Goal: Task Accomplishment & Management: Manage account settings

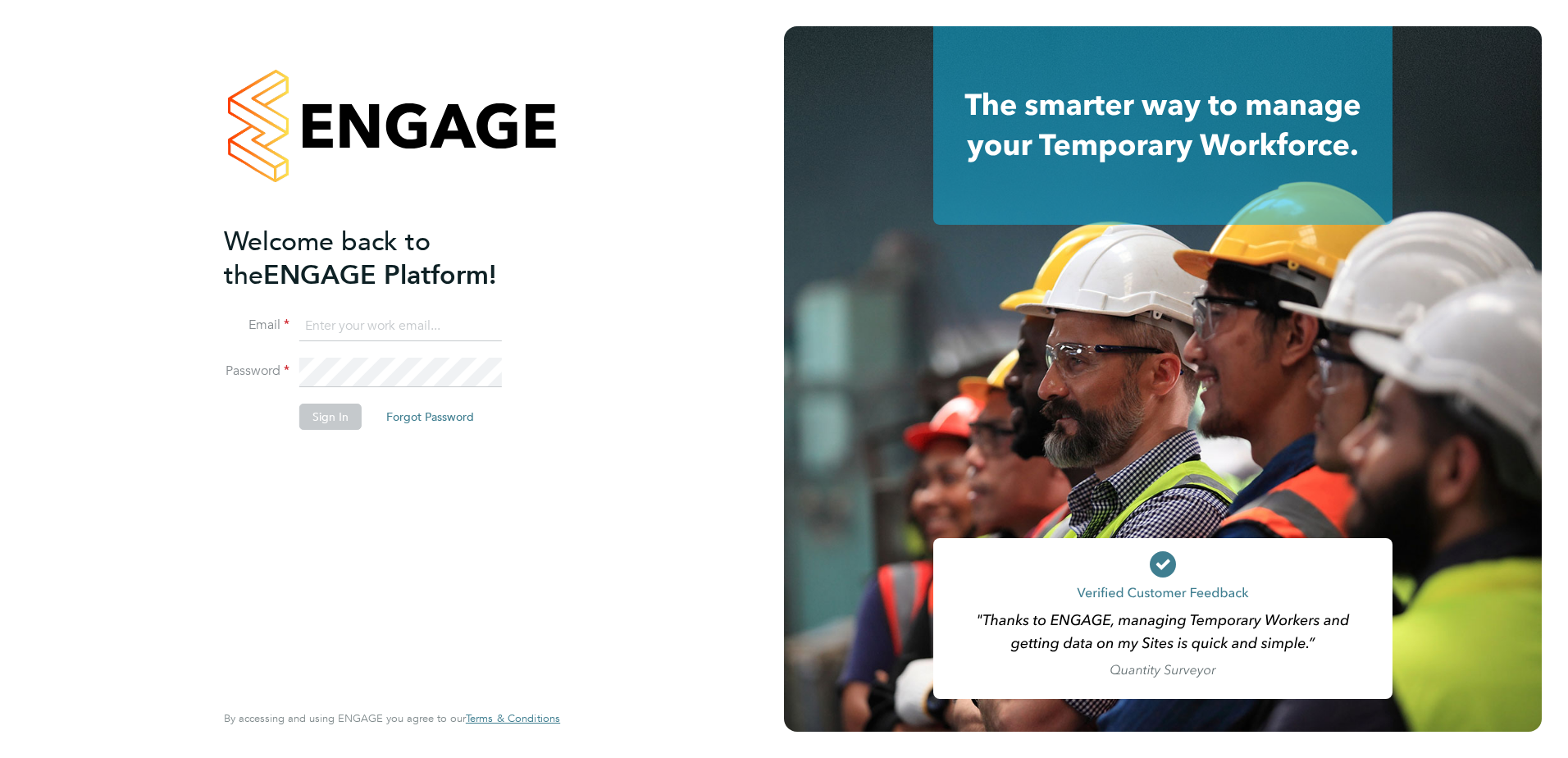
type input "lucy.jones@vistry.co.uk"
click at [359, 413] on li "Sign In Forgot Password" at bounding box center [384, 425] width 320 height 43
click at [342, 415] on button "Sign In" at bounding box center [331, 417] width 62 height 27
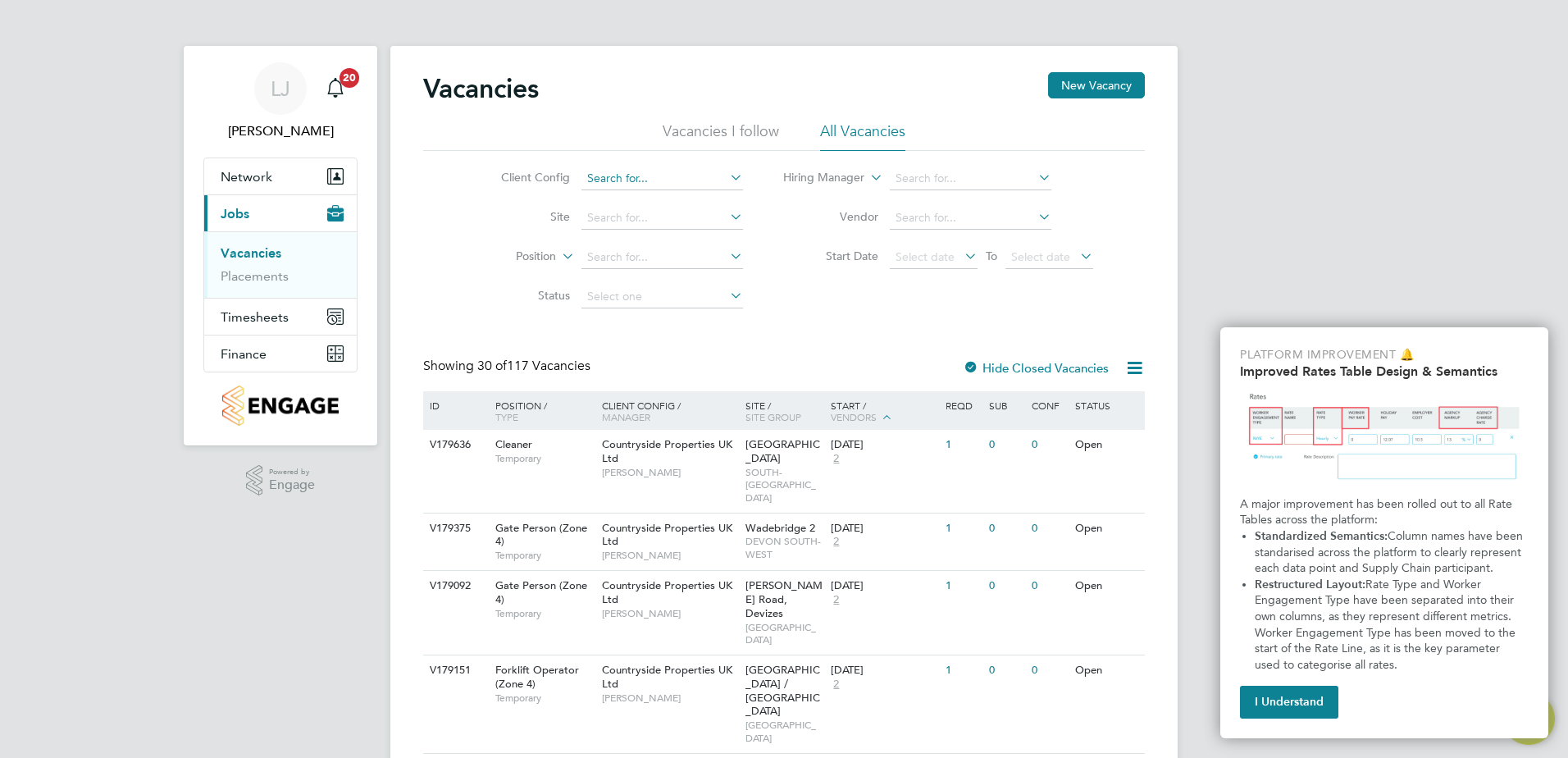
click at [628, 172] on input at bounding box center [663, 179] width 162 height 23
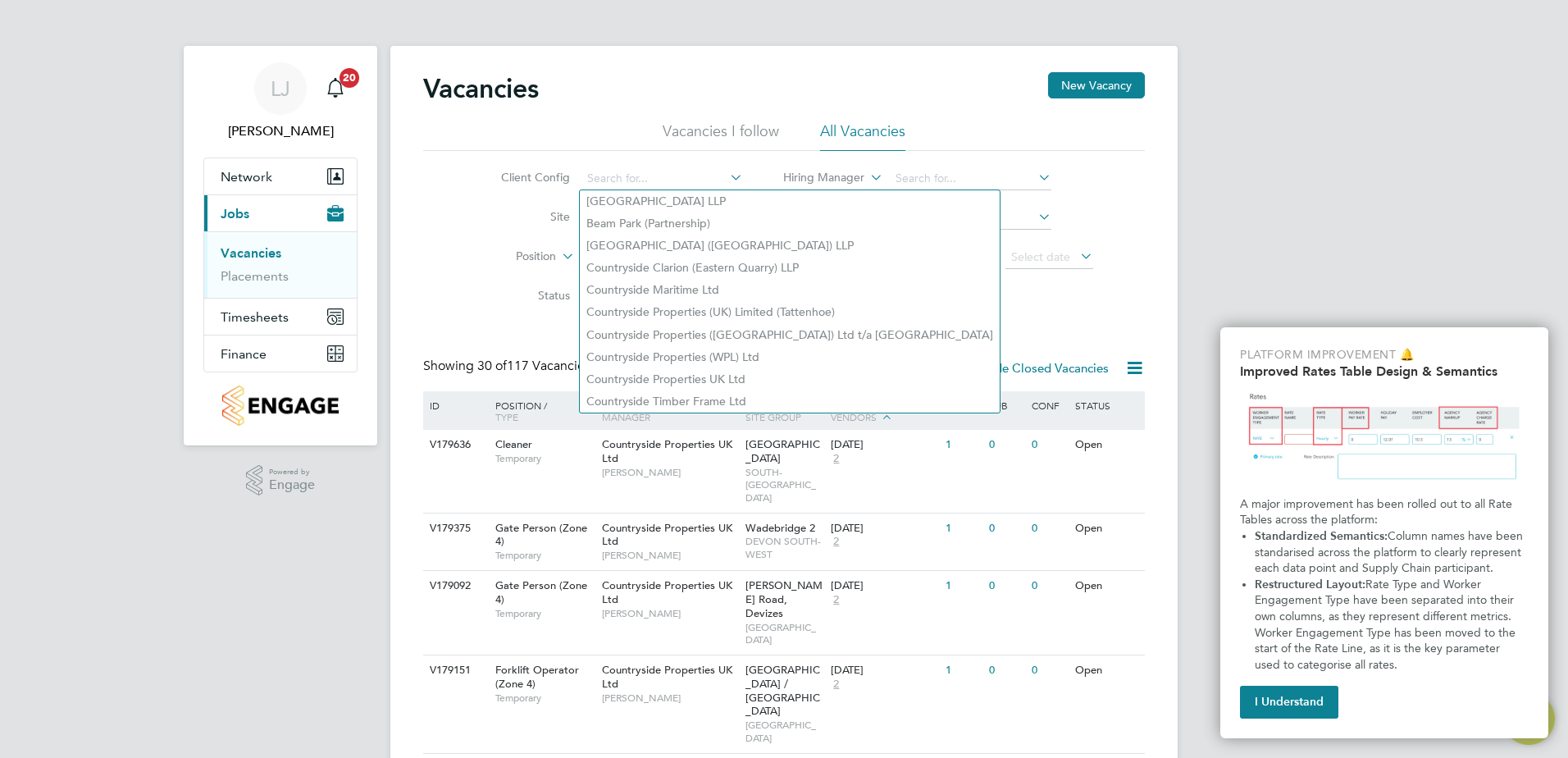
click at [626, 161] on li "Client Config" at bounding box center [609, 179] width 309 height 39
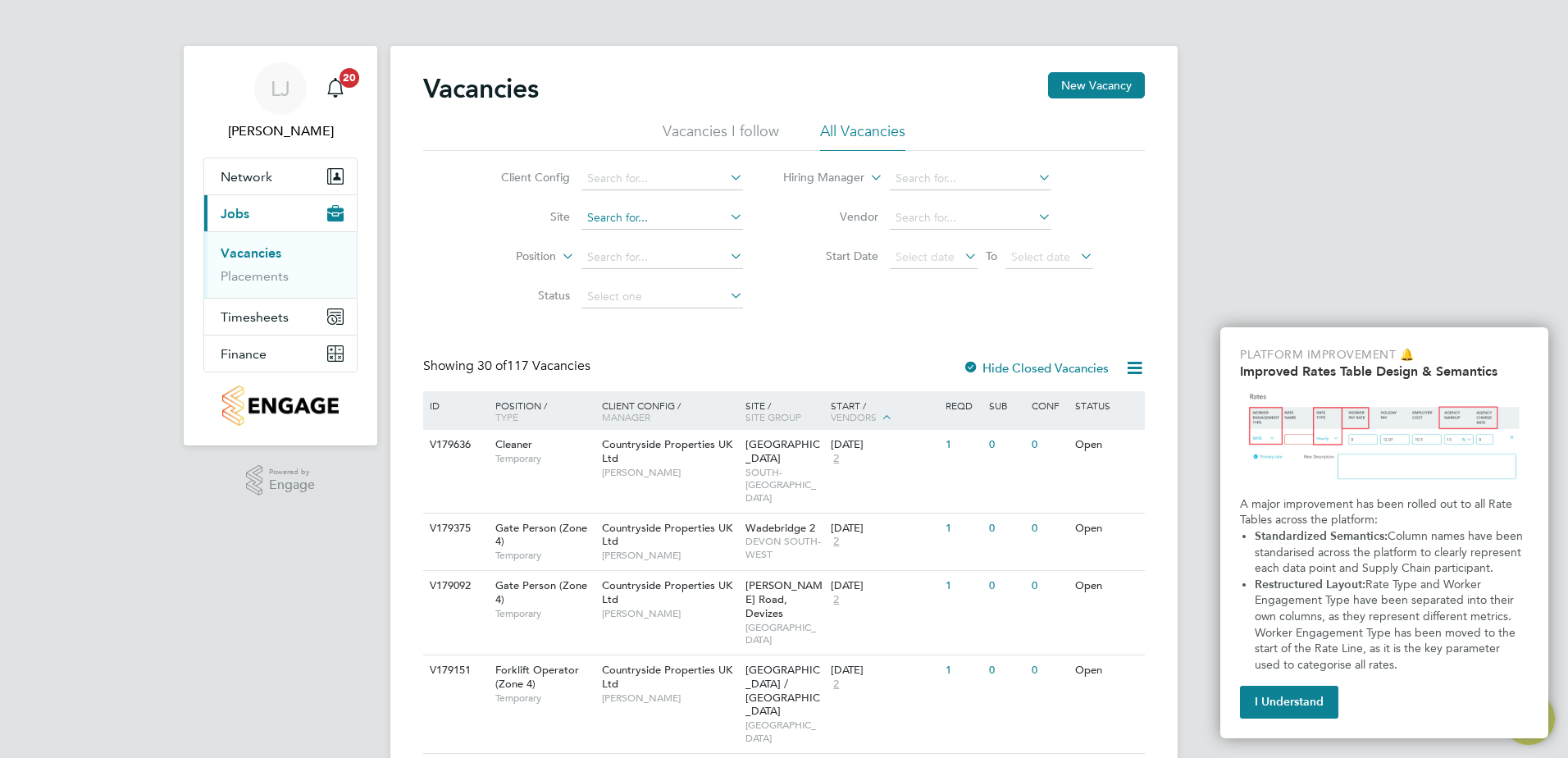
click at [622, 208] on input at bounding box center [663, 218] width 162 height 23
click at [647, 262] on li "W est [GEOGRAPHIC_DATA]" at bounding box center [661, 262] width 163 height 22
type input "[GEOGRAPHIC_DATA]"
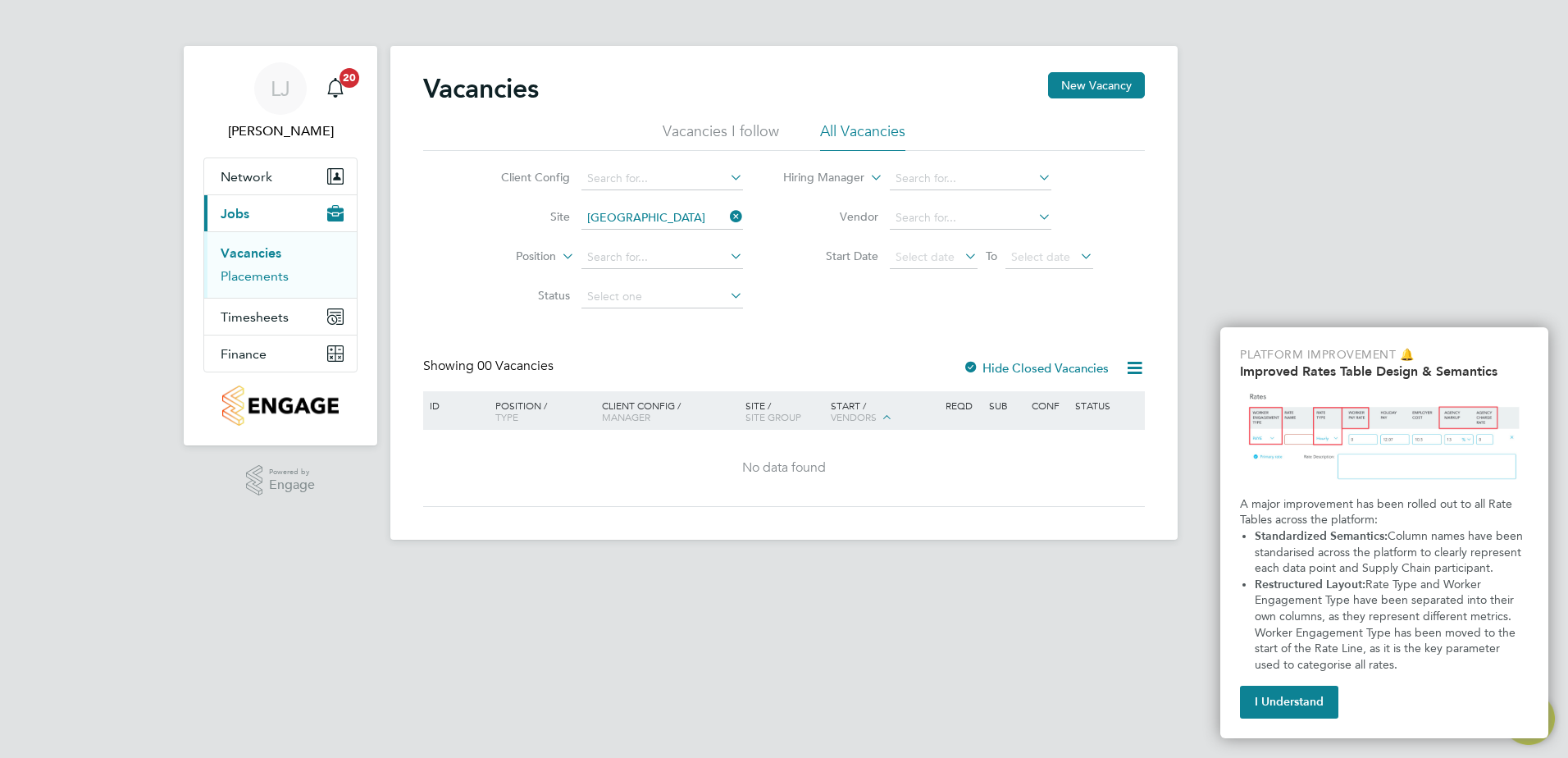
click at [263, 273] on link "Placements" at bounding box center [254, 277] width 68 height 16
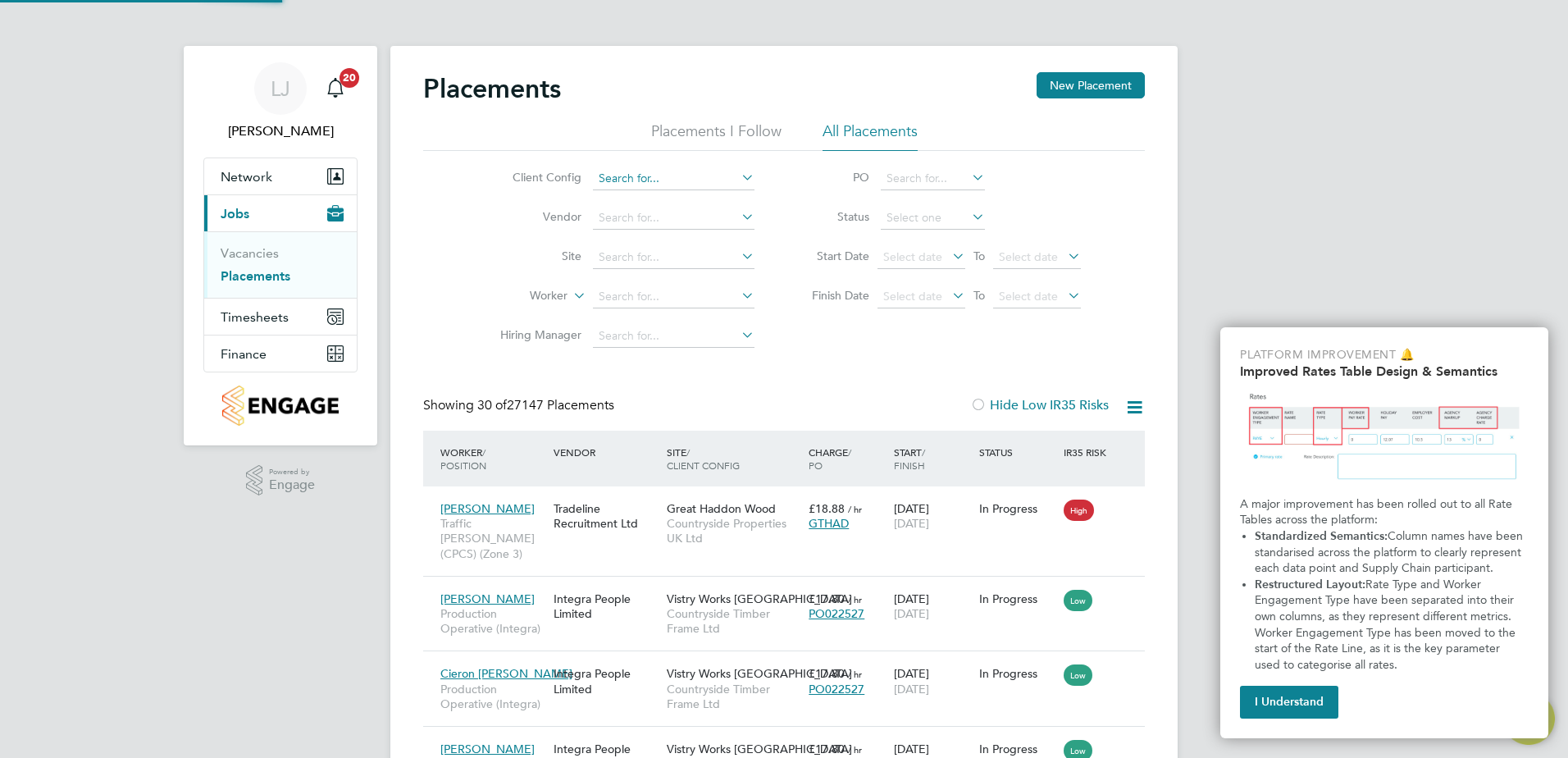
click at [687, 176] on input at bounding box center [674, 179] width 162 height 23
type input "w"
drag, startPoint x: 797, startPoint y: 348, endPoint x: 752, endPoint y: 255, distance: 103.3
click at [797, 346] on div "Client Config Vendor Site Worker Hiring Manager PO Status Start Date Select dat…" at bounding box center [784, 254] width 721 height 206
click at [671, 232] on li "Vendor" at bounding box center [621, 218] width 309 height 39
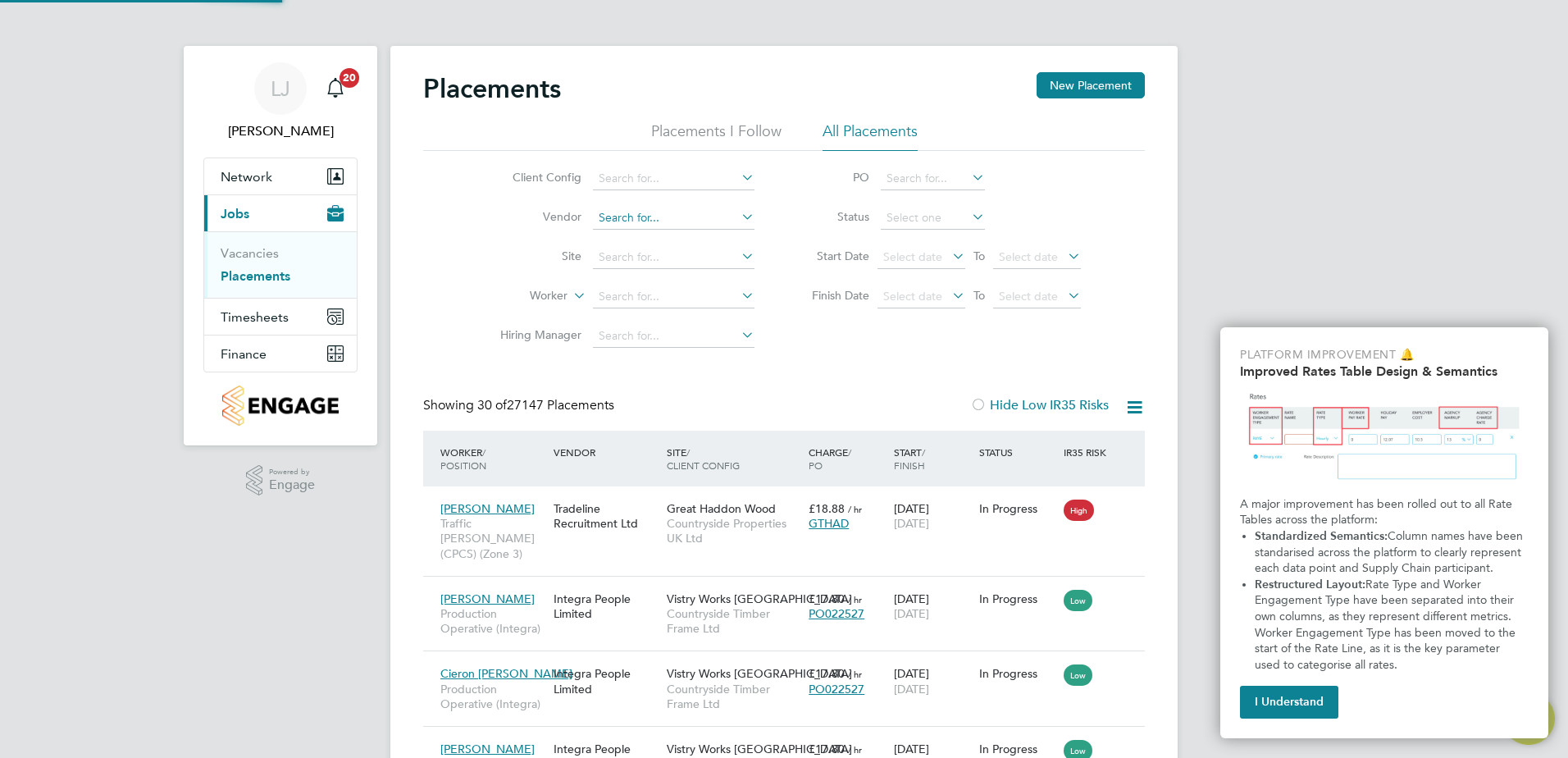
click at [663, 214] on input at bounding box center [674, 218] width 162 height 23
drag, startPoint x: 734, startPoint y: 215, endPoint x: 745, endPoint y: 215, distance: 11.0
click at [744, 215] on li "Vendor" at bounding box center [621, 218] width 309 height 39
click at [738, 215] on icon at bounding box center [738, 217] width 0 height 23
click at [731, 173] on input at bounding box center [674, 179] width 162 height 23
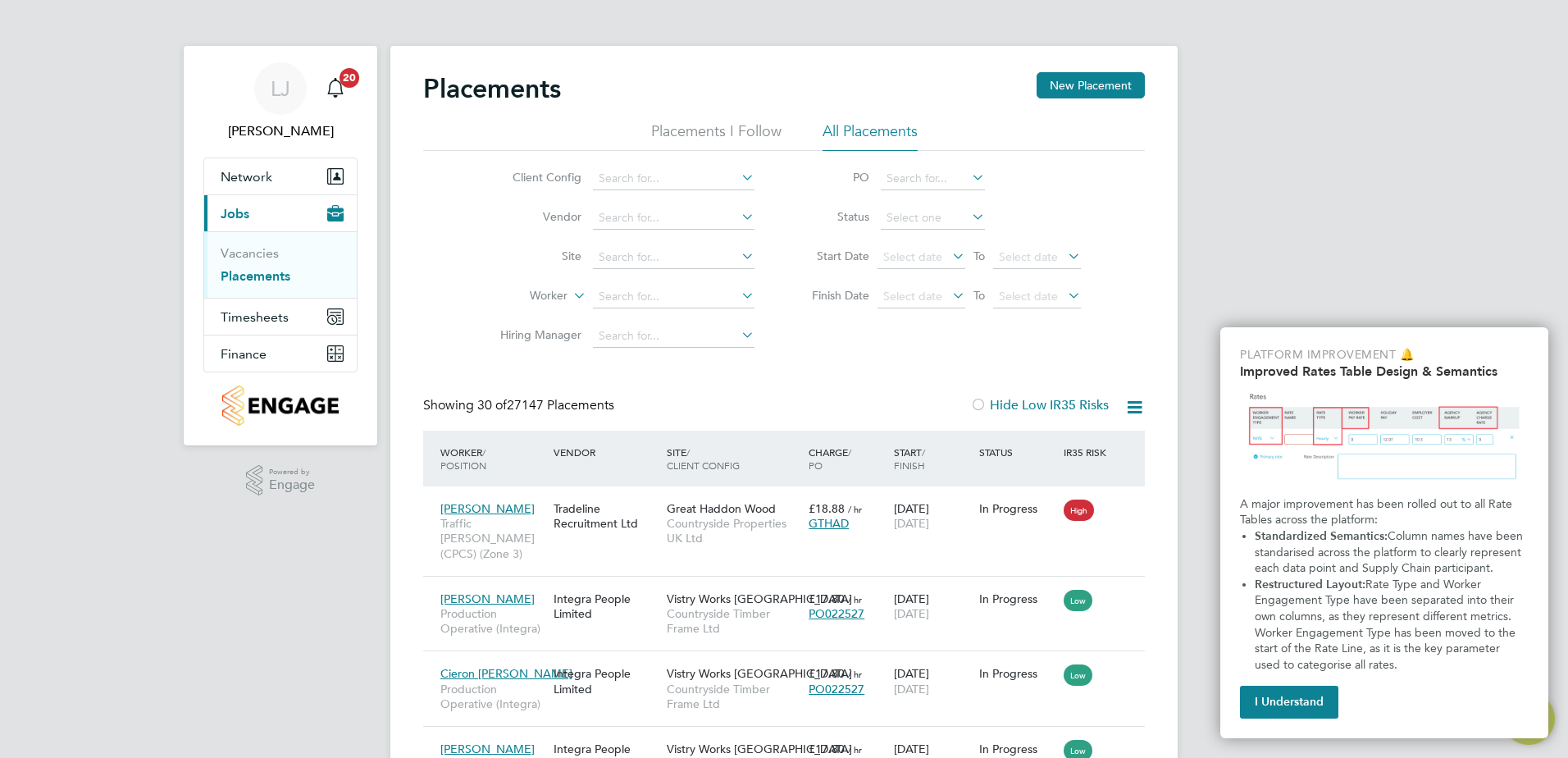
click at [752, 369] on li "Countryside Properties UK Ltd" at bounding box center [802, 379] width 420 height 22
type input "Countryside Properties UK Ltd"
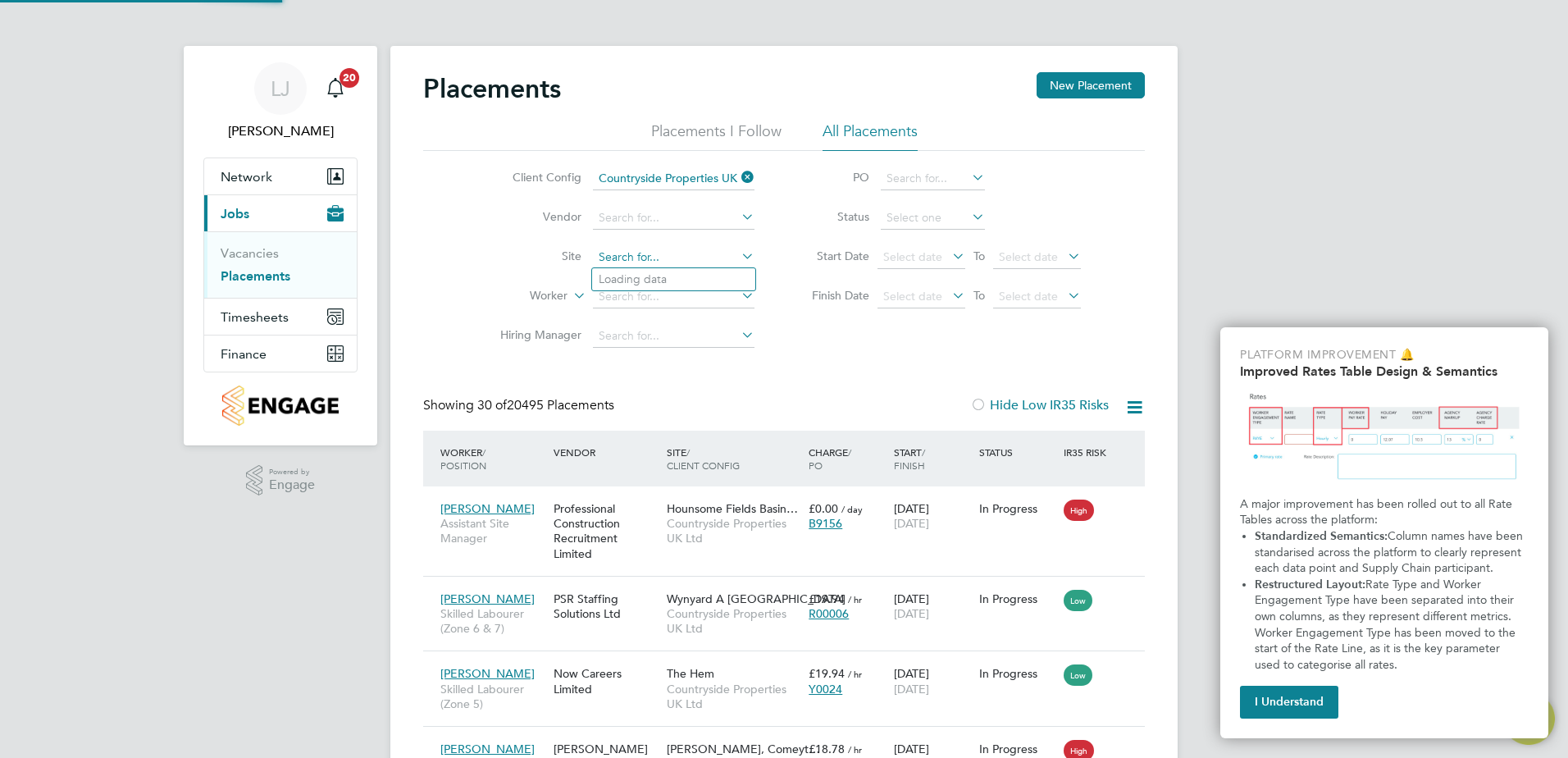
click at [679, 265] on input at bounding box center [674, 258] width 162 height 23
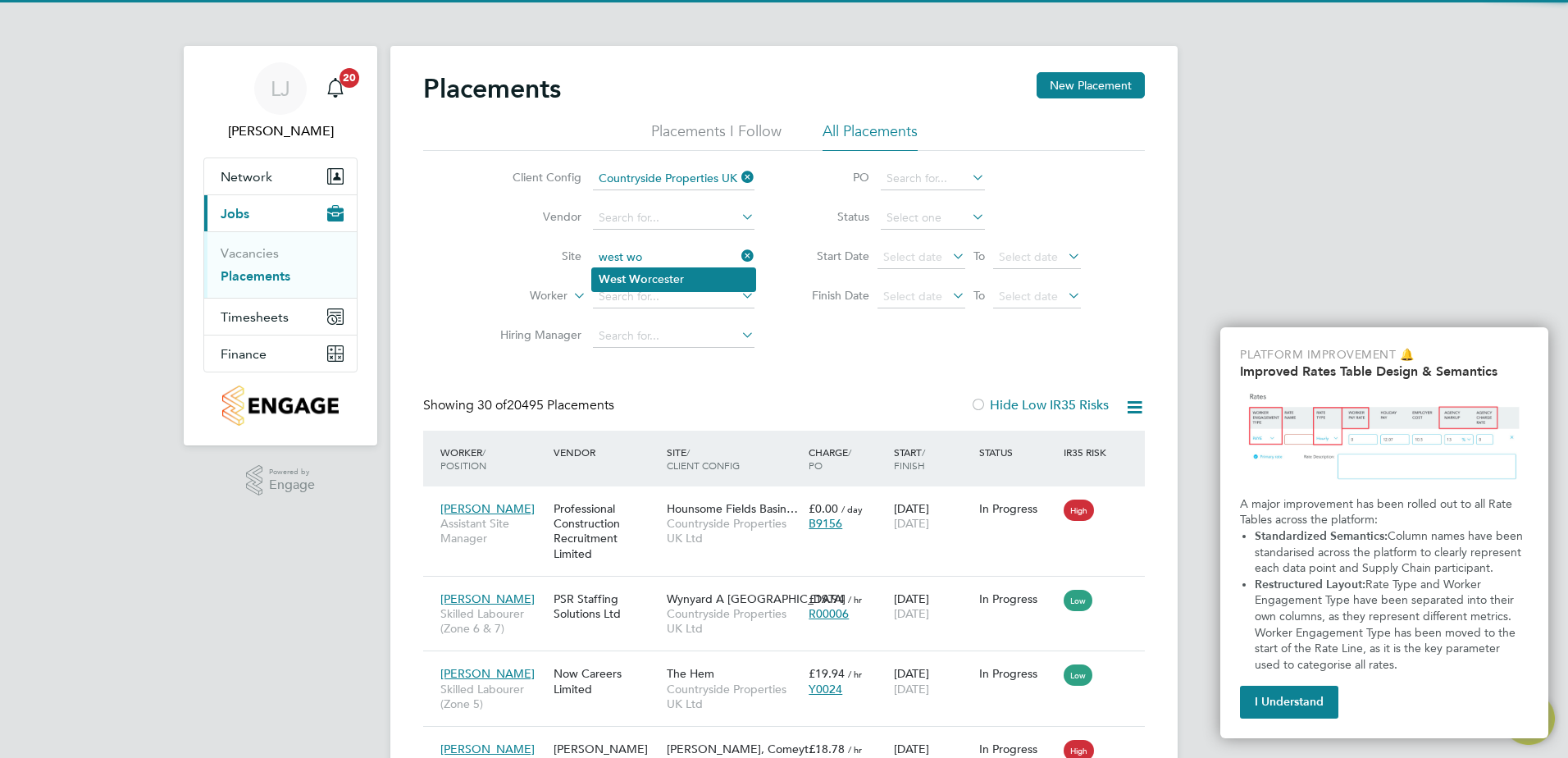
click at [661, 281] on li "West Wo rcester" at bounding box center [673, 279] width 163 height 22
type input "[GEOGRAPHIC_DATA]"
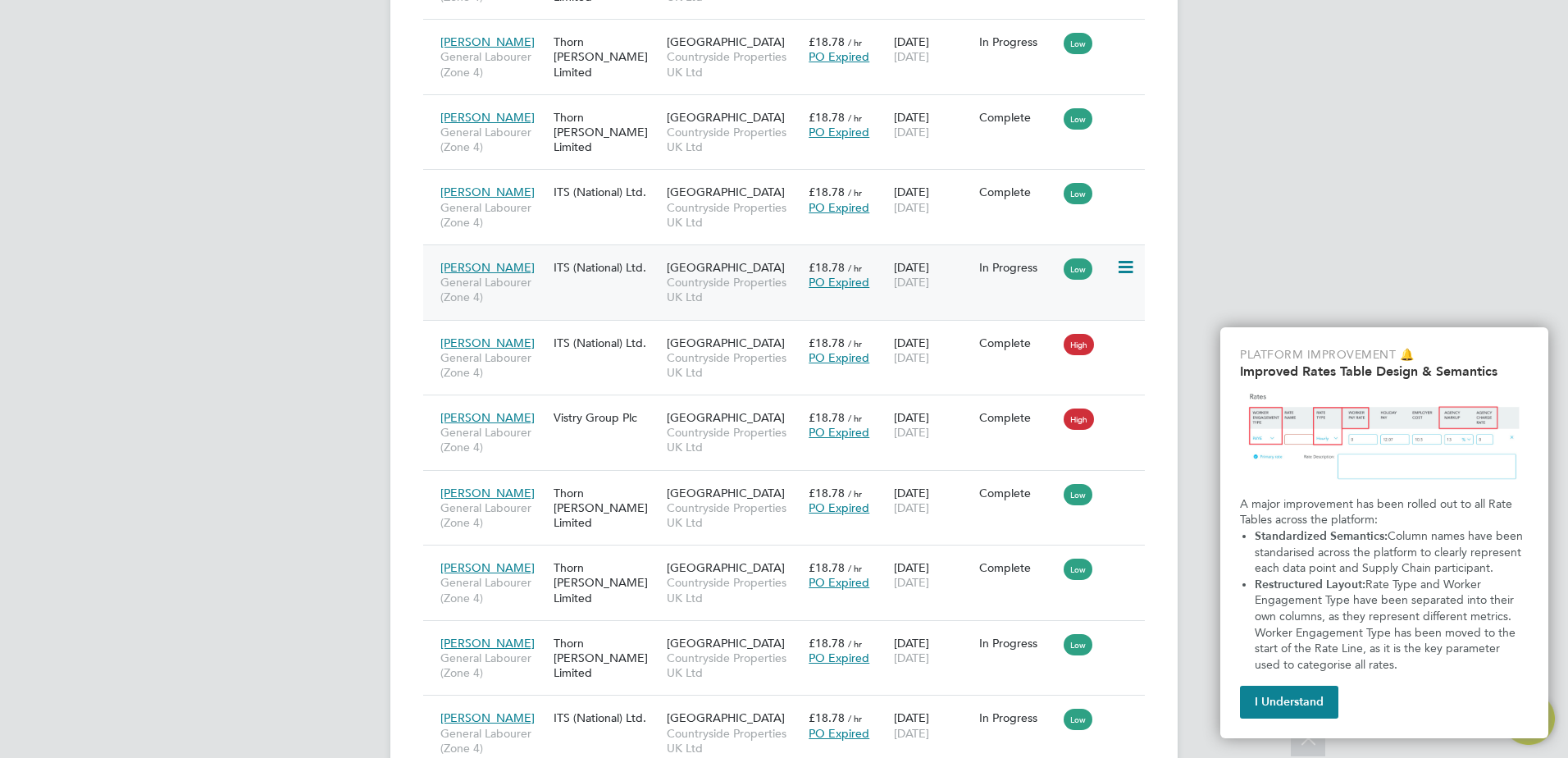
click at [493, 264] on span "Jonthan Bromley" at bounding box center [487, 267] width 94 height 15
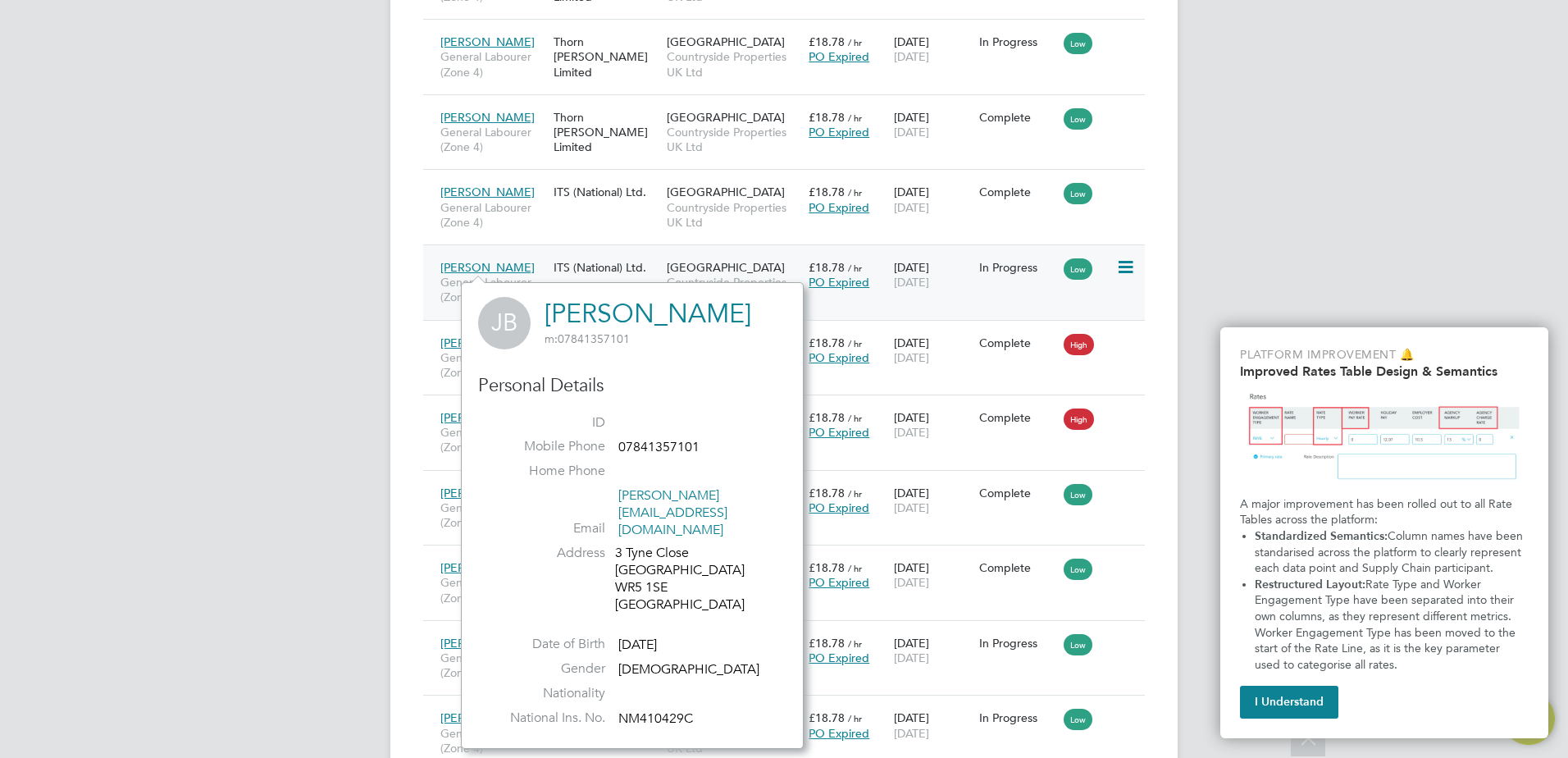
click at [503, 263] on span "Jonthan Bromley" at bounding box center [487, 267] width 94 height 15
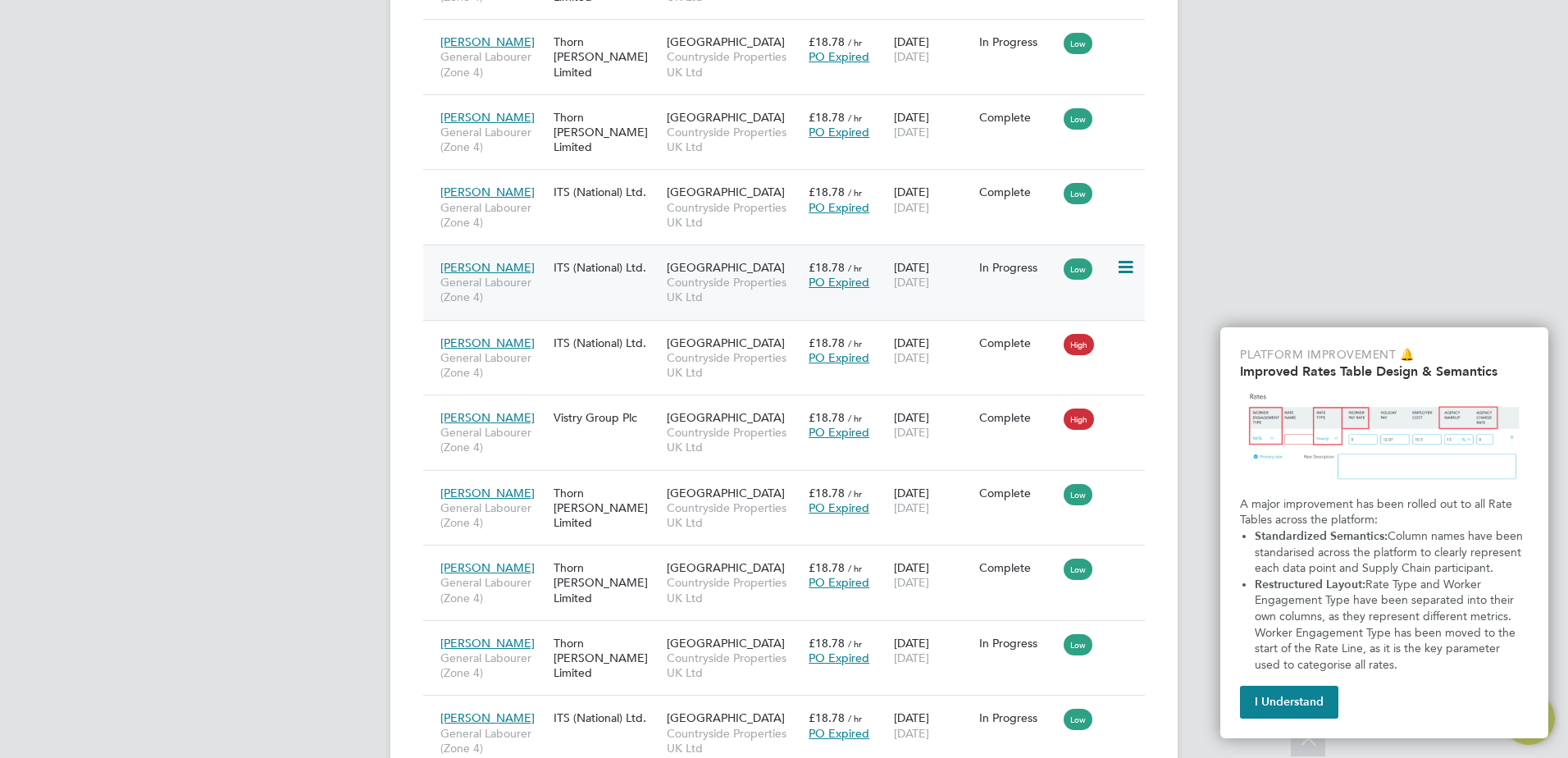
click at [506, 296] on span "General Labourer (Zone 4)" at bounding box center [493, 289] width 105 height 29
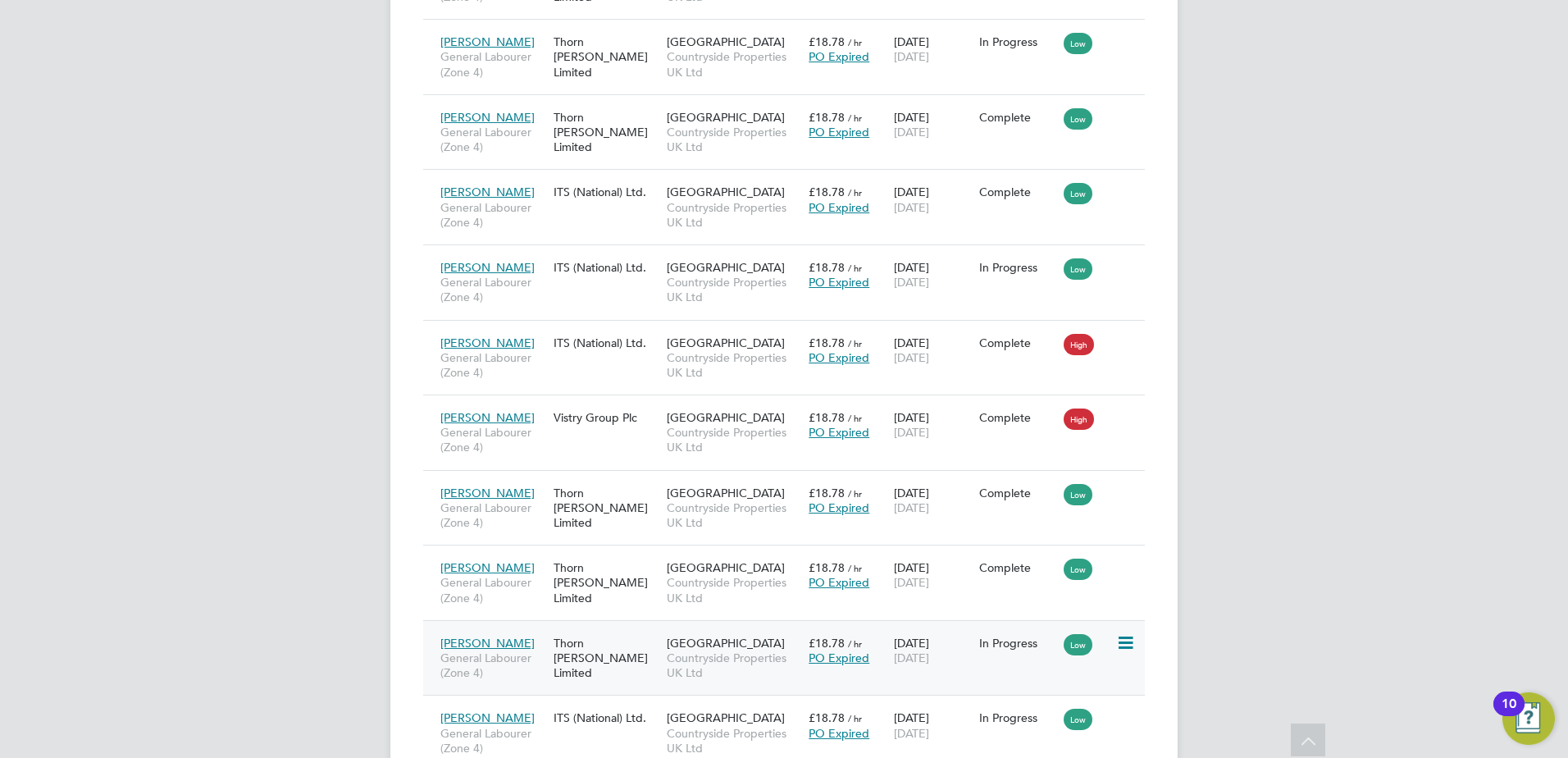
scroll to position [2051, 0]
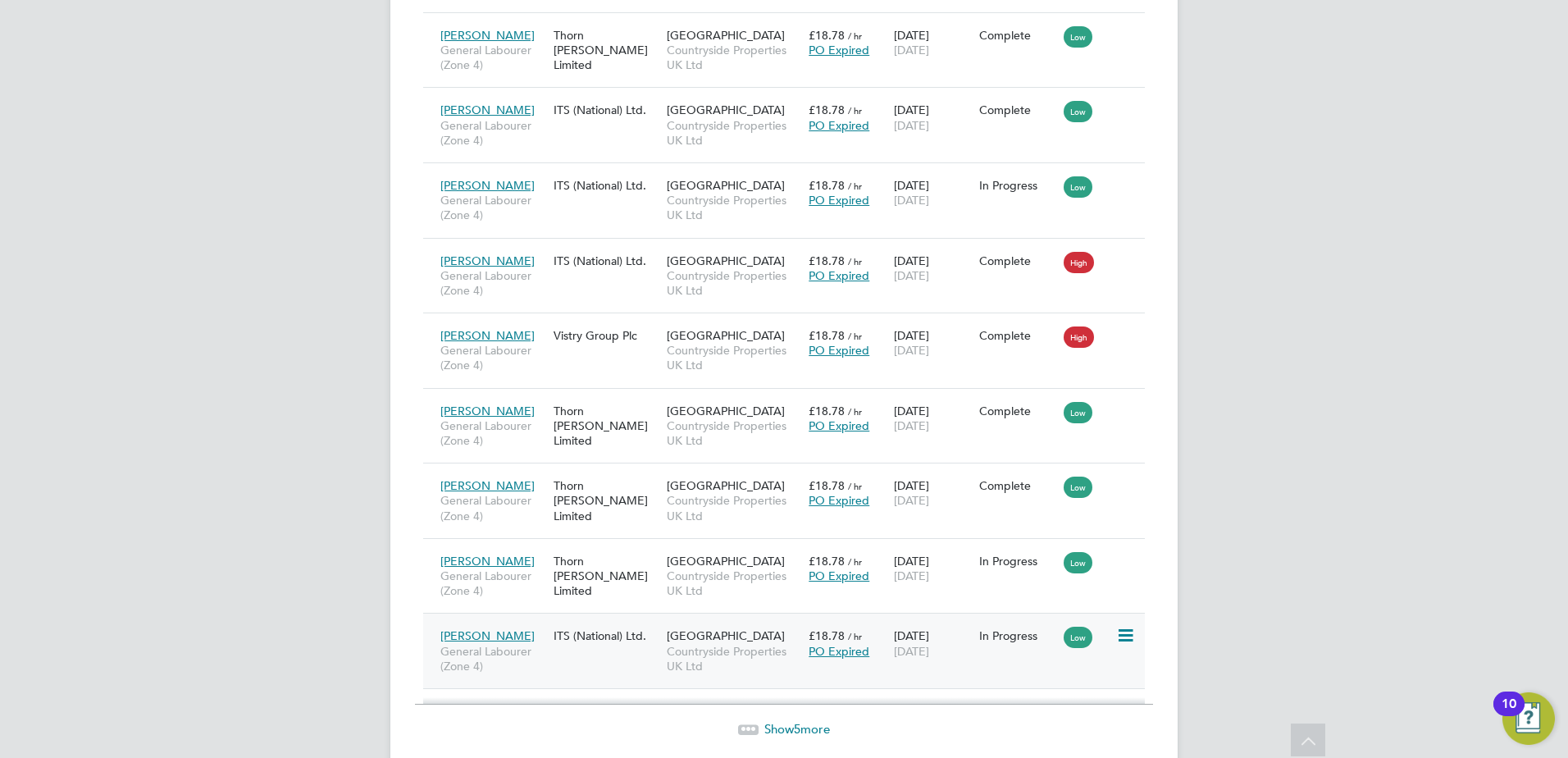
click at [583, 663] on div "Callum Carter General Labourer (Zone 4) ITS (National) Ltd. West Worcester Coun…" at bounding box center [784, 650] width 721 height 76
click at [485, 634] on span "[PERSON_NAME]" at bounding box center [487, 635] width 94 height 15
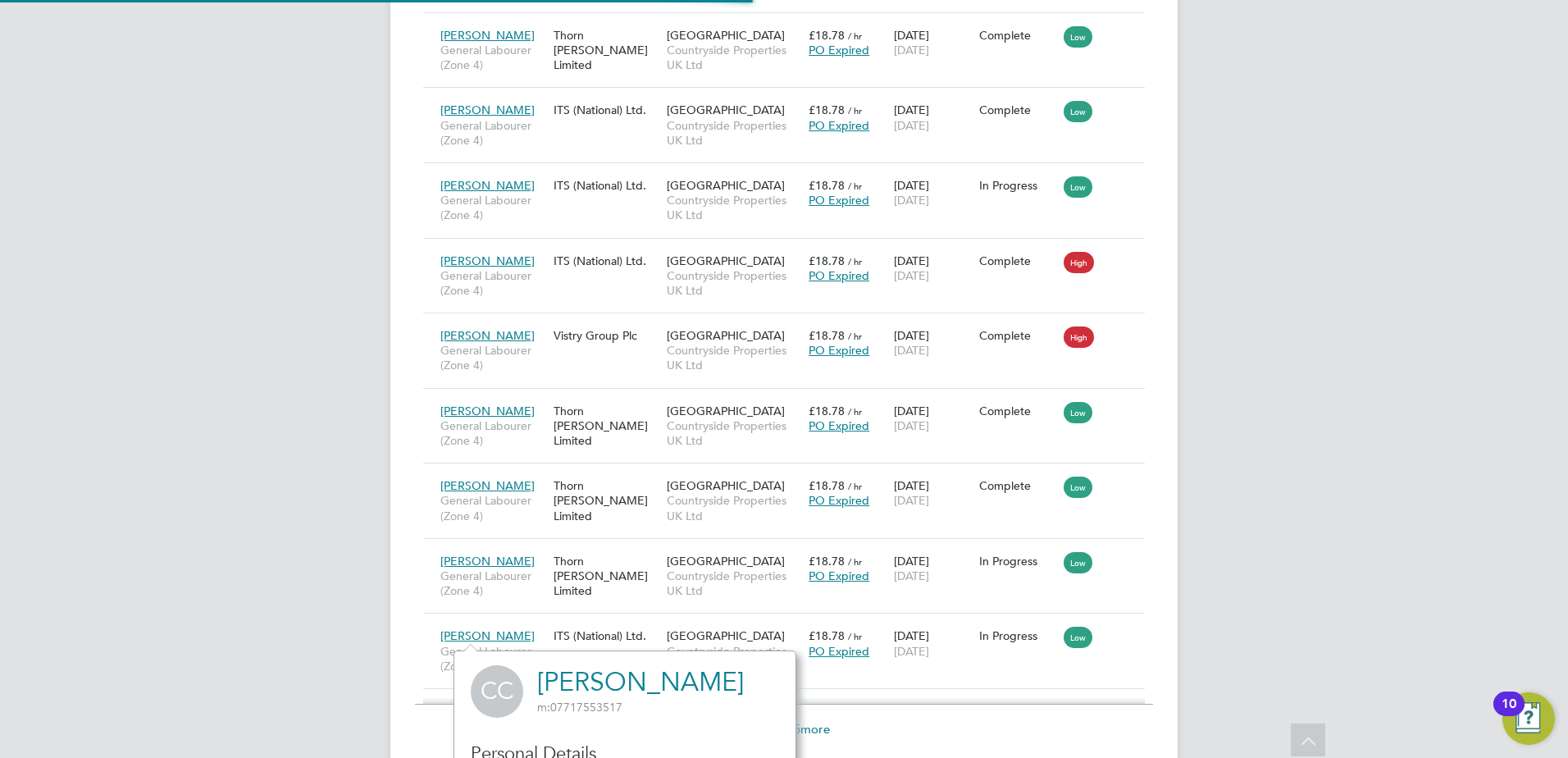
scroll to position [432, 342]
click at [684, 628] on span "[GEOGRAPHIC_DATA]" at bounding box center [726, 635] width 118 height 15
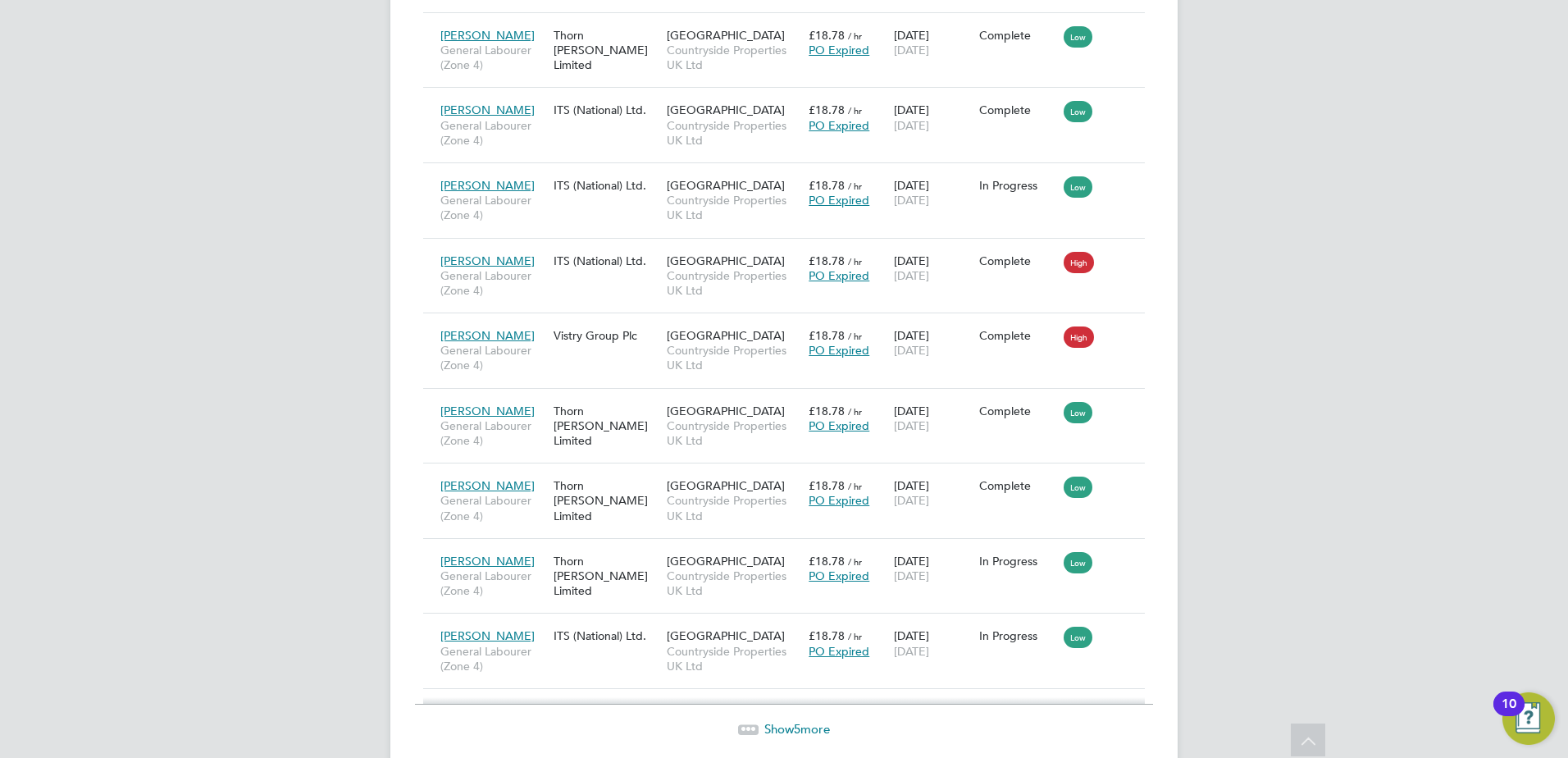
click at [785, 736] on div "Show 5 more" at bounding box center [784, 729] width 738 height 16
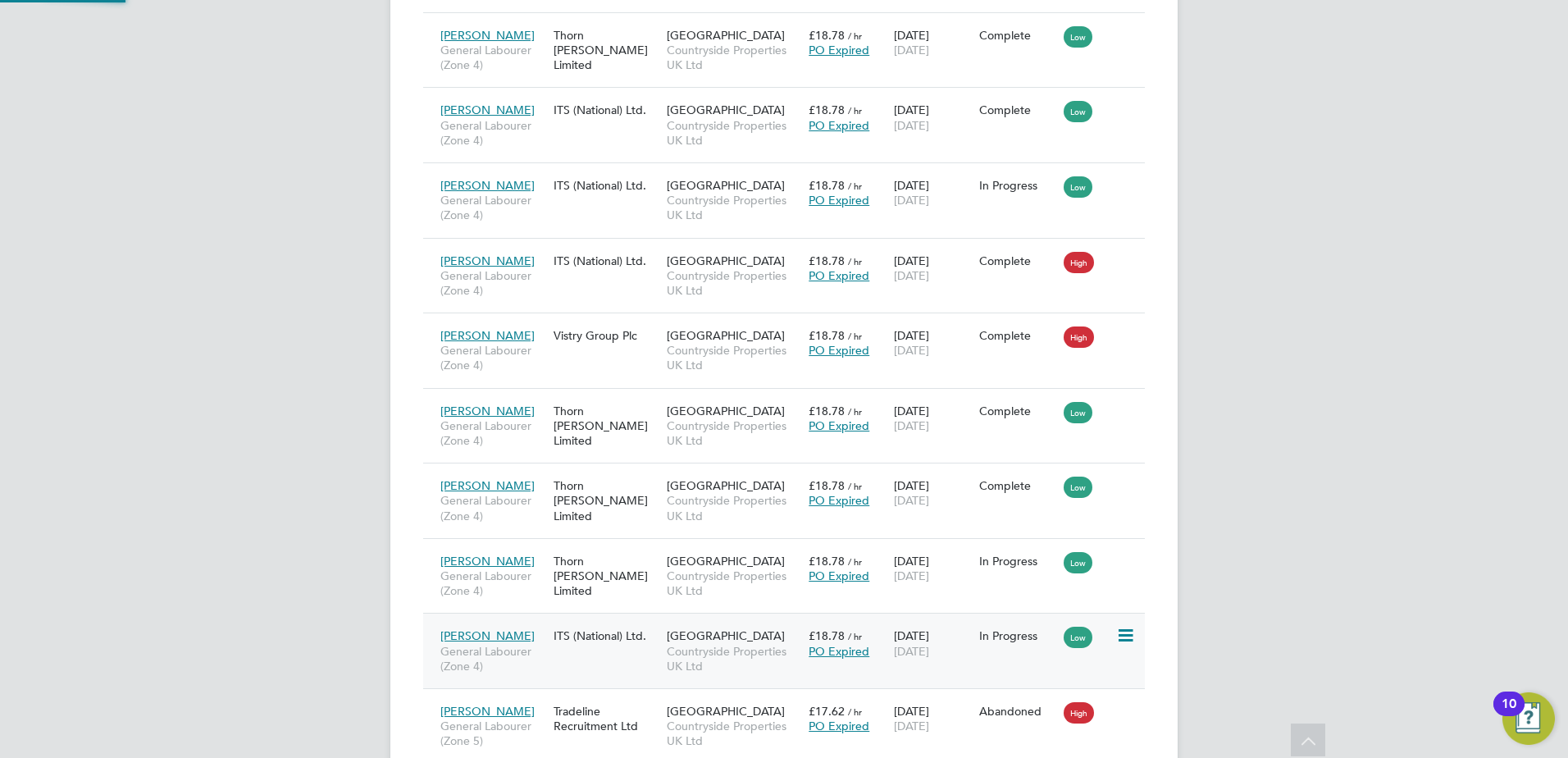
scroll to position [61, 142]
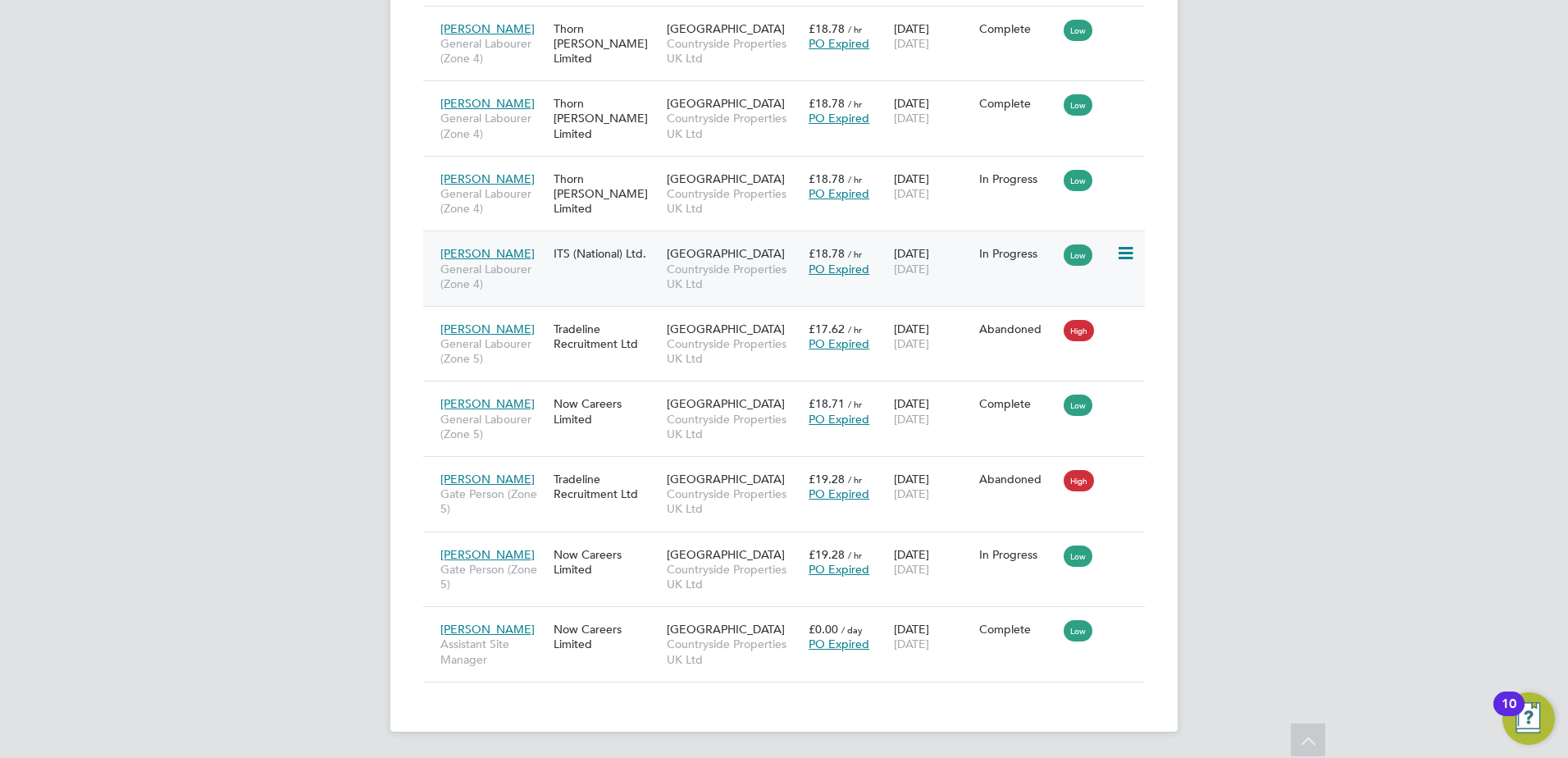
click at [458, 248] on span "Callum Carter" at bounding box center [487, 254] width 94 height 15
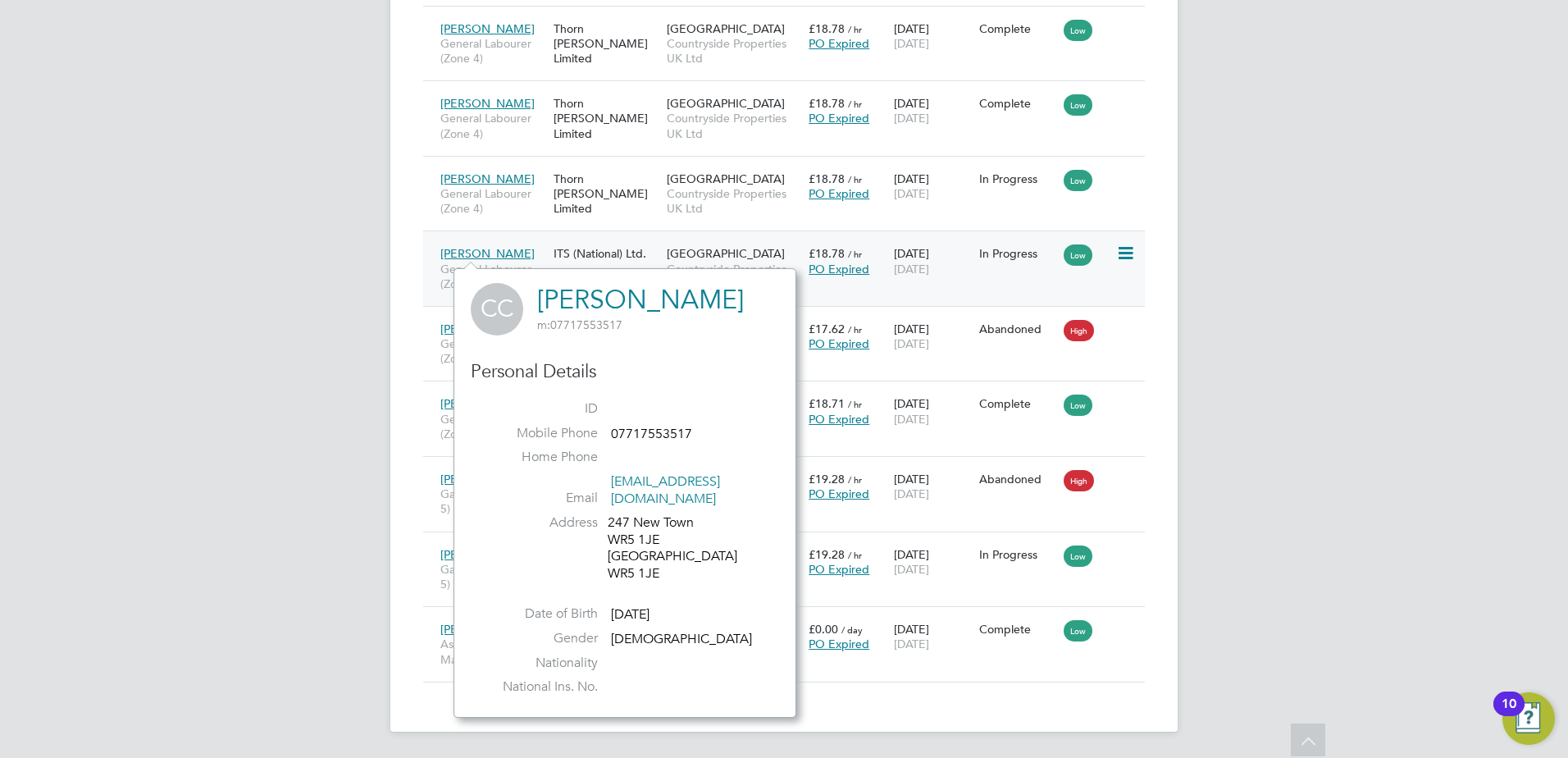
click at [567, 254] on div "ITS (National) Ltd." at bounding box center [606, 253] width 113 height 31
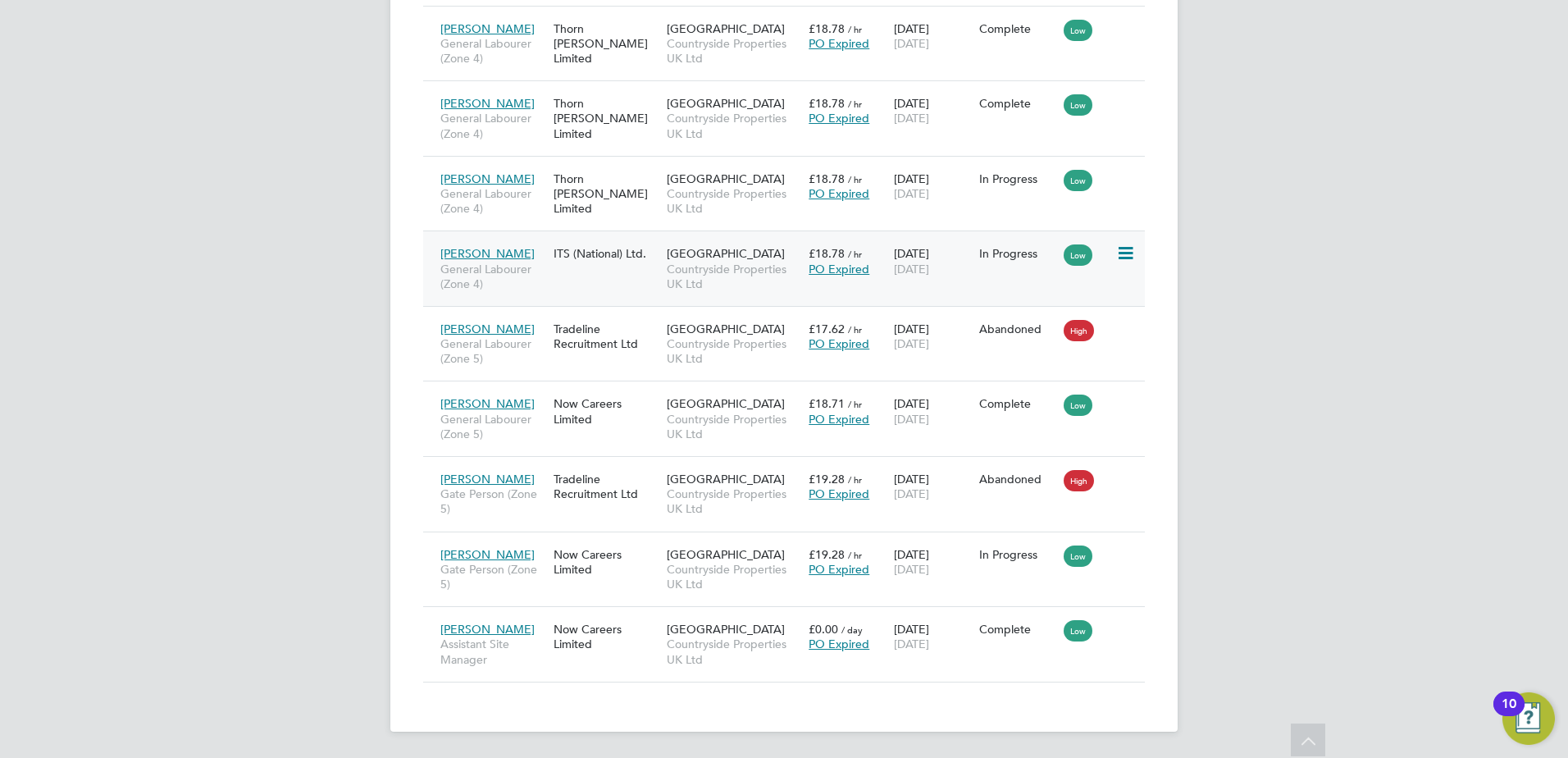
click at [929, 262] on span "22 Dec 2025" at bounding box center [912, 269] width 36 height 15
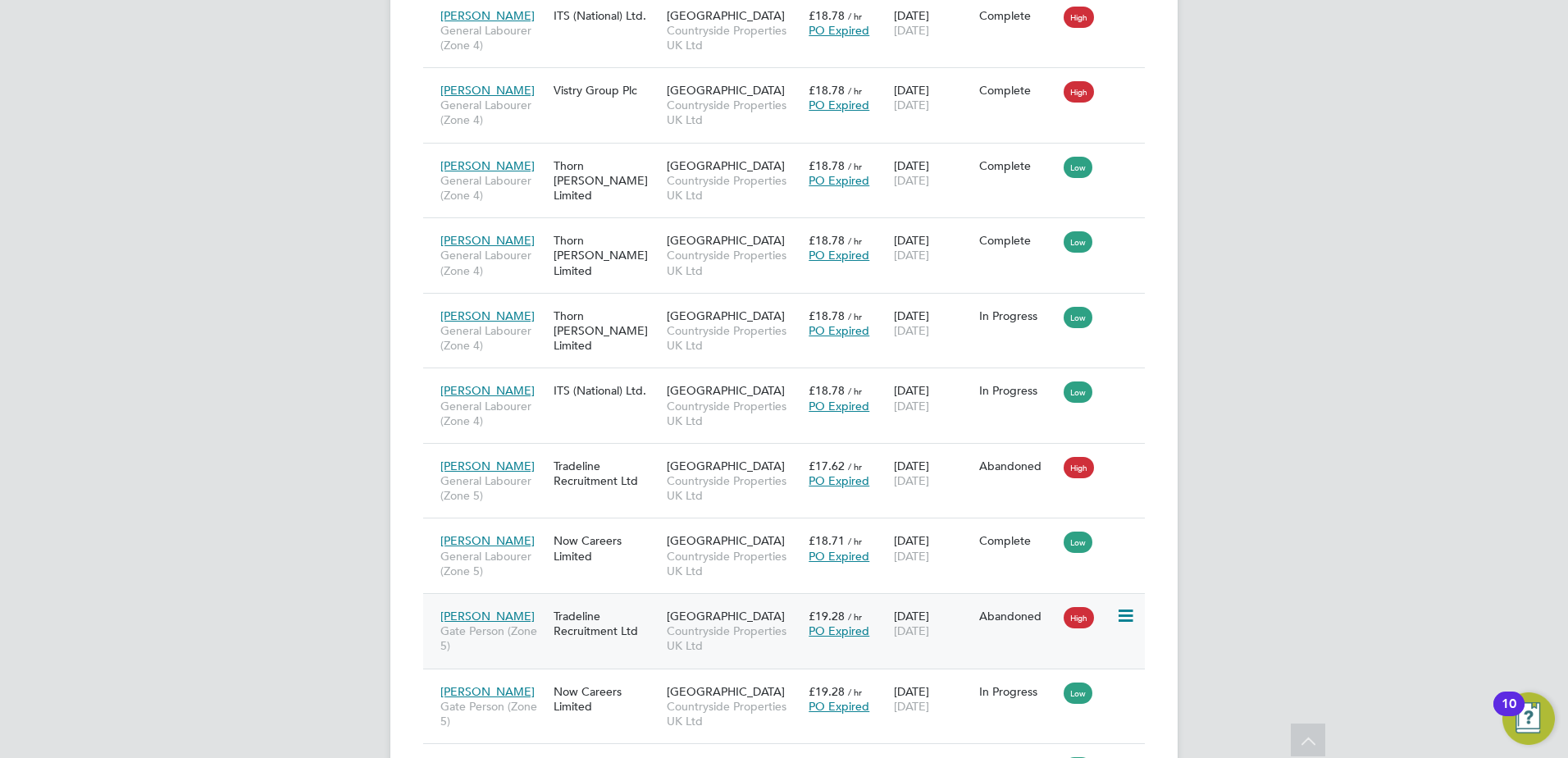
scroll to position [2187, 0]
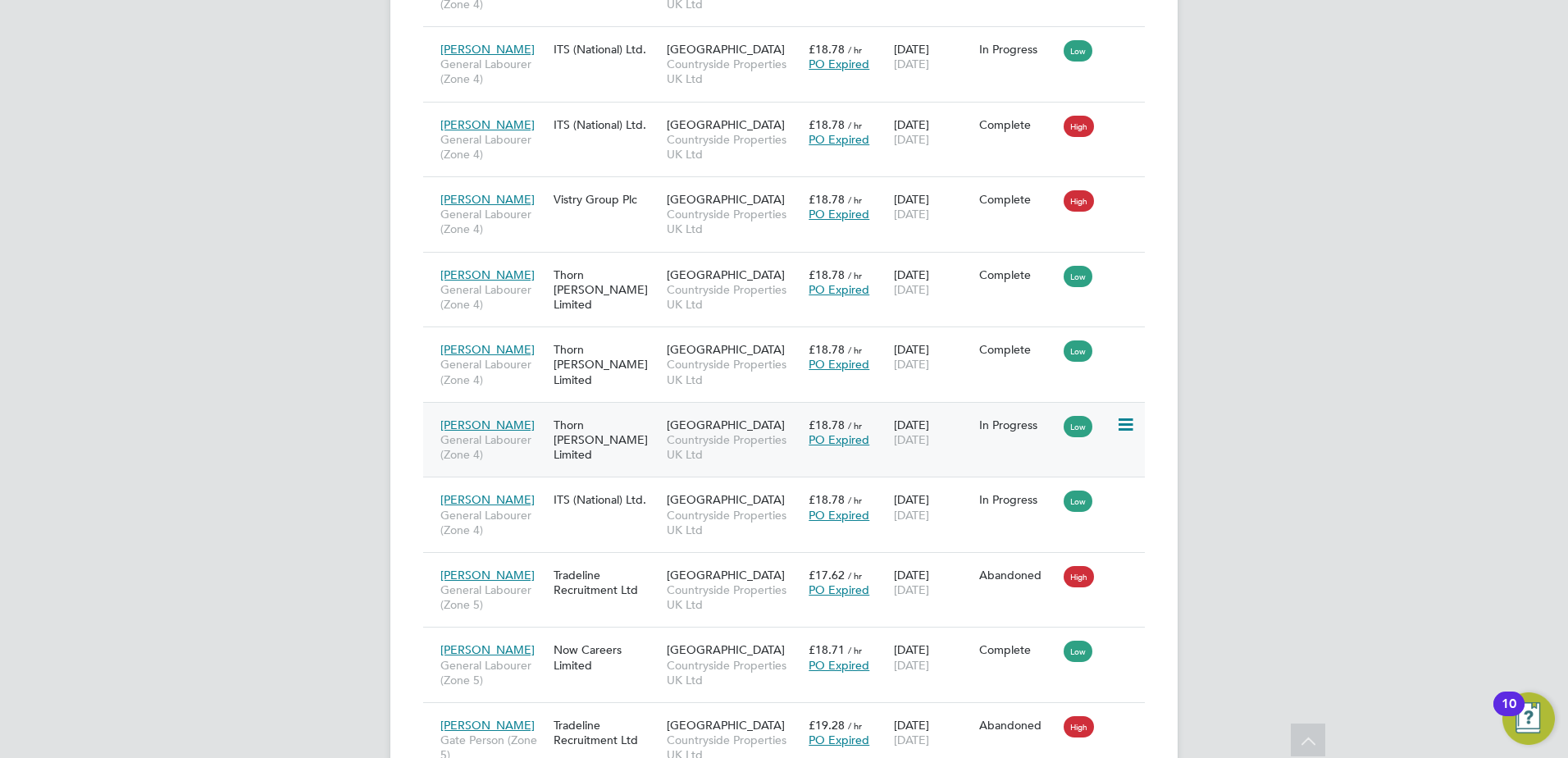
click at [502, 420] on span "Jatinder Jossan" at bounding box center [487, 424] width 94 height 15
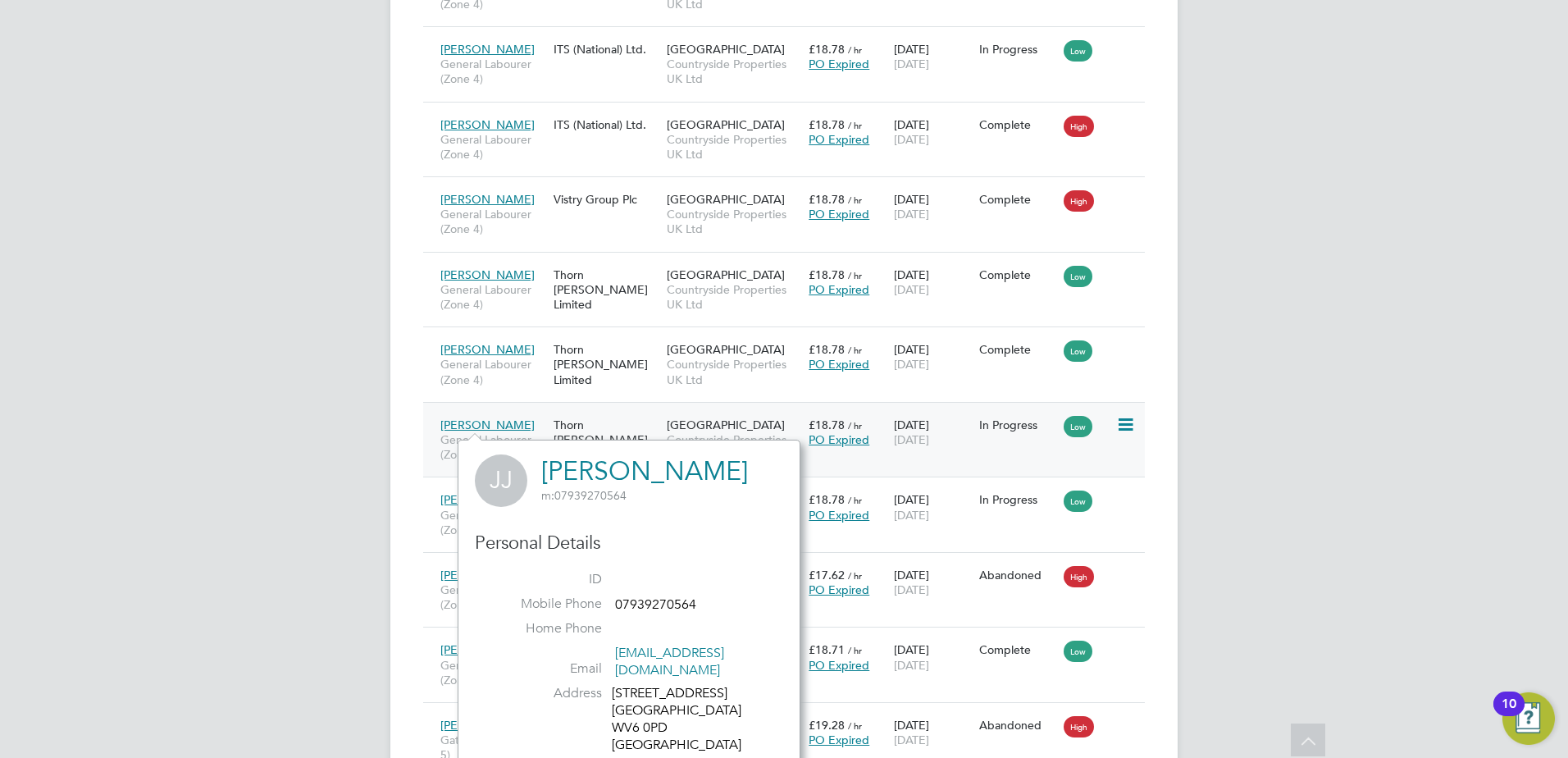
click at [486, 428] on span "Jatinder Jossan" at bounding box center [487, 424] width 94 height 15
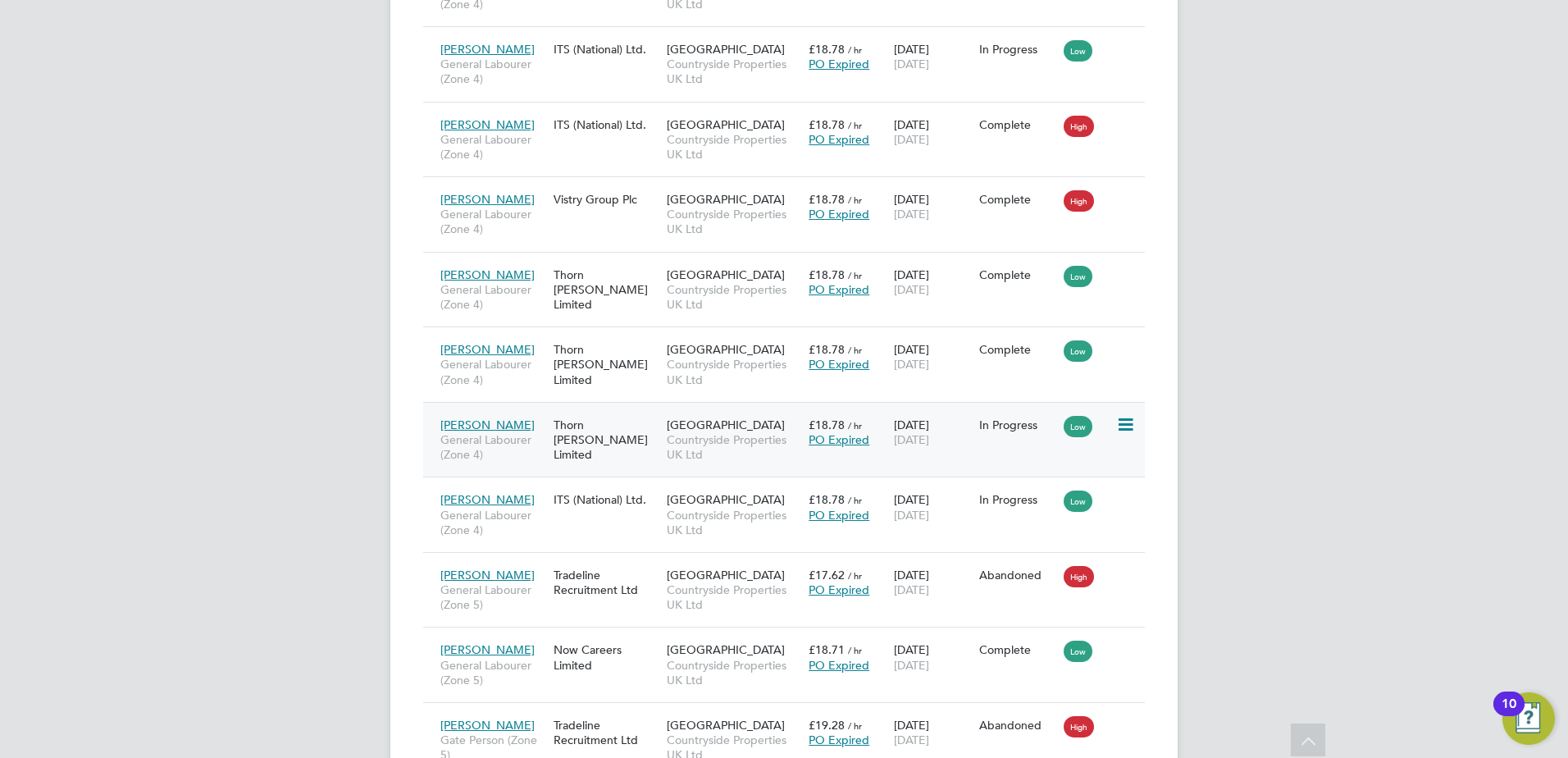
click at [528, 457] on span "General Labourer (Zone 4)" at bounding box center [493, 447] width 105 height 29
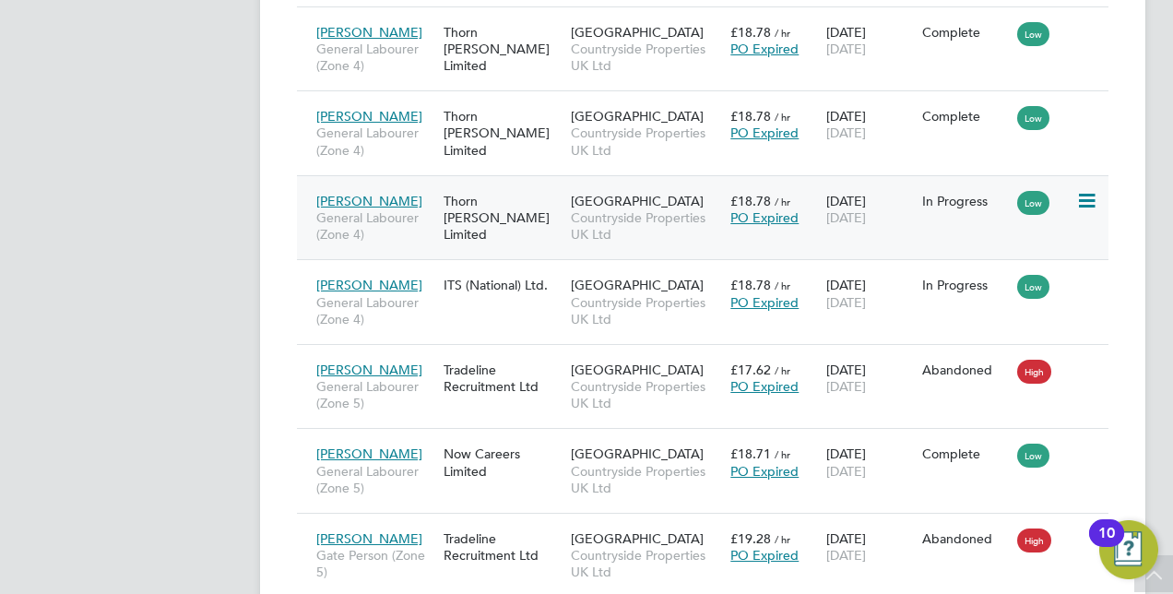
click at [396, 225] on span "General Labourer (Zone 4)" at bounding box center [375, 225] width 118 height 33
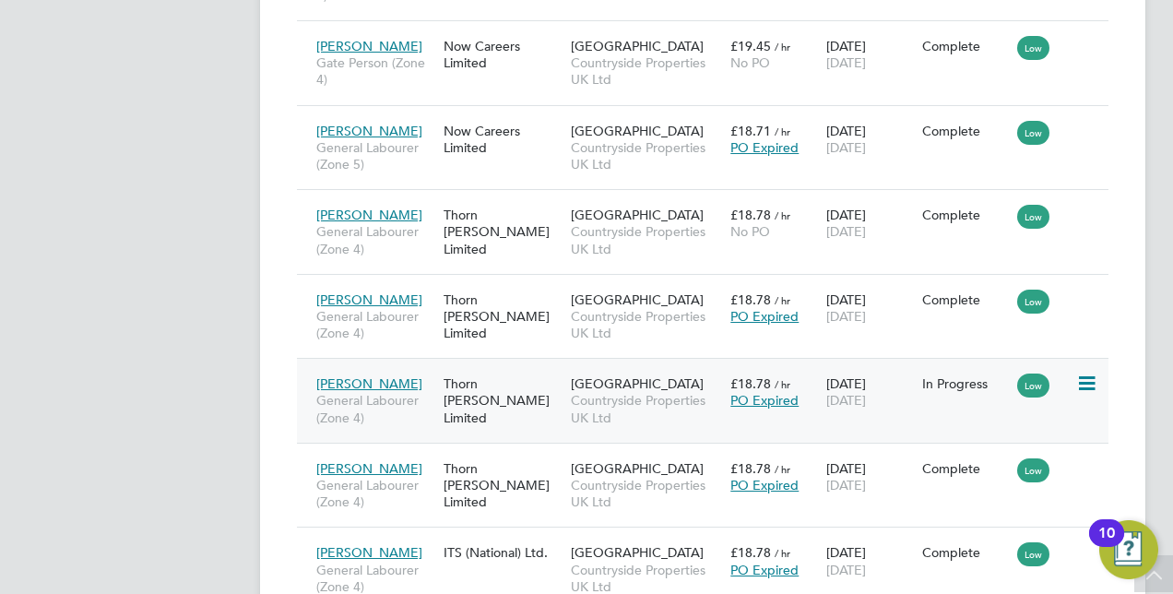
click at [347, 393] on span "General Labourer (Zone 4)" at bounding box center [375, 408] width 118 height 33
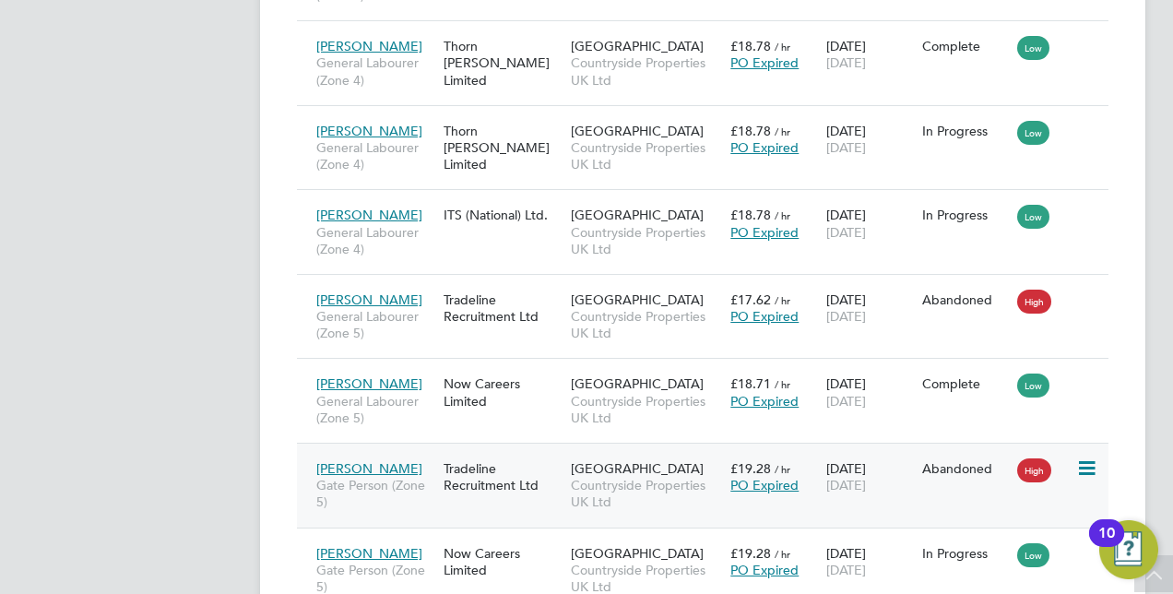
scroll to position [2983, 0]
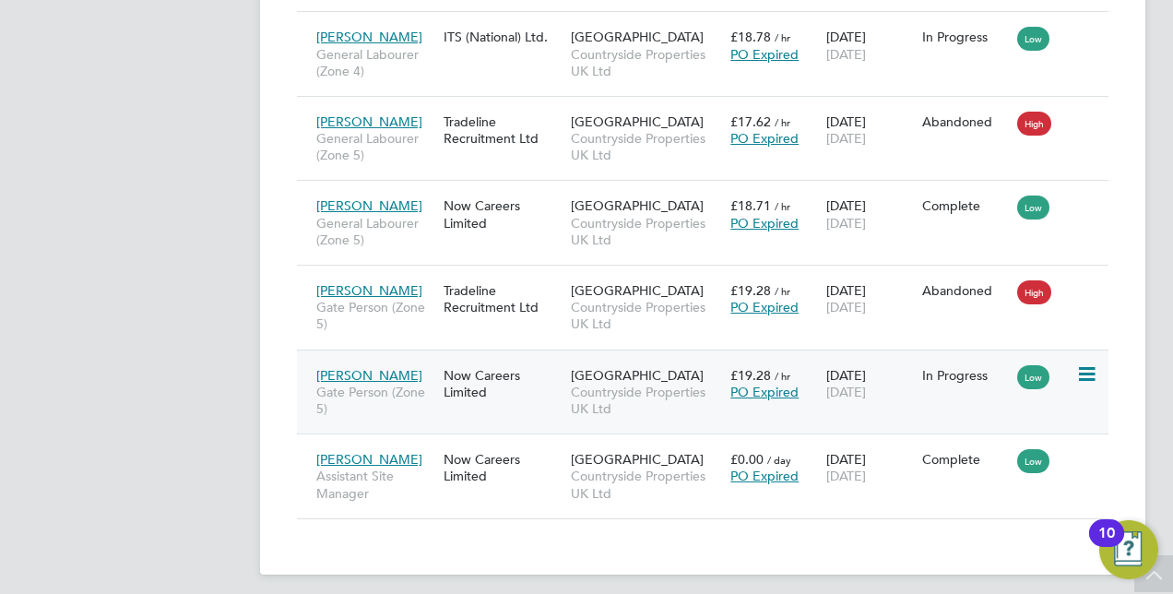
click at [368, 367] on span "[PERSON_NAME]" at bounding box center [369, 375] width 106 height 17
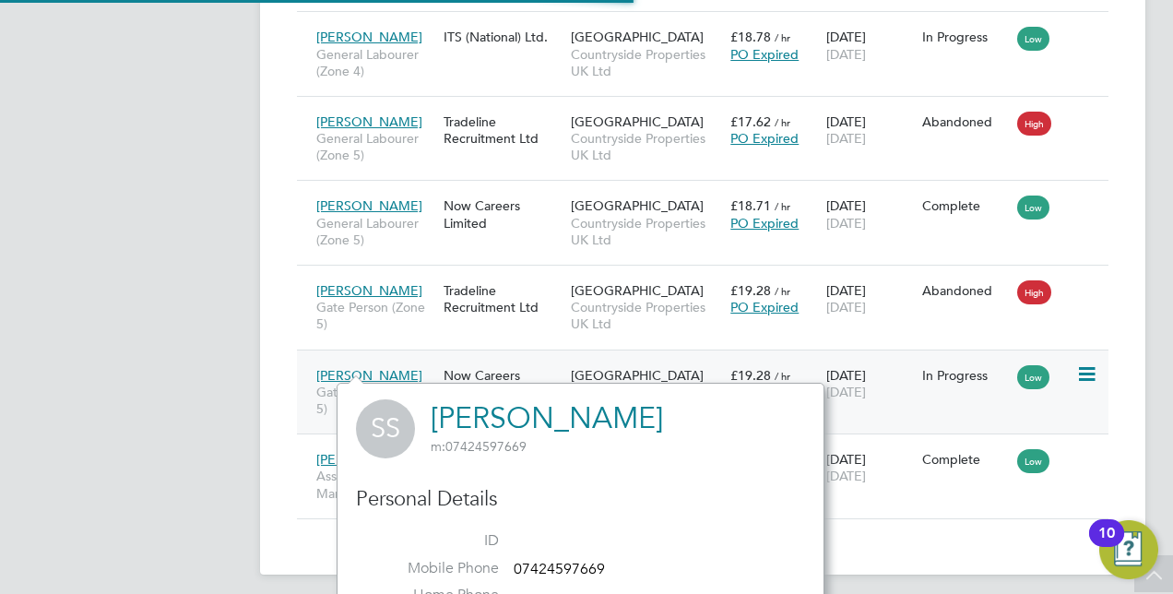
scroll to position [532, 488]
click at [353, 367] on span "[PERSON_NAME]" at bounding box center [369, 375] width 106 height 17
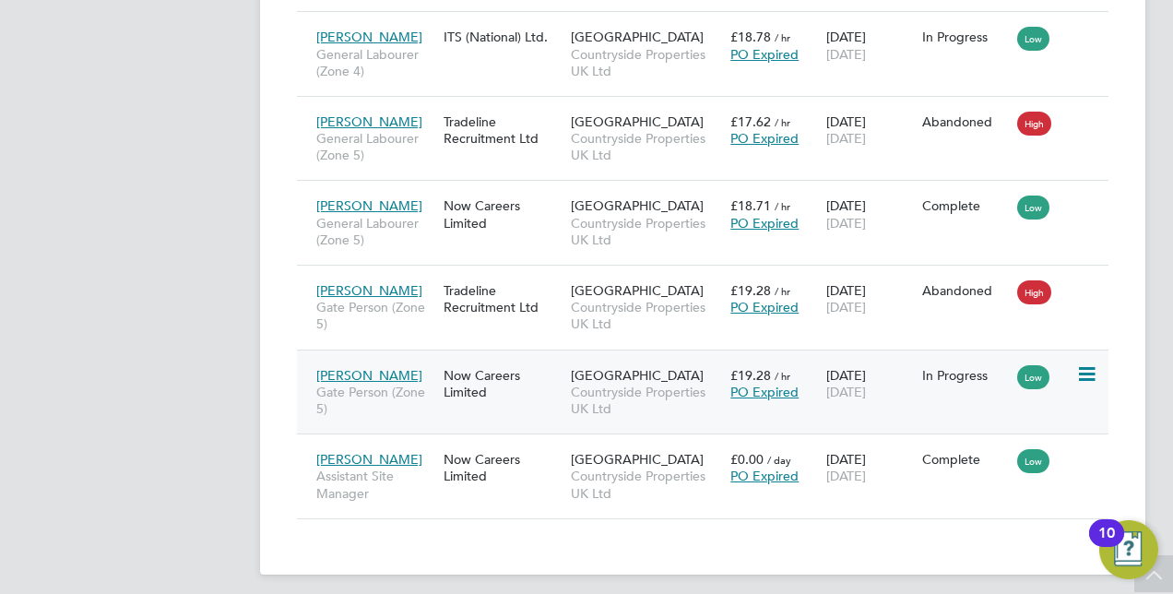
click at [393, 389] on span "Gate Person (Zone 5)" at bounding box center [375, 400] width 118 height 33
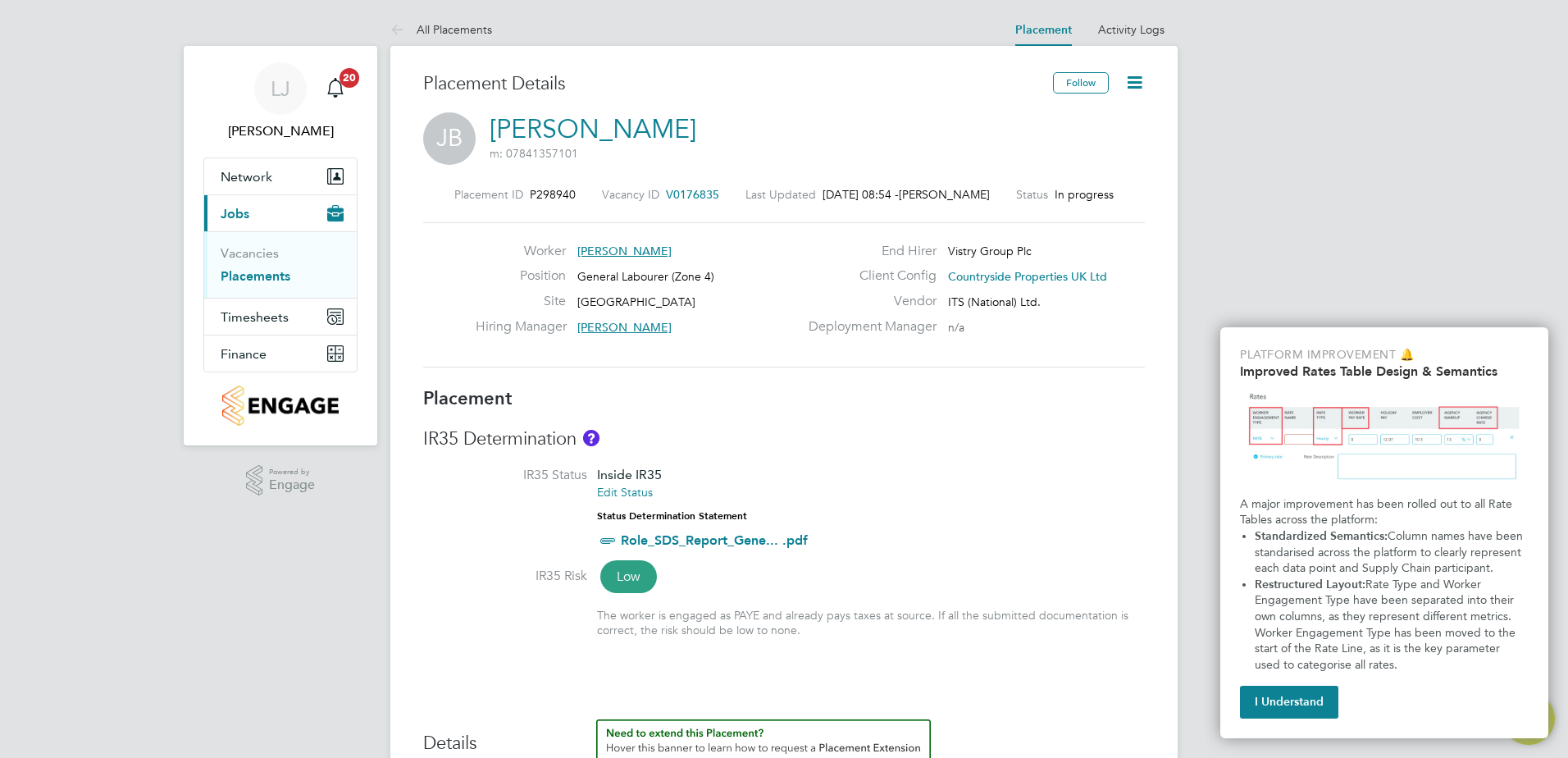
click at [1136, 72] on icon at bounding box center [1134, 82] width 20 height 20
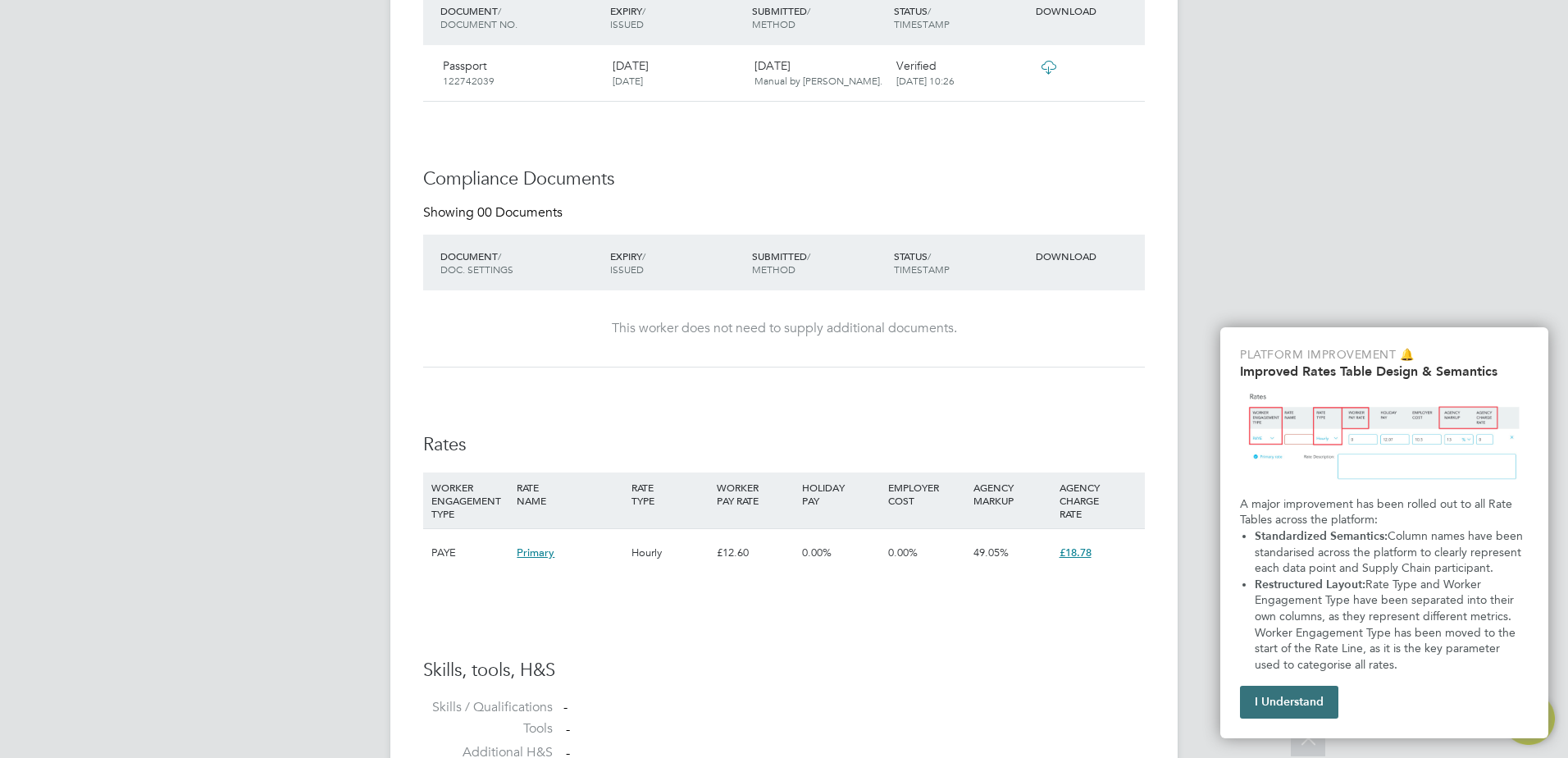
click at [1291, 695] on button "I Understand" at bounding box center [1289, 702] width 99 height 33
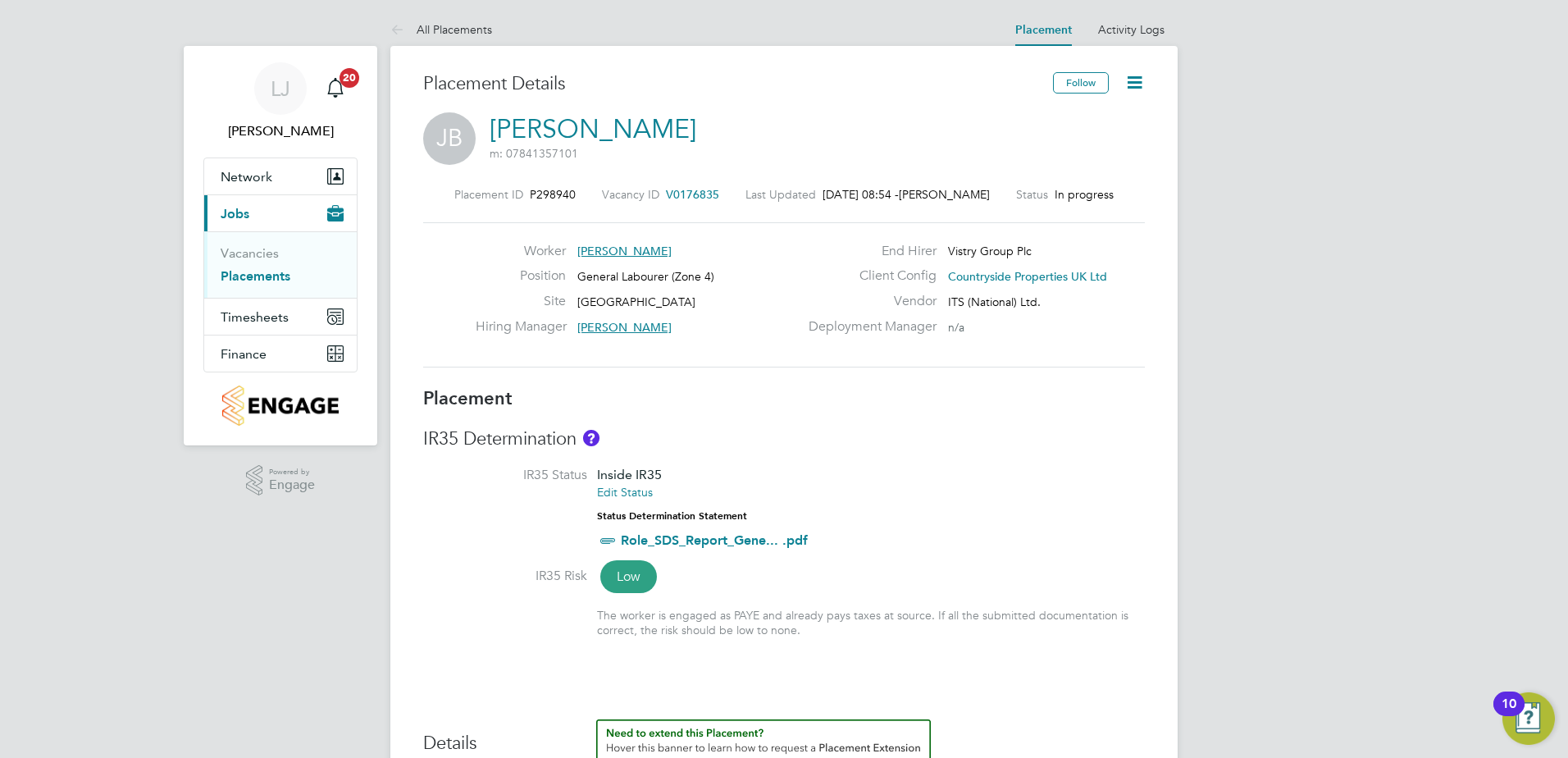
click at [1137, 87] on icon at bounding box center [1134, 82] width 20 height 20
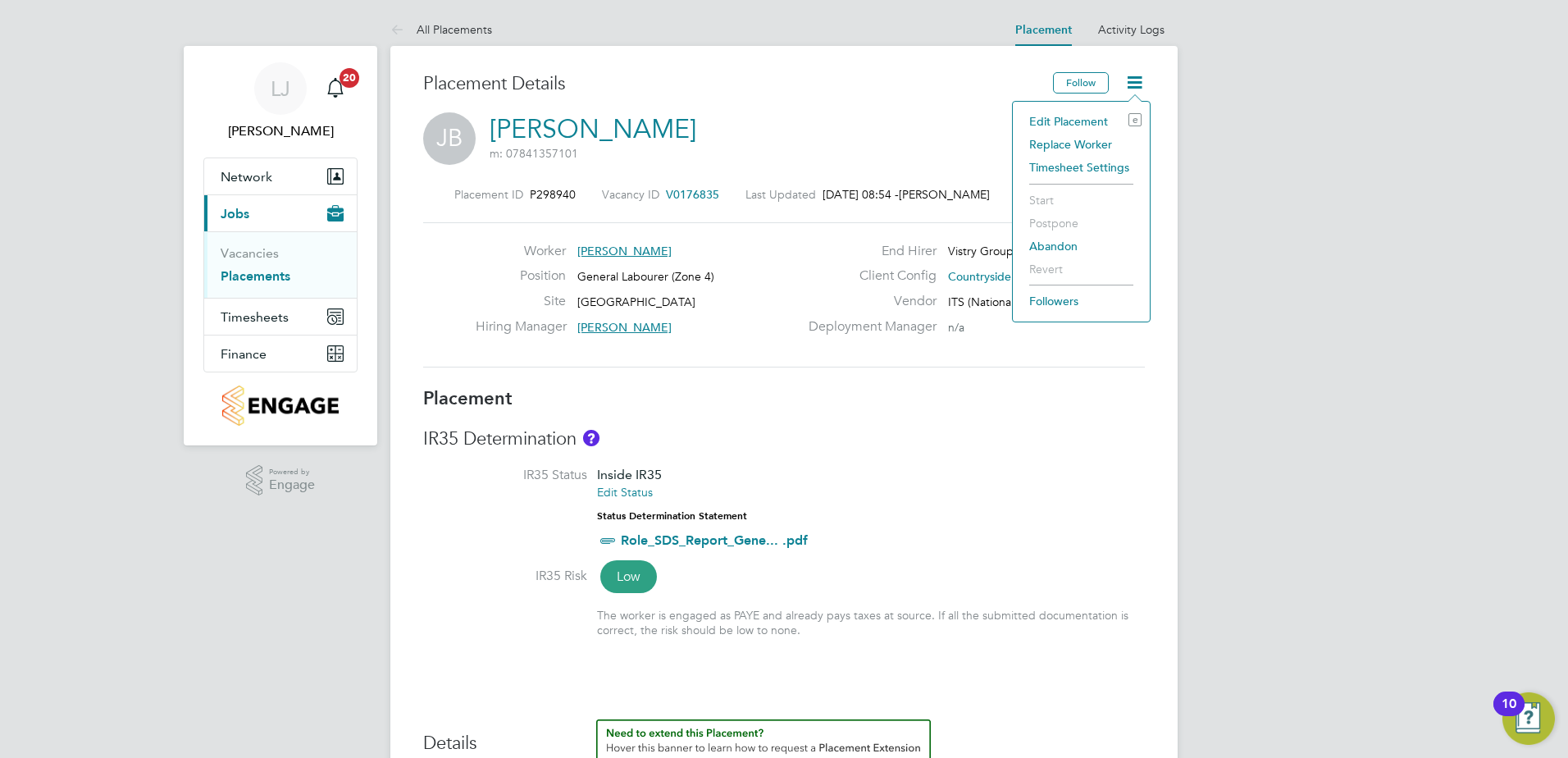
click at [1061, 119] on li "Edit Placement e" at bounding box center [1082, 122] width 121 height 23
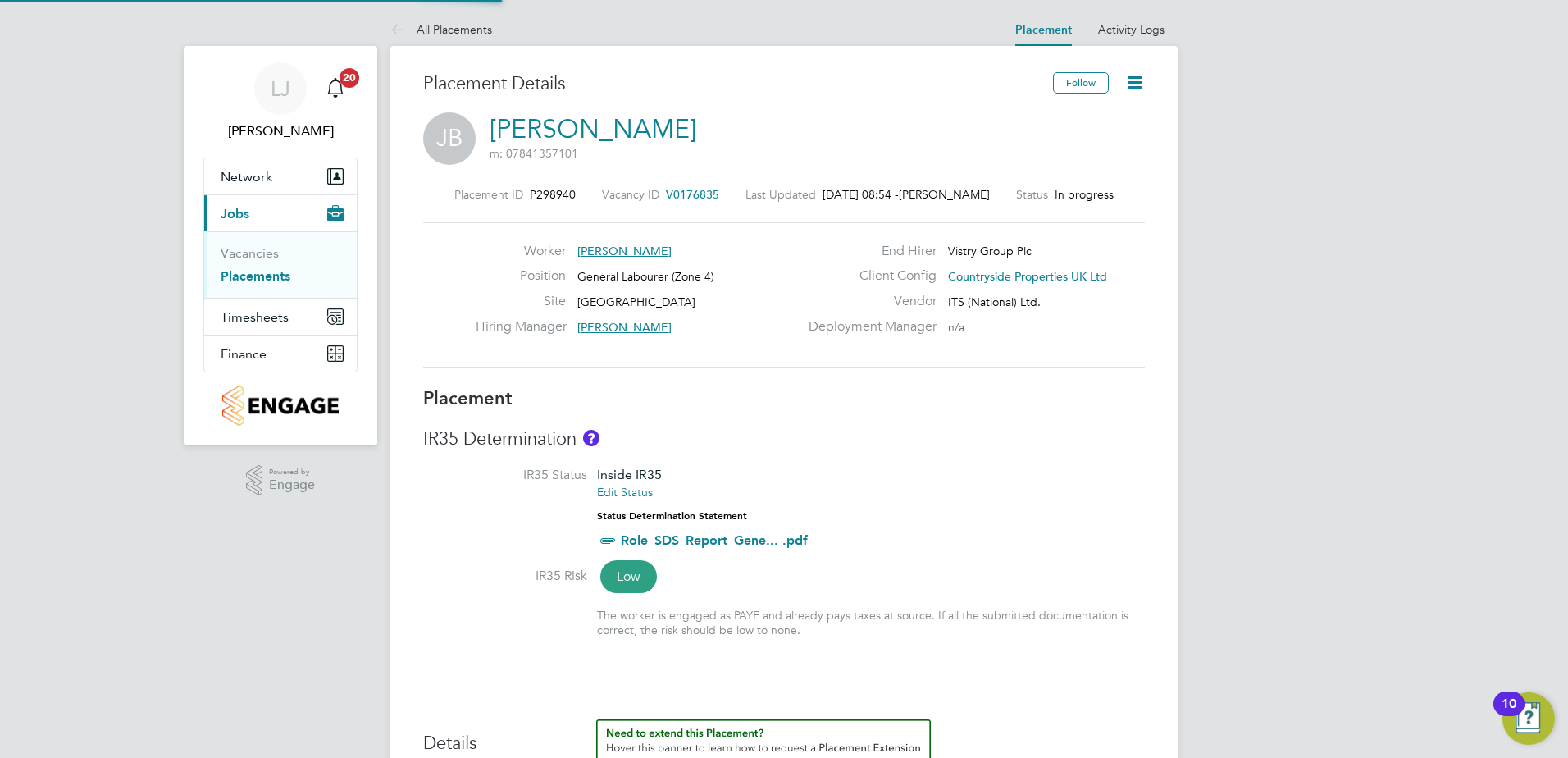
type input "[PERSON_NAME]"
type input "Dean Fox"
type input "16 Jul 2025"
type input "06 Oct 2025"
type input "07:30"
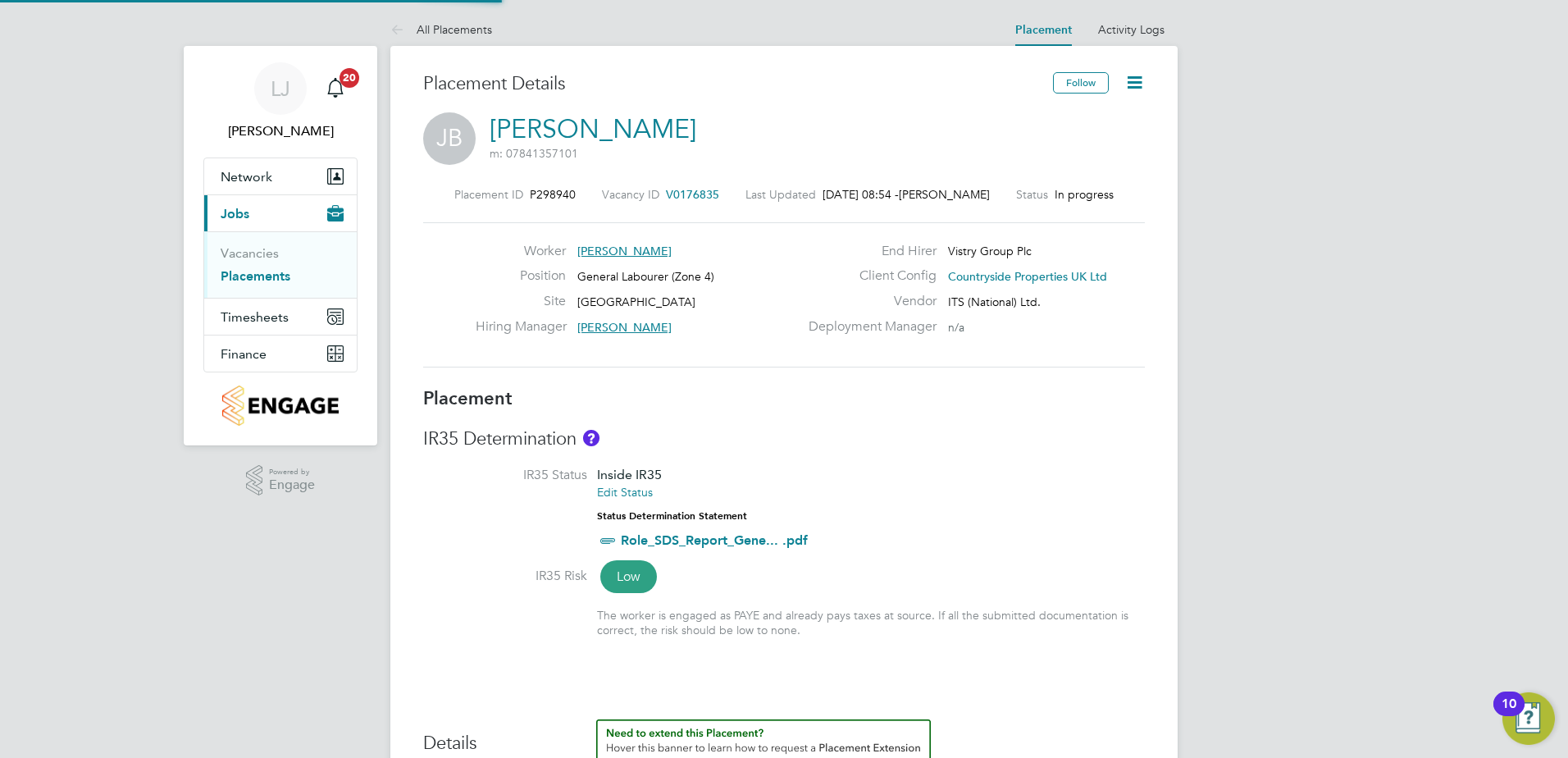
type input "16:30"
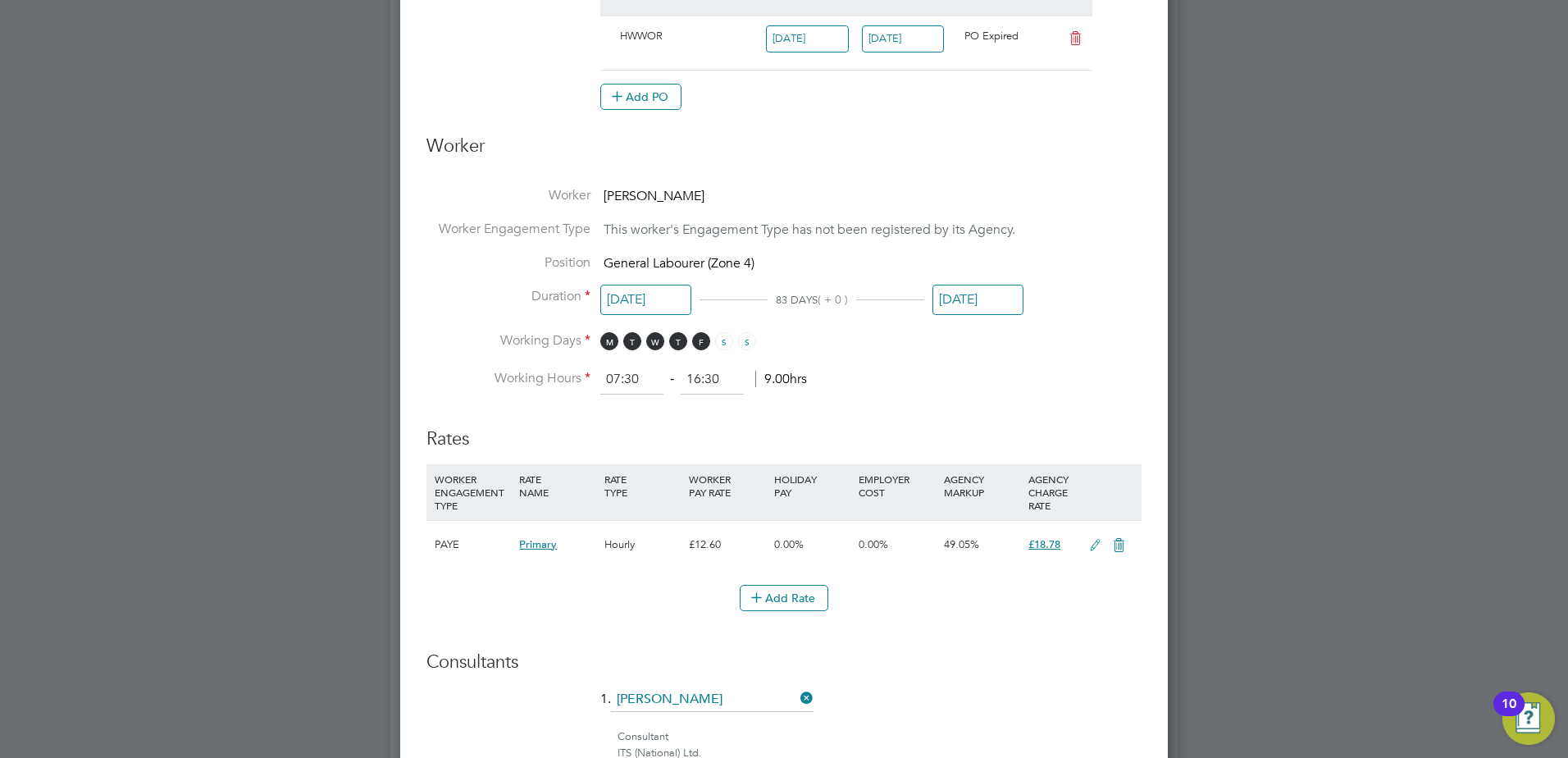
click at [994, 301] on input "06 Oct 2025" at bounding box center [977, 300] width 91 height 30
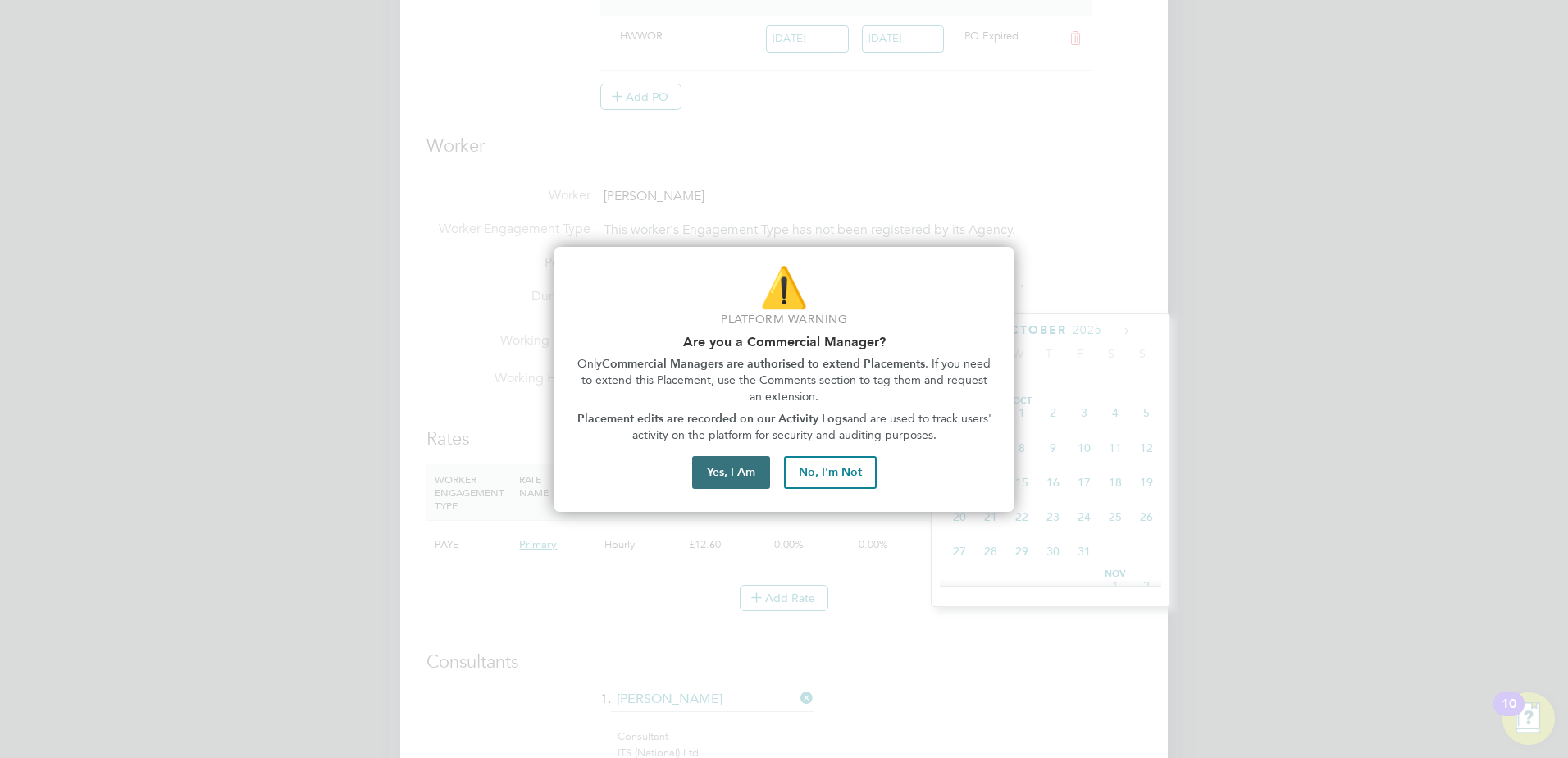
click at [741, 471] on button "Yes, I Am" at bounding box center [731, 472] width 78 height 33
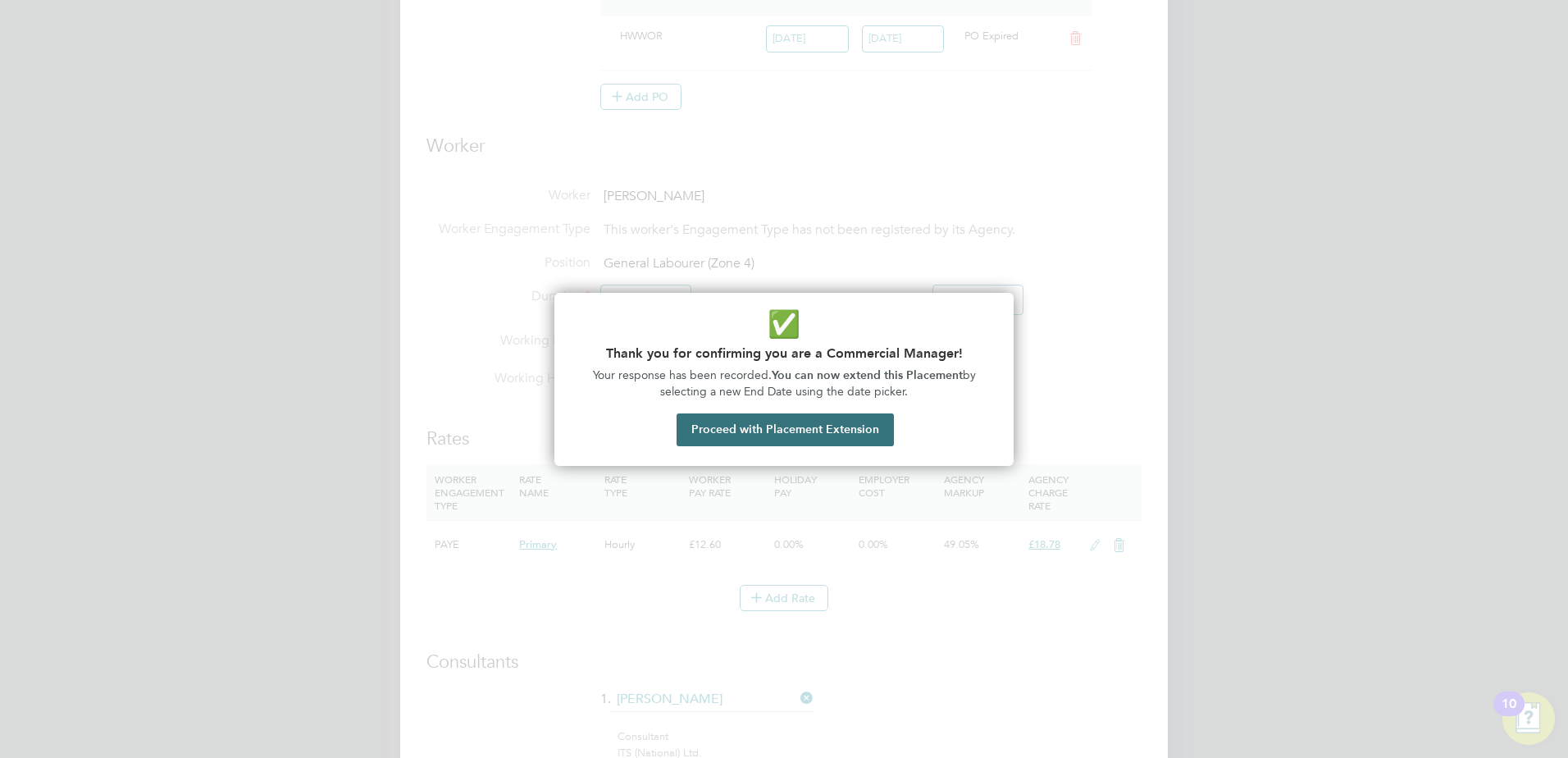
click at [758, 430] on button "Proceed with Placement Extension" at bounding box center [785, 430] width 217 height 33
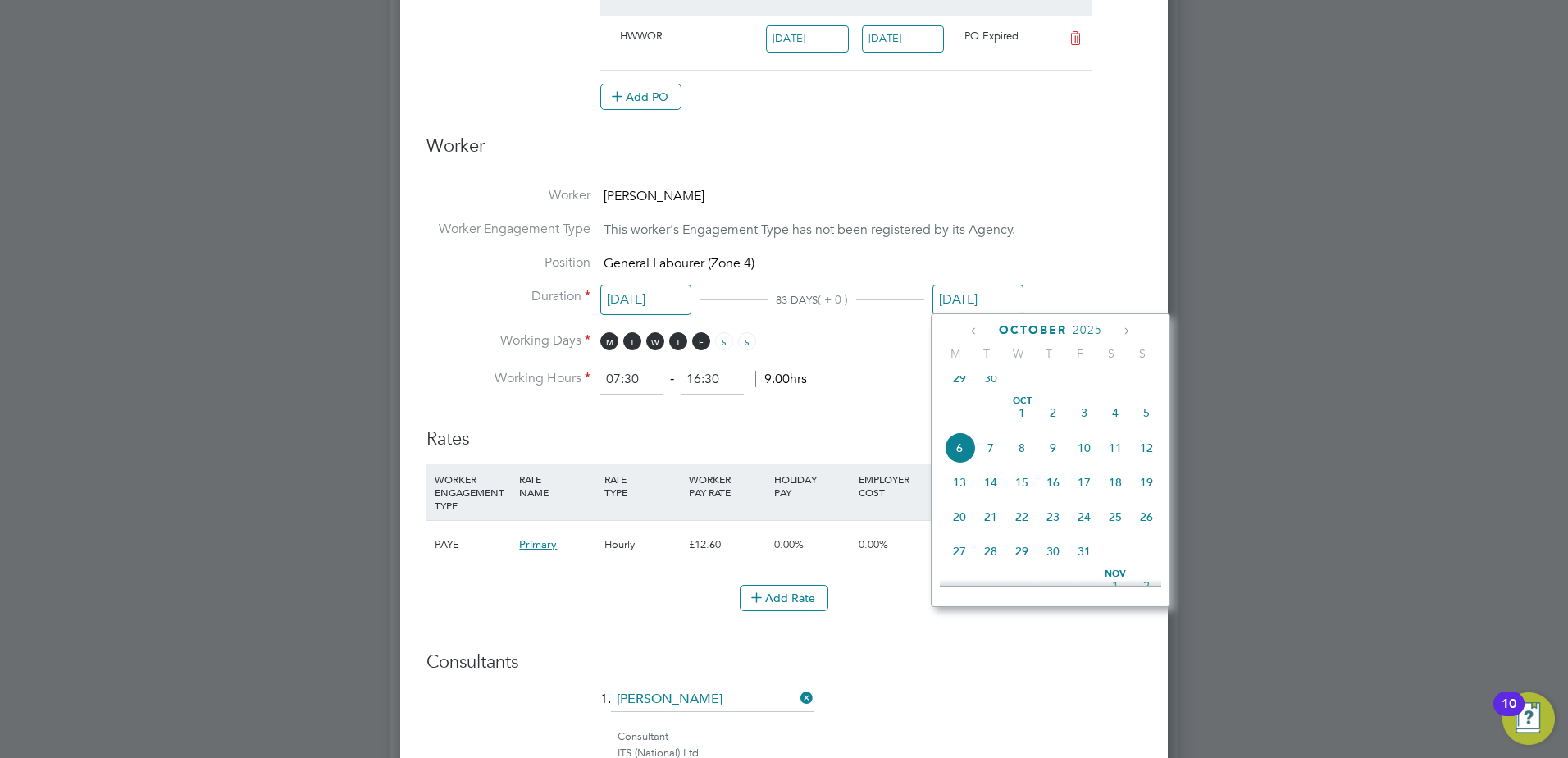
click at [971, 328] on icon at bounding box center [976, 331] width 16 height 18
click at [989, 386] on span "2" at bounding box center [990, 382] width 31 height 31
type input "[DATE]"
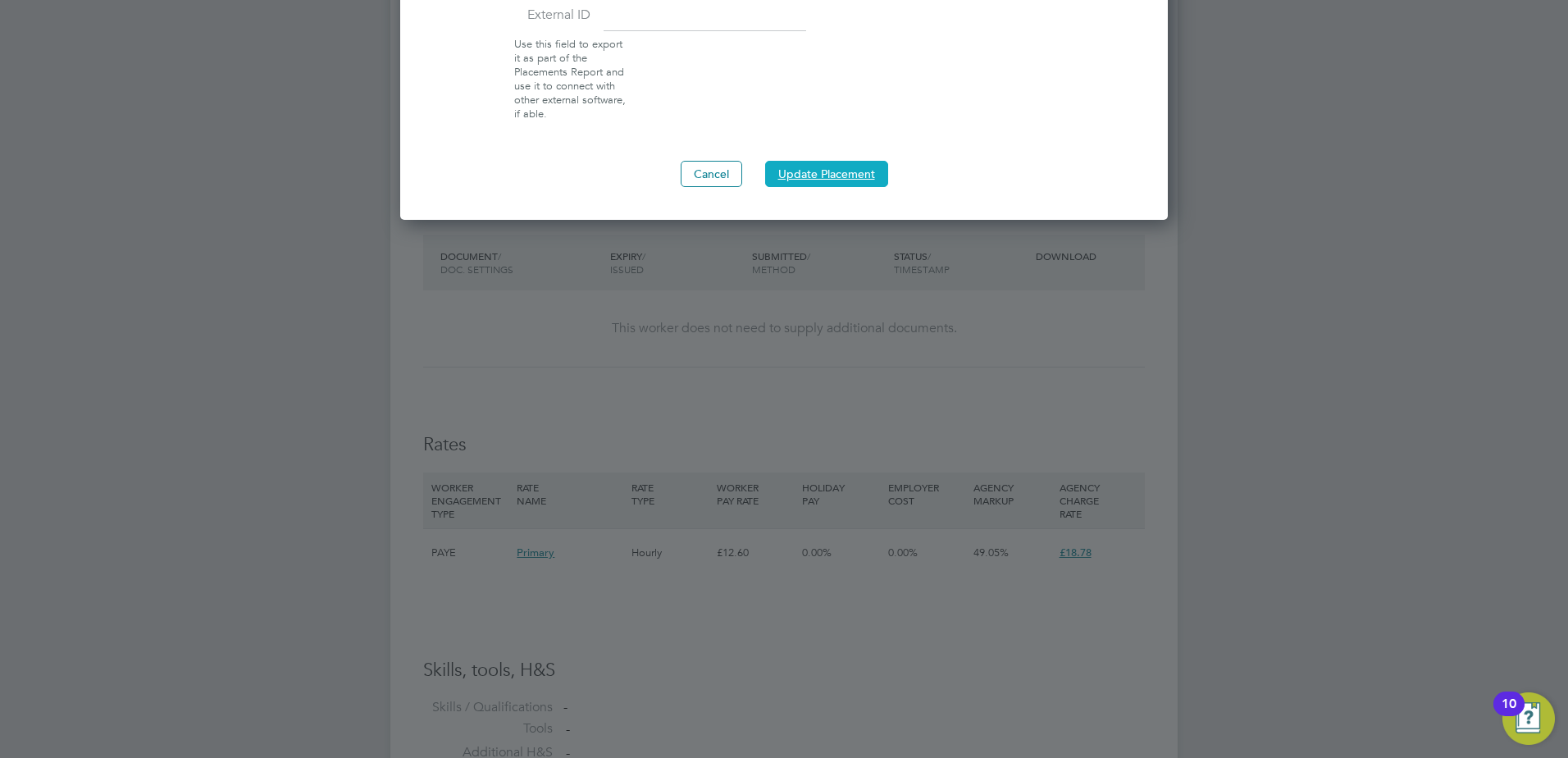
click at [811, 171] on button "Update Placement" at bounding box center [826, 174] width 123 height 27
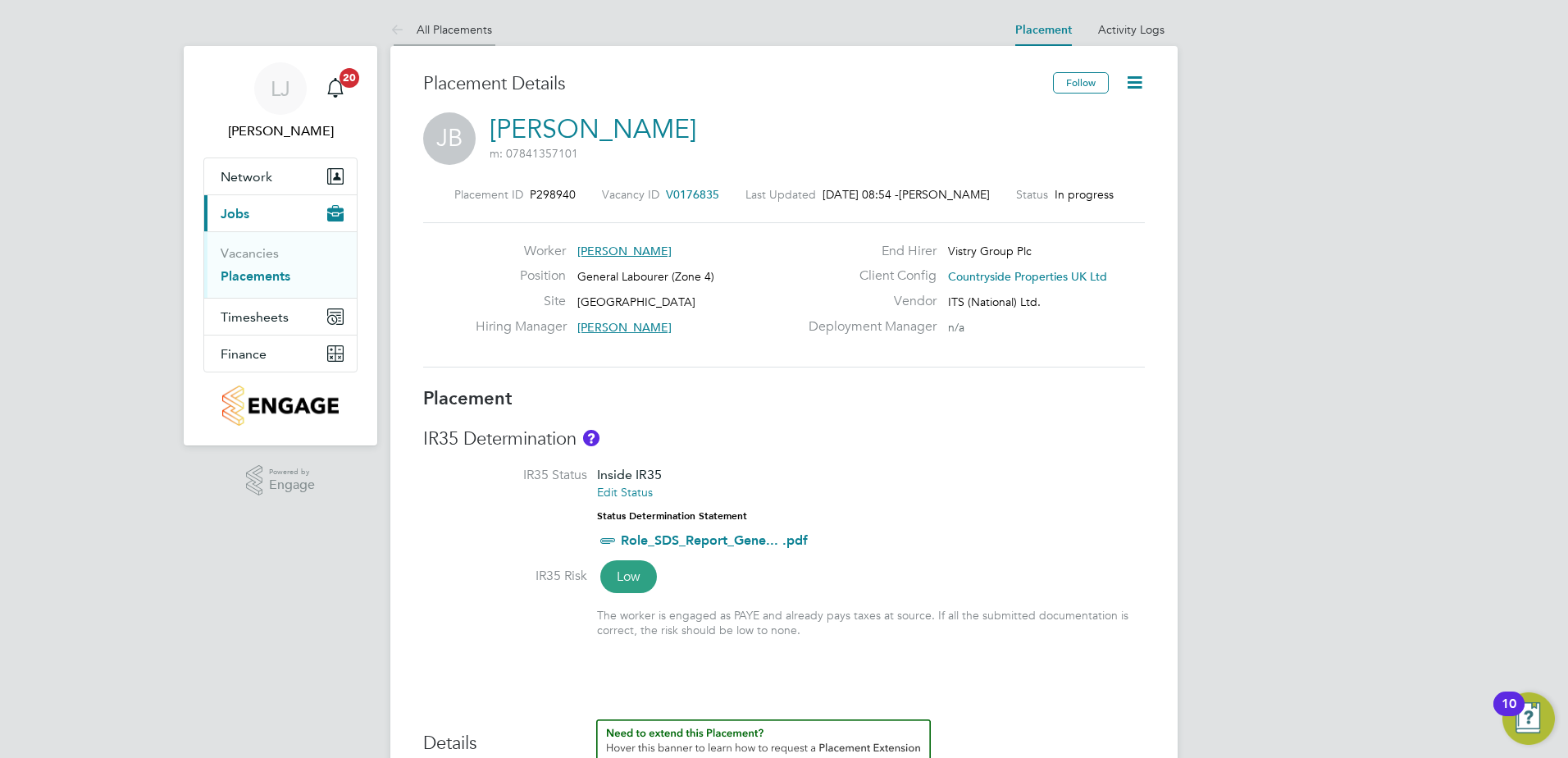
click at [470, 26] on link "All Placements" at bounding box center [441, 29] width 101 height 15
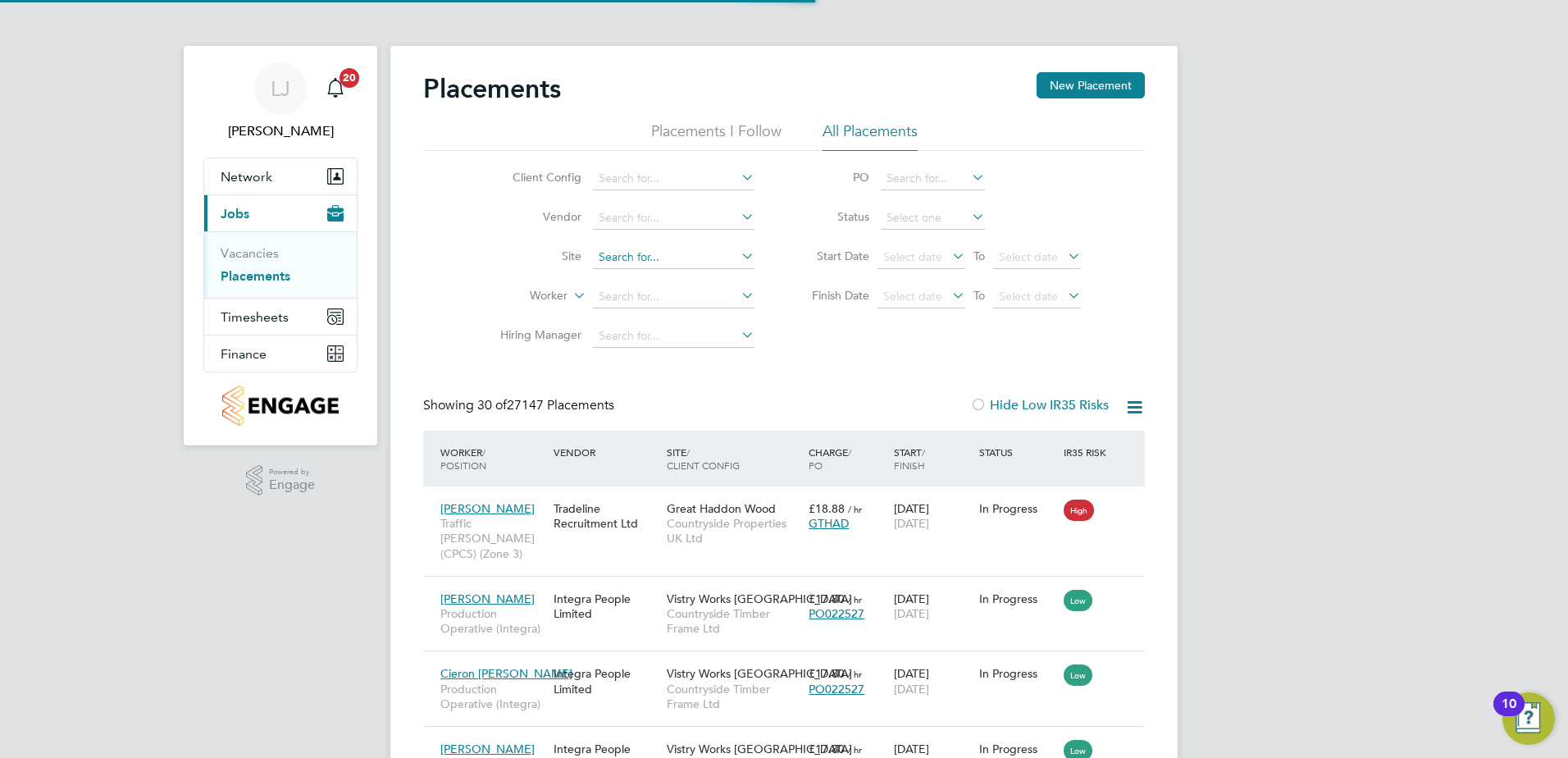
click at [672, 255] on input at bounding box center [674, 258] width 162 height 23
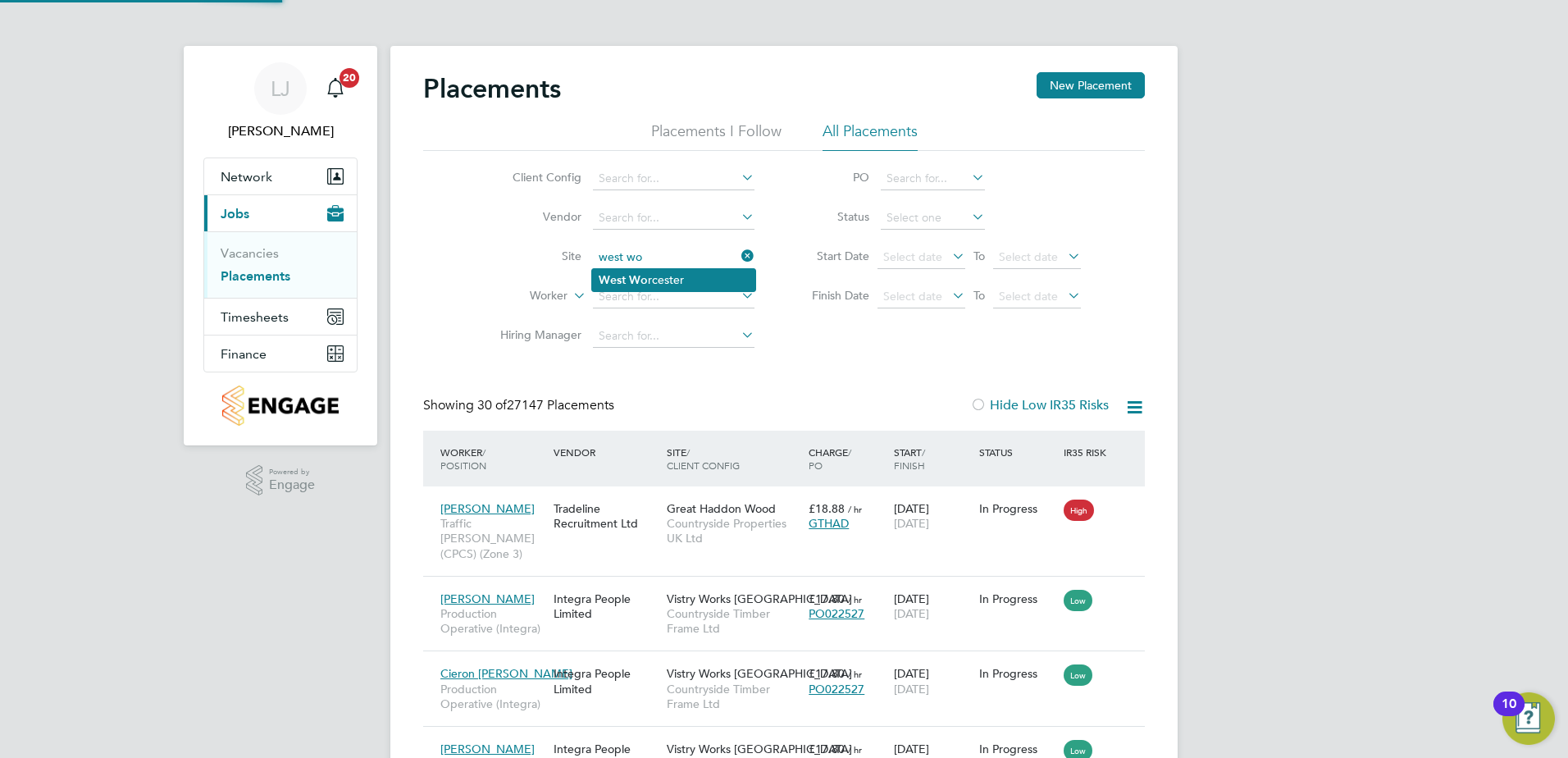
click at [663, 278] on li "West Wo rcester" at bounding box center [673, 279] width 163 height 22
type input "[GEOGRAPHIC_DATA]"
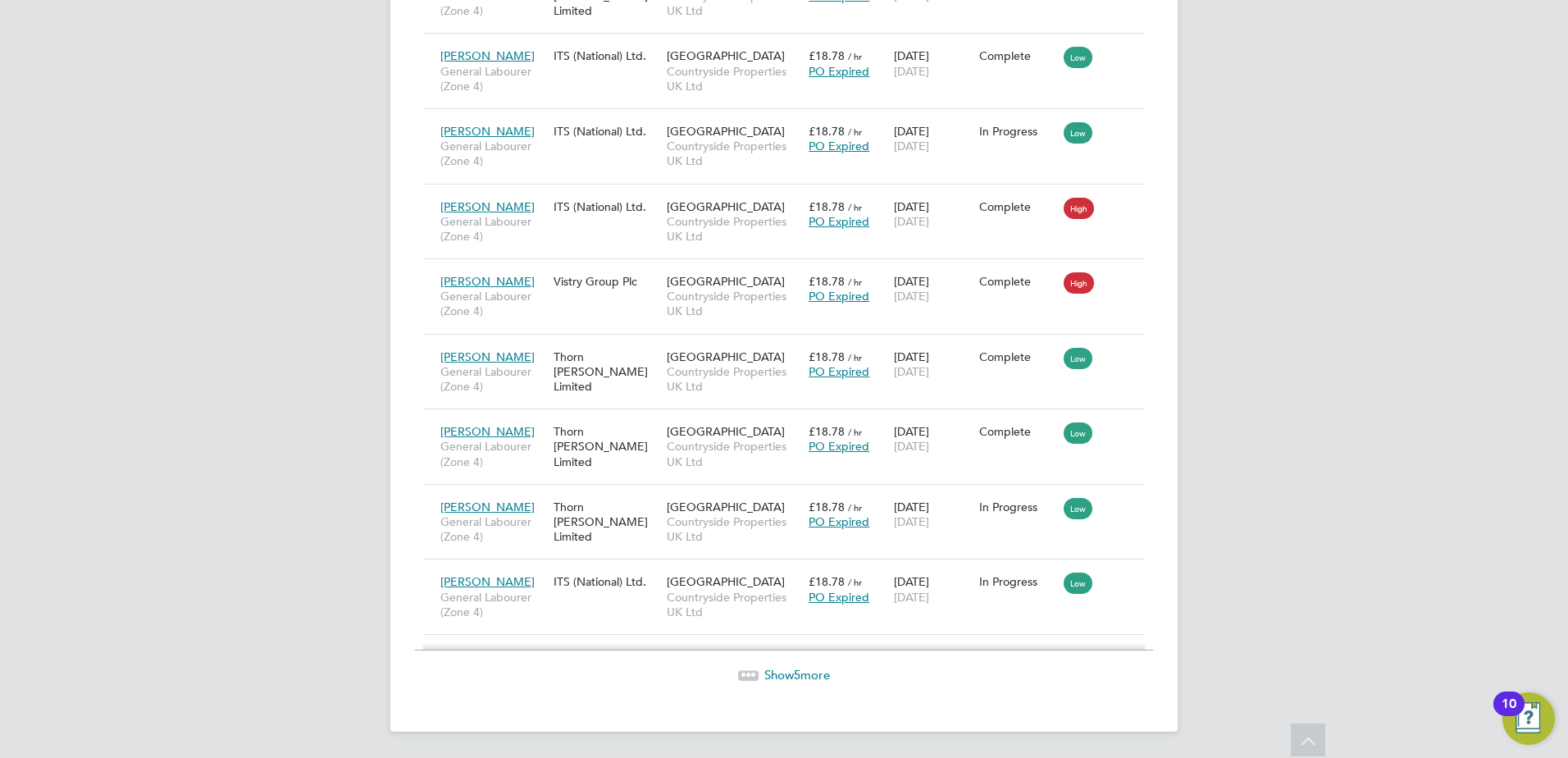
click at [768, 672] on span "Show 5 more" at bounding box center [797, 675] width 66 height 16
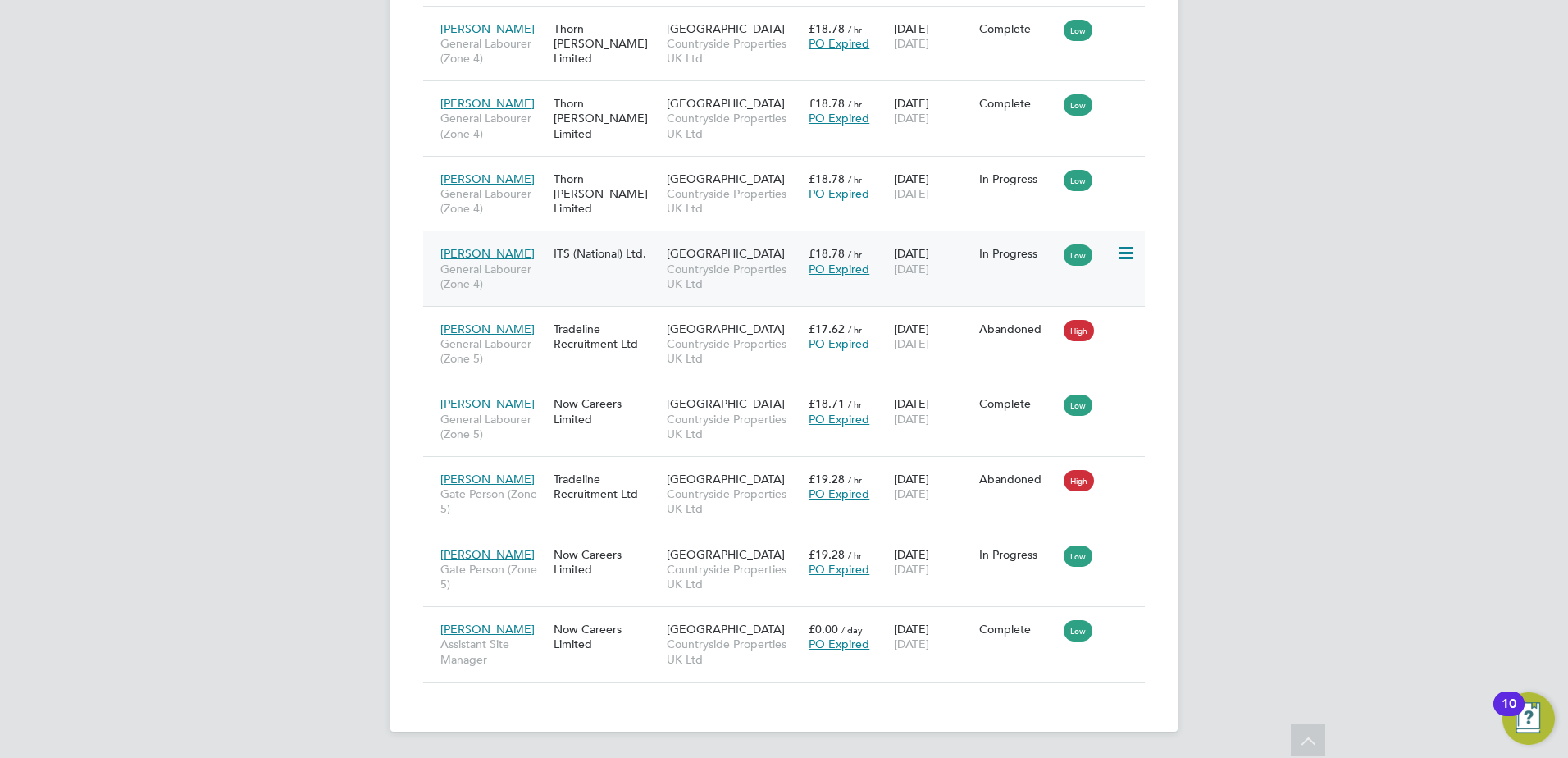
click at [485, 250] on span "[PERSON_NAME]" at bounding box center [487, 254] width 94 height 15
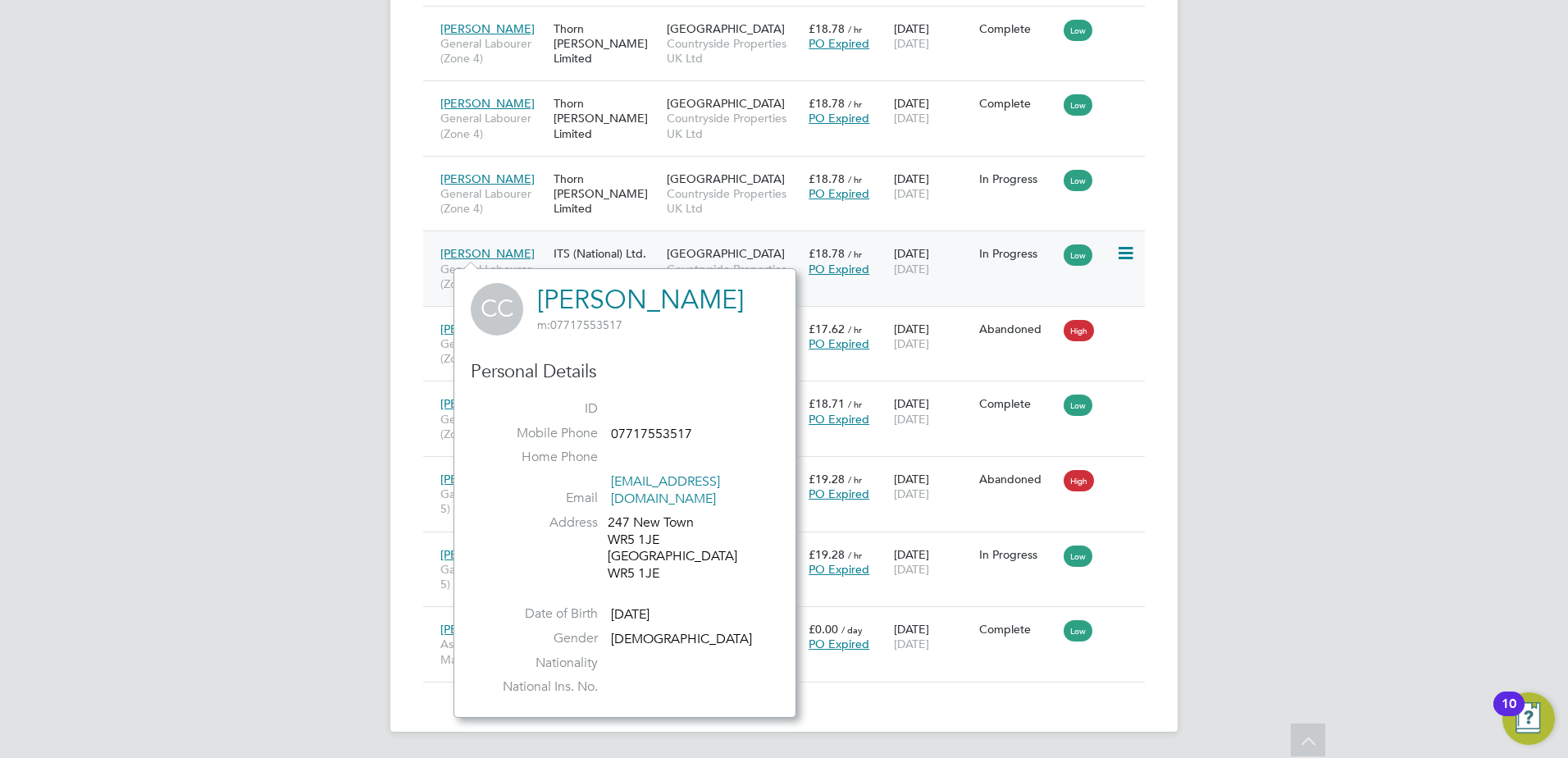
click at [484, 251] on span "[PERSON_NAME]" at bounding box center [487, 254] width 94 height 15
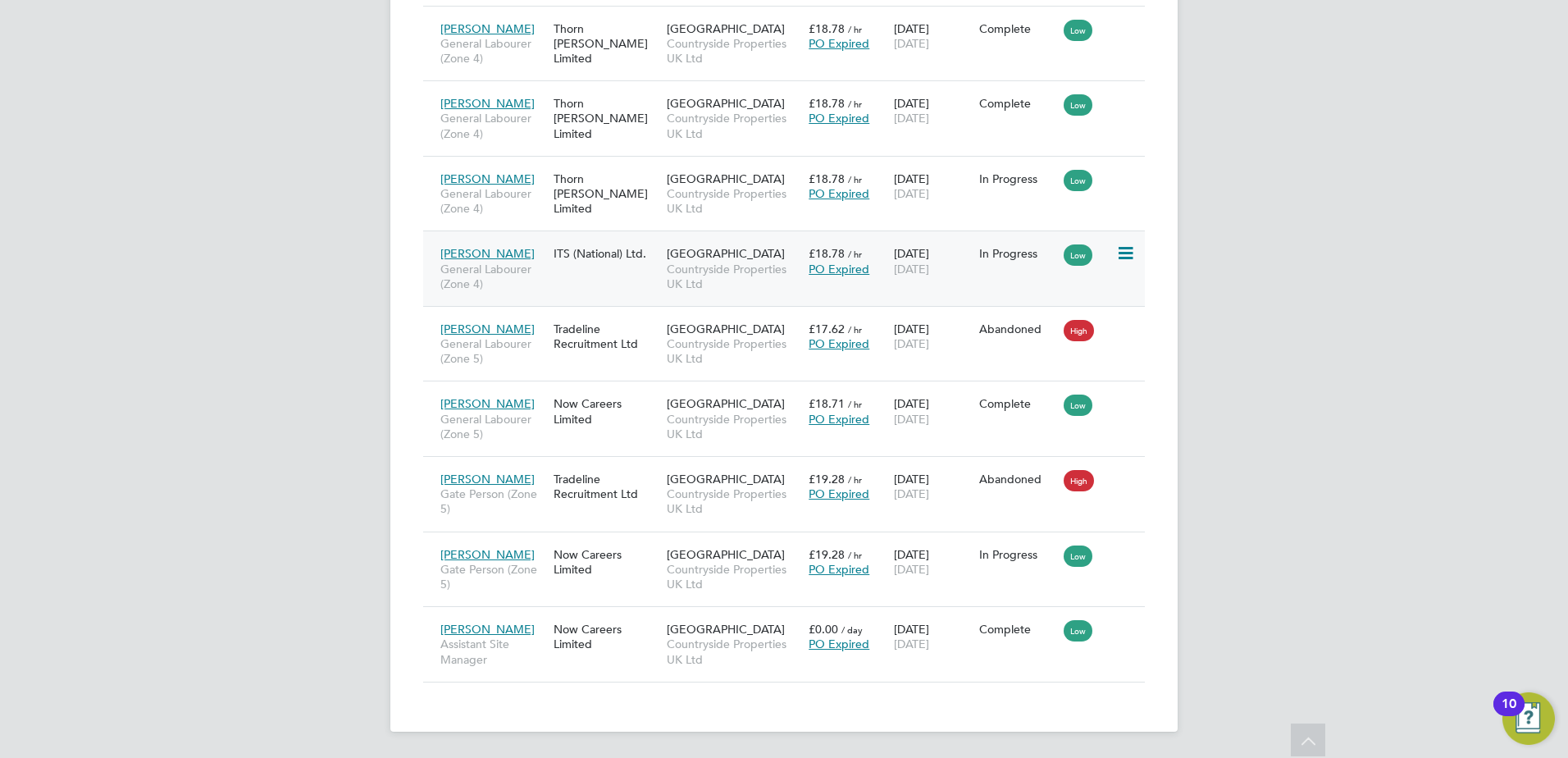
click at [625, 265] on div "ITS (National) Ltd." at bounding box center [606, 253] width 113 height 31
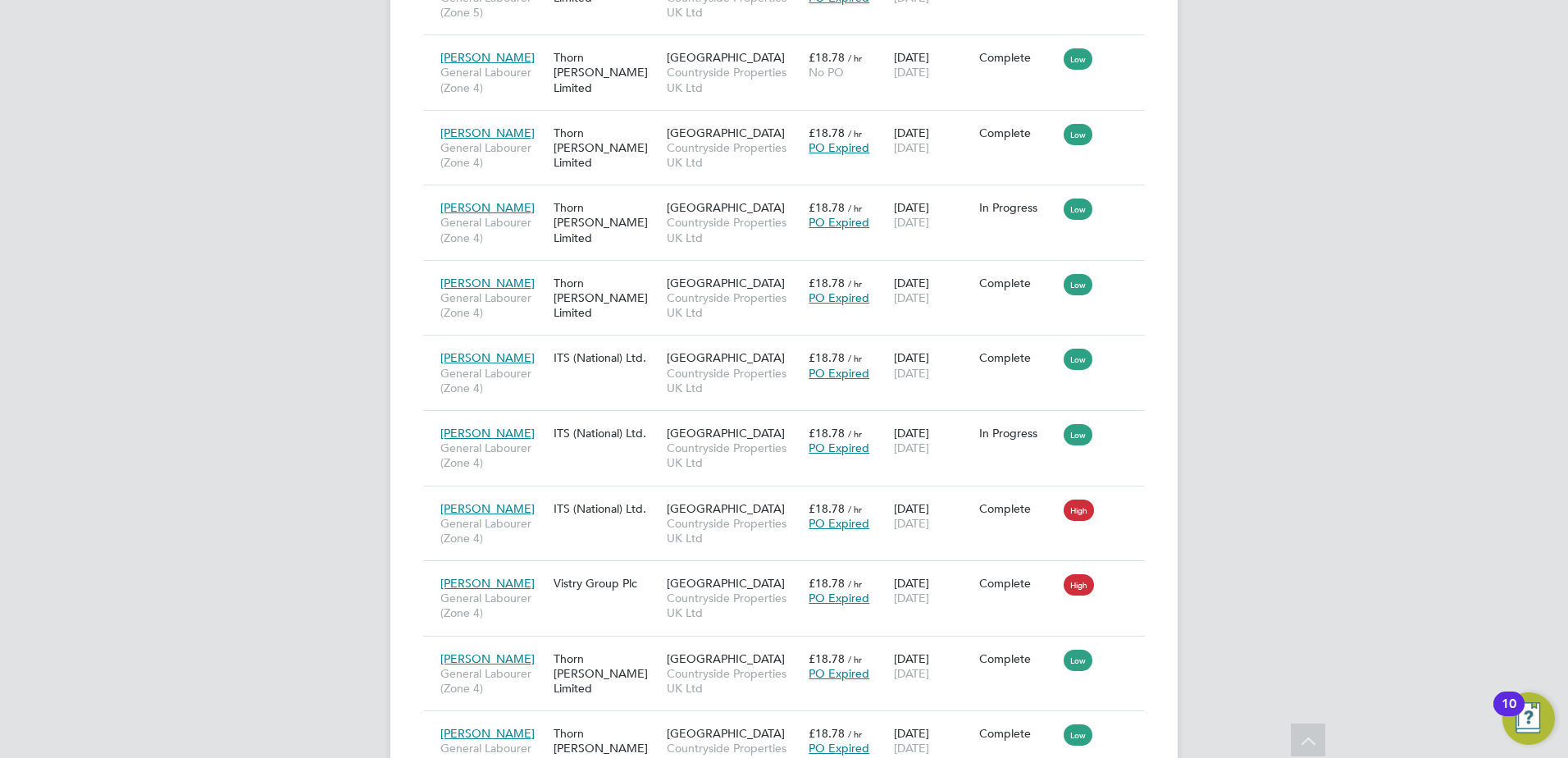
scroll to position [1777, 0]
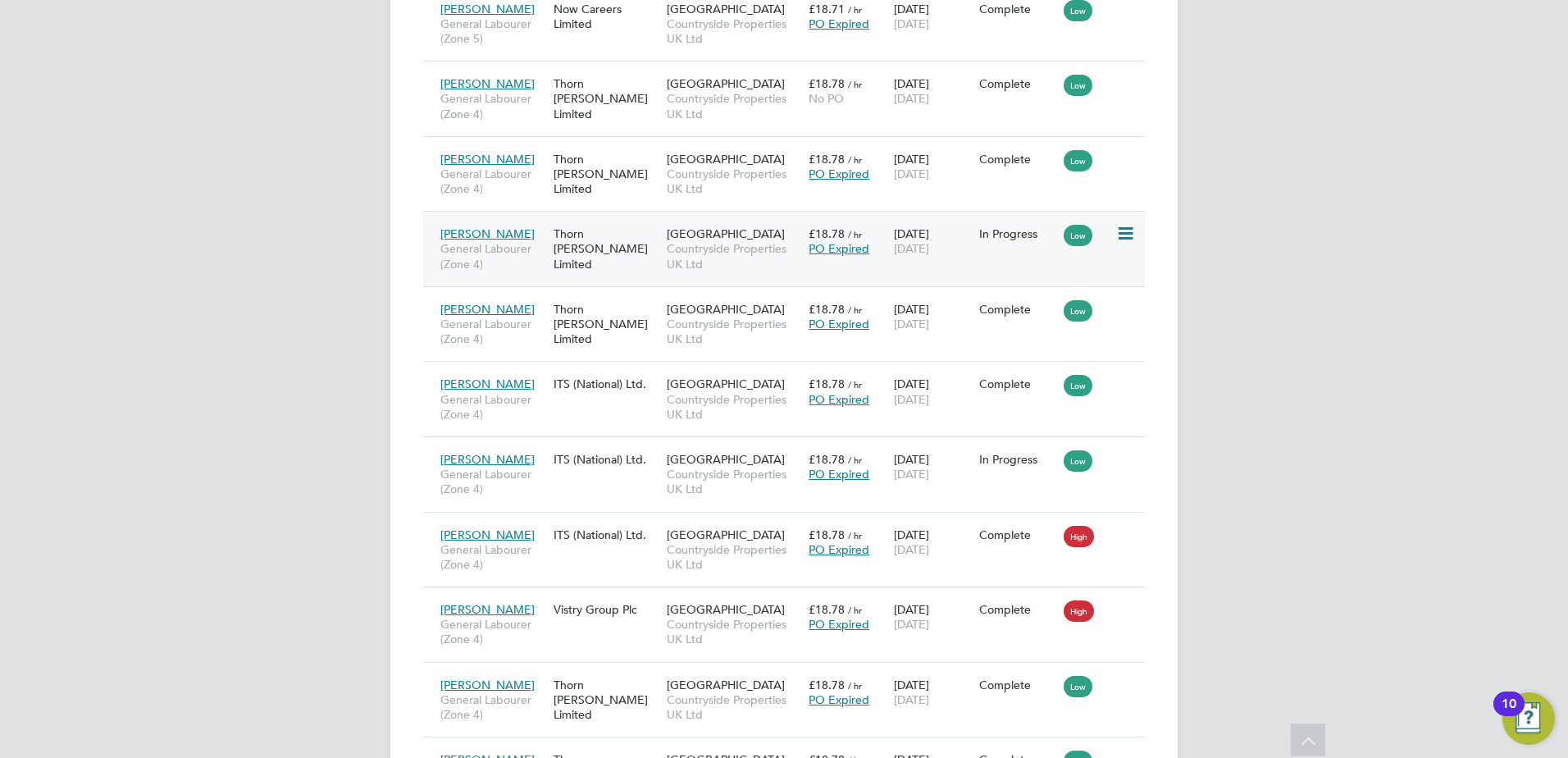
click at [476, 232] on span "Shane Wade" at bounding box center [487, 233] width 94 height 15
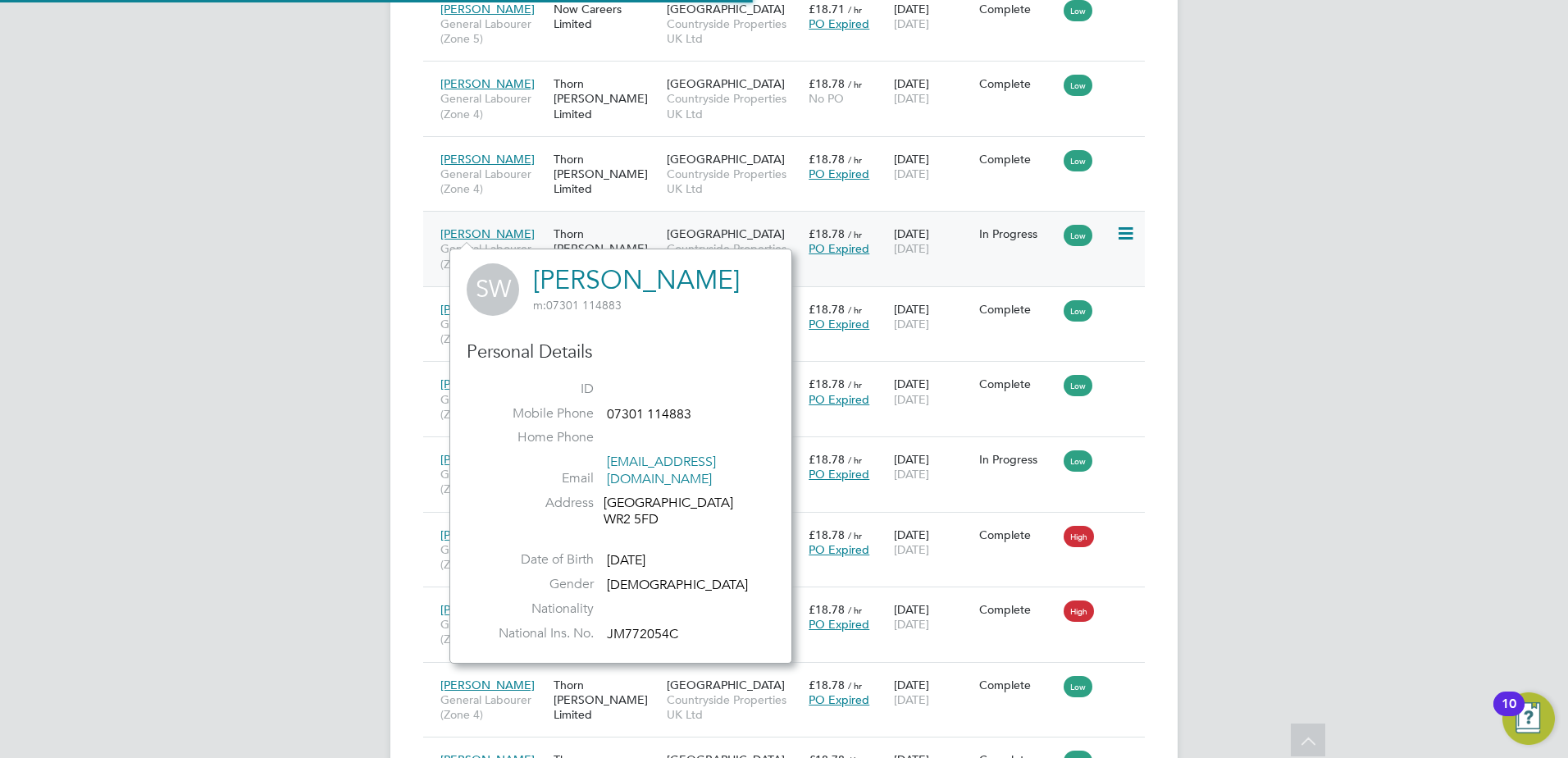
scroll to position [398, 342]
click at [734, 222] on div "West Worcester Countryside Properties UK Ltd" at bounding box center [734, 248] width 142 height 61
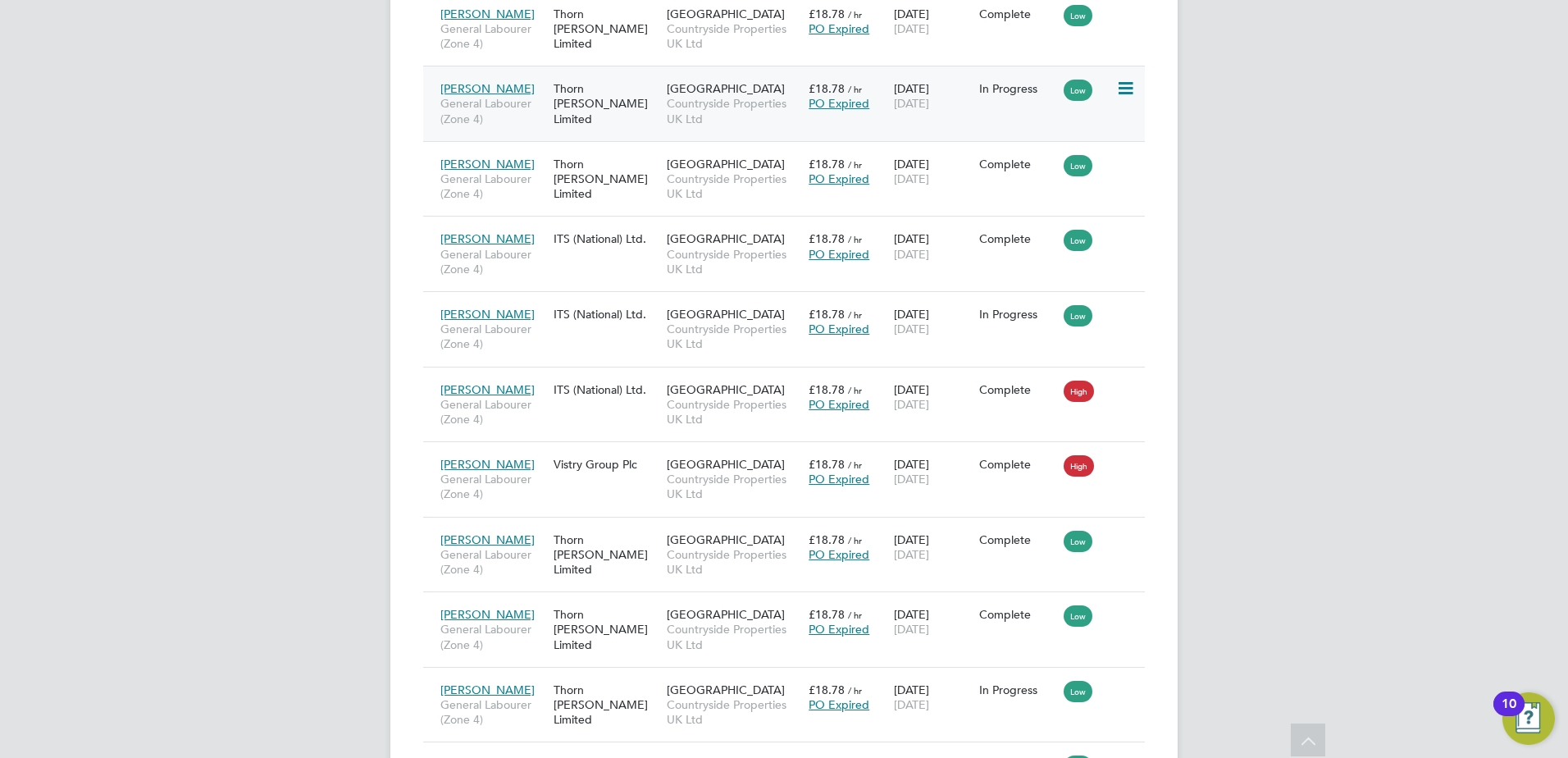
scroll to position [1941, 0]
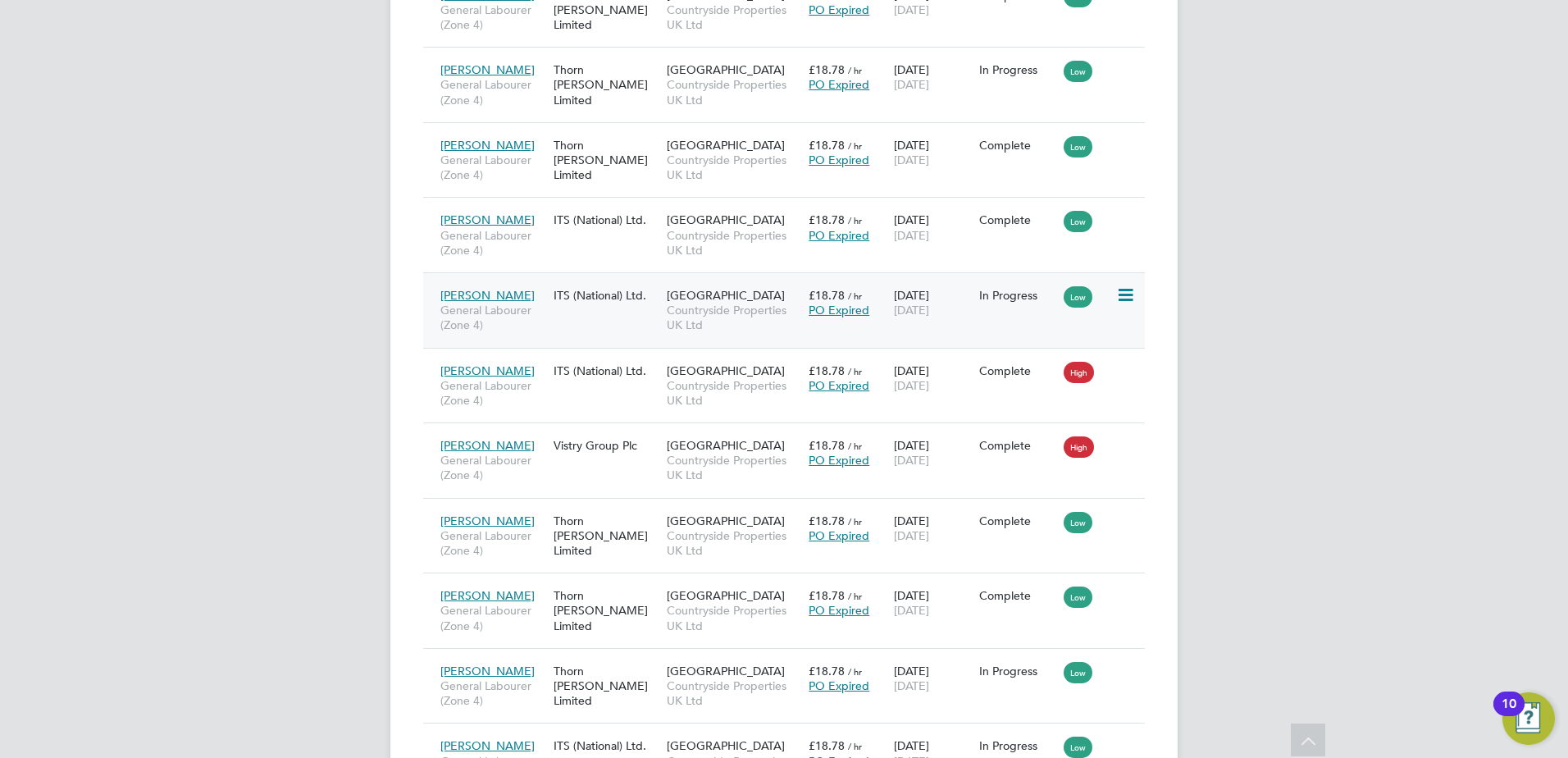
click at [488, 324] on span "General Labourer (Zone 4)" at bounding box center [493, 317] width 105 height 29
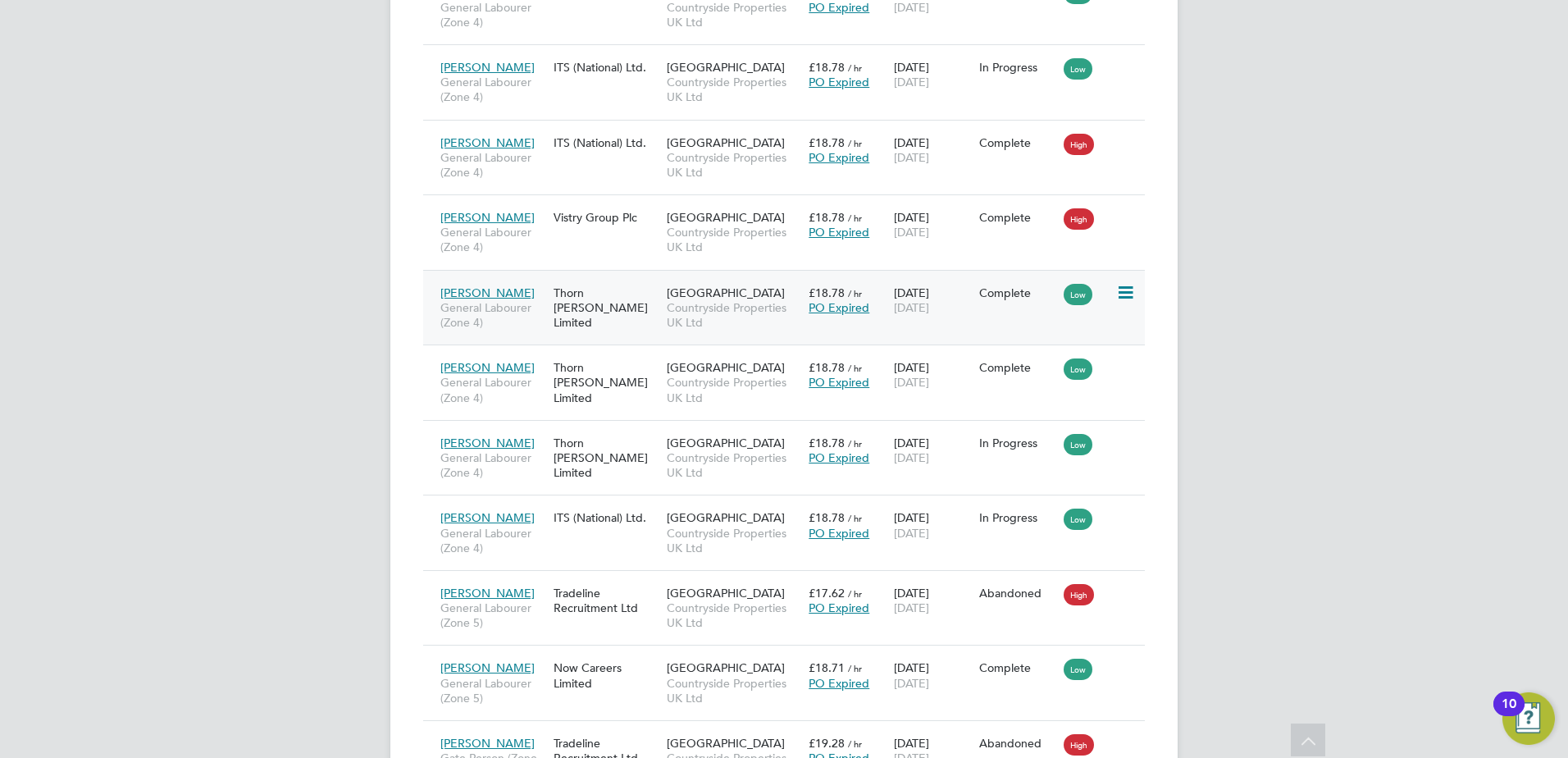
scroll to position [2187, 0]
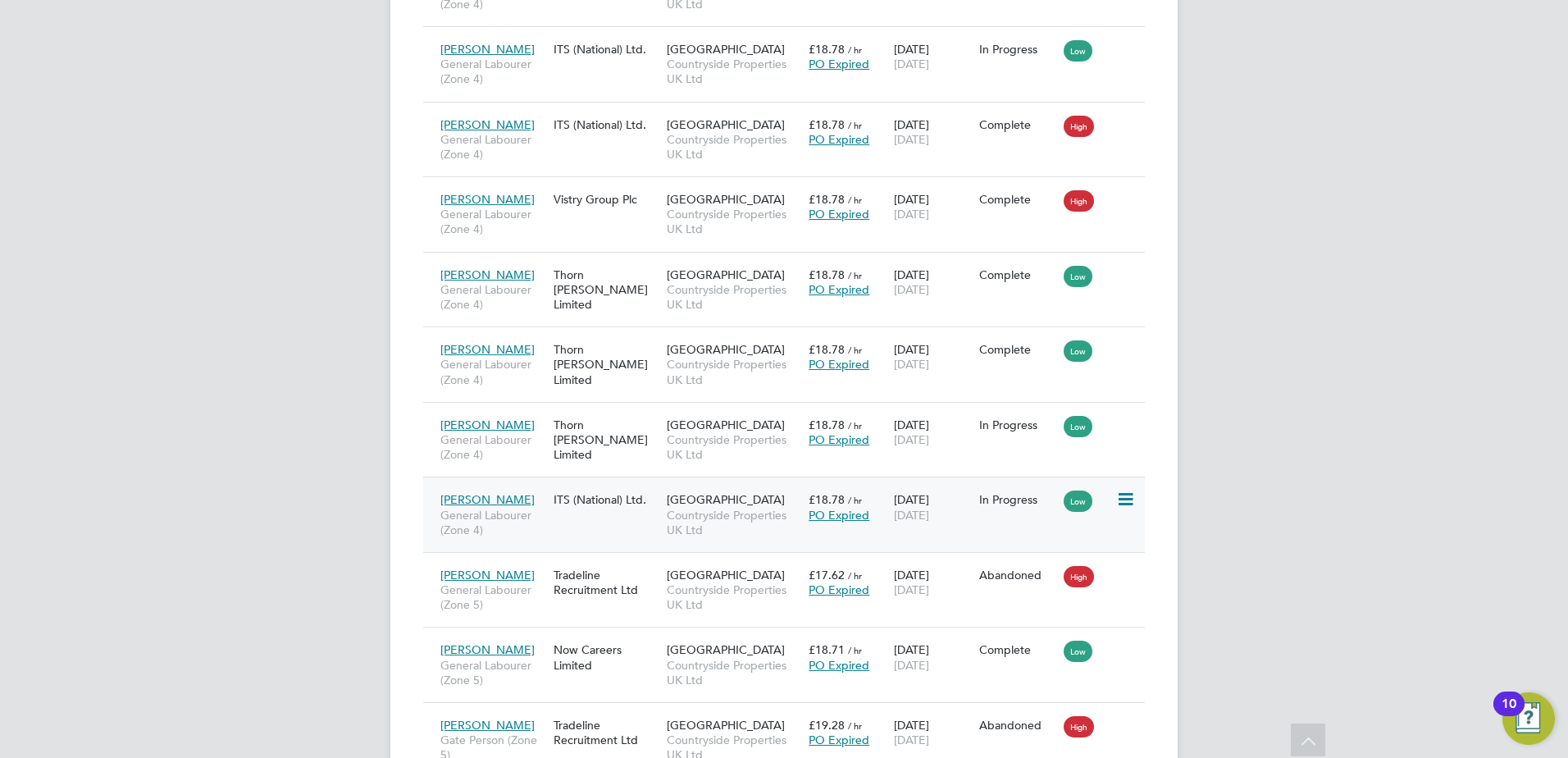
click at [581, 519] on div "Callum Carter General Labourer (Zone 4) ITS (National) Ltd. West Worcester Coun…" at bounding box center [784, 514] width 721 height 76
click at [483, 499] on span "[PERSON_NAME]" at bounding box center [487, 499] width 94 height 15
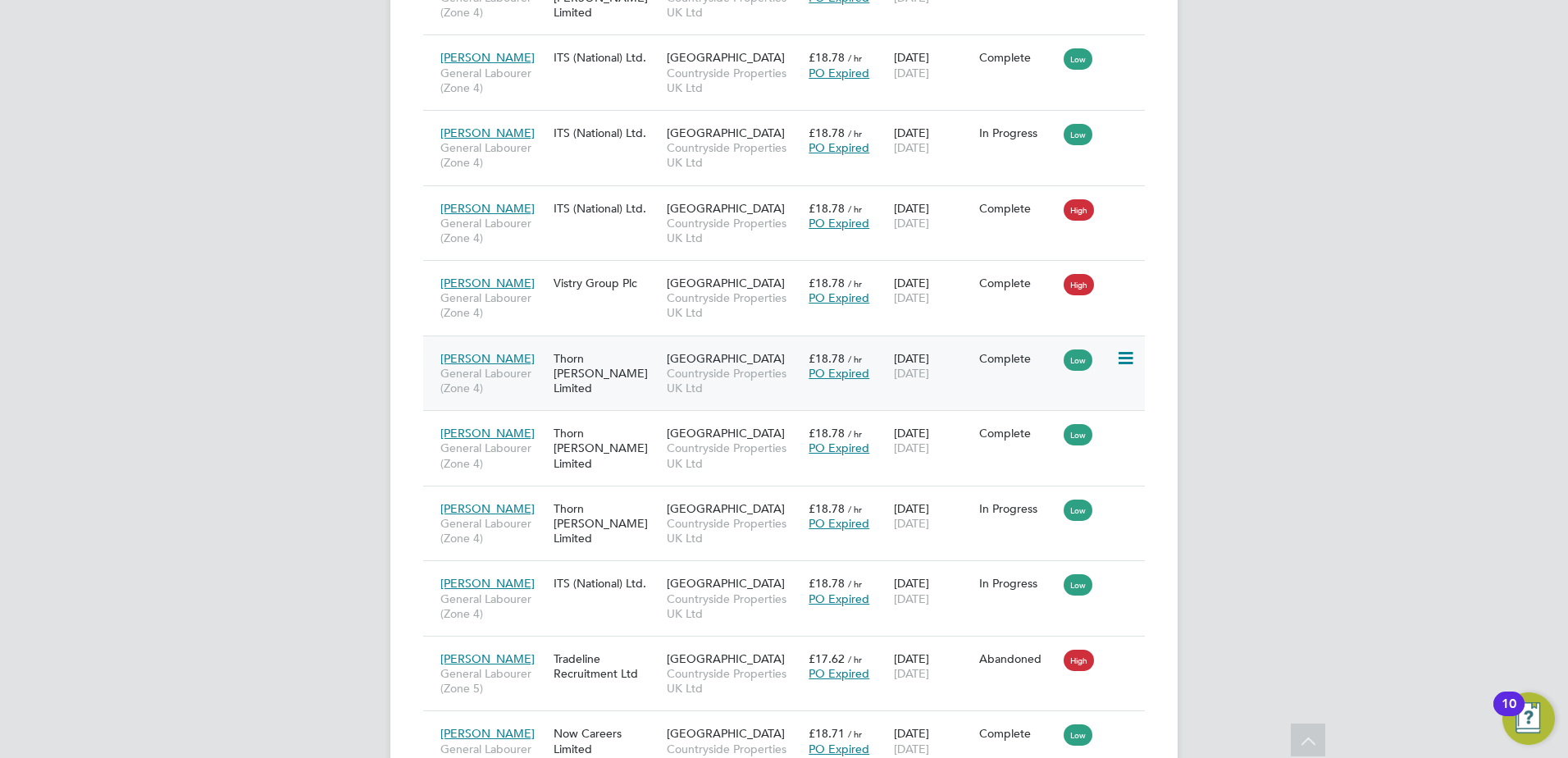
scroll to position [2105, 0]
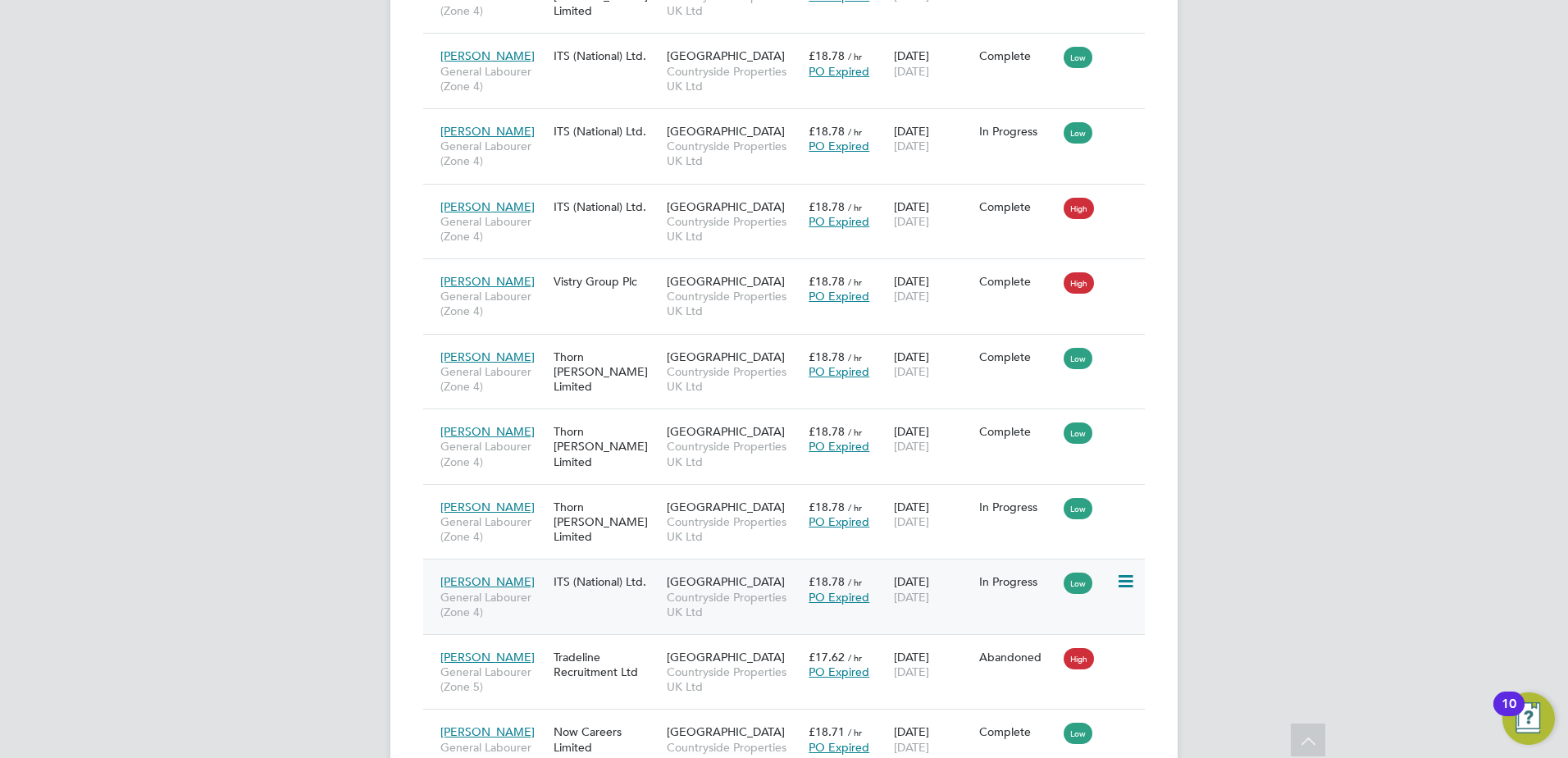
click at [494, 582] on span "Callum Carter" at bounding box center [487, 581] width 94 height 15
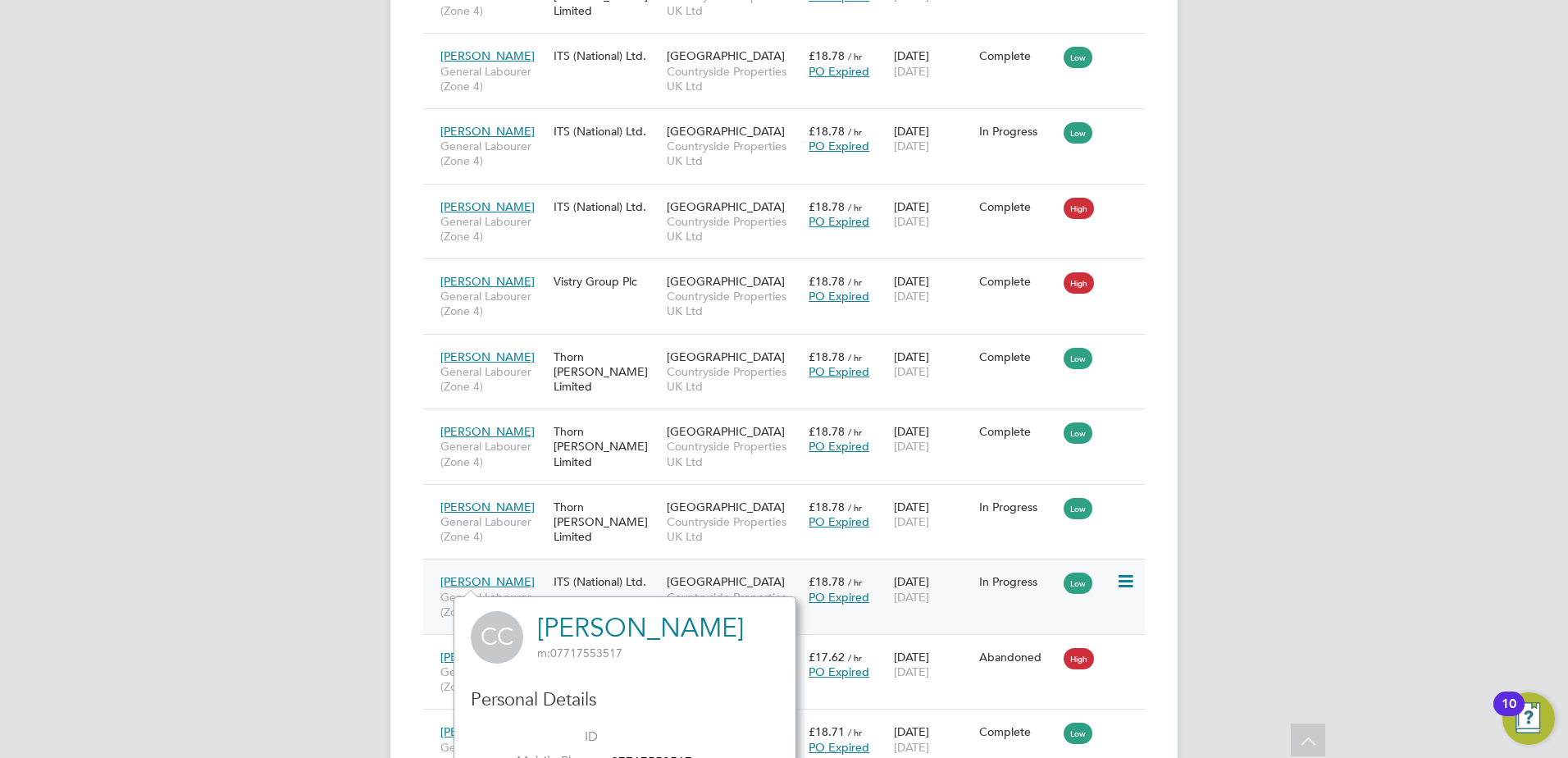
click at [500, 579] on span "Callum Carter" at bounding box center [487, 581] width 94 height 15
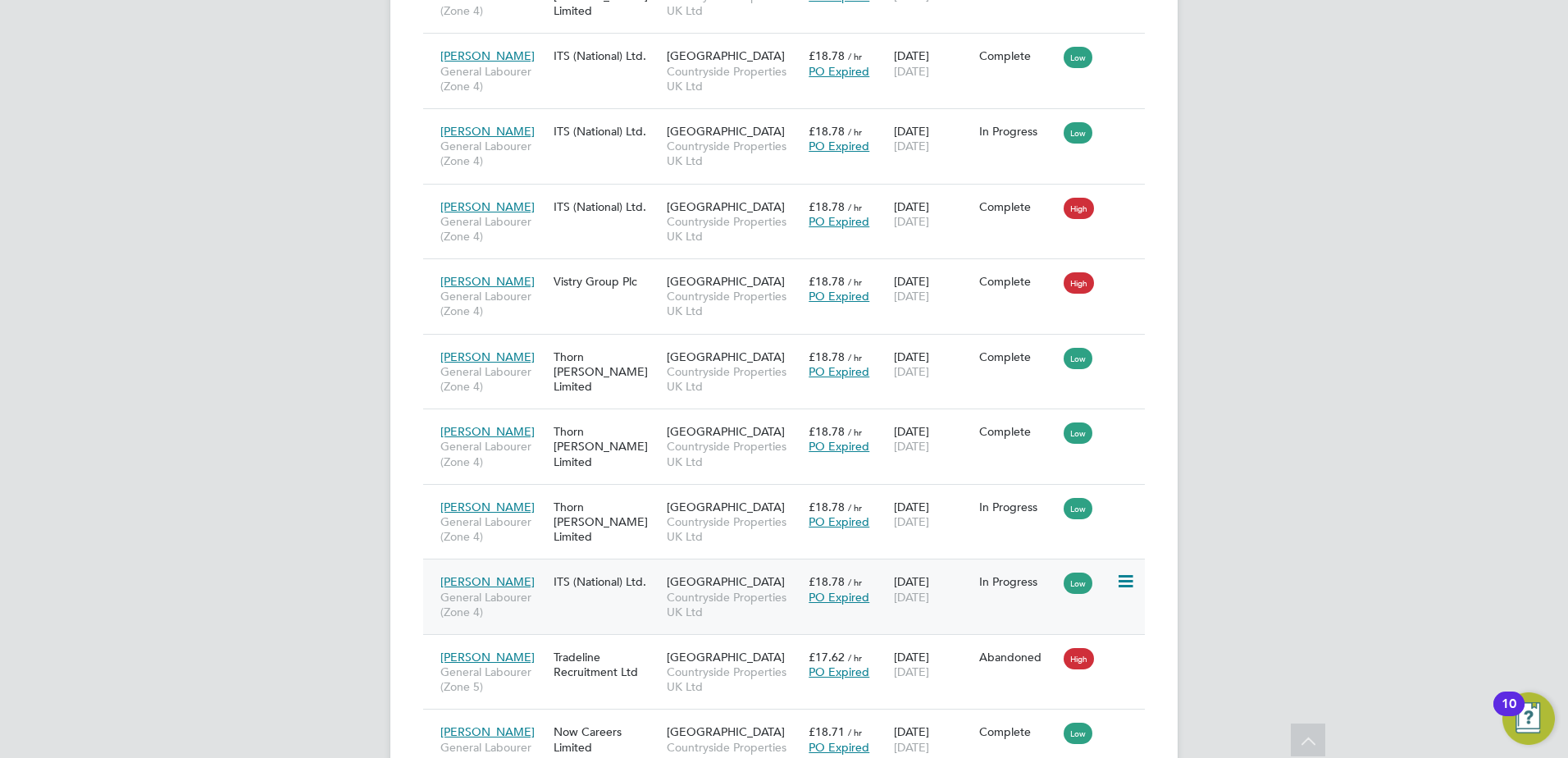
click at [629, 615] on div "Callum Carter General Labourer (Zone 4) ITS (National) Ltd. West Worcester Coun…" at bounding box center [784, 596] width 721 height 76
click at [476, 578] on span "Callum Carter" at bounding box center [487, 581] width 94 height 15
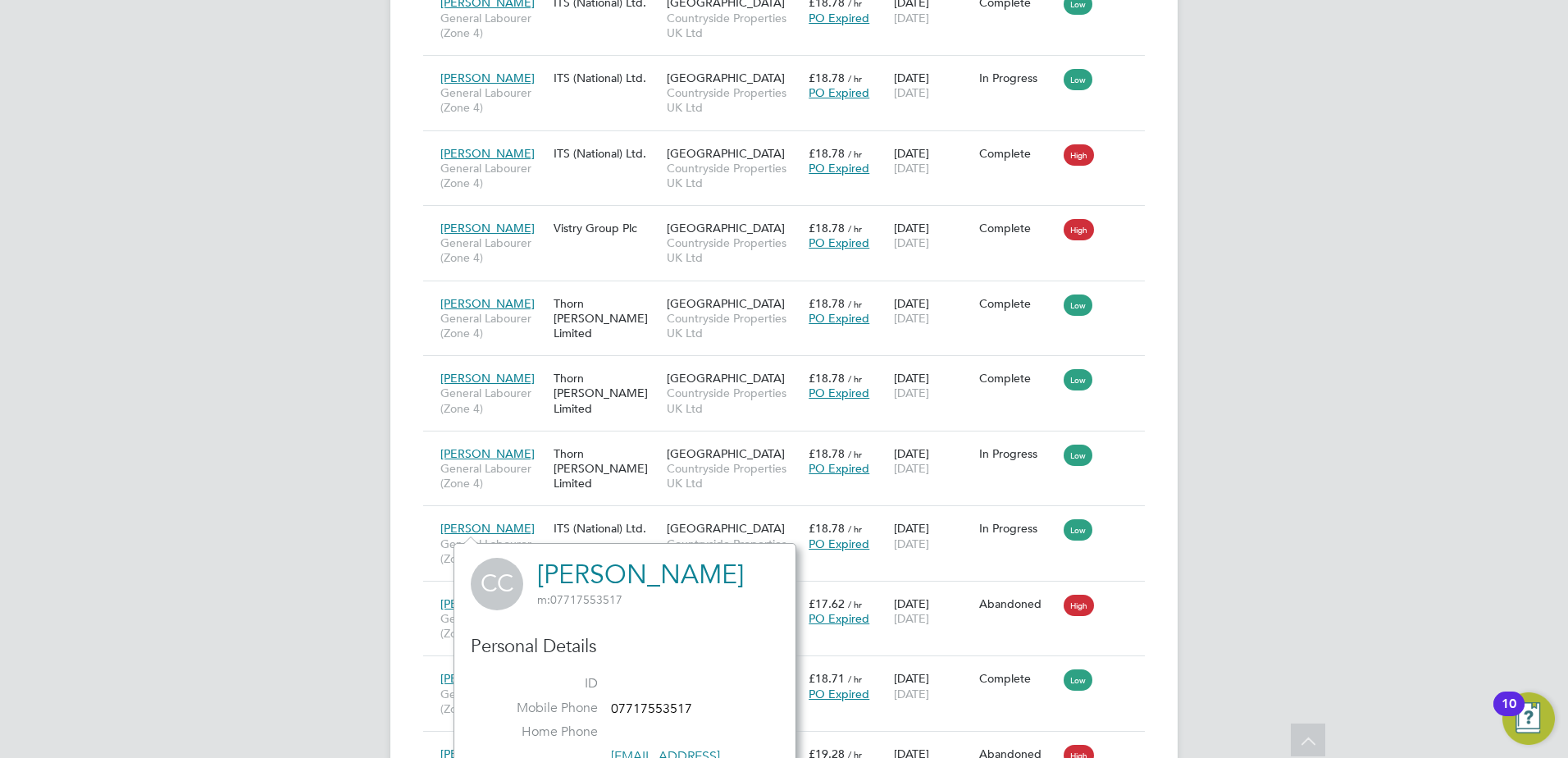
scroll to position [2187, 0]
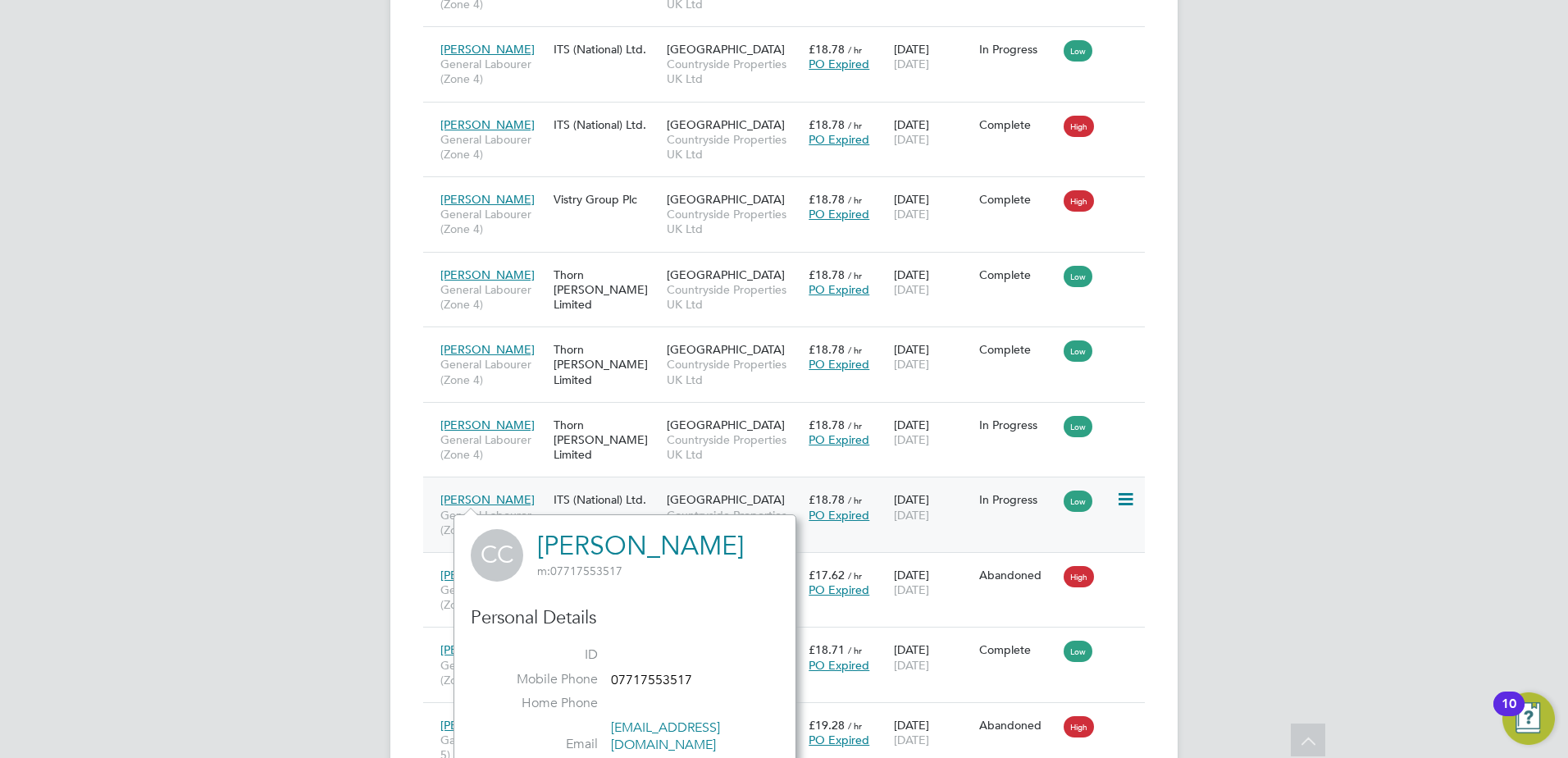
click at [592, 480] on div "Callum Carter General Labourer (Zone 4) ITS (National) Ltd. West Worcester Coun…" at bounding box center [784, 514] width 721 height 76
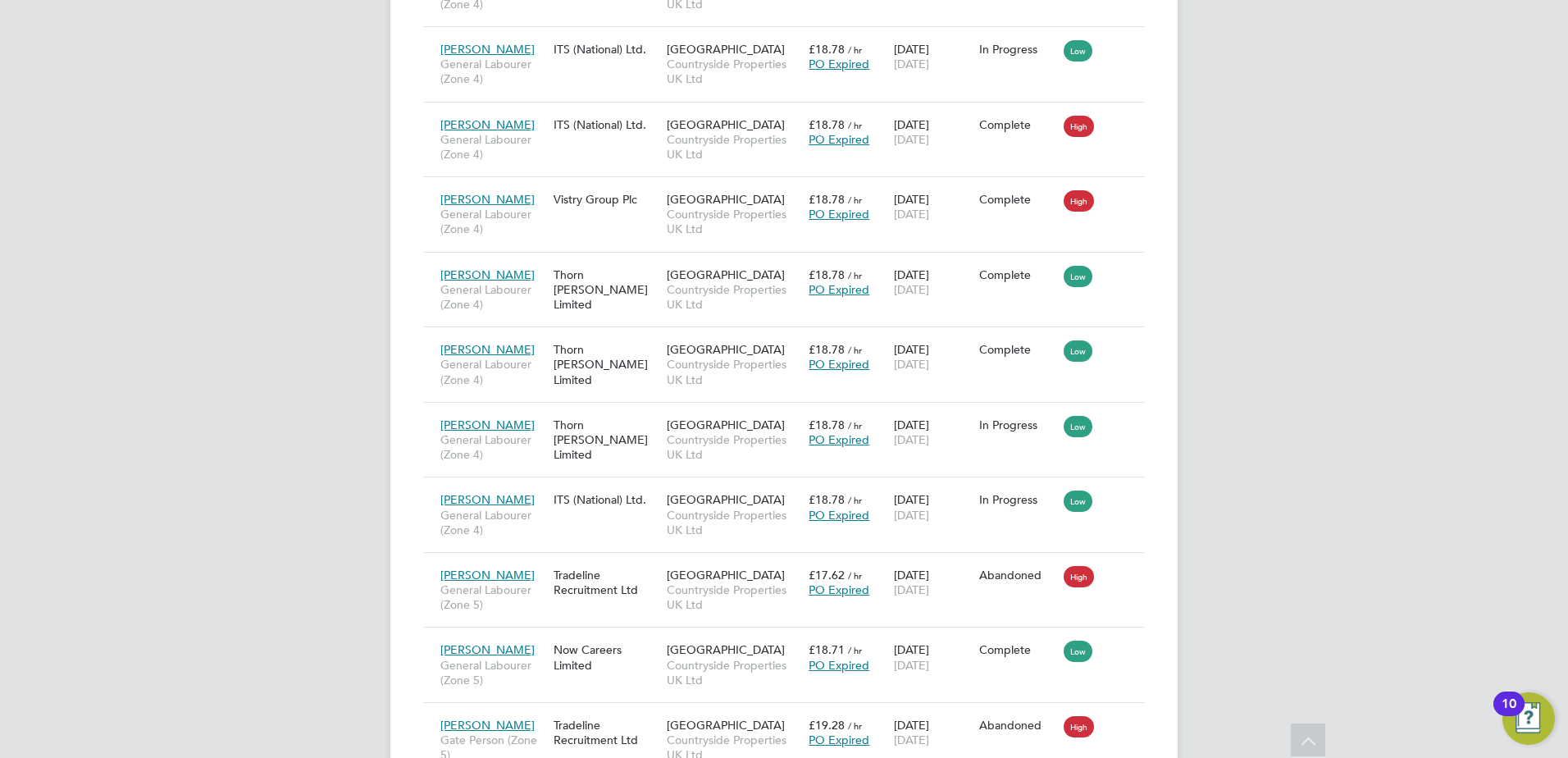
click at [597, 527] on div "Callum Carter General Labourer (Zone 4) ITS (National) Ltd. West Worcester Coun…" at bounding box center [784, 514] width 721 height 76
click at [592, 532] on div "Callum Carter General Labourer (Zone 4) ITS (National) Ltd. West Worcester Coun…" at bounding box center [784, 514] width 721 height 76
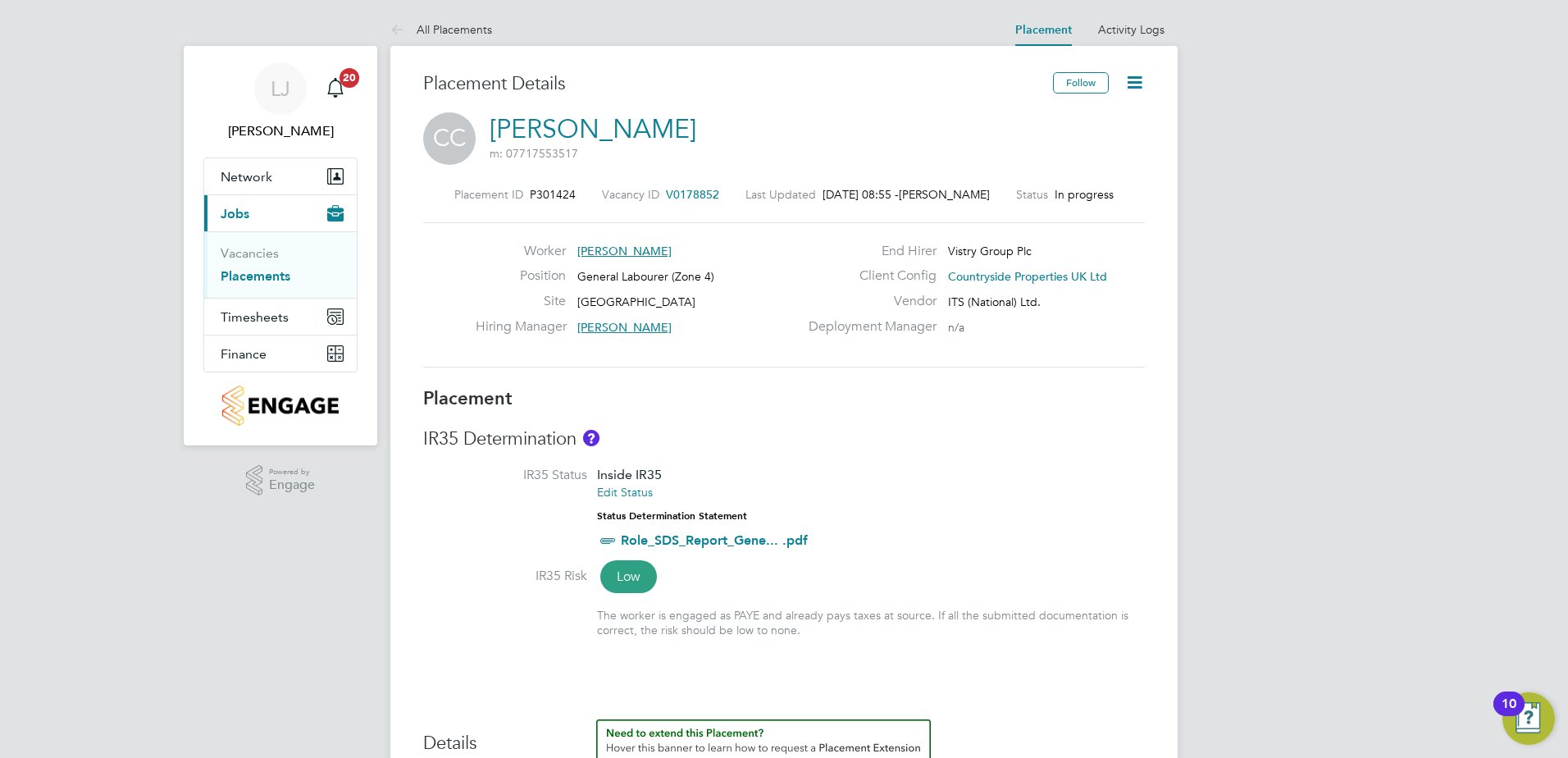
click at [1126, 90] on icon at bounding box center [1134, 82] width 20 height 20
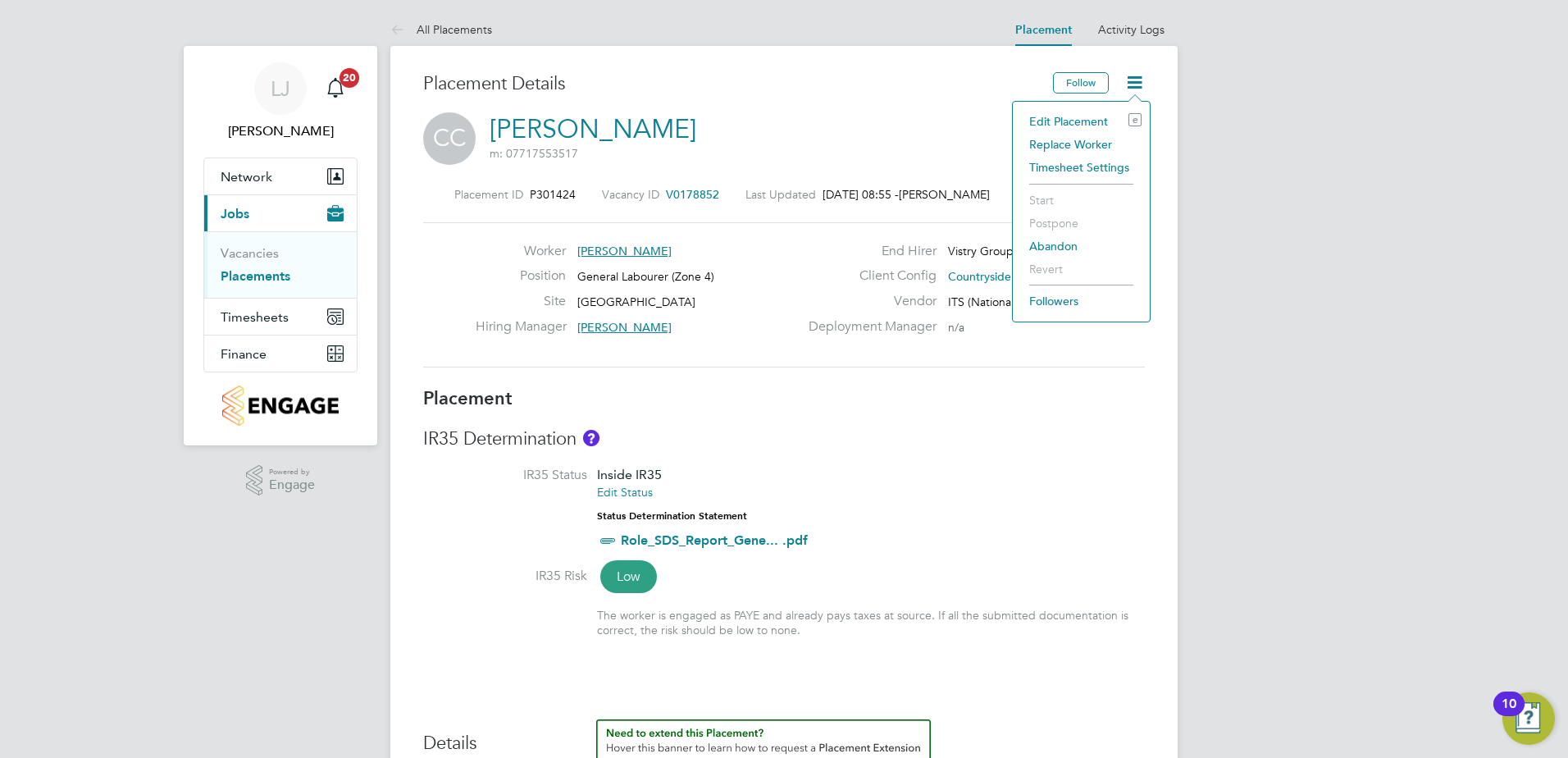
click at [1060, 121] on li "Edit Placement e" at bounding box center [1082, 122] width 121 height 23
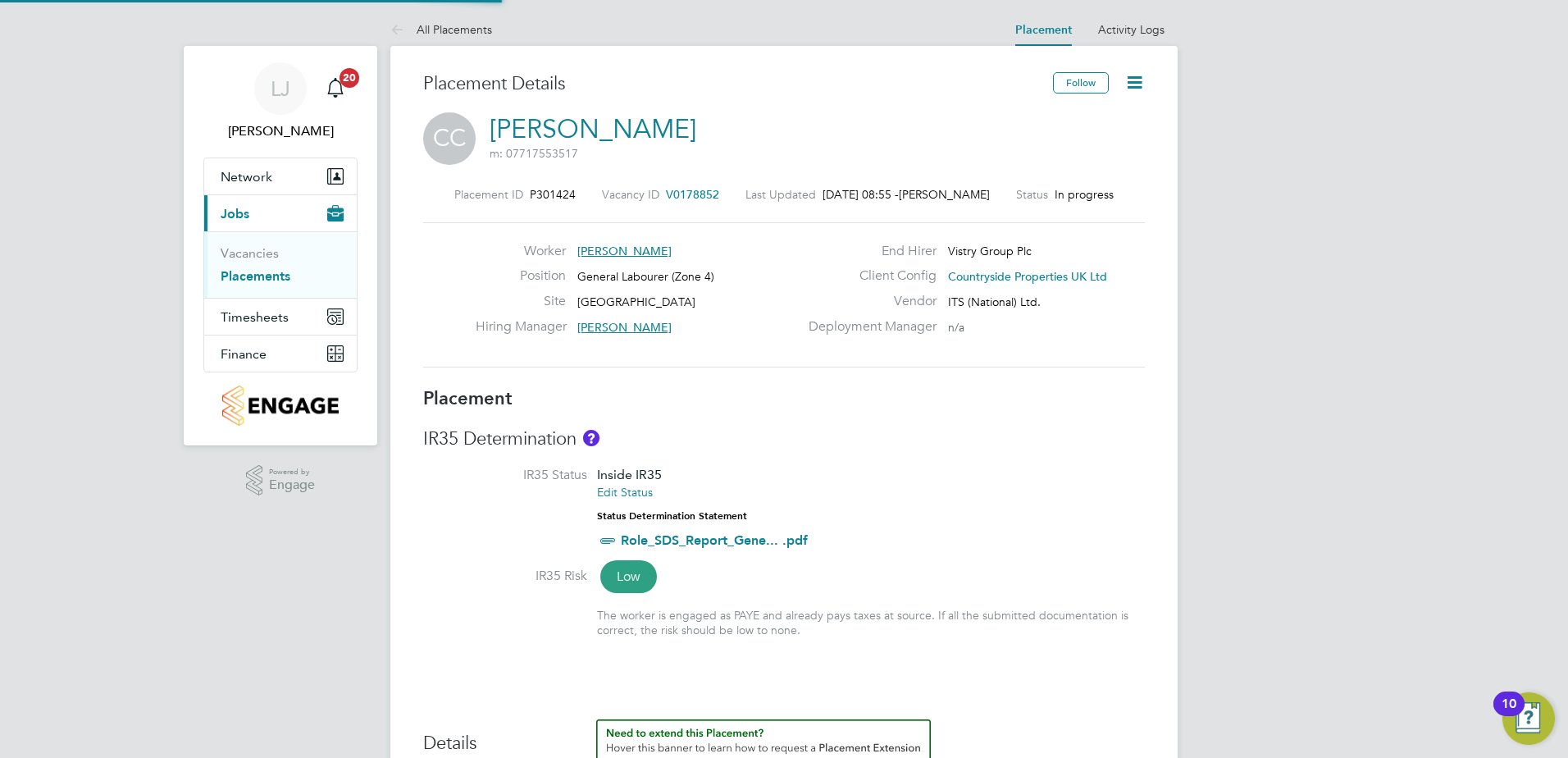
type input "Nabeel Anwar"
type input "[DATE]"
type input "07:30"
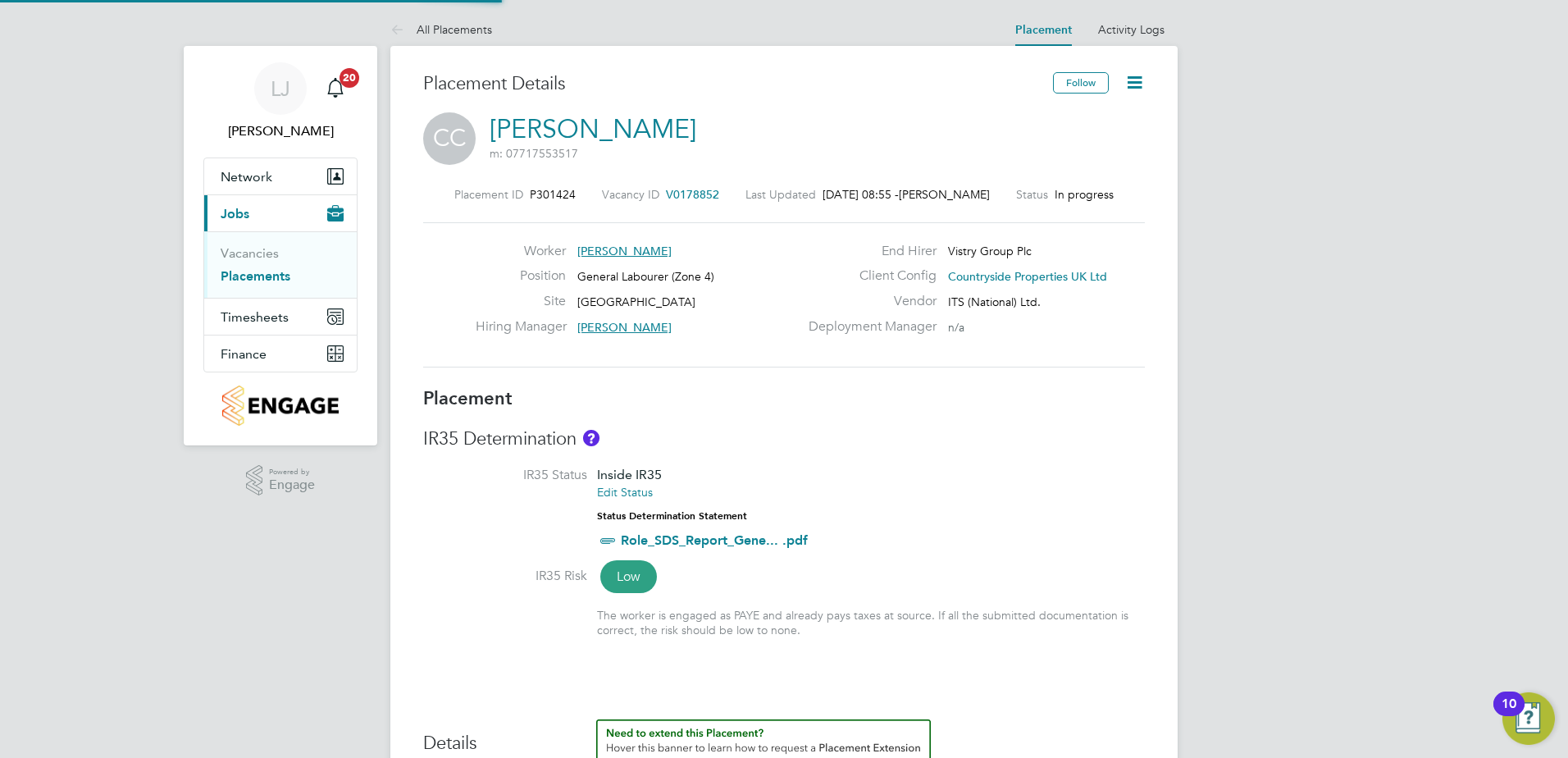
type input "16:30"
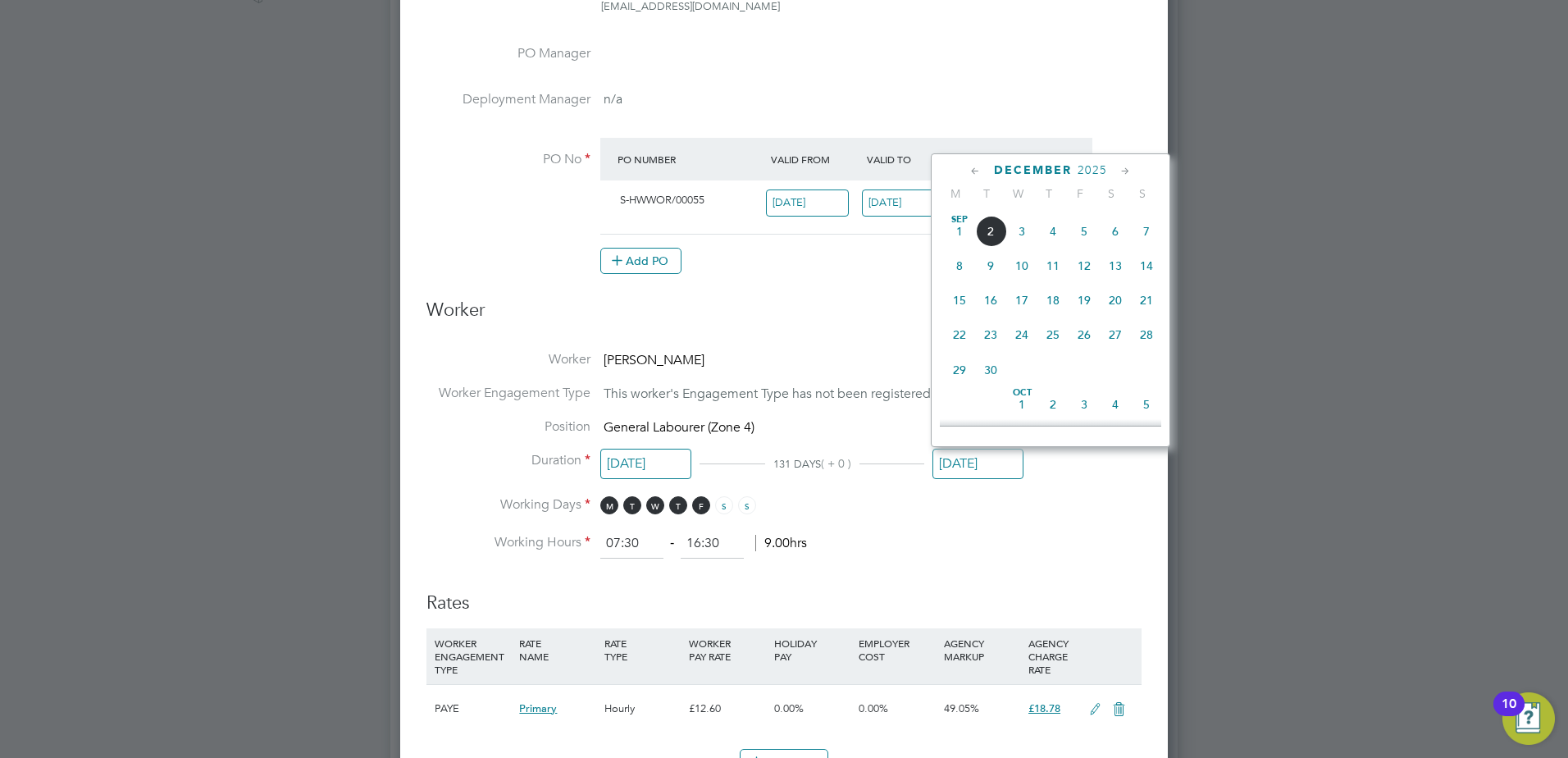
click at [970, 467] on input "22 Dec 2025" at bounding box center [977, 464] width 91 height 30
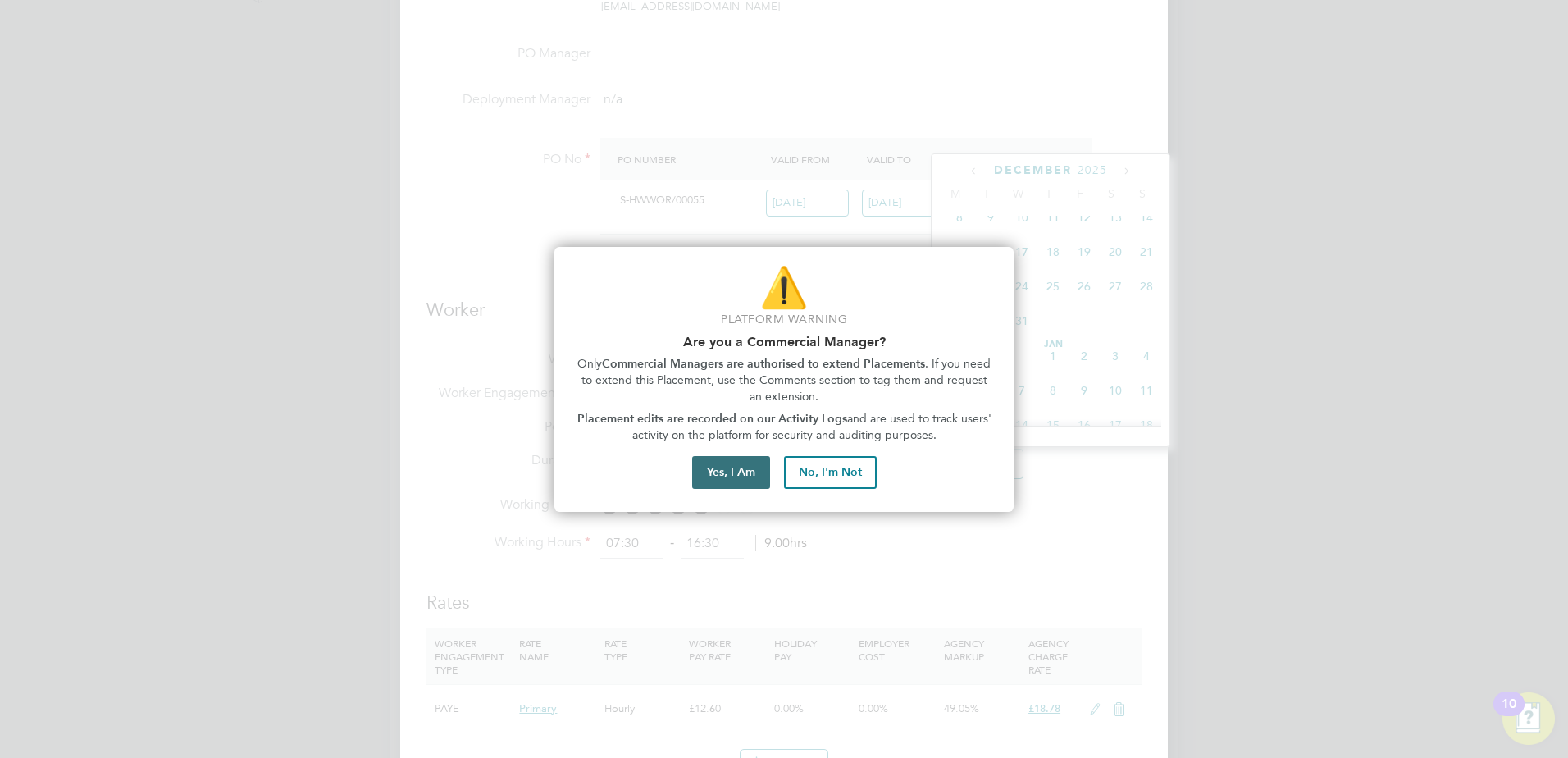
click at [758, 467] on button "Yes, I Am" at bounding box center [731, 472] width 78 height 33
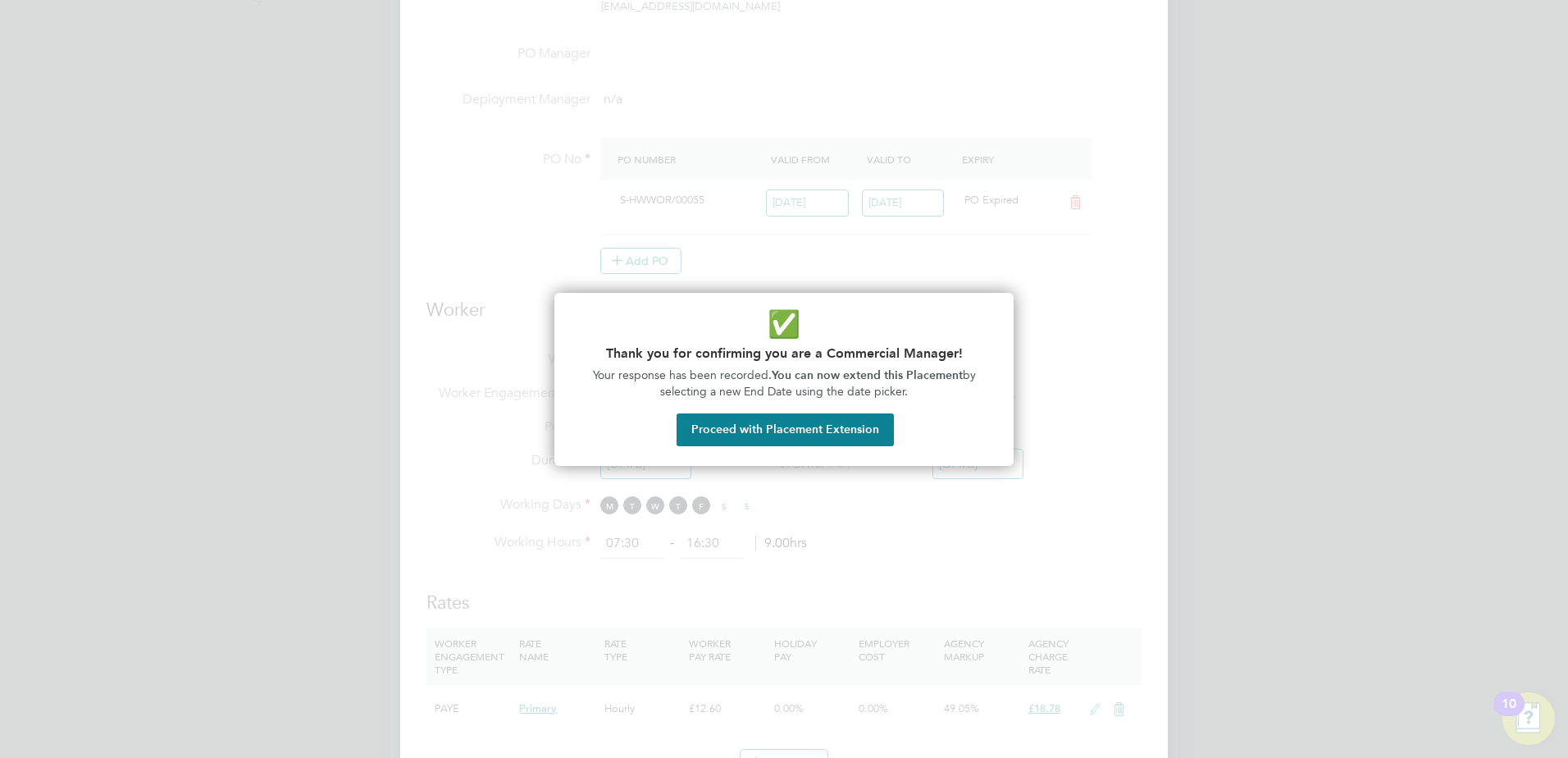
click at [784, 439] on button "Proceed with Placement Extension" at bounding box center [785, 430] width 217 height 33
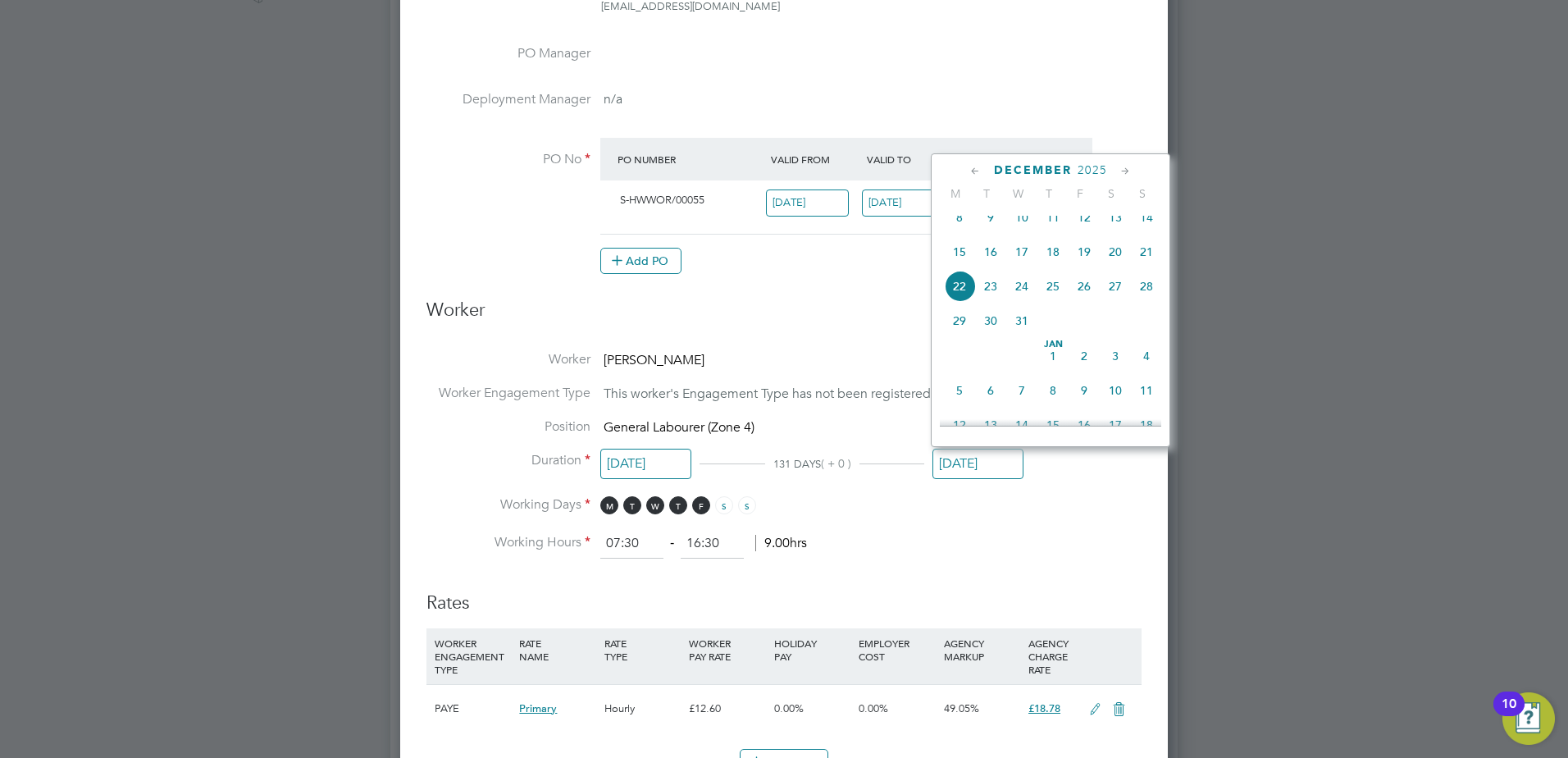
click at [973, 177] on icon at bounding box center [976, 172] width 16 height 18
click at [970, 177] on icon at bounding box center [976, 172] width 16 height 18
click at [1122, 170] on icon at bounding box center [1126, 172] width 16 height 18
click at [991, 226] on span "2" at bounding box center [990, 227] width 31 height 31
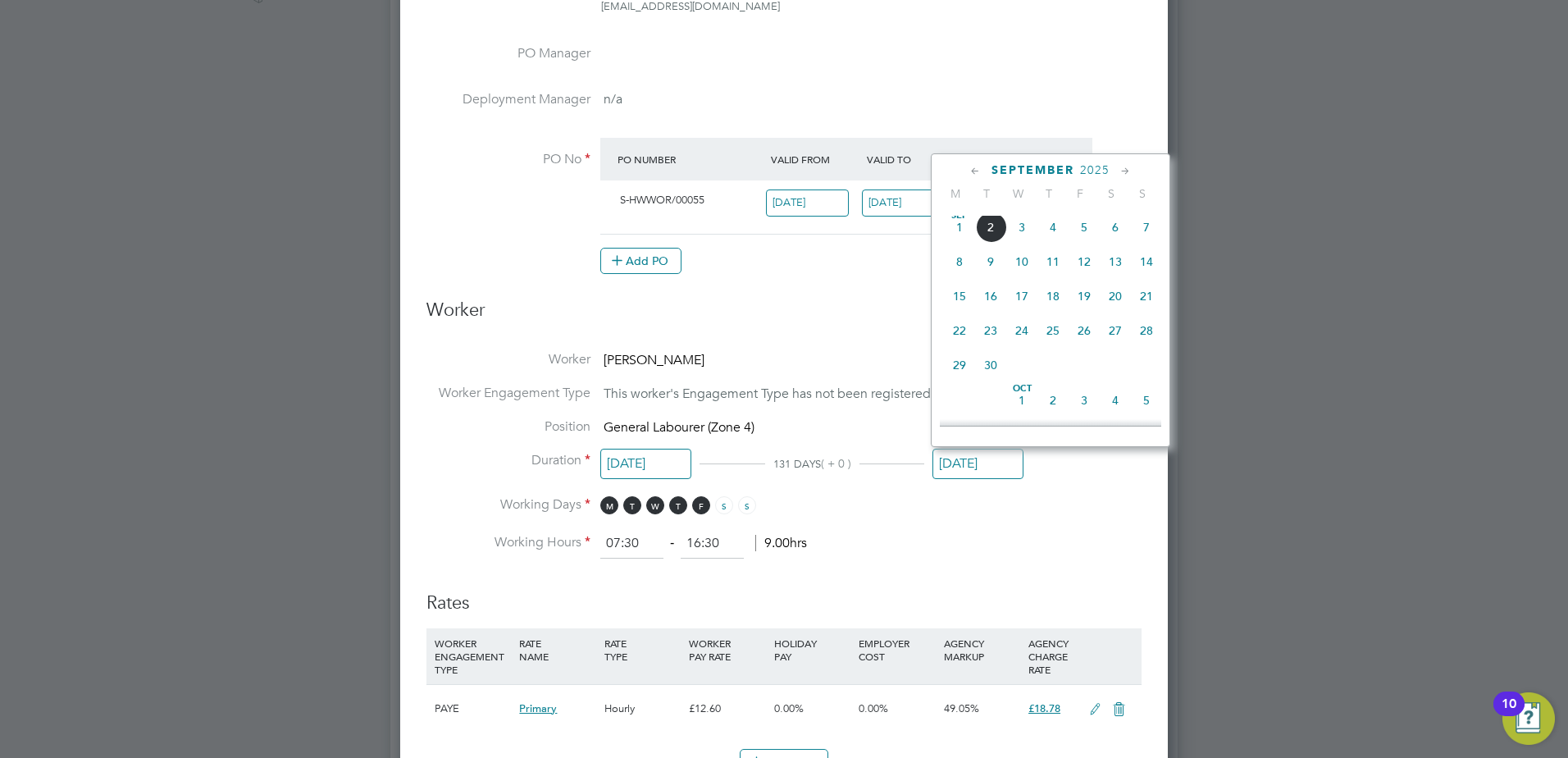
type input "[DATE]"
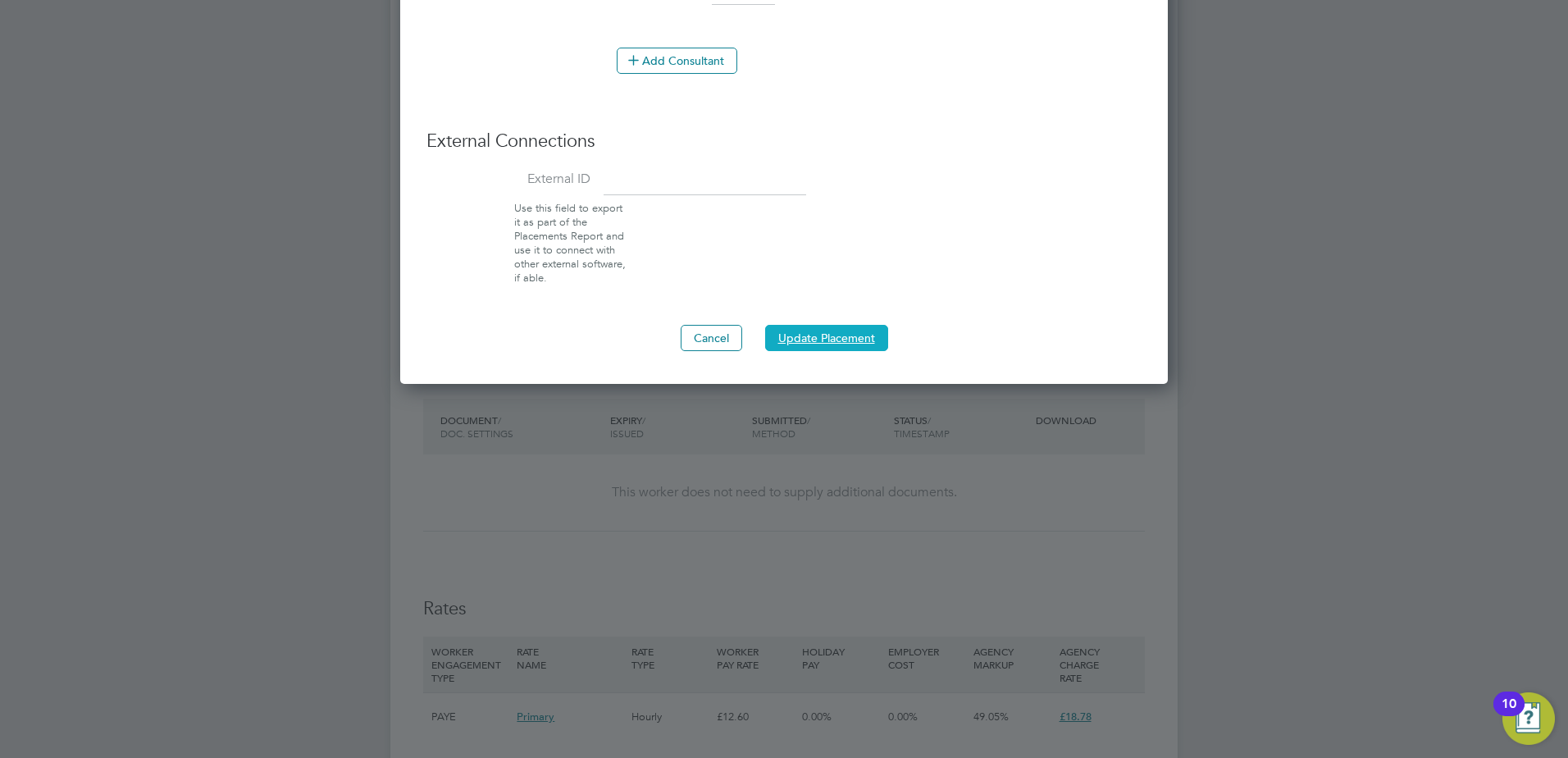
click at [864, 343] on button "Update Placement" at bounding box center [826, 338] width 123 height 27
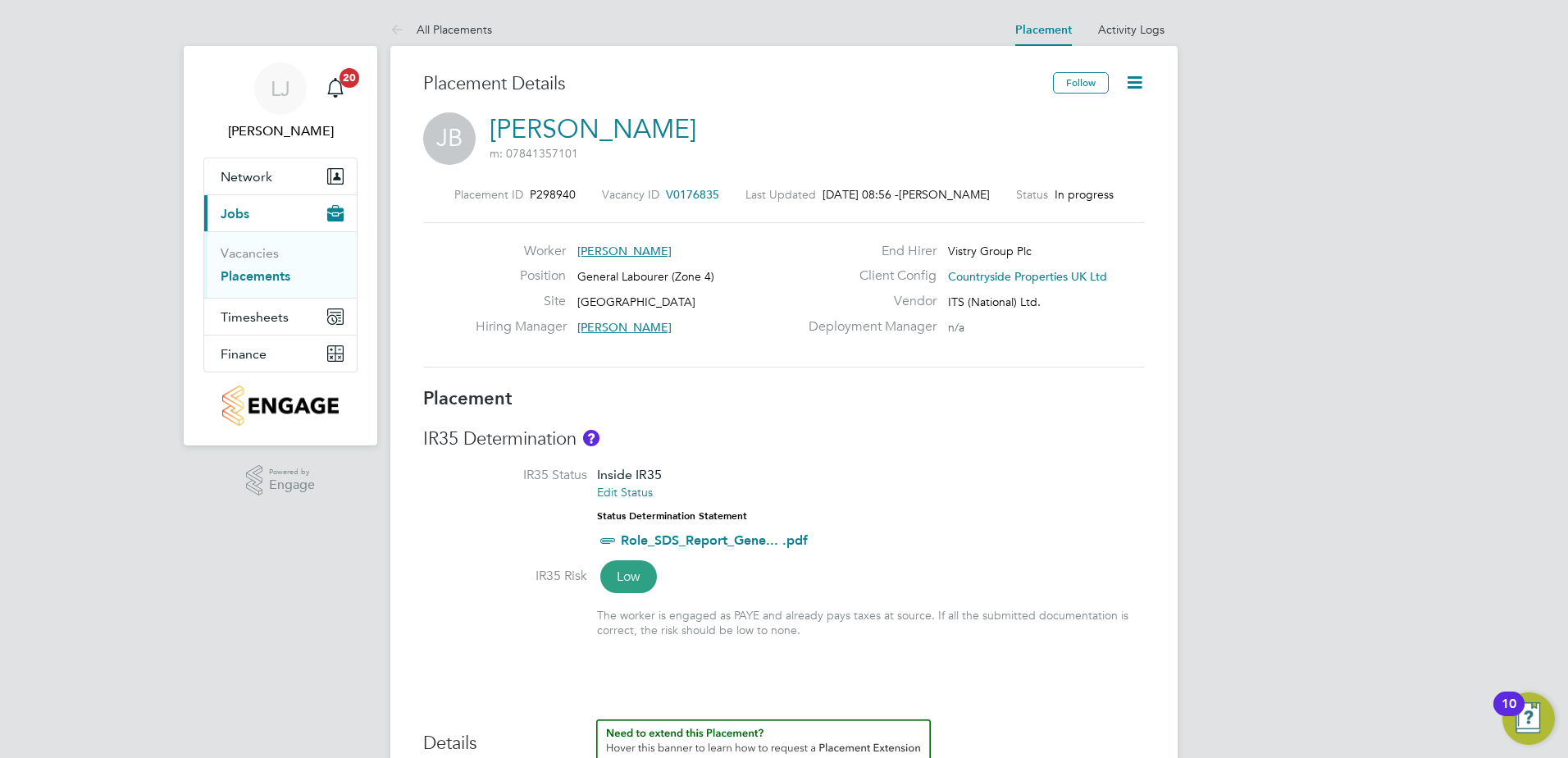
click at [1135, 92] on icon at bounding box center [1134, 82] width 20 height 20
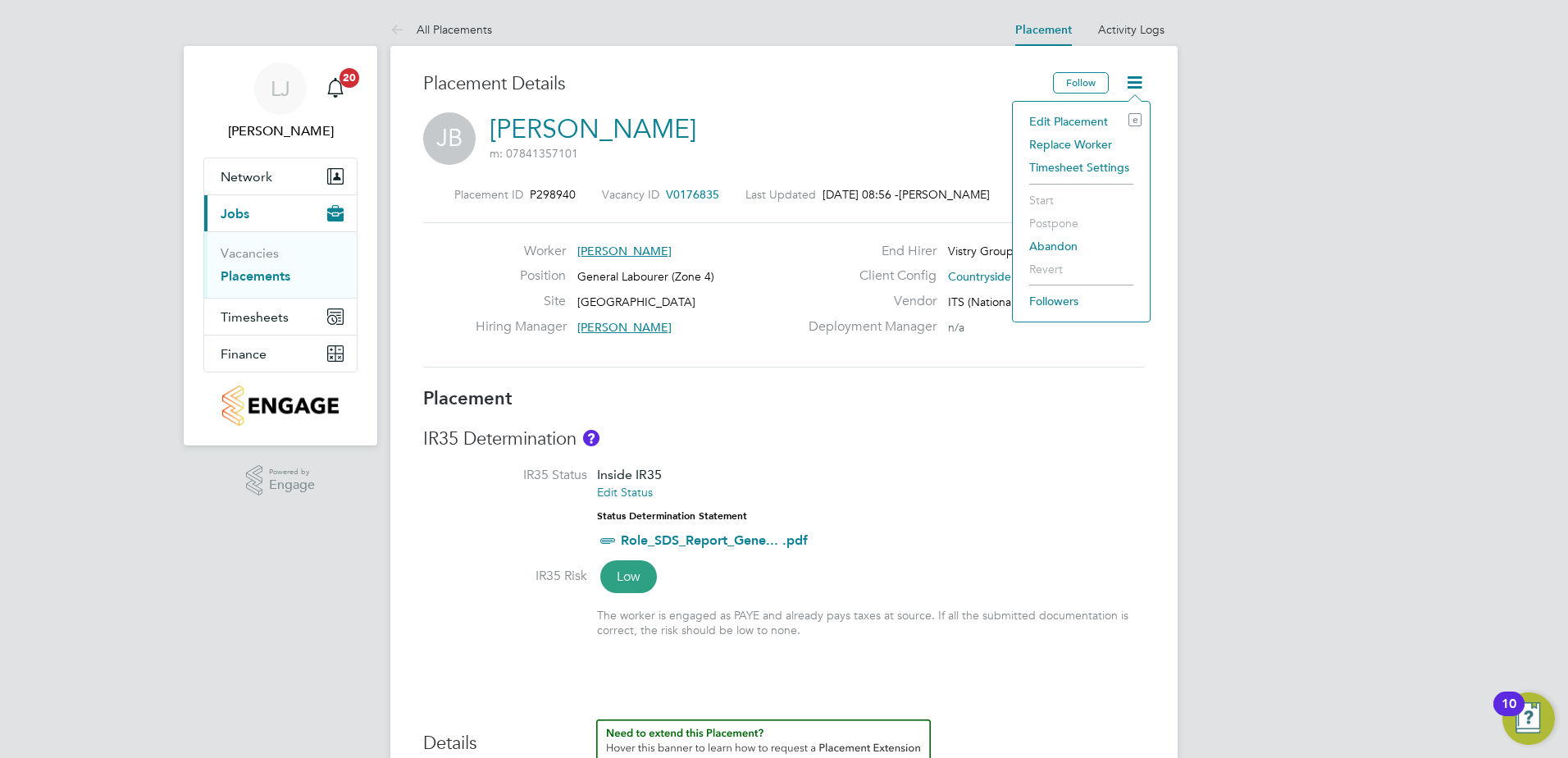
click at [1052, 120] on li "Edit Placement e" at bounding box center [1082, 122] width 121 height 23
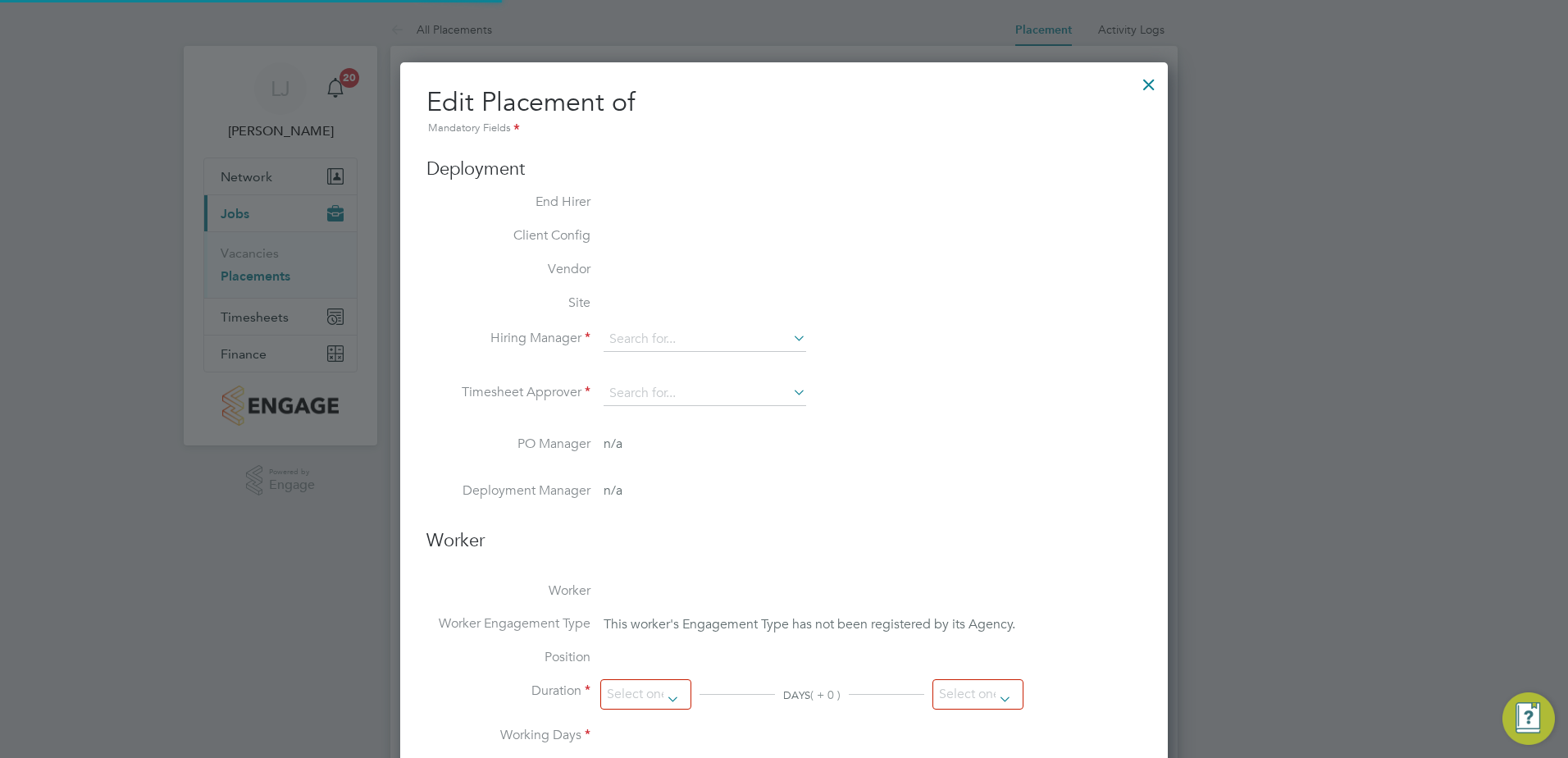
type input "[PERSON_NAME]"
type input "[DATE]"
type input "07:30"
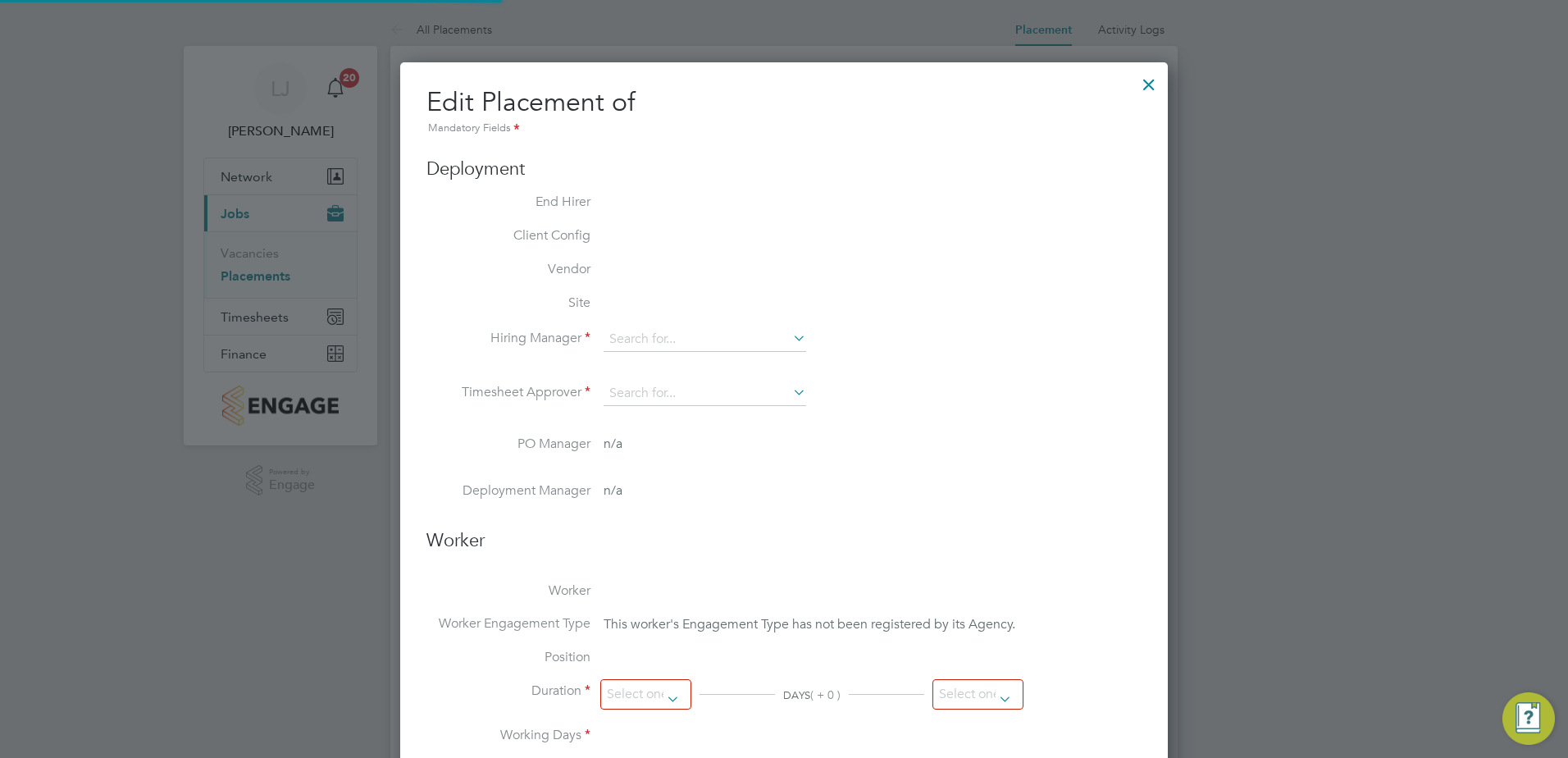
type input "16:30"
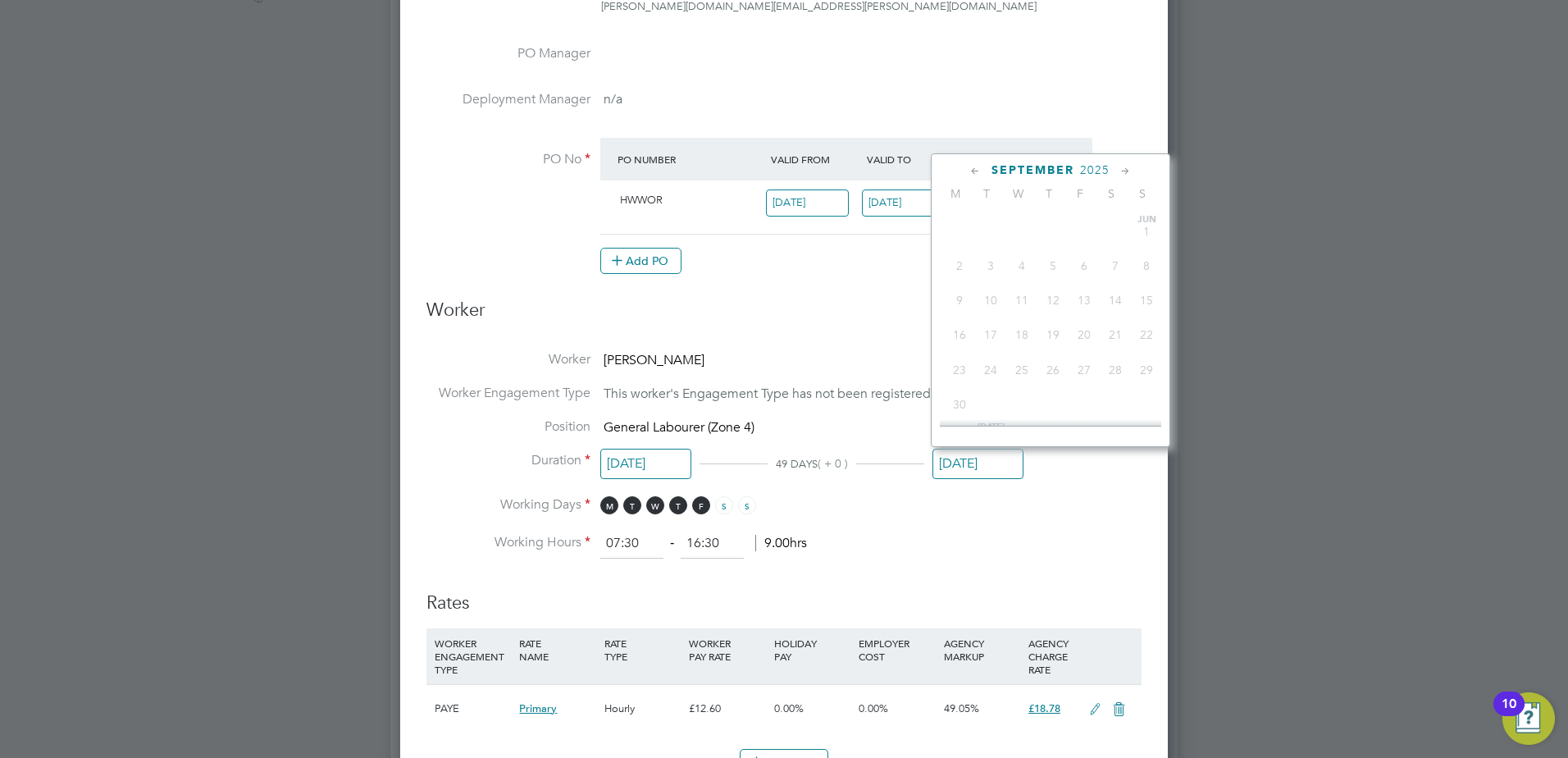
click at [987, 457] on input "[DATE]" at bounding box center [977, 464] width 91 height 30
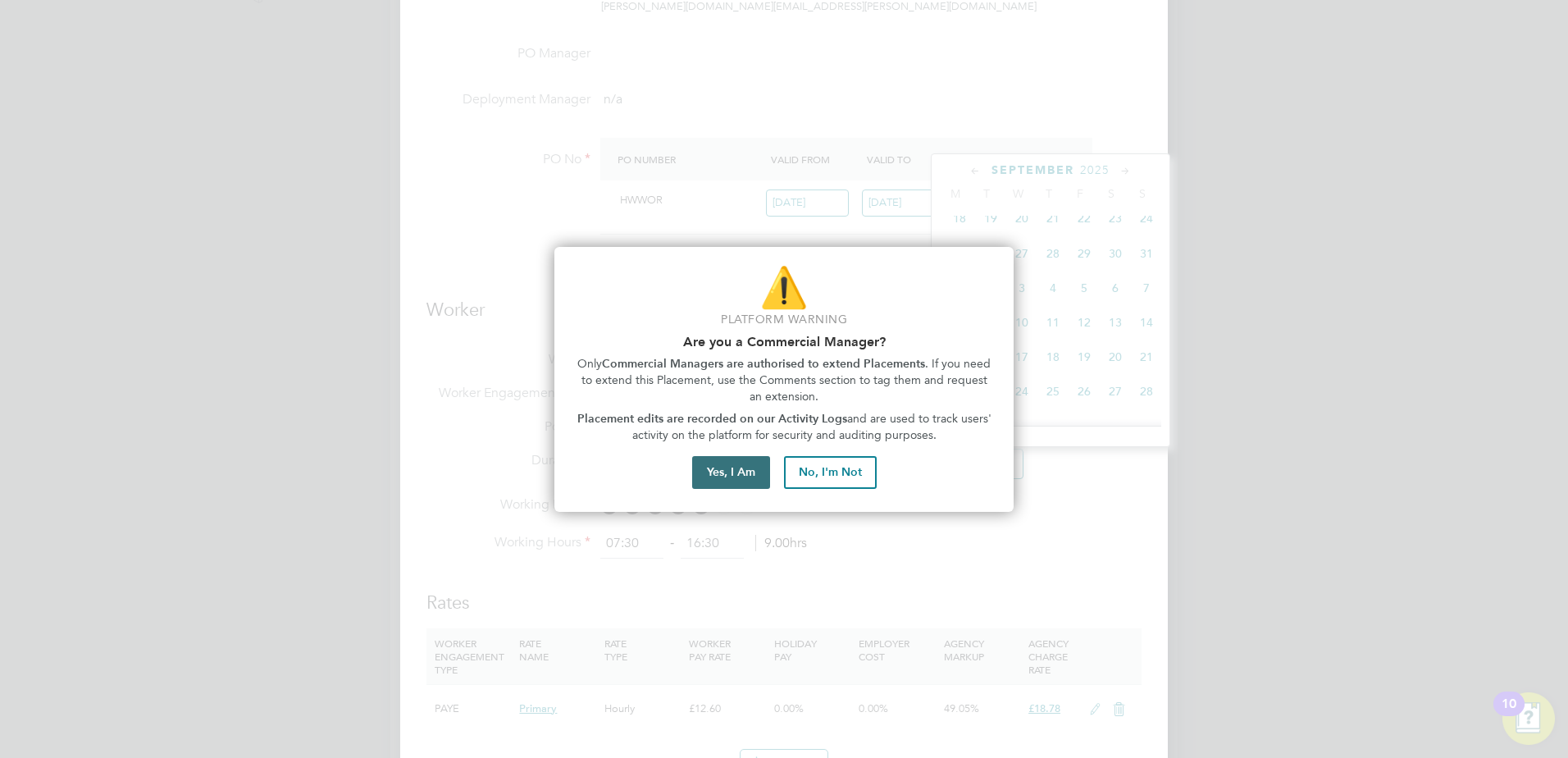
click at [725, 470] on button "Yes, I Am" at bounding box center [731, 472] width 78 height 33
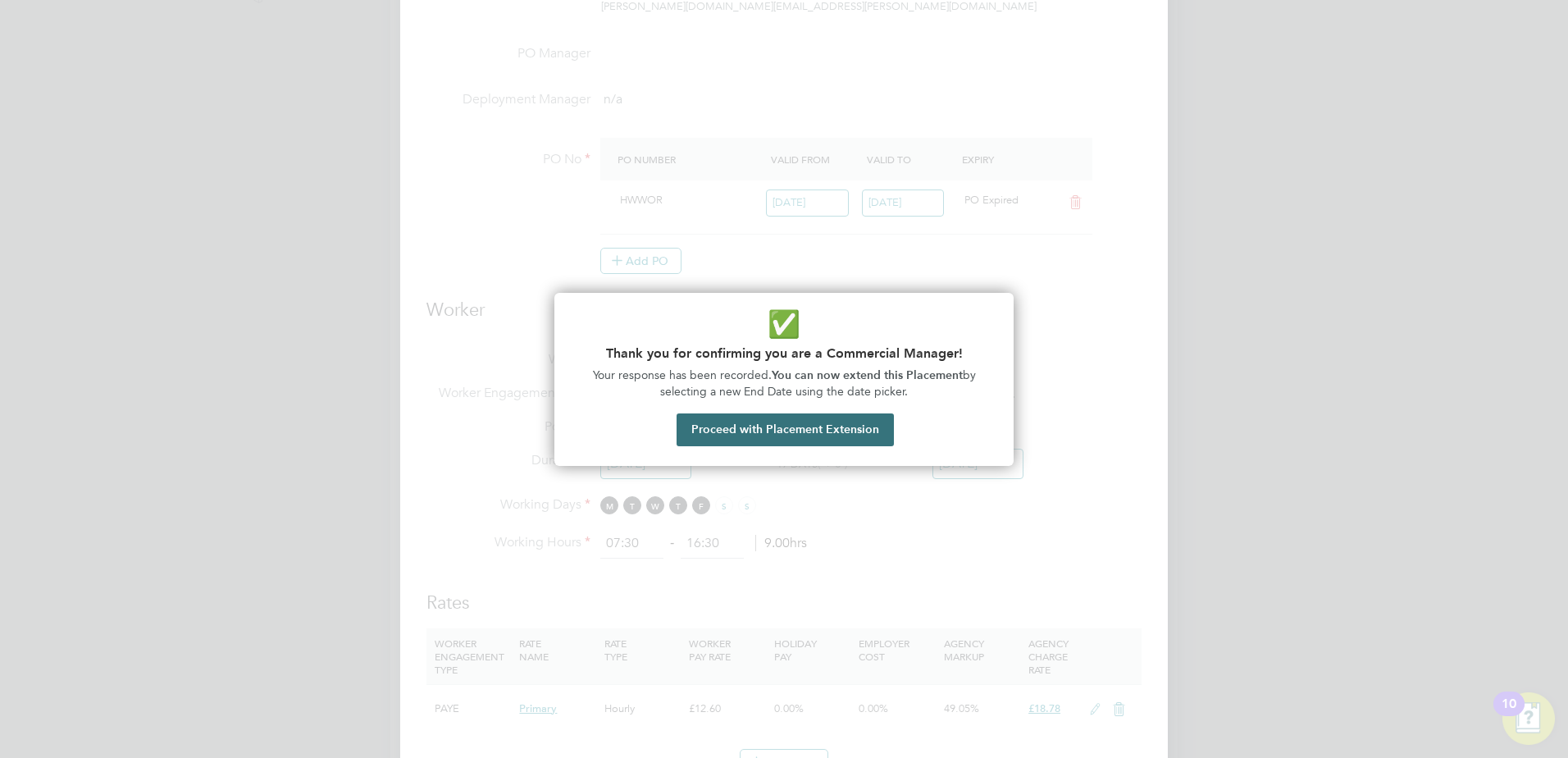
click at [759, 438] on button "Proceed with Placement Extension" at bounding box center [785, 430] width 217 height 33
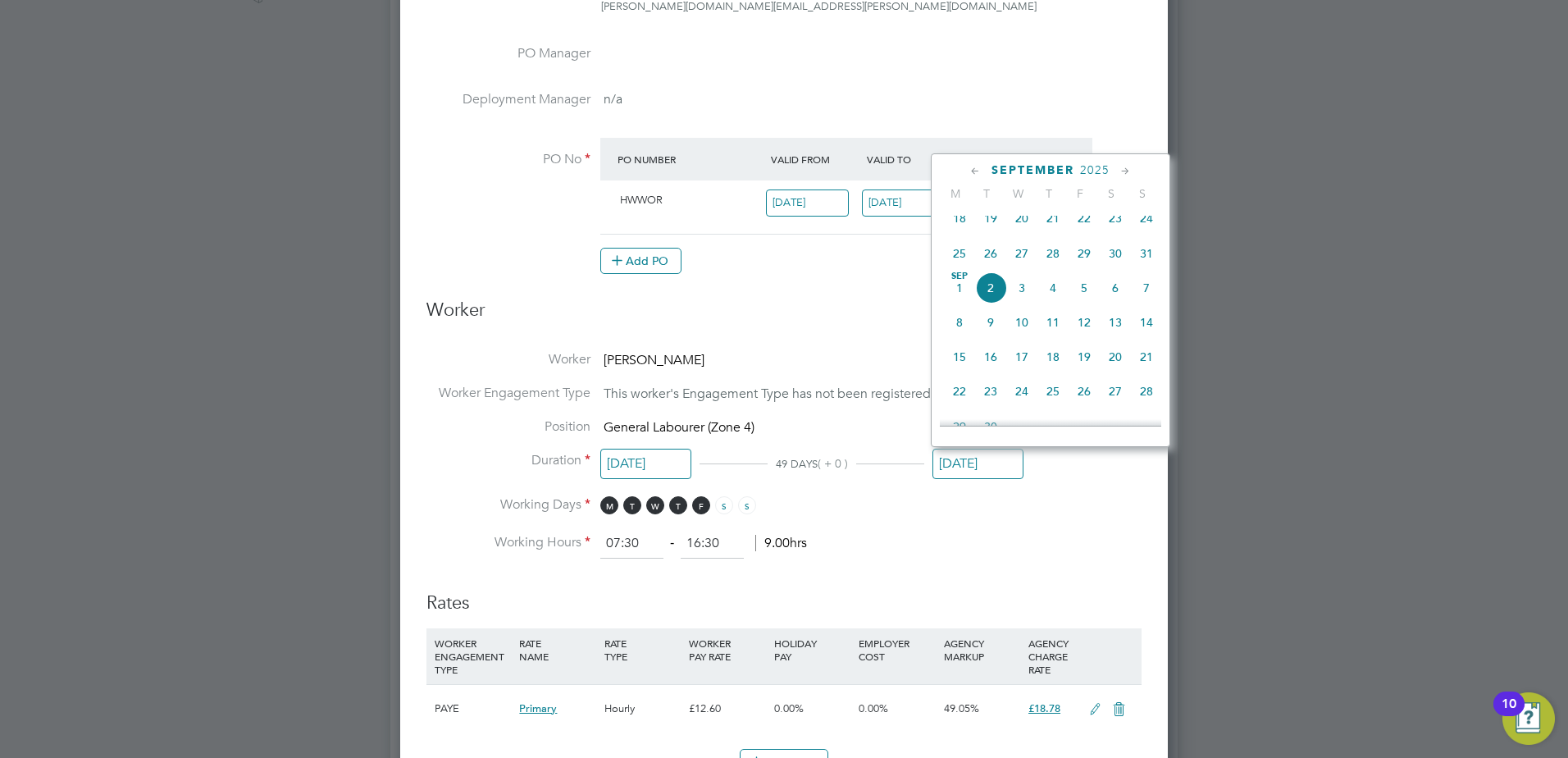
click at [988, 300] on span "2" at bounding box center [990, 287] width 31 height 31
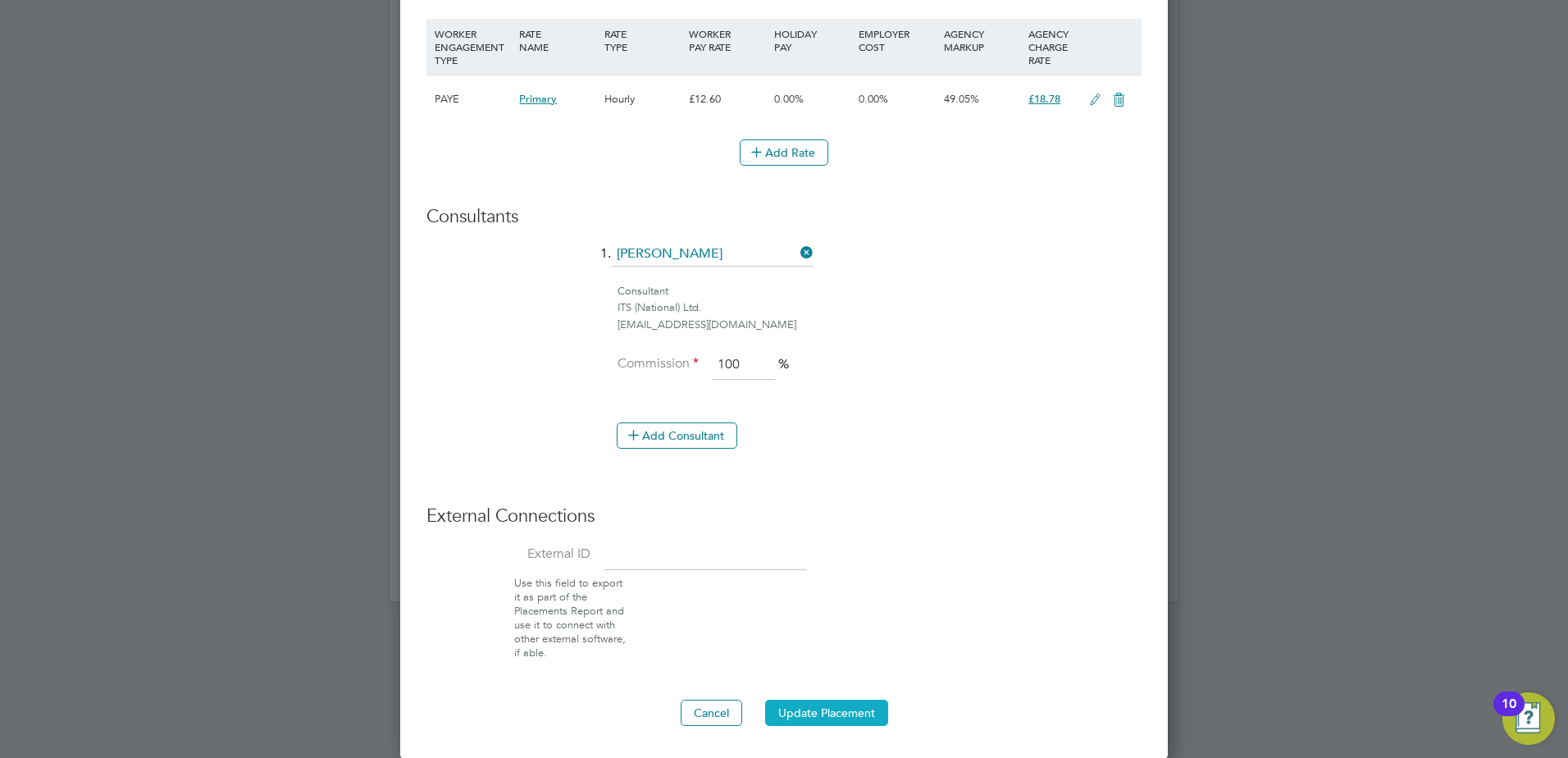
click at [821, 711] on button "Update Placement" at bounding box center [826, 714] width 123 height 27
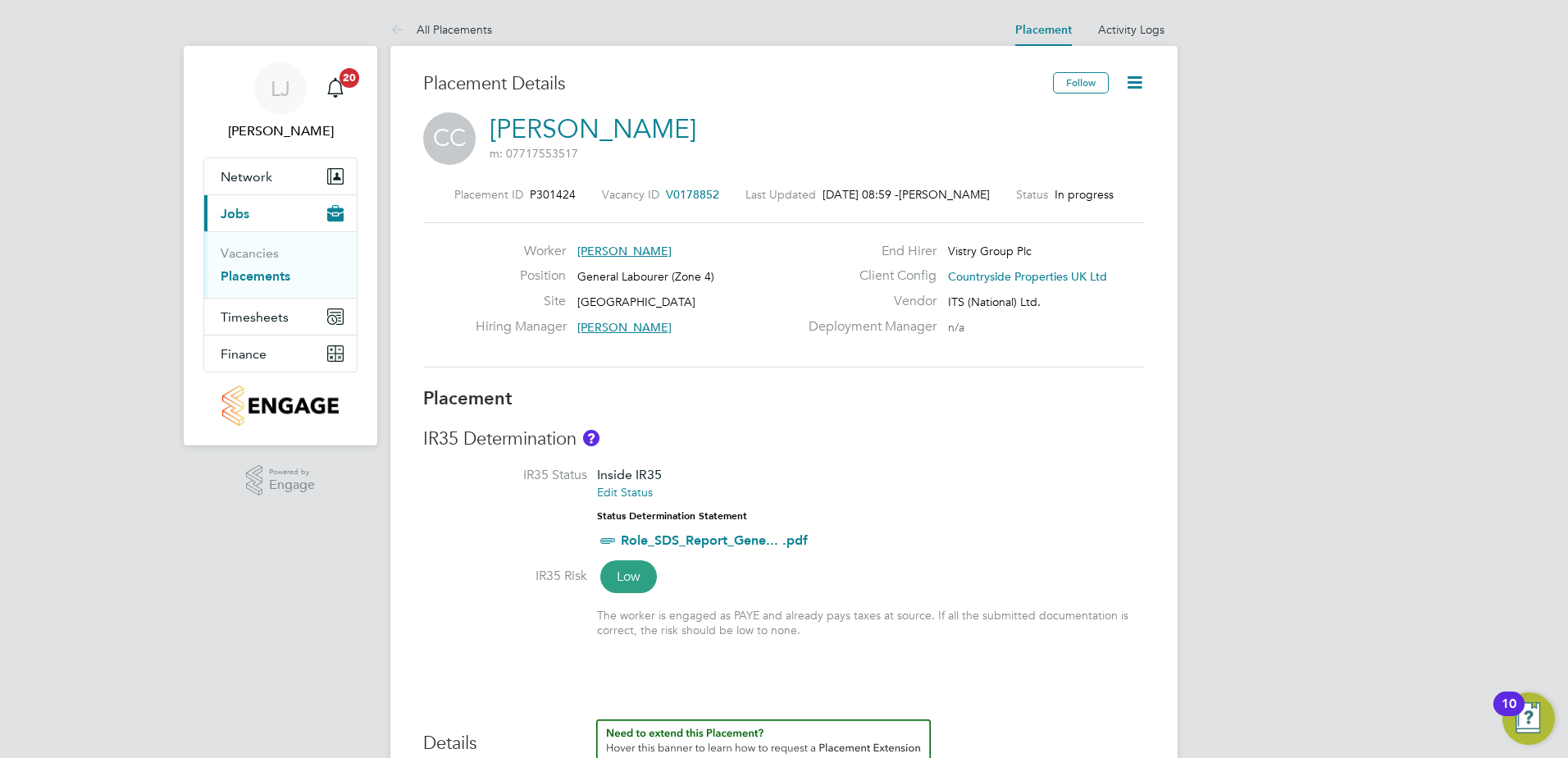
click at [1134, 93] on icon at bounding box center [1134, 82] width 20 height 20
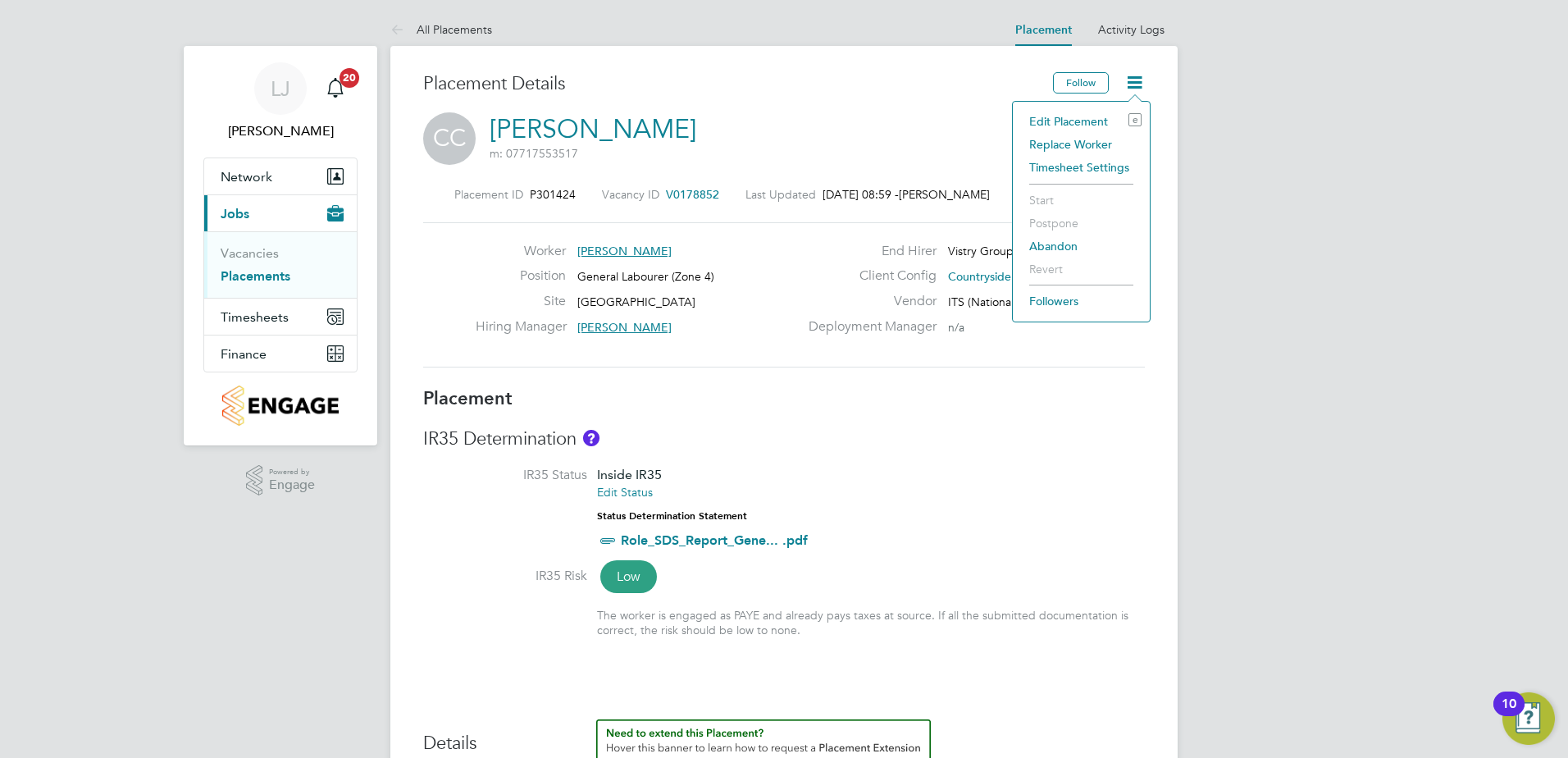
click at [853, 342] on div "Deployment Manager n/a" at bounding box center [975, 331] width 352 height 26
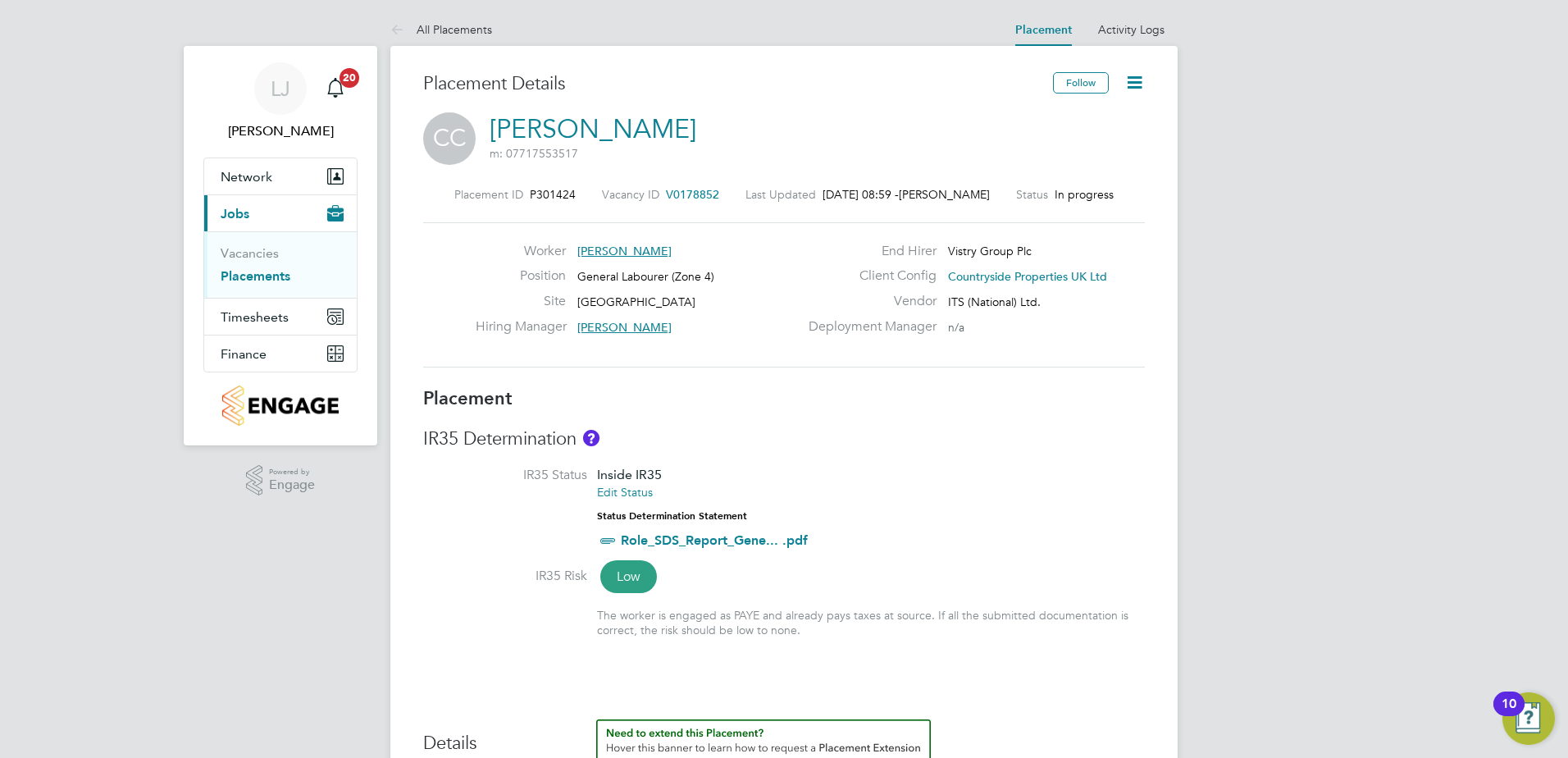
click at [1139, 81] on icon at bounding box center [1134, 82] width 20 height 20
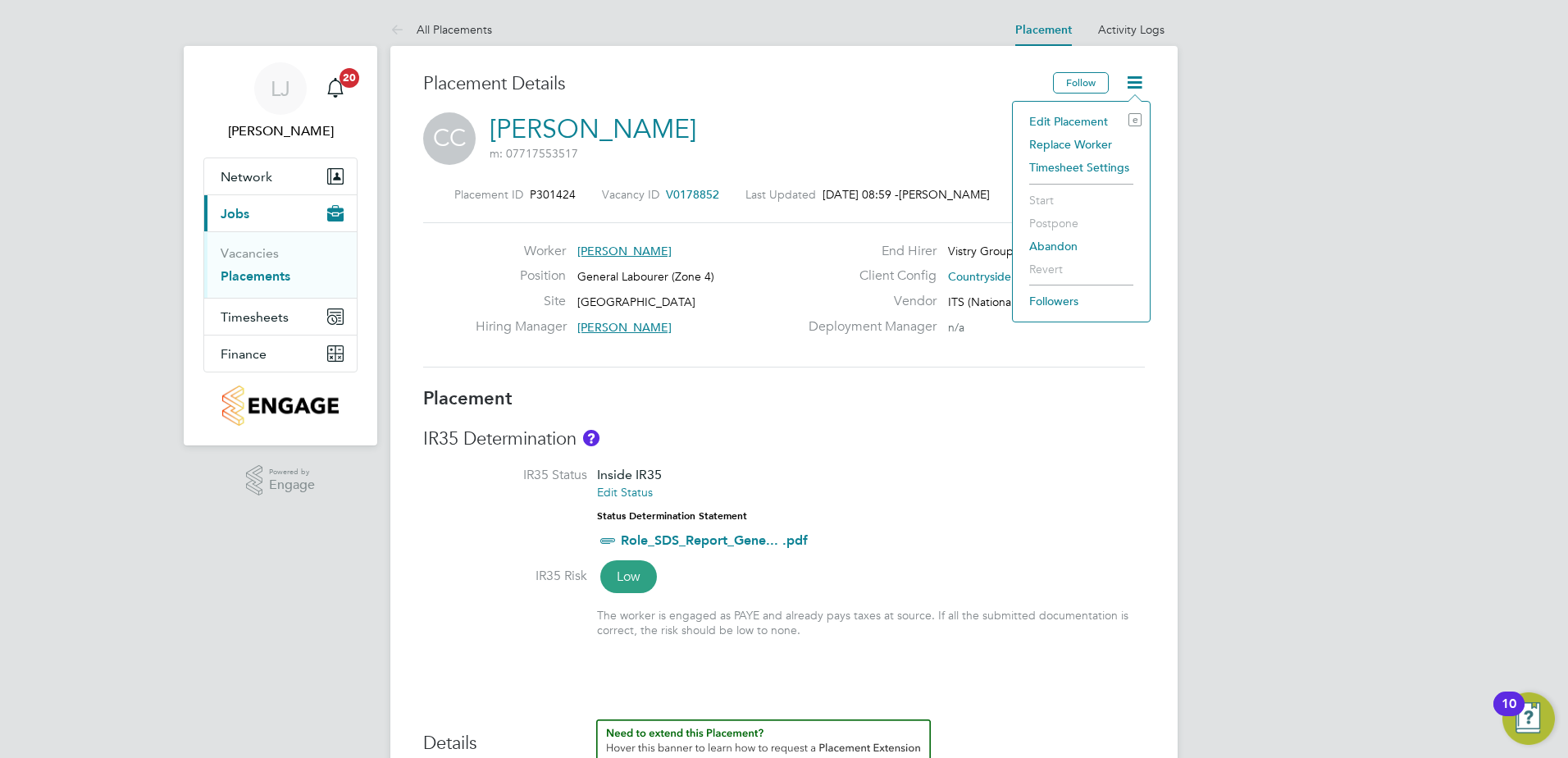
click at [1085, 118] on li "Edit Placement e" at bounding box center [1082, 122] width 121 height 23
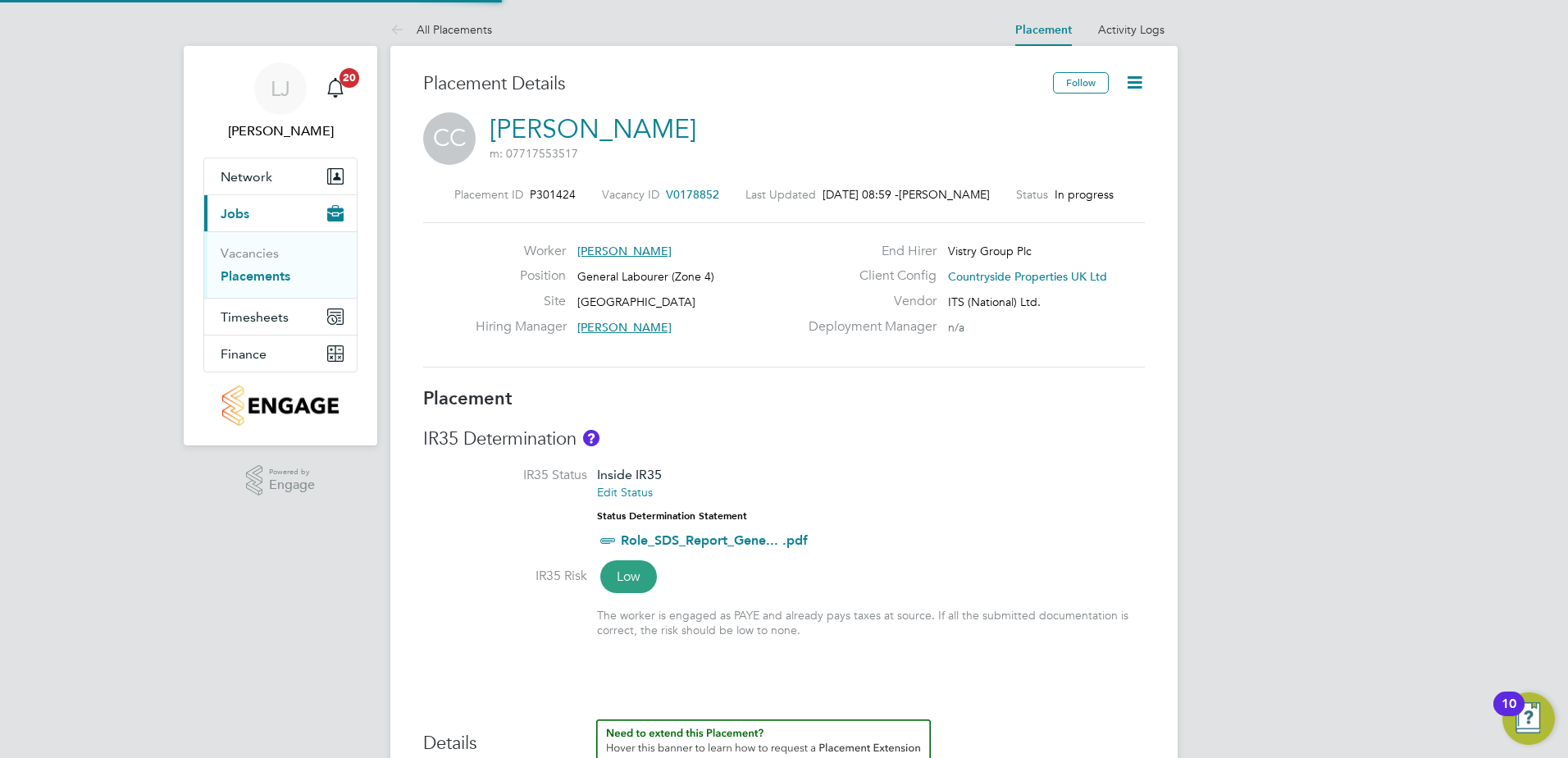
type input "[PERSON_NAME]"
type input "[DATE]"
type input "07:30"
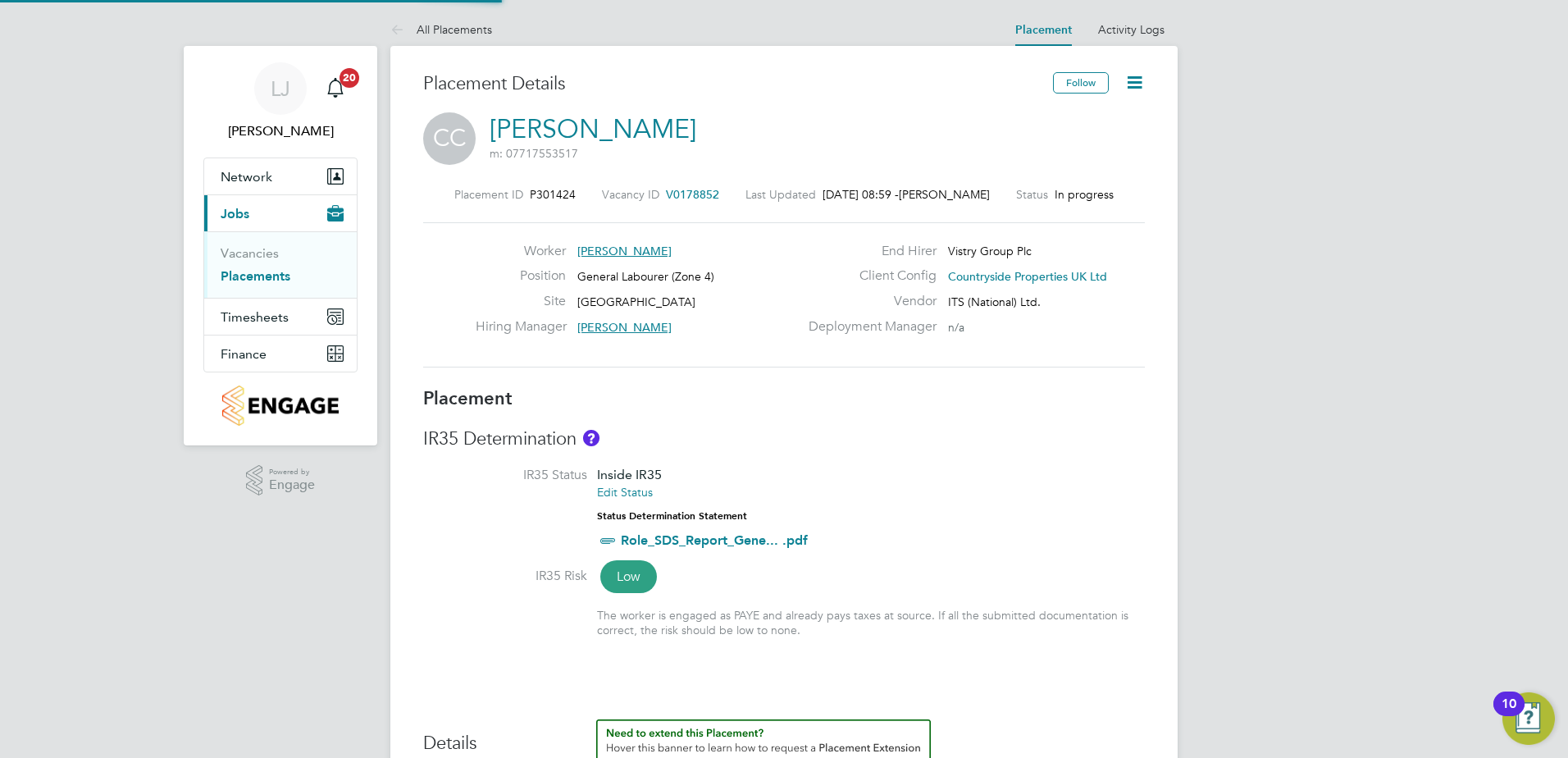
type input "16:30"
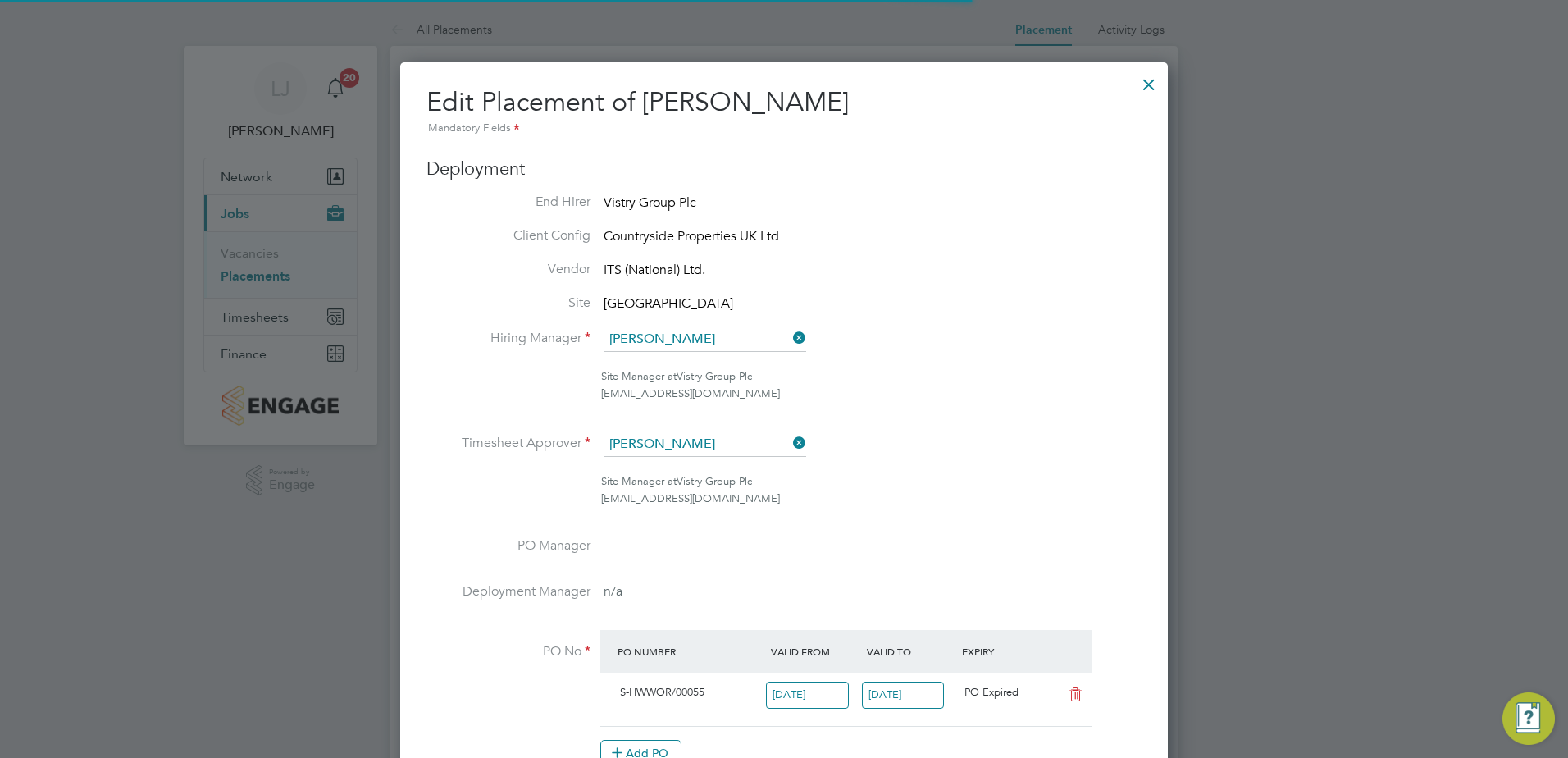
scroll to position [8, 8]
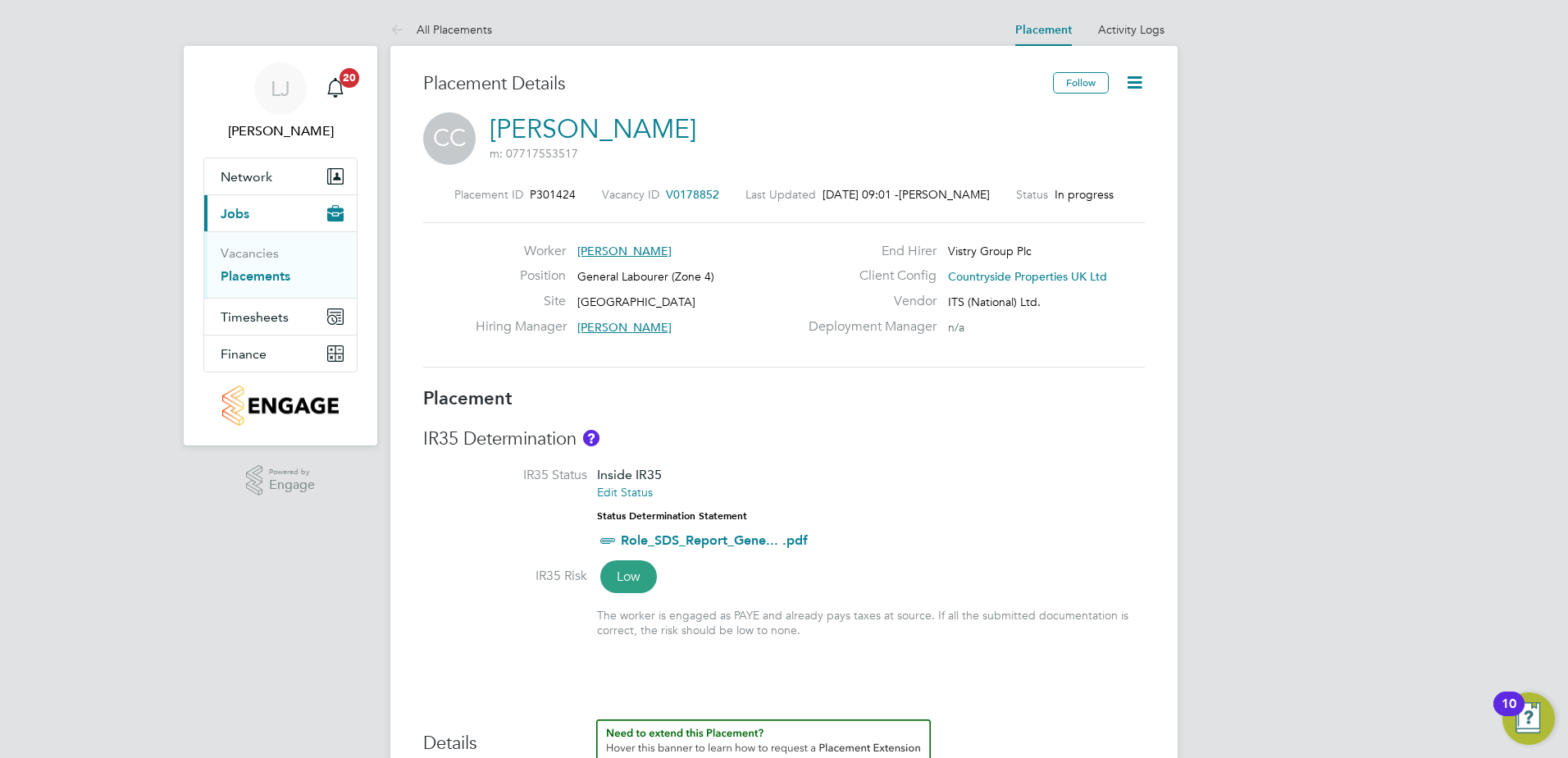
click at [1131, 76] on icon at bounding box center [1134, 82] width 20 height 20
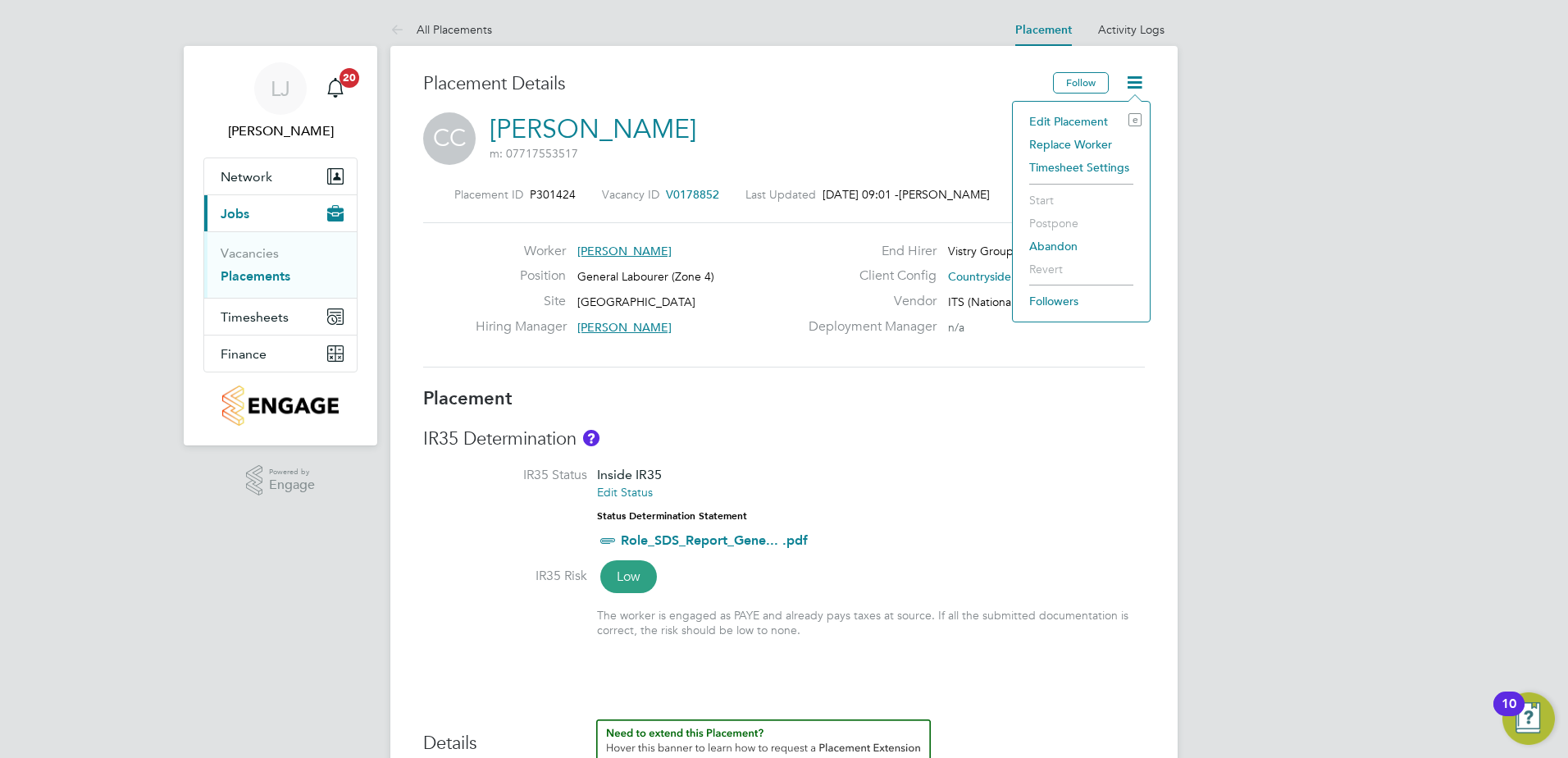
click at [1064, 118] on li "Edit Placement e" at bounding box center [1082, 122] width 121 height 23
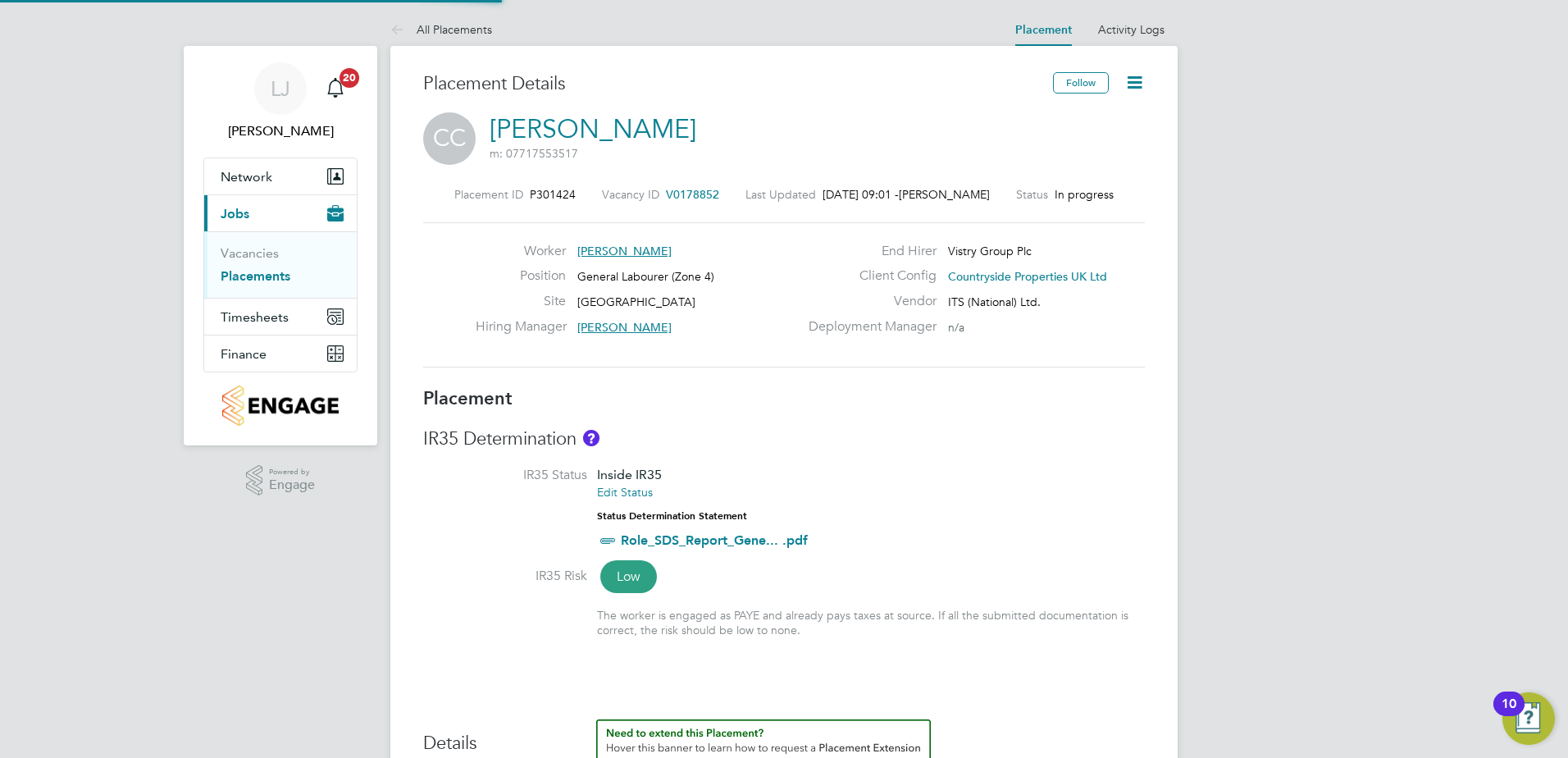
type input "[PERSON_NAME]"
type input "[DATE]"
type input "07:30"
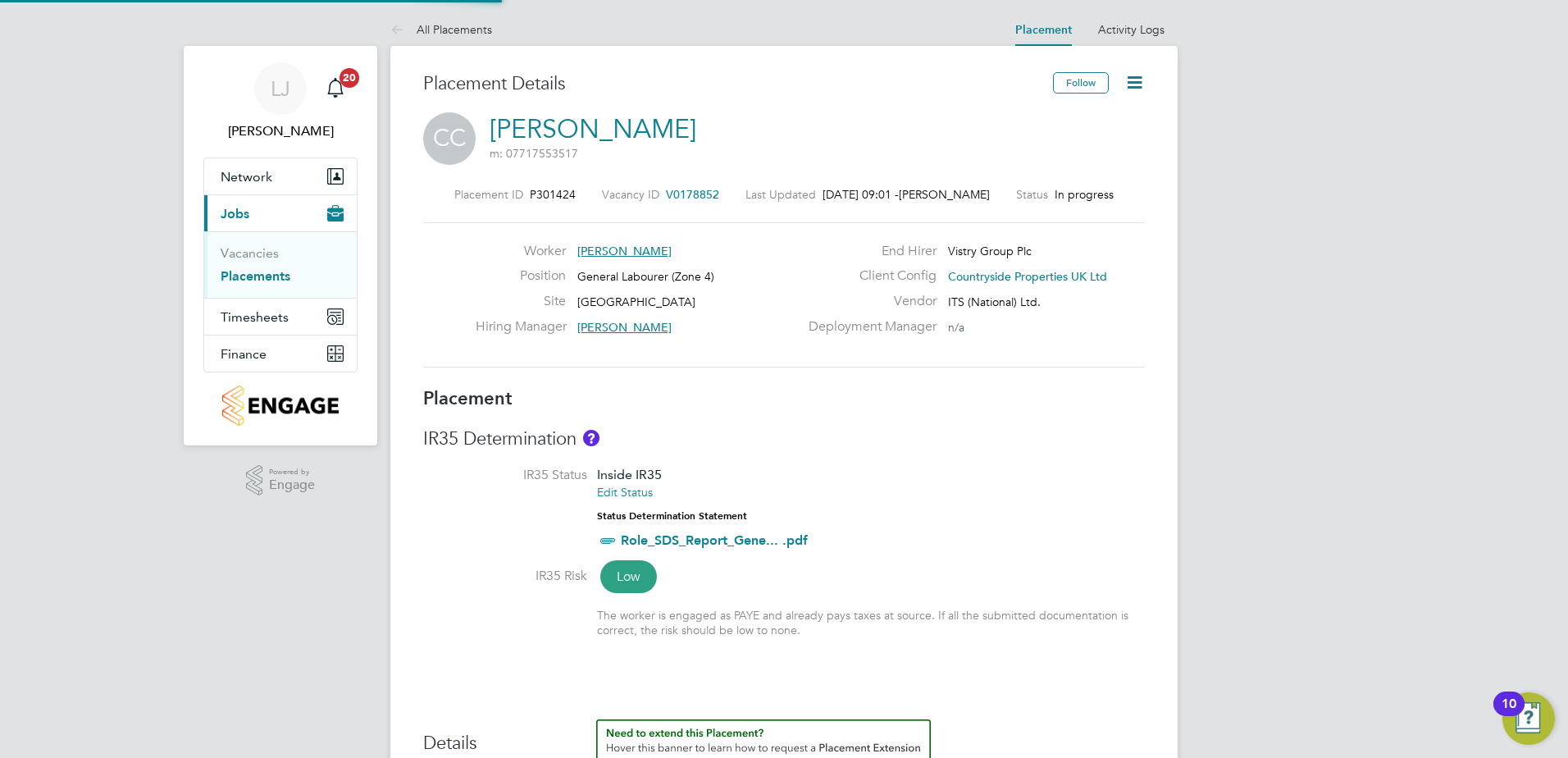
type input "16:30"
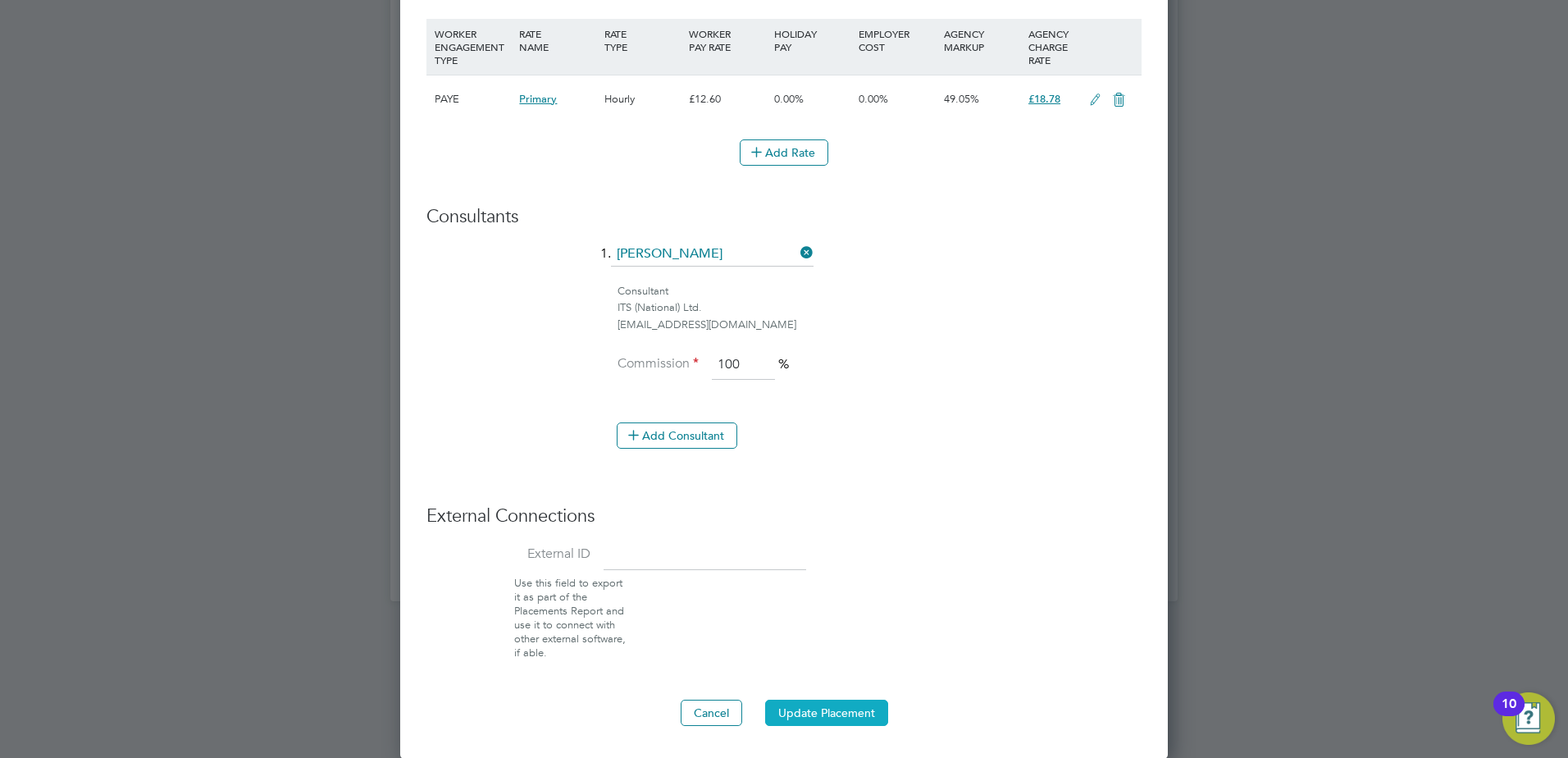
click at [812, 721] on button "Update Placement" at bounding box center [826, 714] width 123 height 27
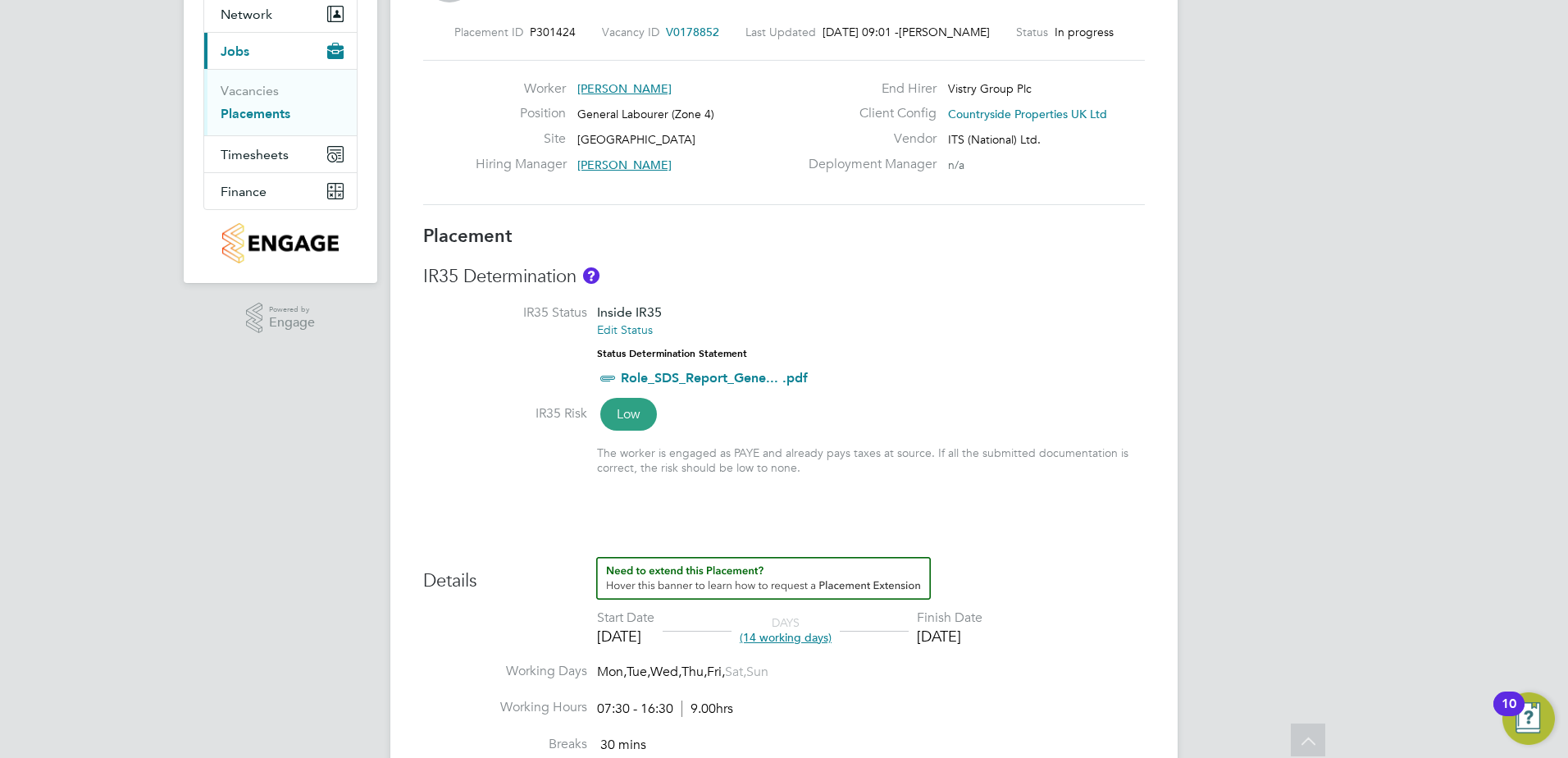
scroll to position [151, 0]
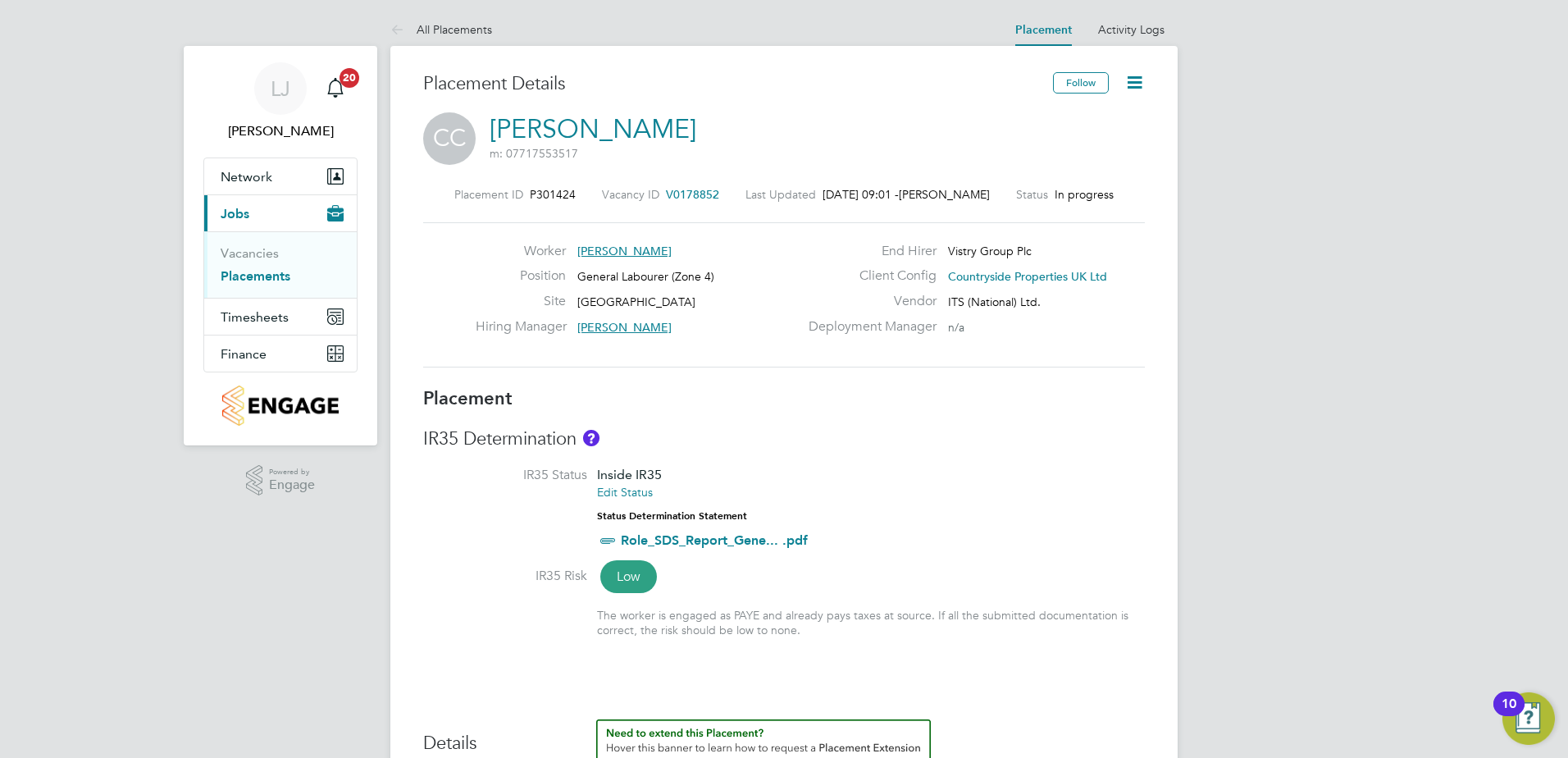
click at [980, 446] on h3 "IR35 Determination" at bounding box center [784, 439] width 721 height 24
drag, startPoint x: 984, startPoint y: 430, endPoint x: 971, endPoint y: 431, distance: 13.0
click at [984, 430] on h3 "IR35 Determination" at bounding box center [784, 439] width 721 height 24
click at [810, 438] on h3 "IR35 Determination" at bounding box center [784, 439] width 721 height 24
click at [911, 435] on h3 "IR35 Determination" at bounding box center [784, 439] width 721 height 24
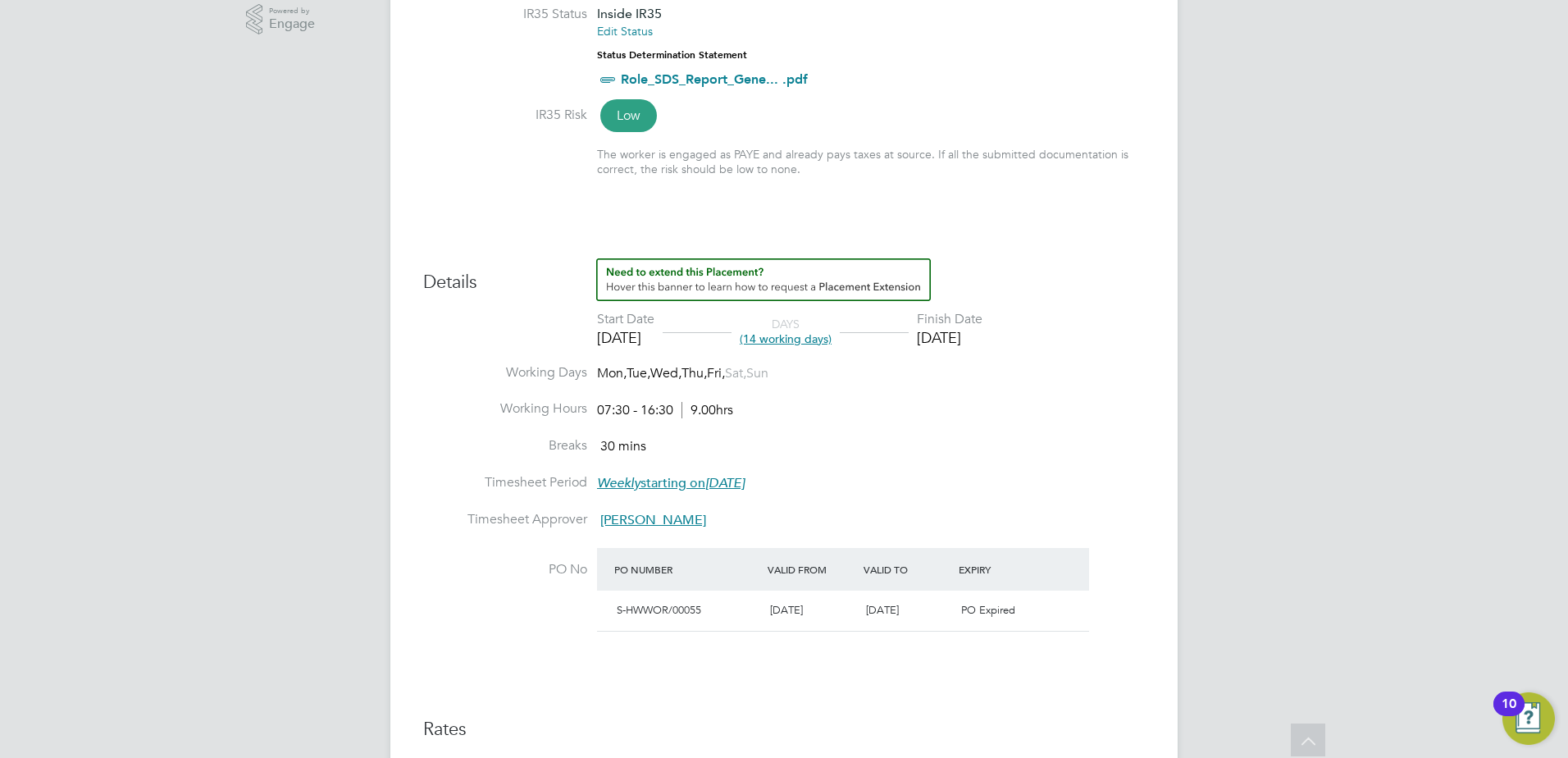
scroll to position [0, 0]
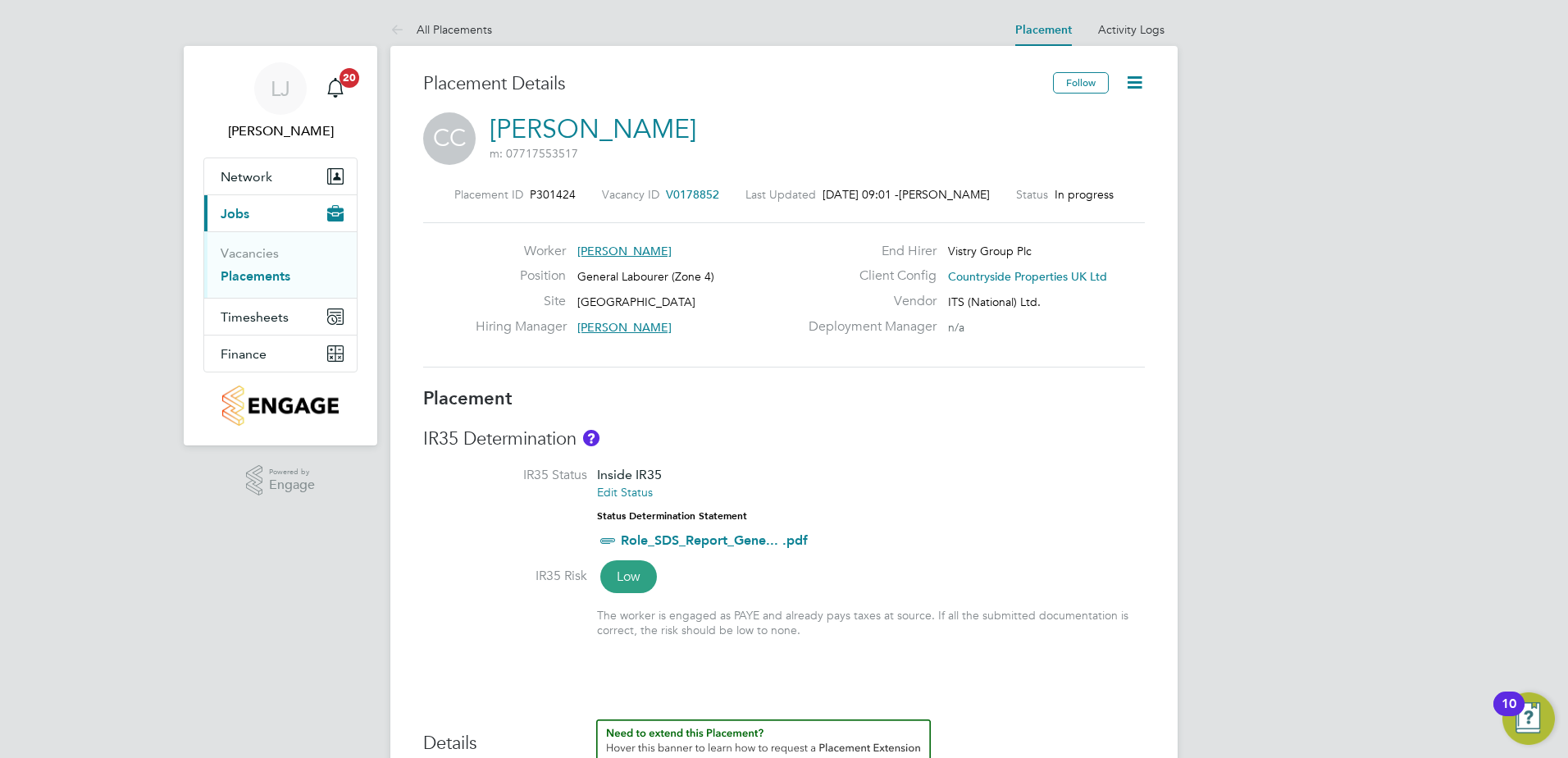
click at [464, 23] on link "All Placements" at bounding box center [441, 29] width 101 height 15
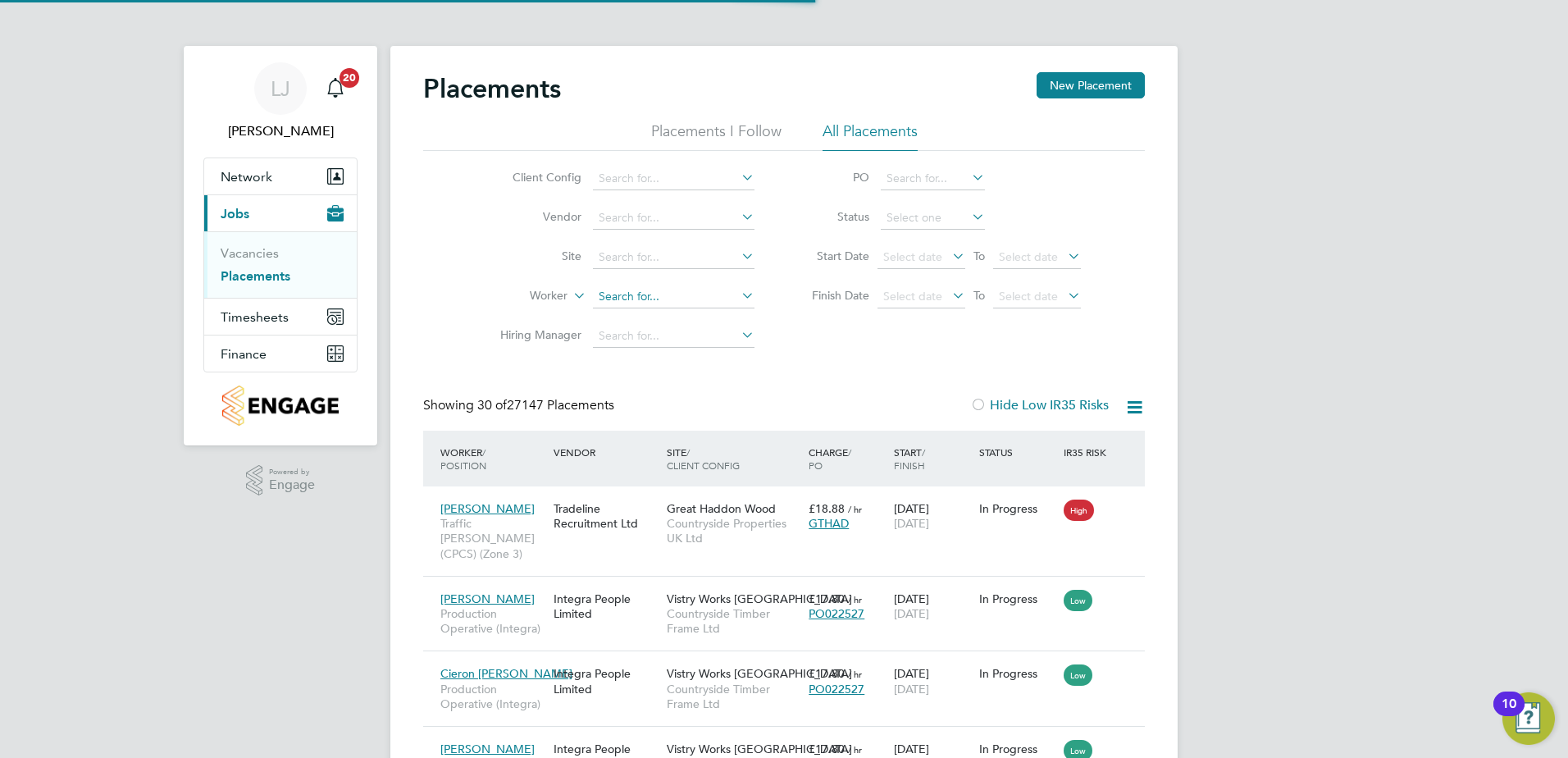
scroll to position [61, 142]
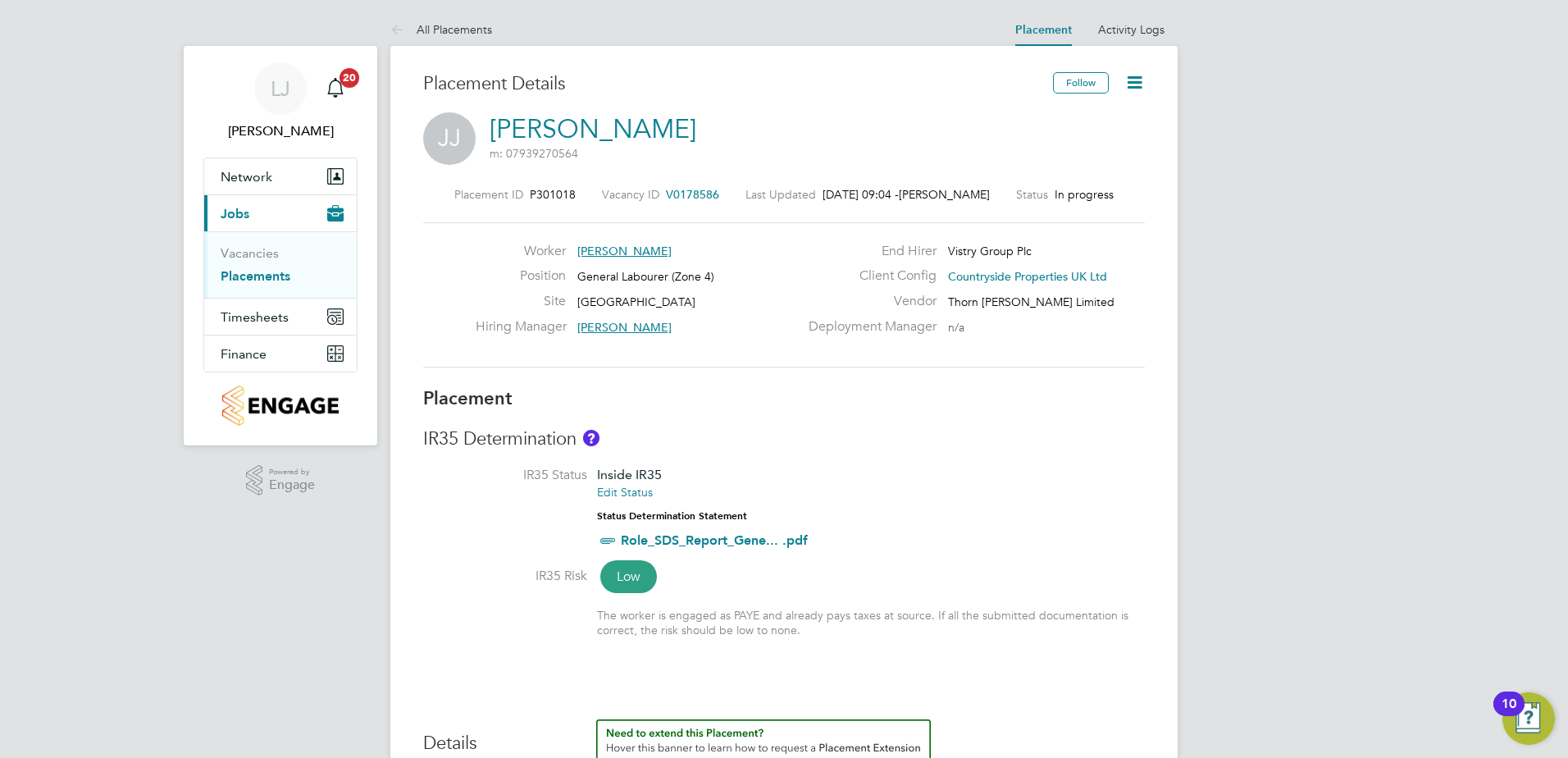
scroll to position [492, 0]
click at [1138, 77] on icon at bounding box center [1134, 82] width 20 height 20
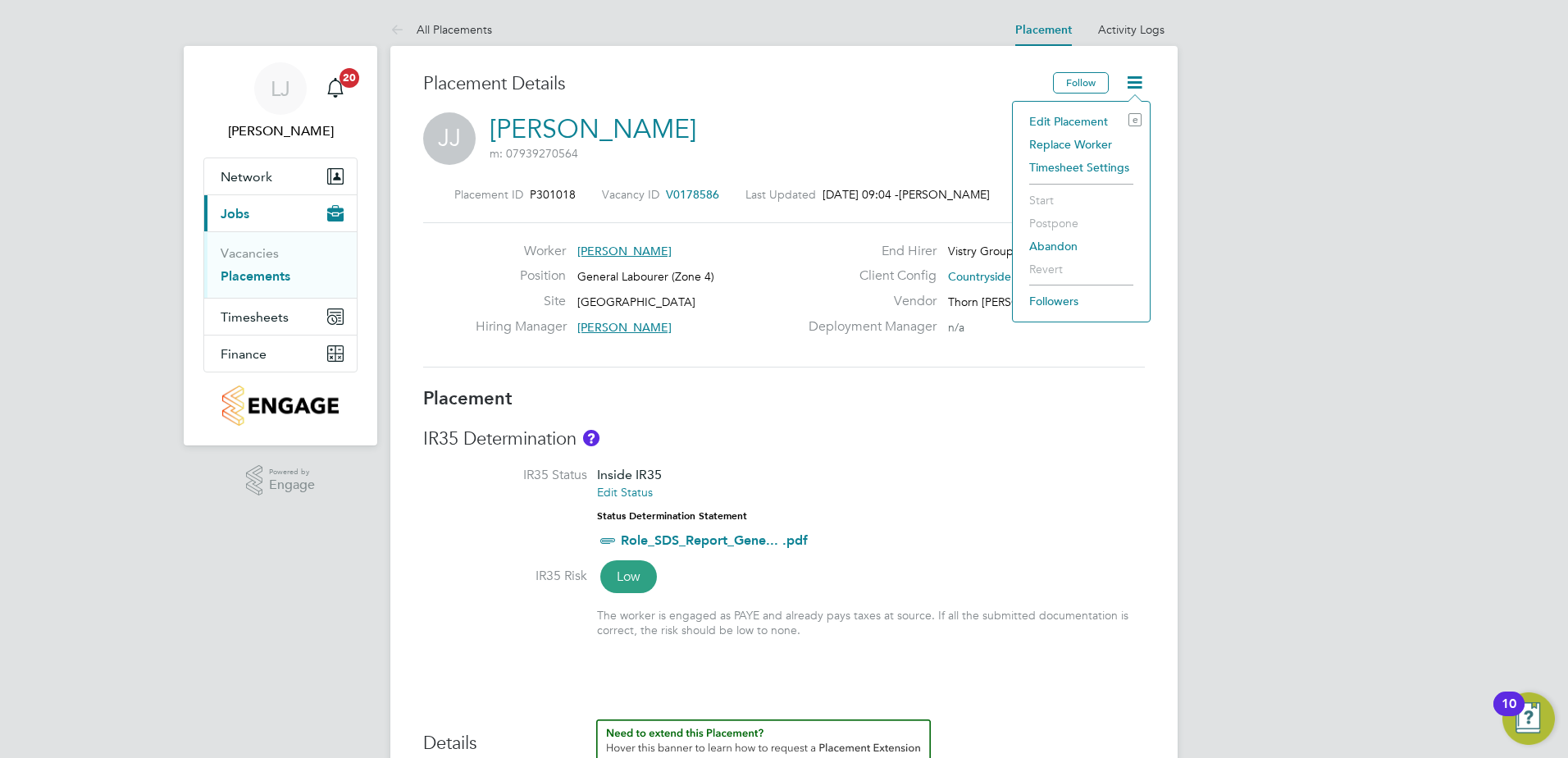
click at [1074, 120] on li "Edit Placement e" at bounding box center [1082, 122] width 121 height 23
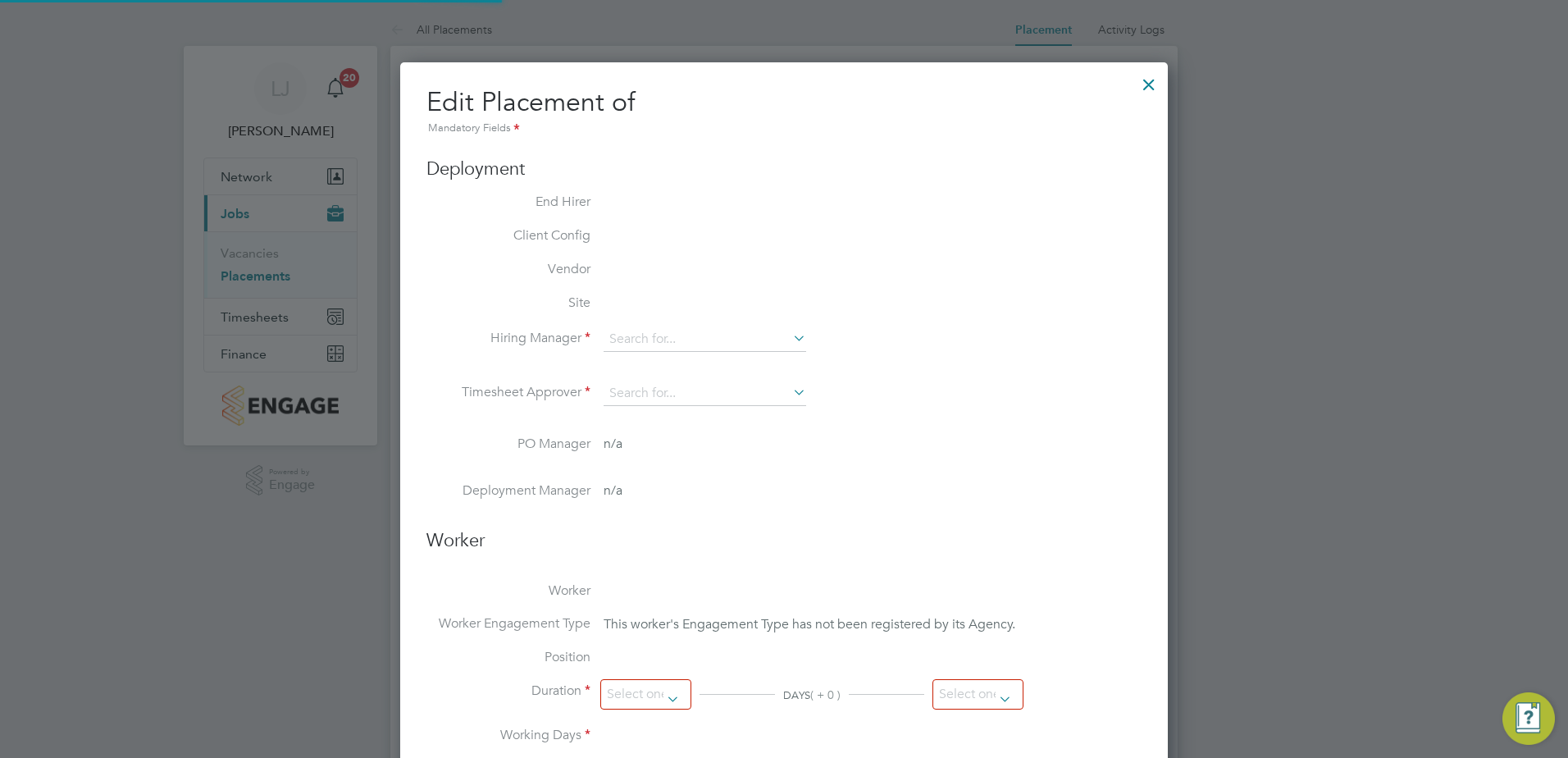
type input "[PERSON_NAME]"
type input "[DATE]"
type input "07:30"
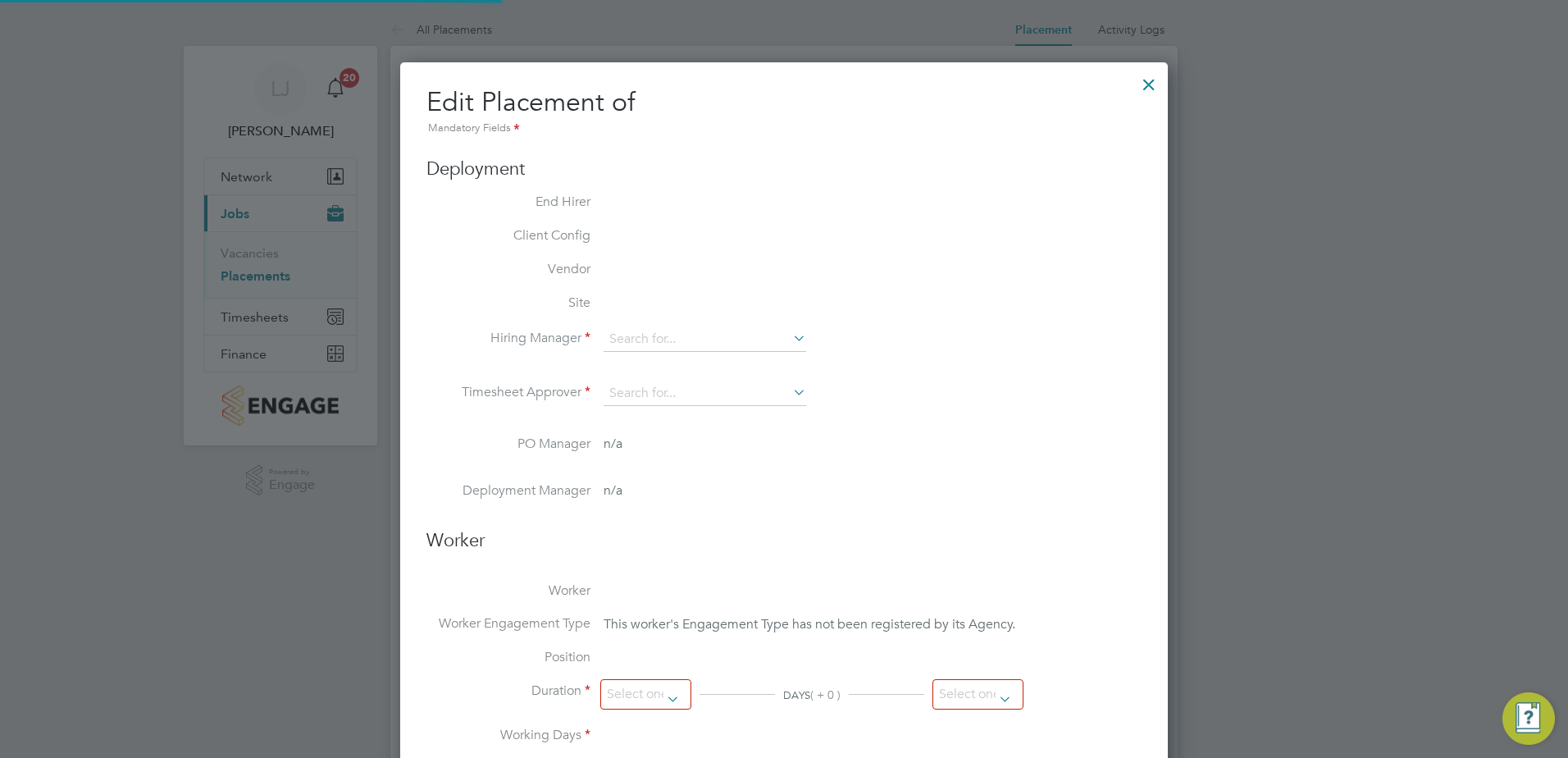
type input "16:30"
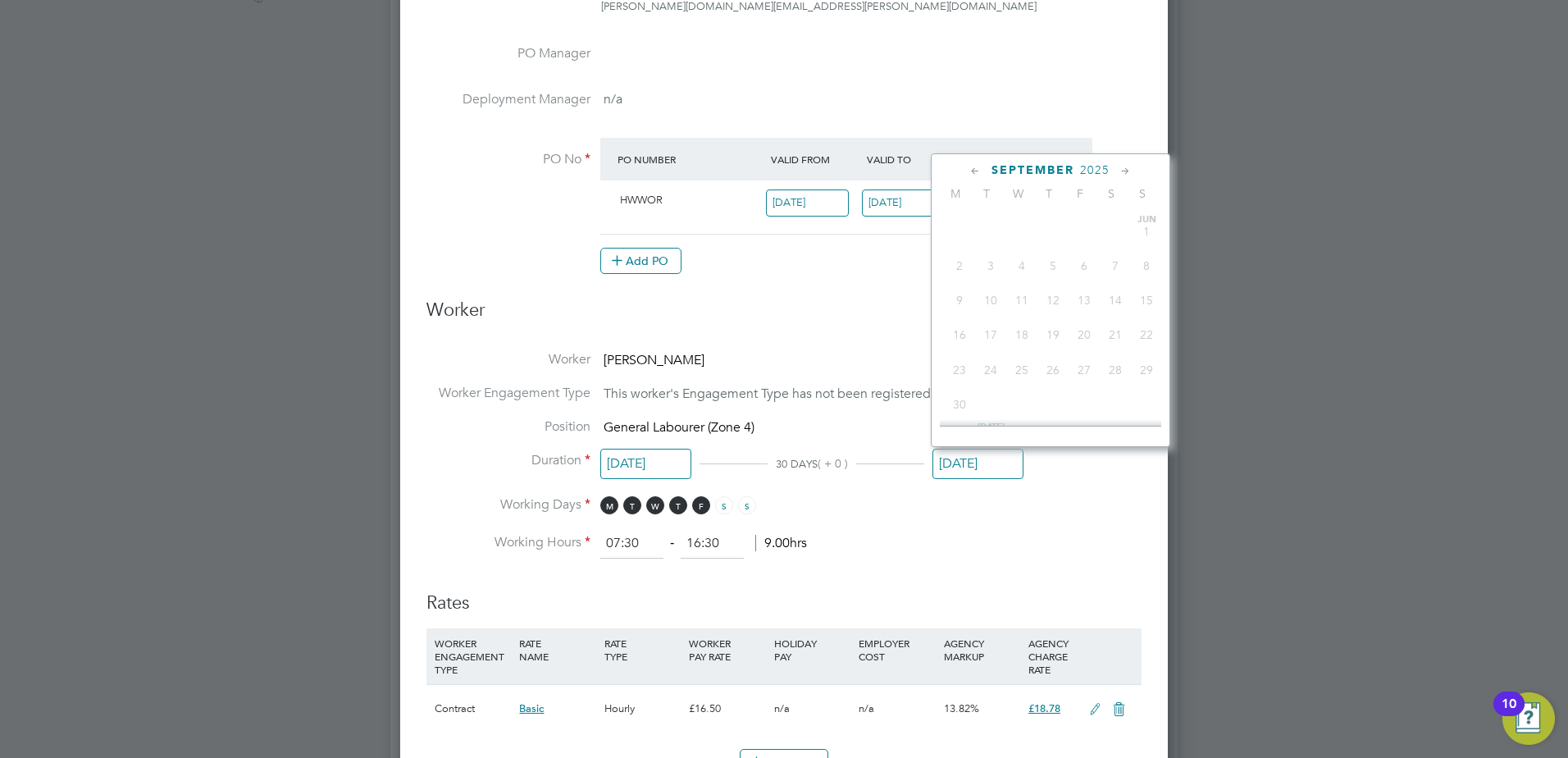
click at [978, 464] on input "[DATE]" at bounding box center [977, 464] width 91 height 30
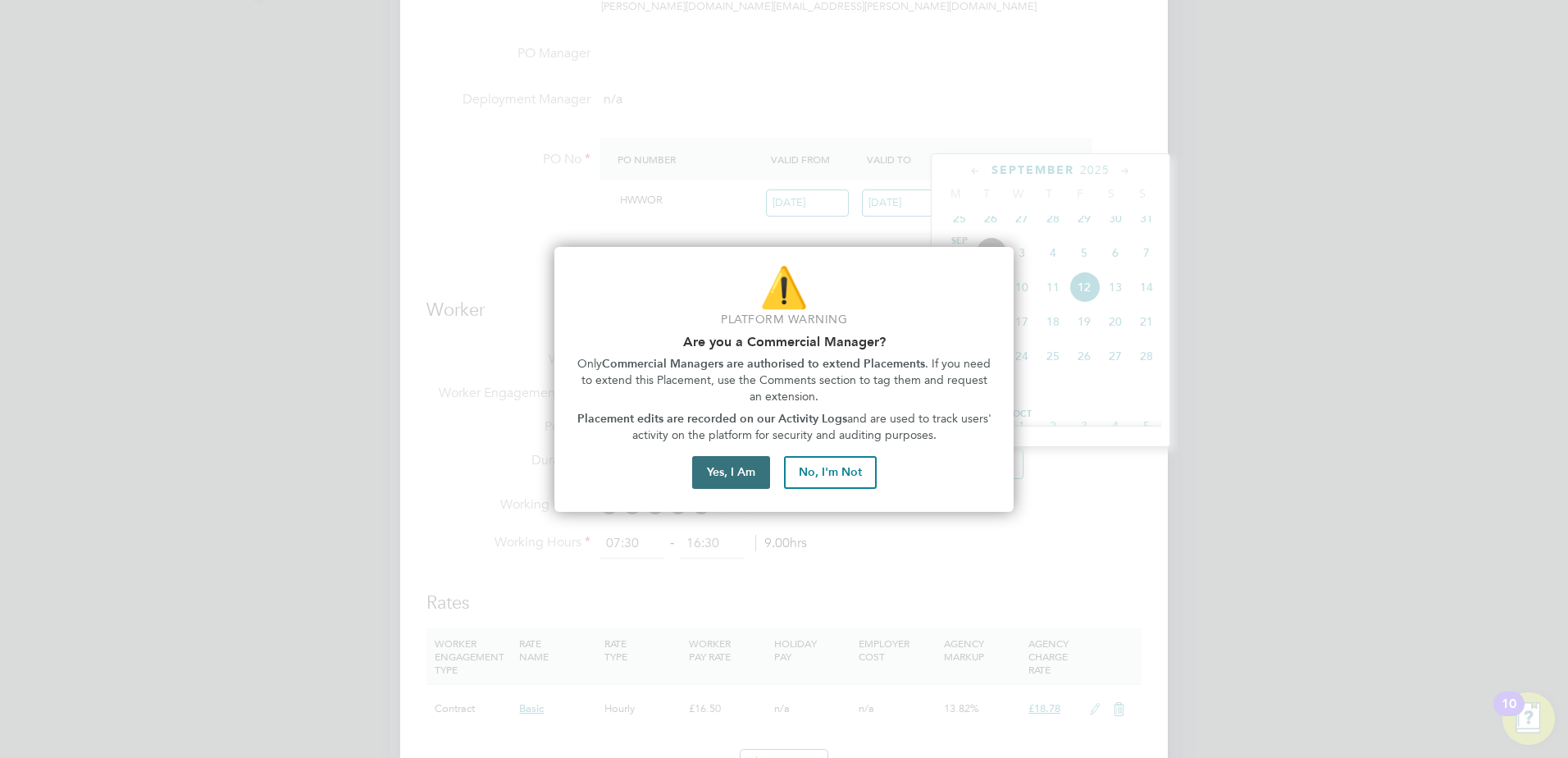
click at [746, 480] on button "Yes, I Am" at bounding box center [731, 472] width 78 height 33
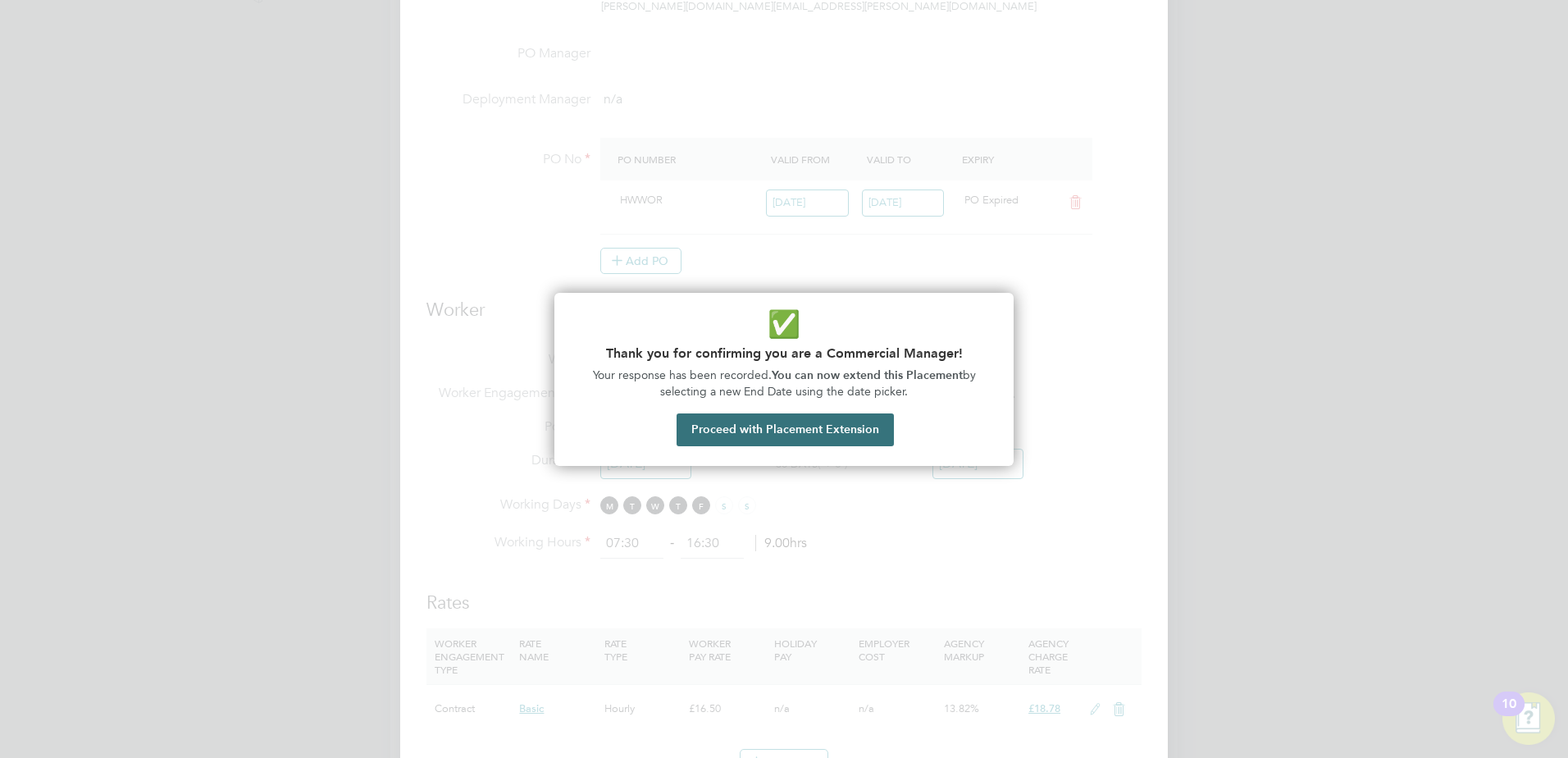
click at [794, 423] on button "Proceed with Placement Extension" at bounding box center [785, 430] width 217 height 33
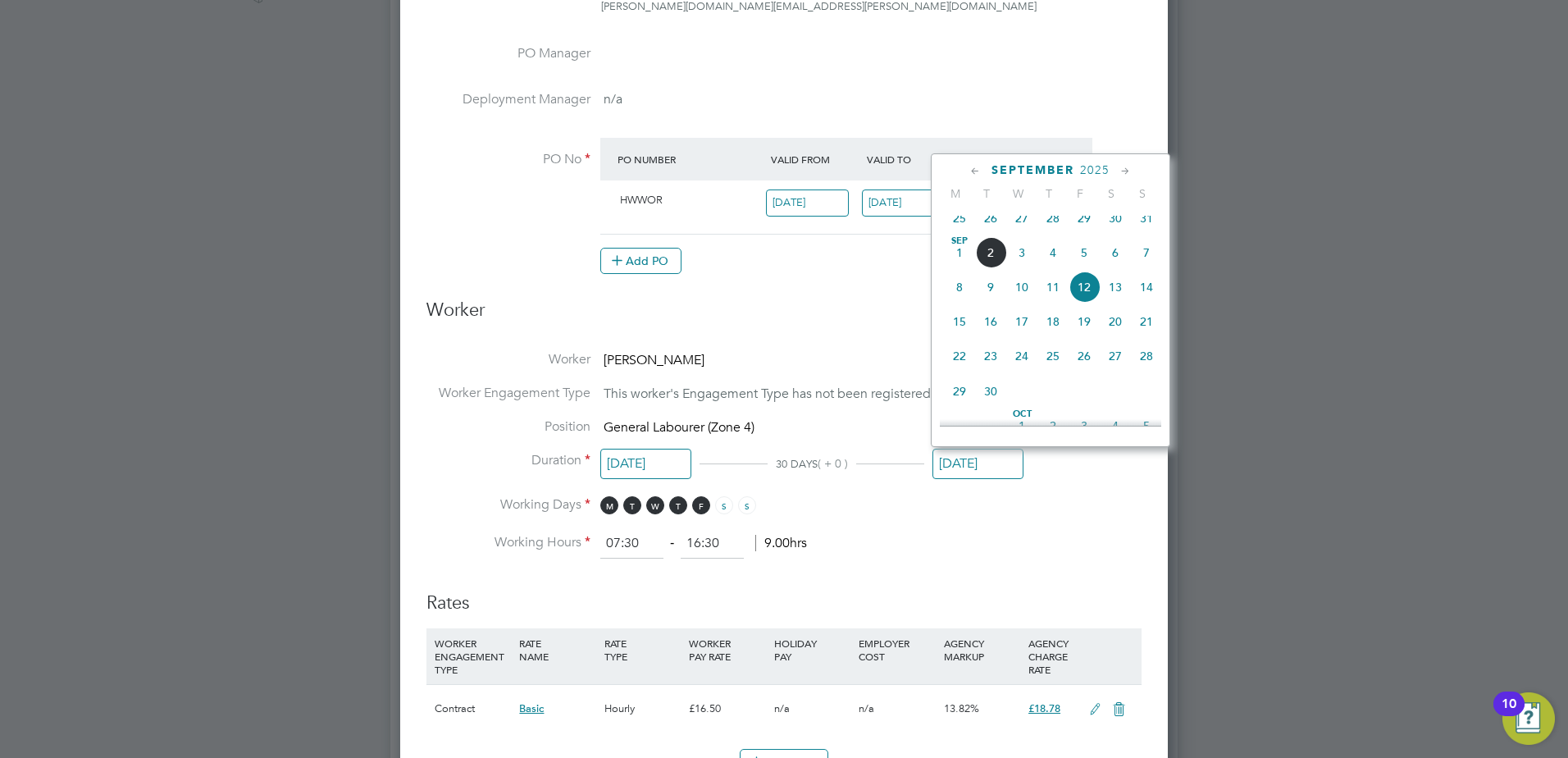
click at [1128, 169] on icon at bounding box center [1126, 172] width 16 height 18
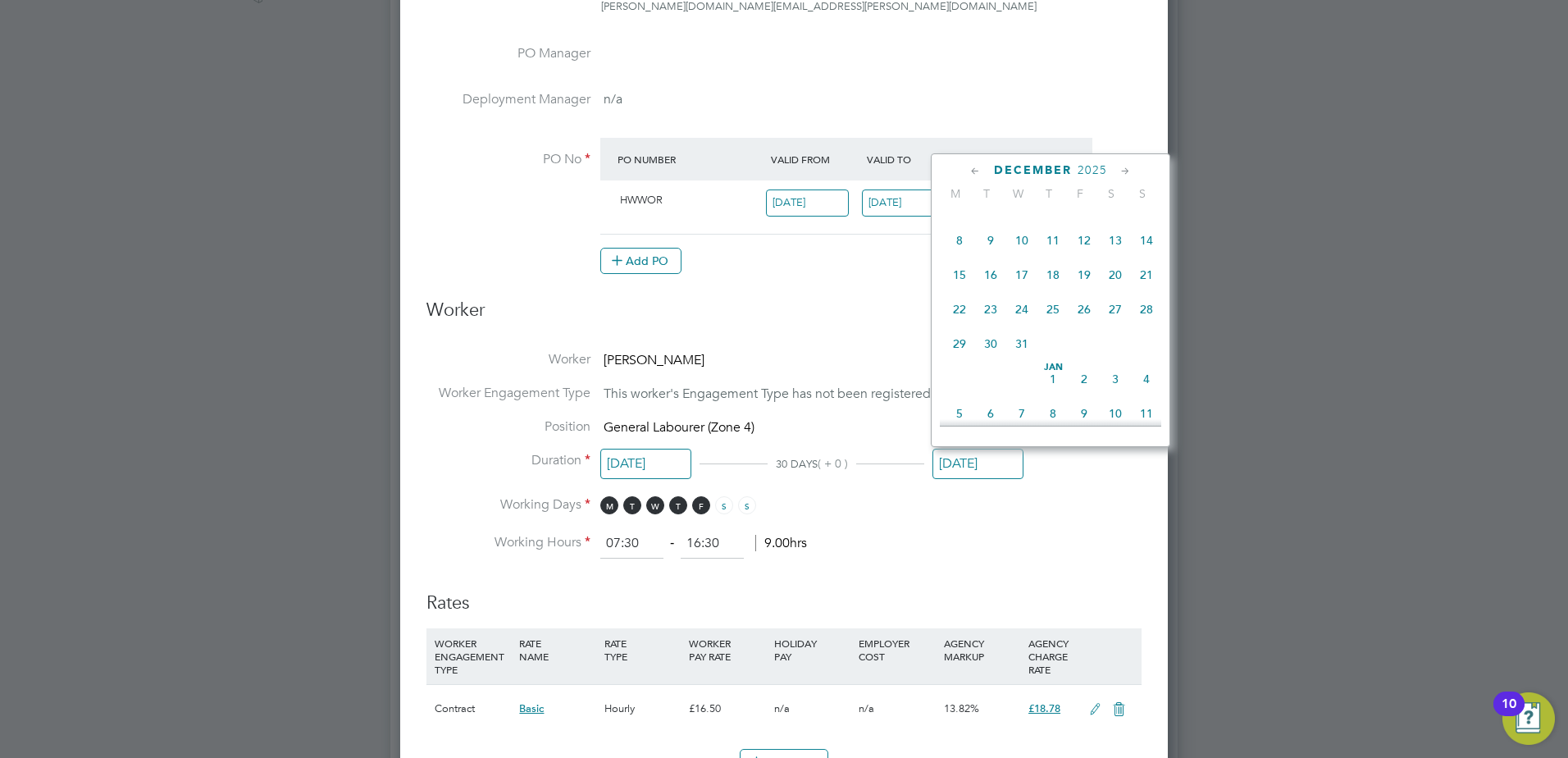
click at [1124, 172] on icon at bounding box center [1126, 172] width 16 height 18
click at [1085, 247] on span "6" at bounding box center [1083, 231] width 31 height 31
type input "06 Feb 2026"
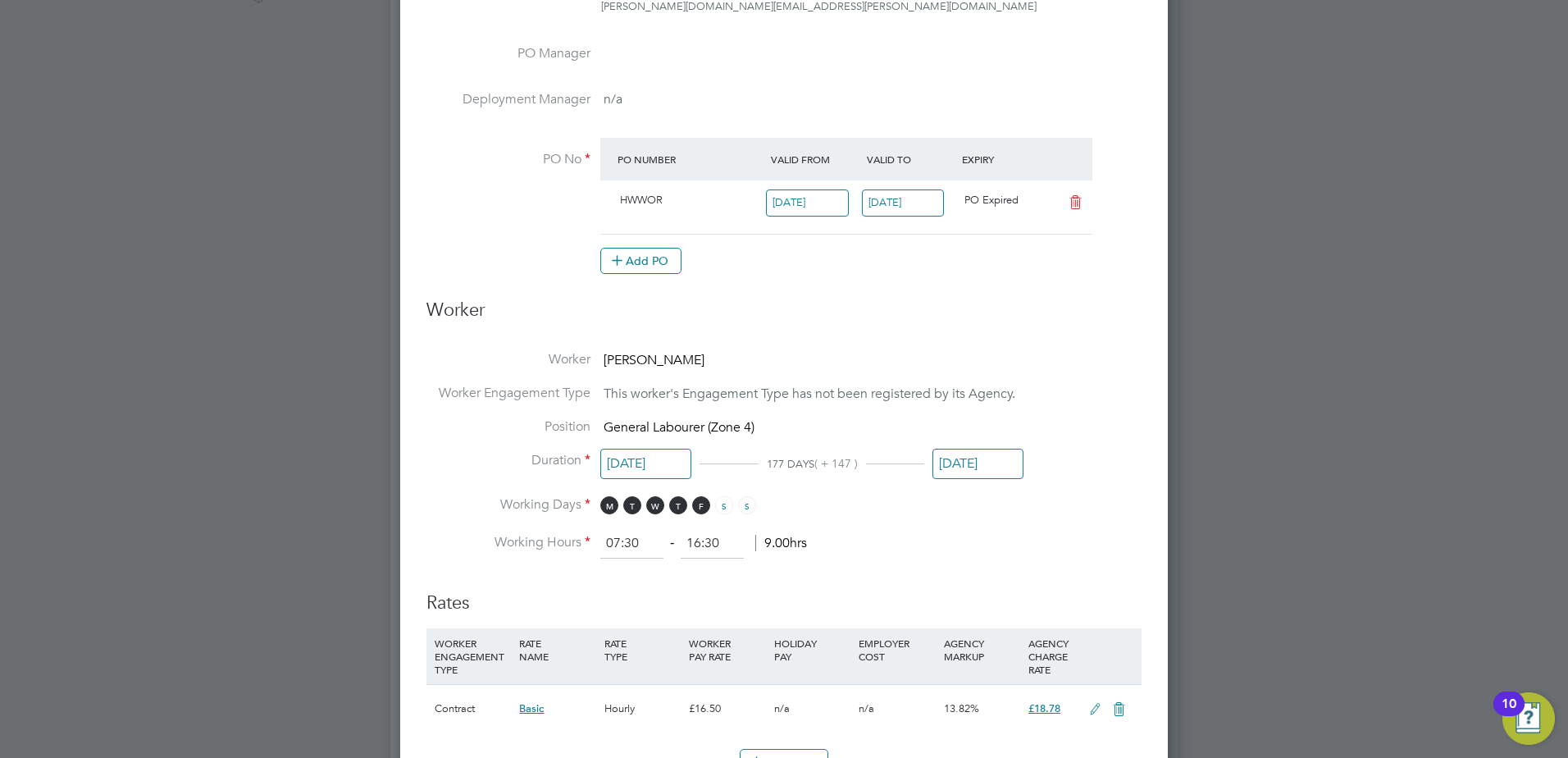
click at [1043, 517] on li "Working Days M T W T F S S" at bounding box center [784, 513] width 715 height 34
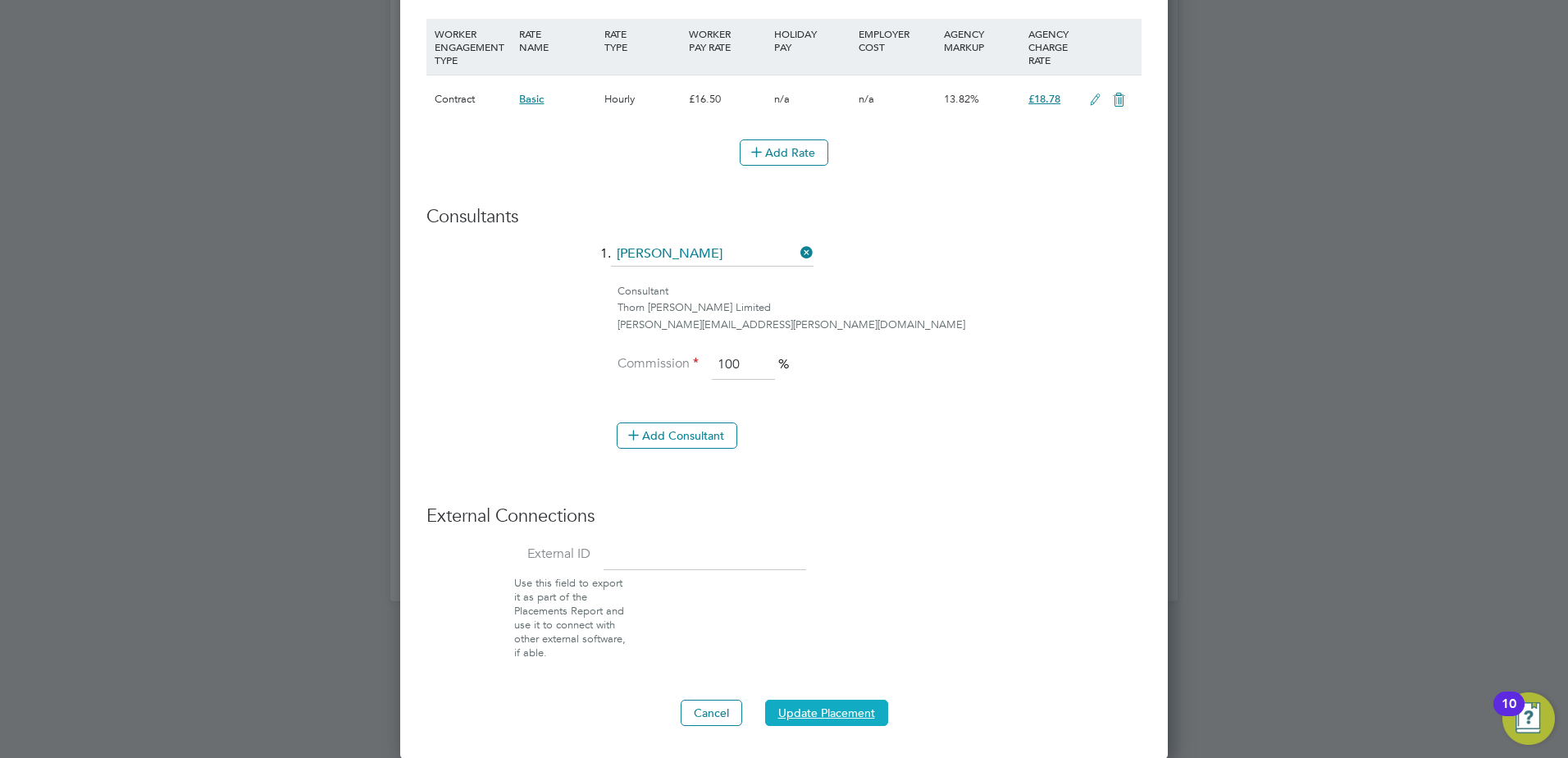
click at [784, 714] on button "Update Placement" at bounding box center [826, 714] width 123 height 27
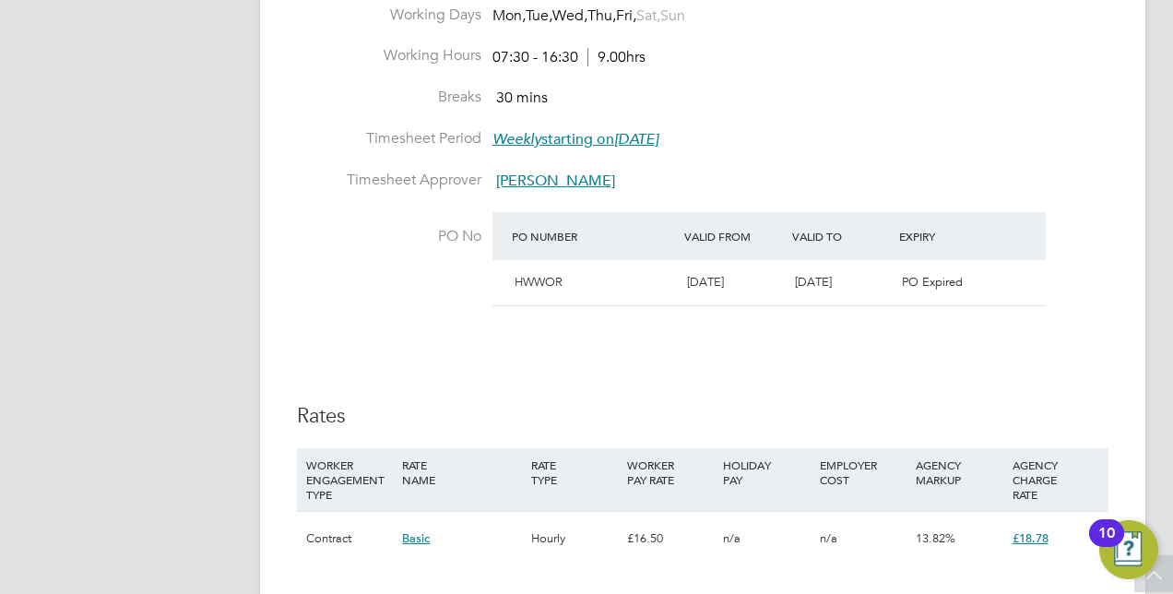
click at [757, 269] on div "[DATE]" at bounding box center [734, 282] width 108 height 30
click at [525, 273] on div "HWWOR" at bounding box center [593, 282] width 172 height 30
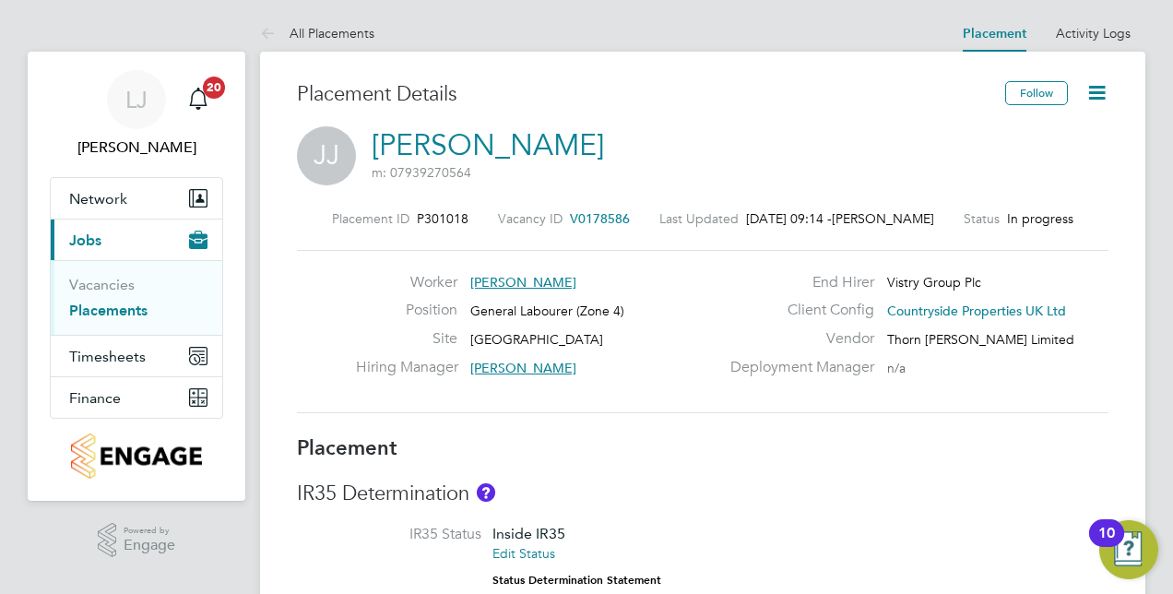
click at [1105, 96] on icon at bounding box center [1096, 92] width 23 height 23
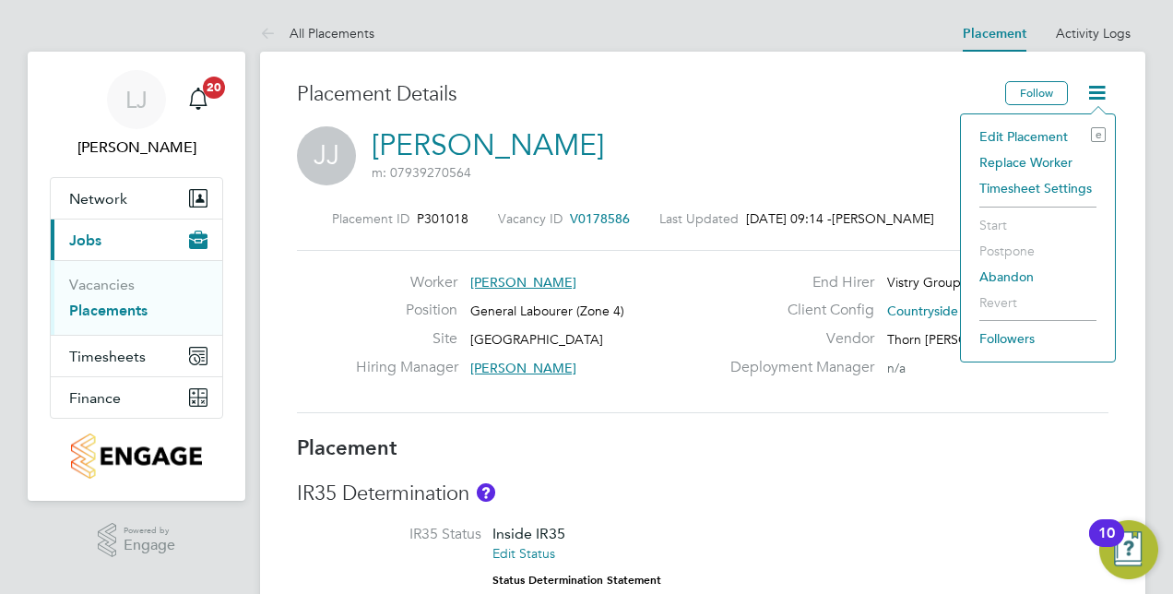
click at [1020, 136] on li "Edit Placement e" at bounding box center [1038, 137] width 136 height 26
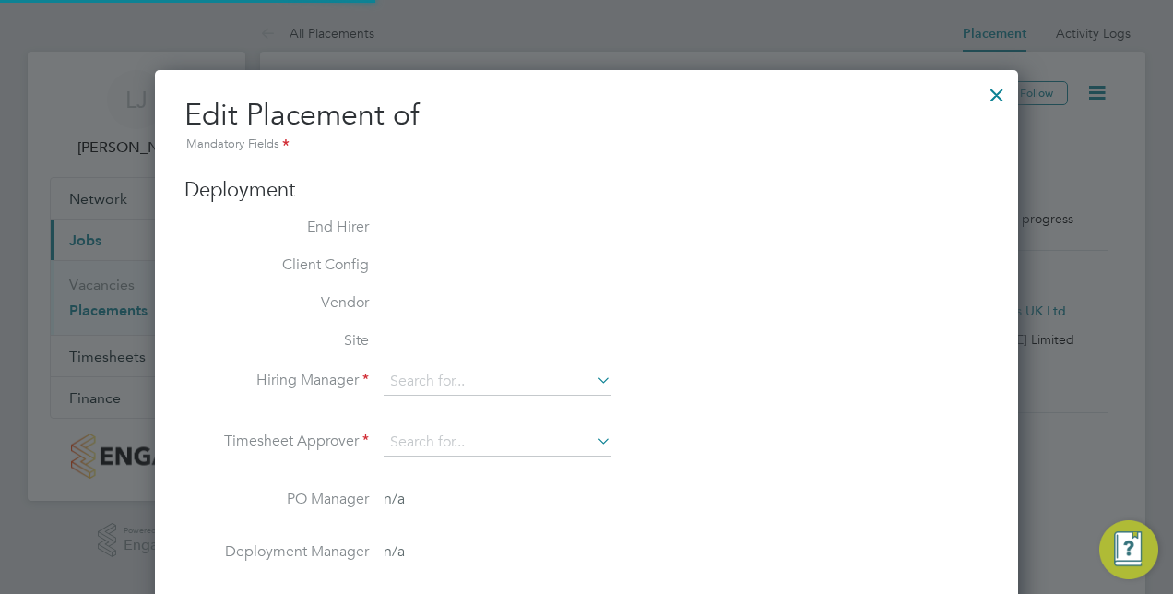
type input "[PERSON_NAME]"
type input "Dean Fox"
type input "14 Aug 2025"
type input "06 Feb 2026"
type input "07:30"
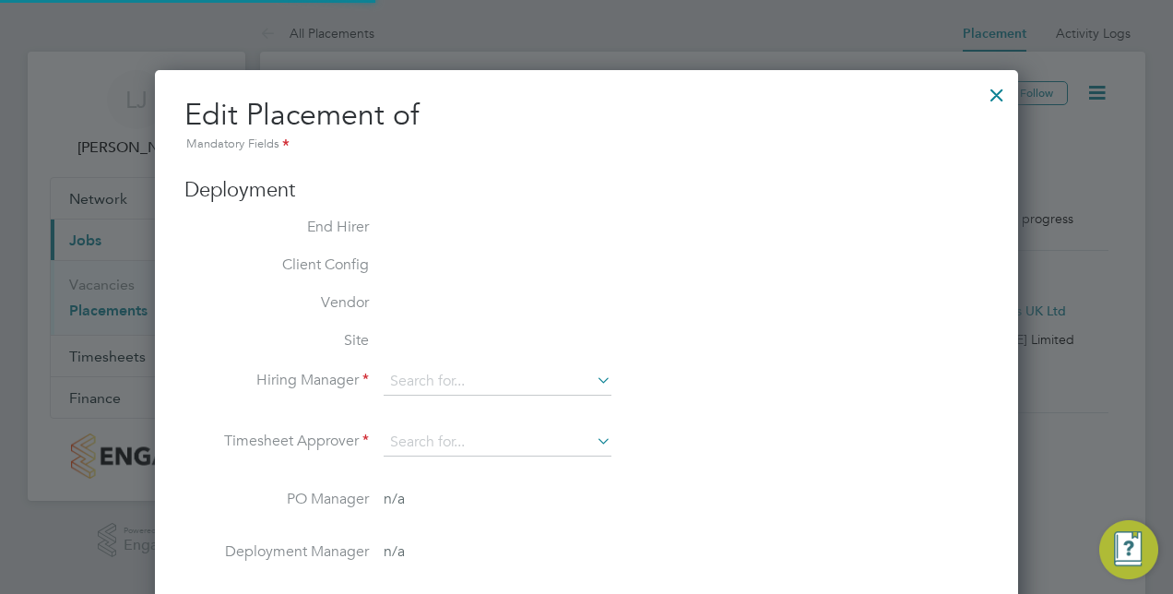
type input "16:30"
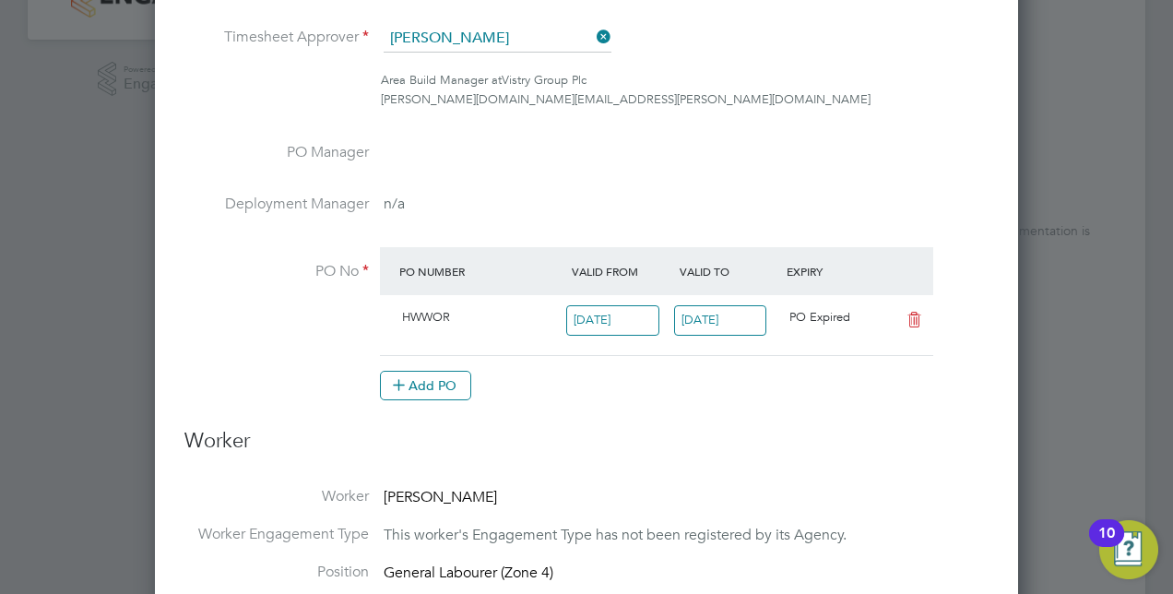
click at [712, 321] on input "14 Aug 2025" at bounding box center [720, 320] width 93 height 30
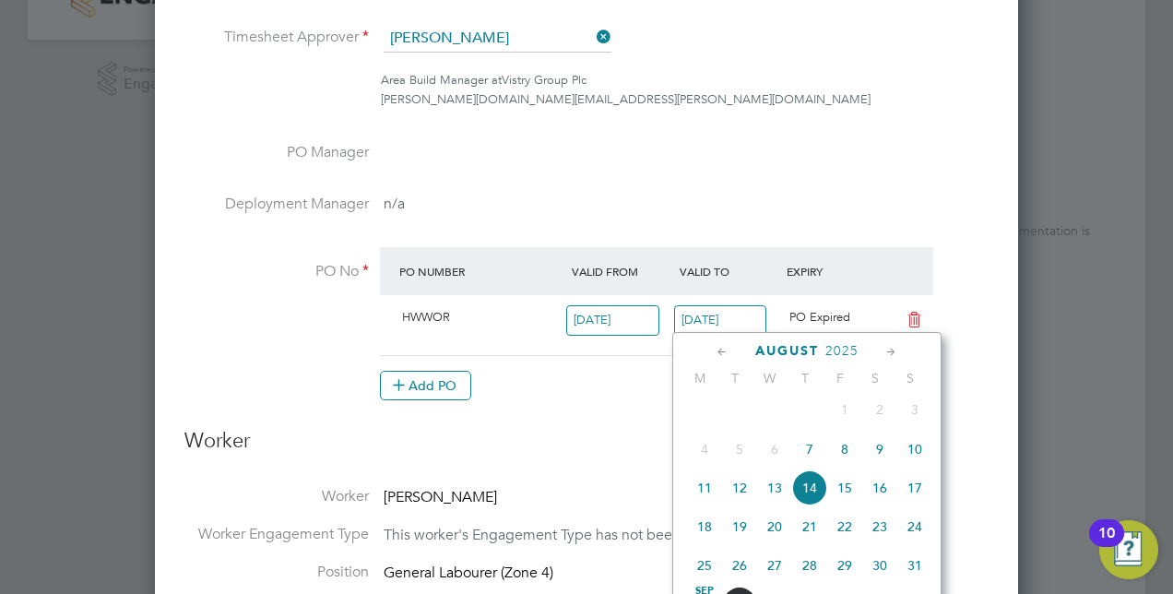
click at [895, 348] on icon at bounding box center [891, 352] width 18 height 20
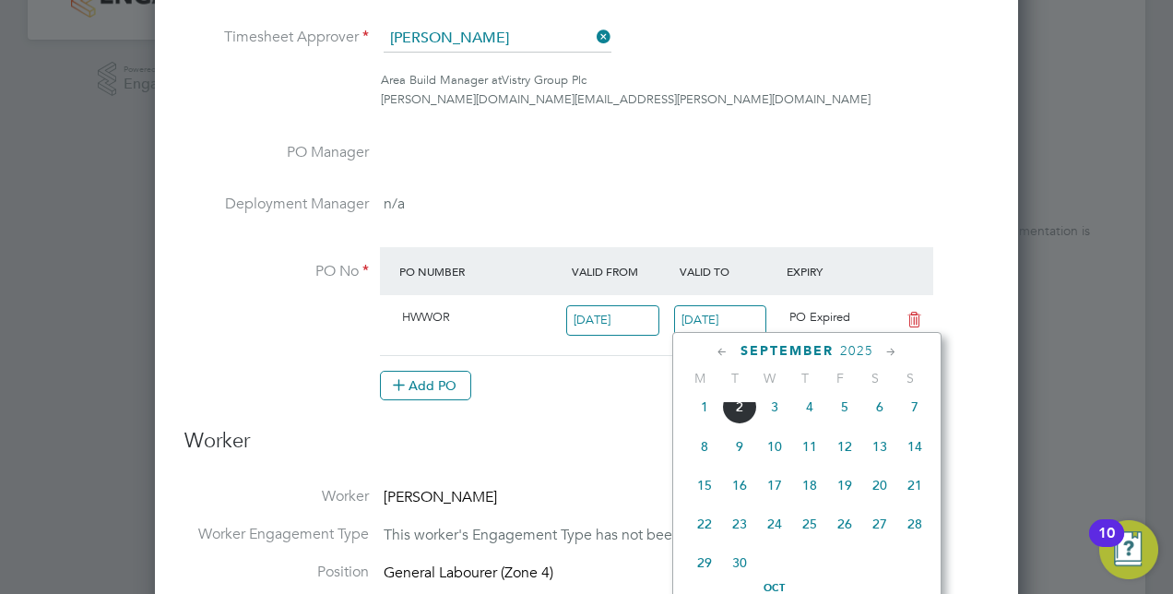
click at [895, 348] on icon at bounding box center [891, 352] width 18 height 20
click at [882, 352] on icon at bounding box center [891, 352] width 18 height 20
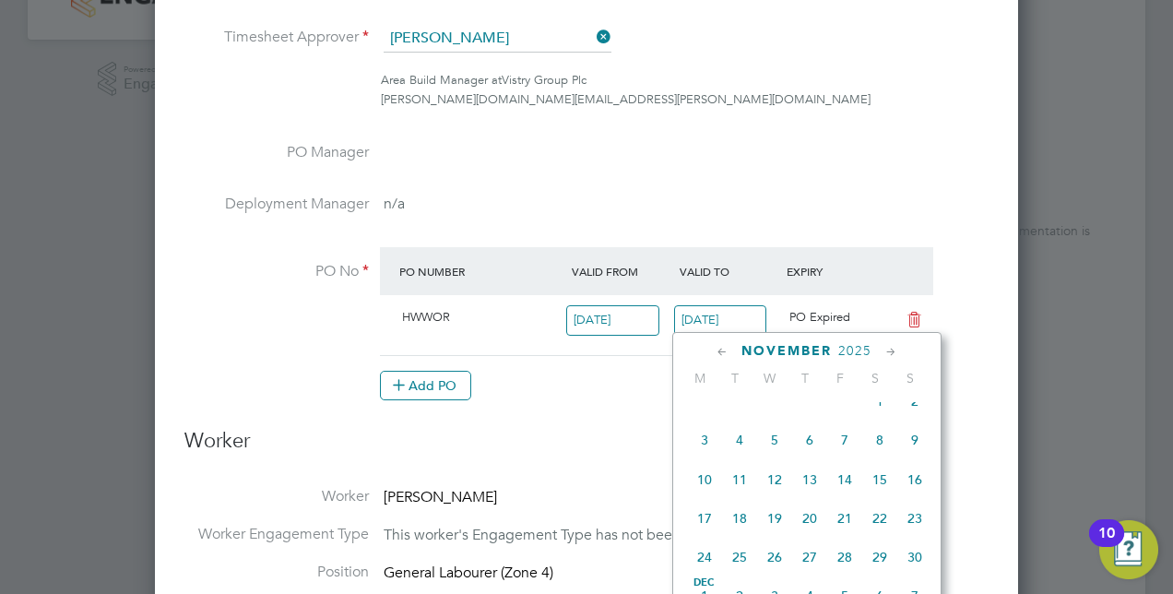
click at [889, 349] on icon at bounding box center [891, 352] width 18 height 20
click at [841, 487] on span "19" at bounding box center [844, 475] width 35 height 35
type input "[DATE]"
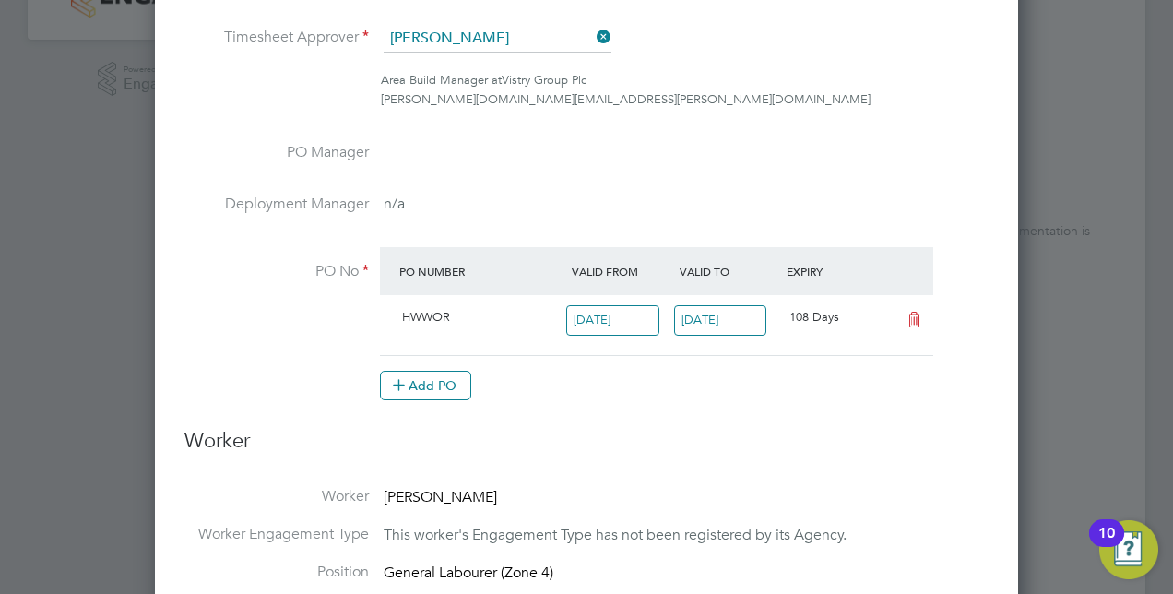
click at [681, 428] on h3 "Worker" at bounding box center [586, 448] width 804 height 41
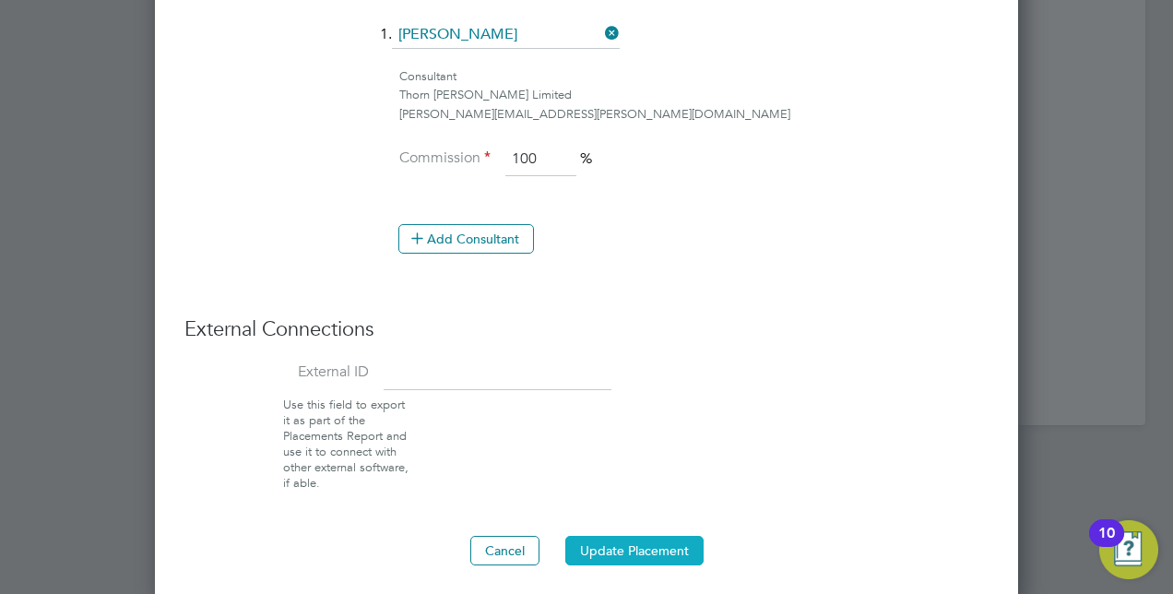
click at [641, 536] on button "Update Placement" at bounding box center [634, 551] width 138 height 30
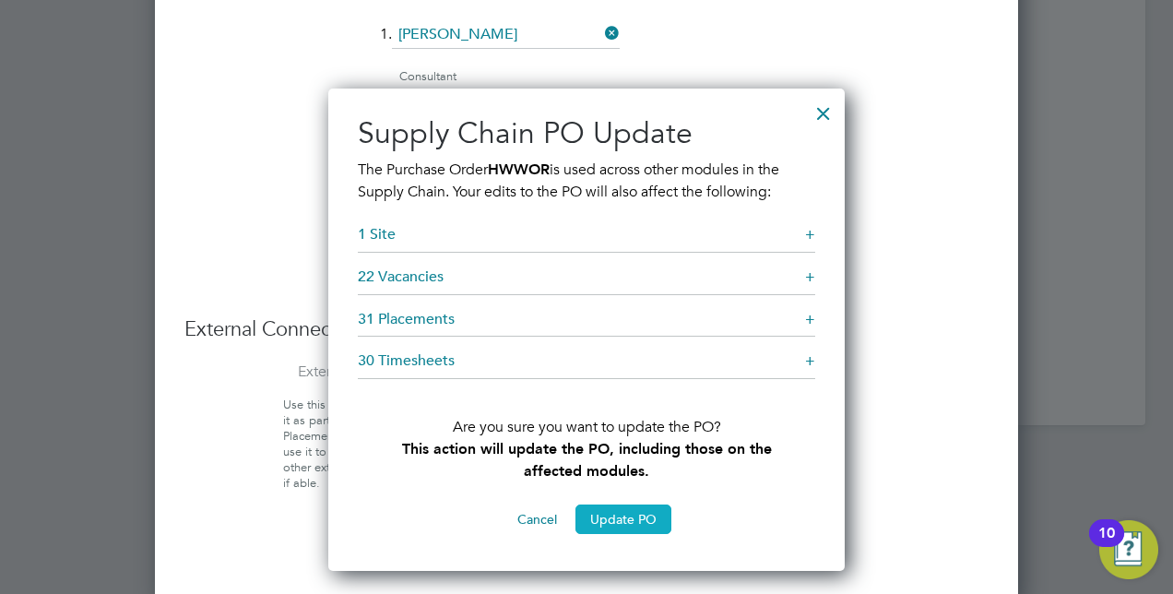
click at [619, 515] on button "Update PO" at bounding box center [623, 519] width 96 height 30
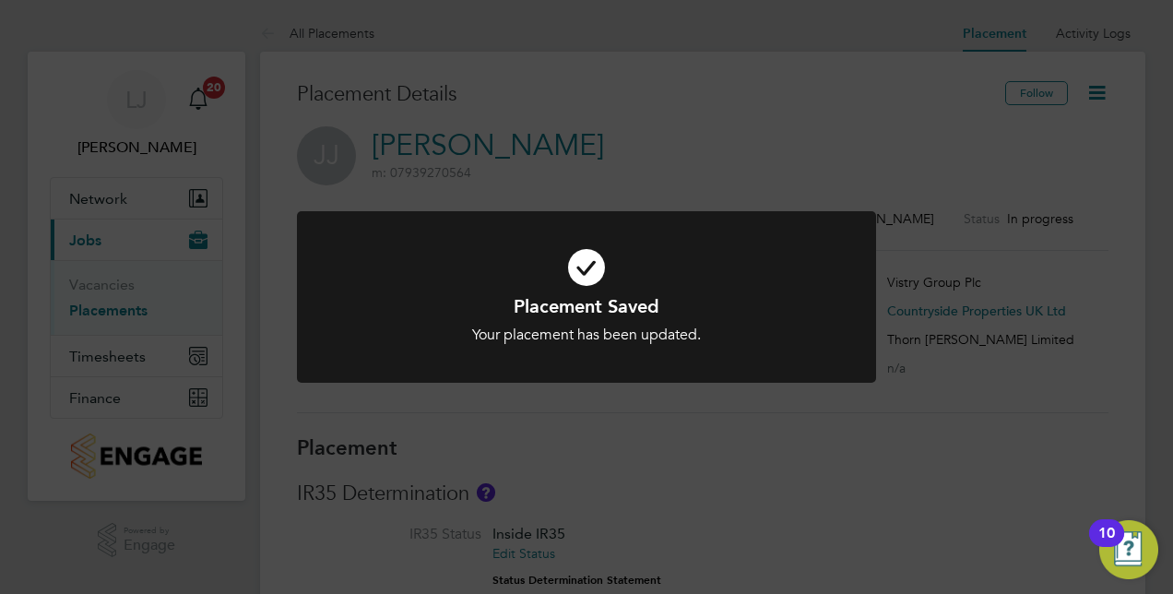
click at [649, 147] on div "Placement Saved Your placement has been updated. Cancel Okay" at bounding box center [586, 297] width 1173 height 594
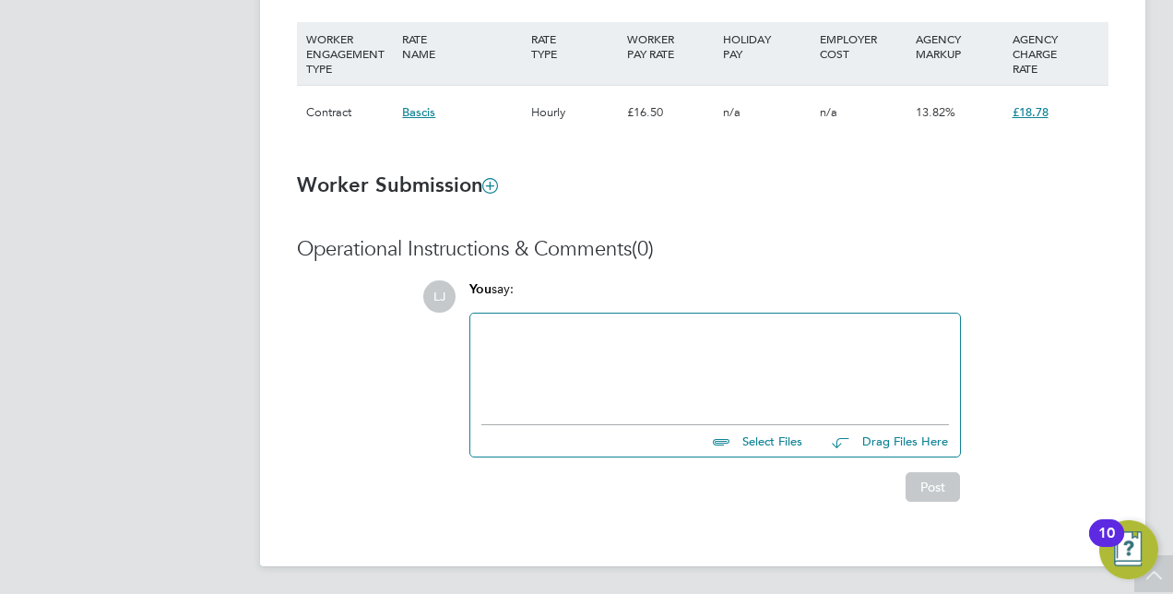
scroll to position [1256, 0]
